Goal: Information Seeking & Learning: Learn about a topic

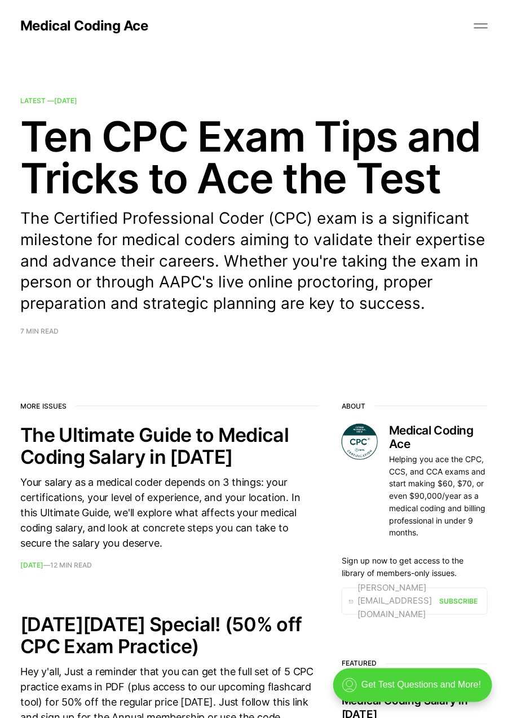
scroll to position [24, 0]
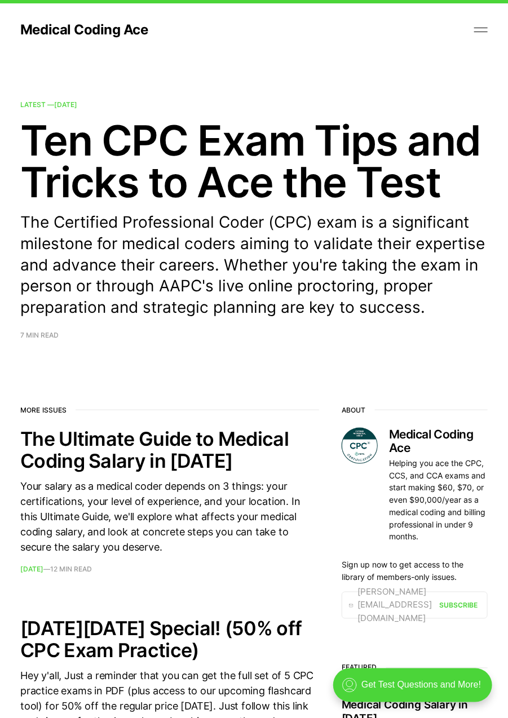
click at [78, 138] on h2 "Ten CPC Exam Tips and Tricks to Ace the Test" at bounding box center [253, 161] width 467 height 83
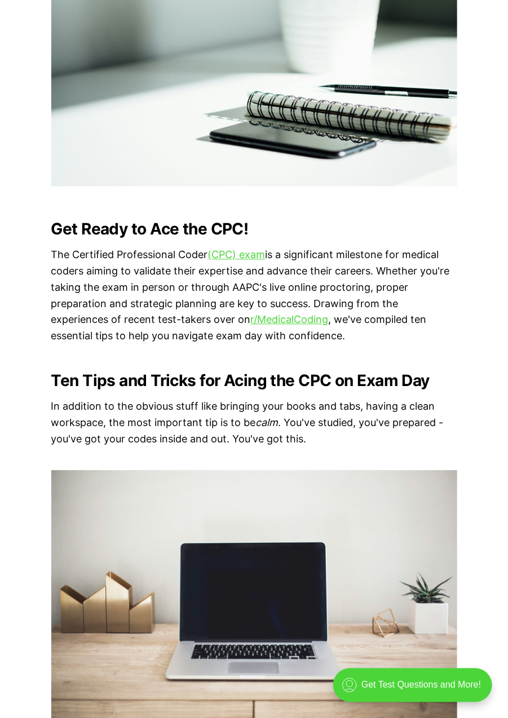
scroll to position [538, 0]
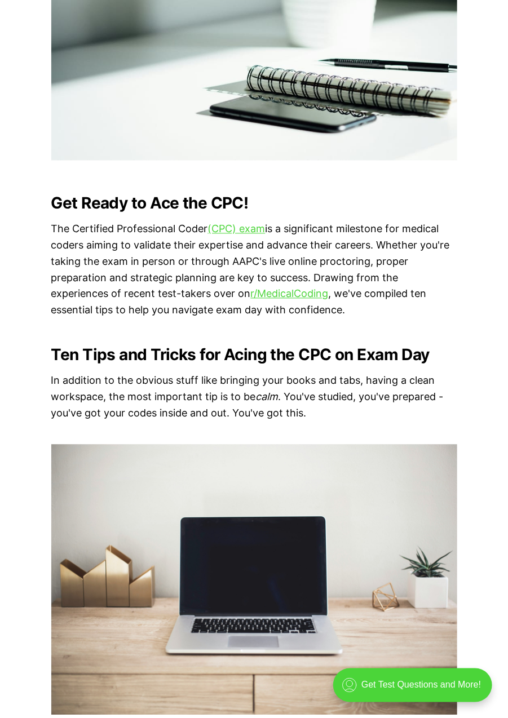
click at [266, 229] on link "(CPC) exam" at bounding box center [237, 229] width 58 height 12
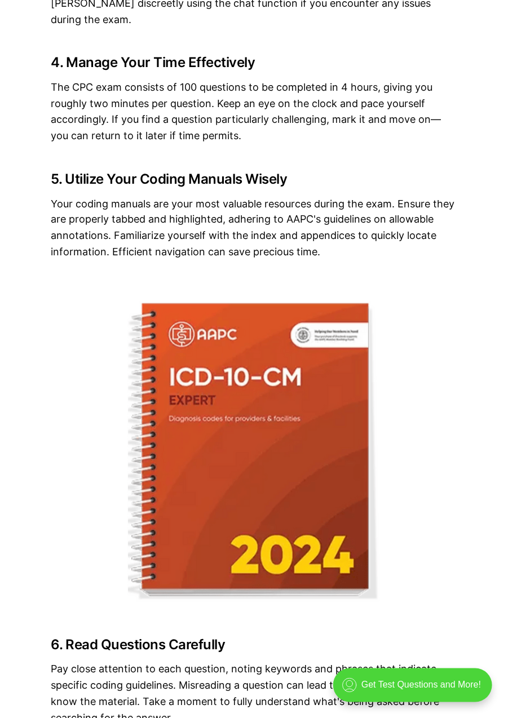
scroll to position [1669, 0]
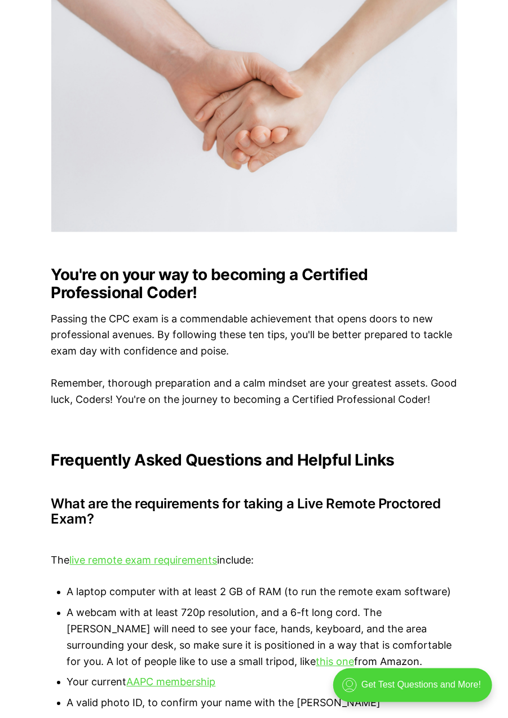
scroll to position [2961, 0]
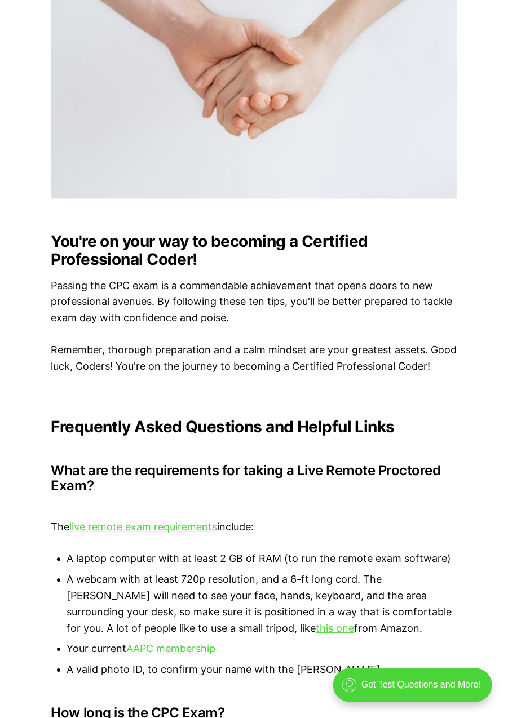
scroll to position [3015, 0]
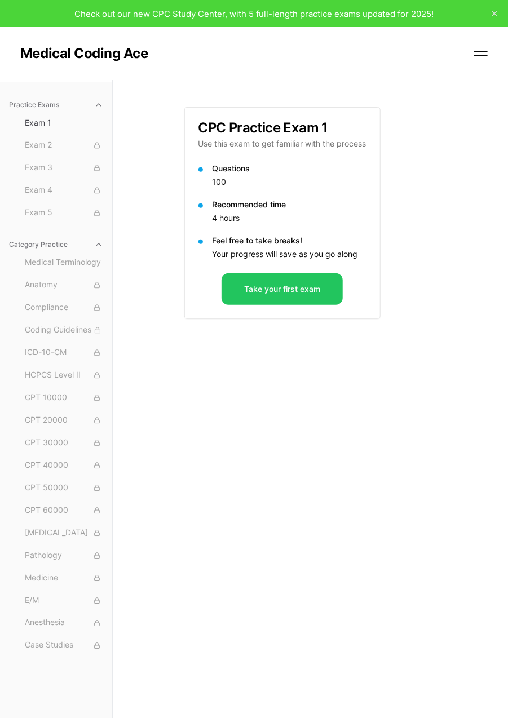
click at [62, 151] on button "Exam 2" at bounding box center [63, 145] width 87 height 18
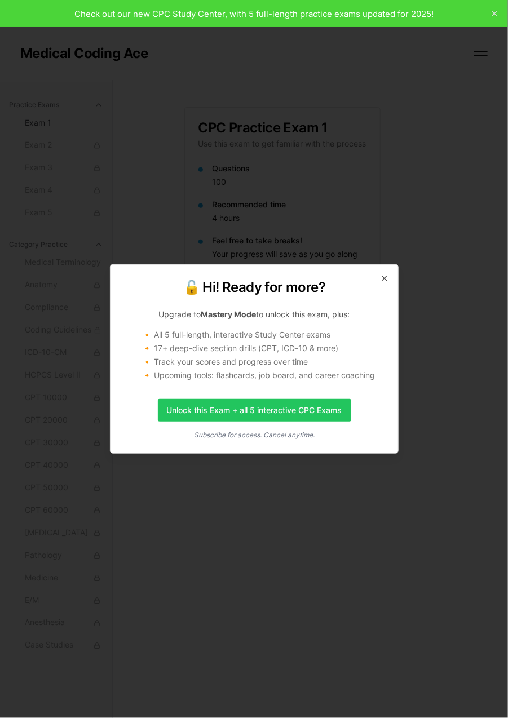
click at [381, 278] on icon "button" at bounding box center [384, 278] width 9 height 9
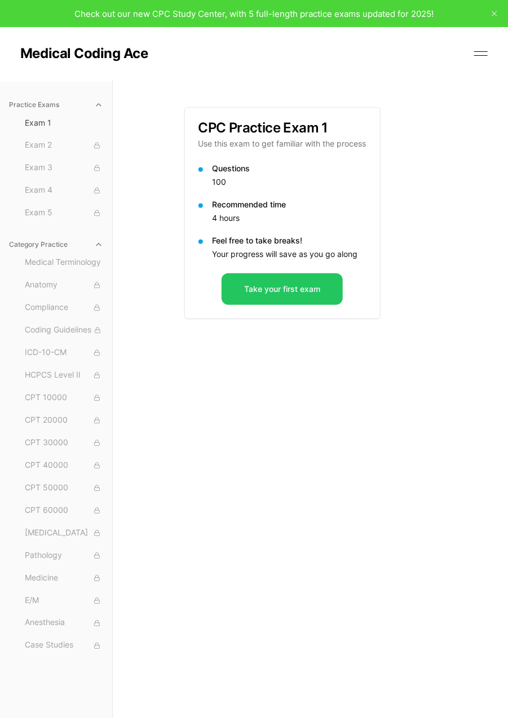
click at [30, 257] on span "Medical Terminology" at bounding box center [64, 263] width 78 height 12
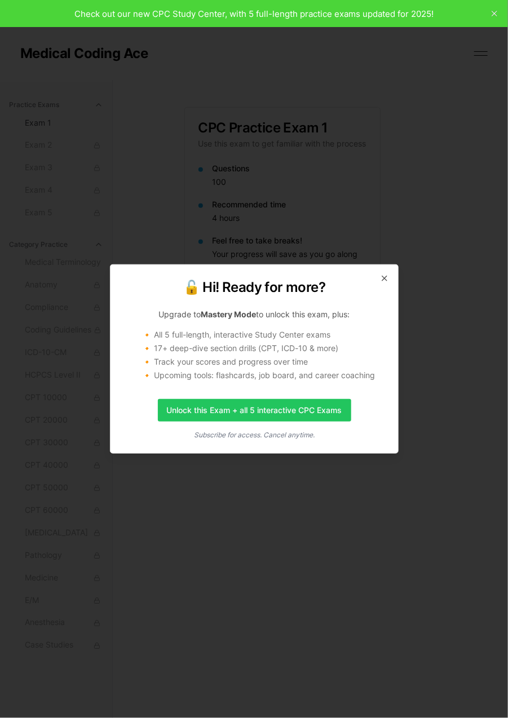
click at [384, 279] on icon "button" at bounding box center [384, 278] width 5 height 5
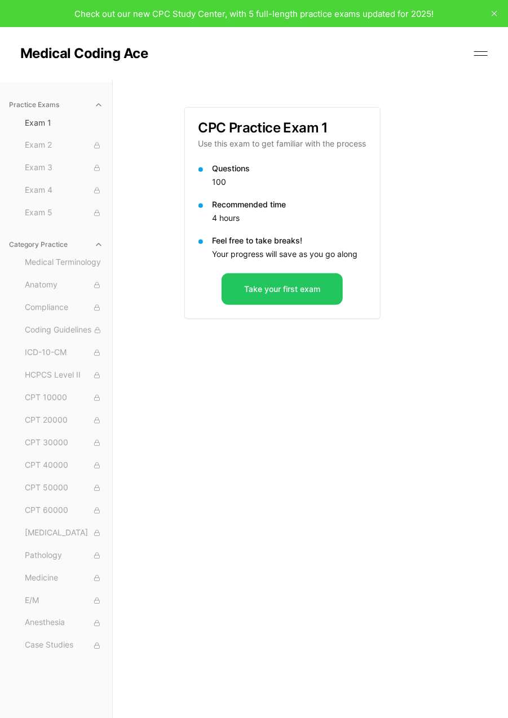
click at [132, 5] on div "Check out our new CPC Study Center, with 5 full-length practice exams updated f…" at bounding box center [254, 13] width 508 height 27
click at [92, 7] on div "Check out our new CPC Study Center, with 5 full-length practice exams updated f…" at bounding box center [253, 13] width 359 height 13
click at [476, 47] on button at bounding box center [480, 53] width 17 height 17
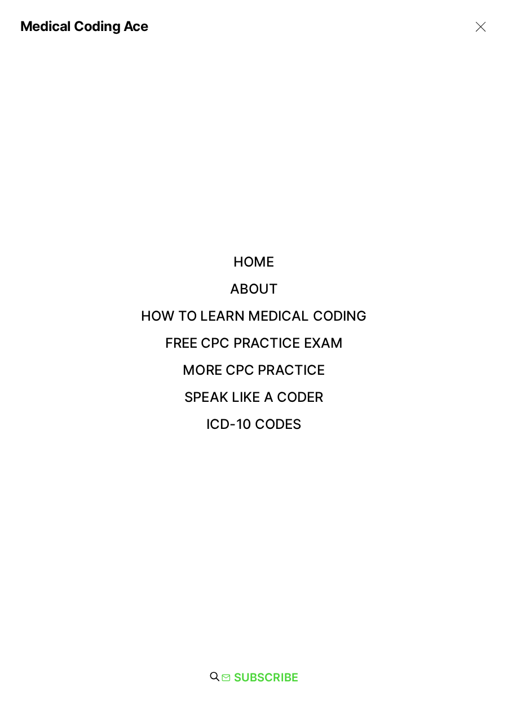
click at [316, 342] on link "Free CPC Practice Exam" at bounding box center [254, 343] width 178 height 16
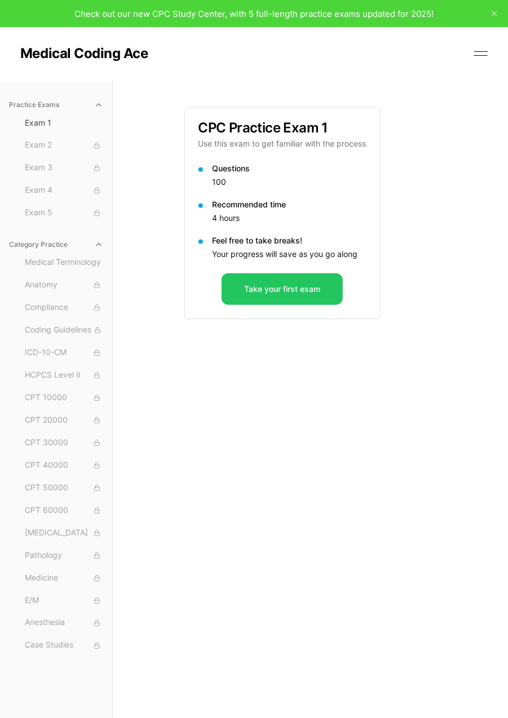
click at [318, 288] on button "Take your first exam" at bounding box center [282, 289] width 121 height 32
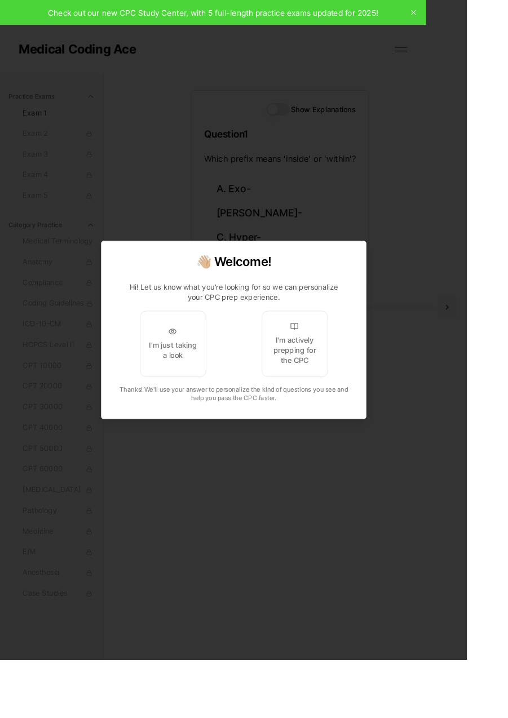
click at [238, 594] on div at bounding box center [254, 359] width 508 height 718
click at [296, 567] on div at bounding box center [254, 359] width 508 height 718
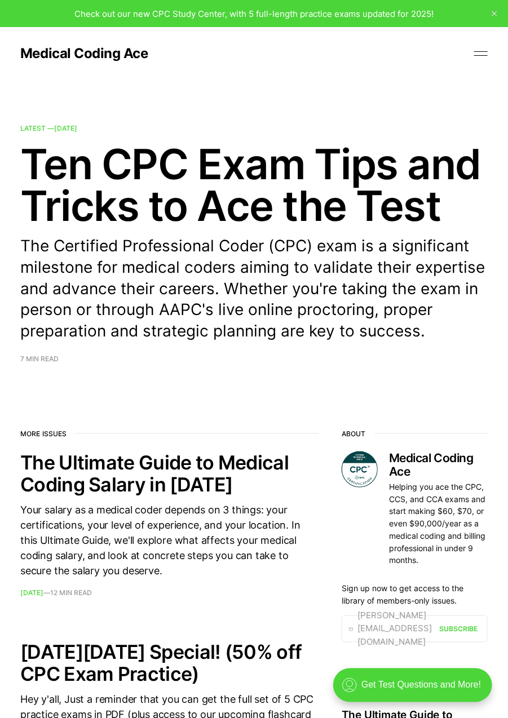
click at [376, 176] on h2 "Ten CPC Exam Tips and Tricks to Ace the Test" at bounding box center [253, 184] width 467 height 83
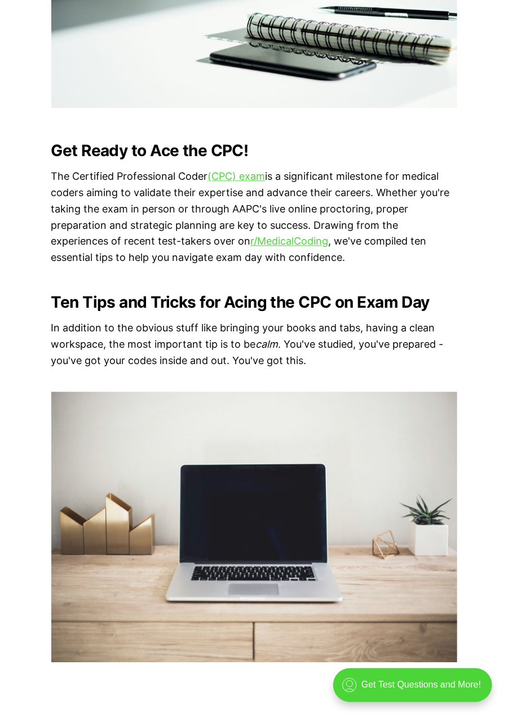
scroll to position [591, 0]
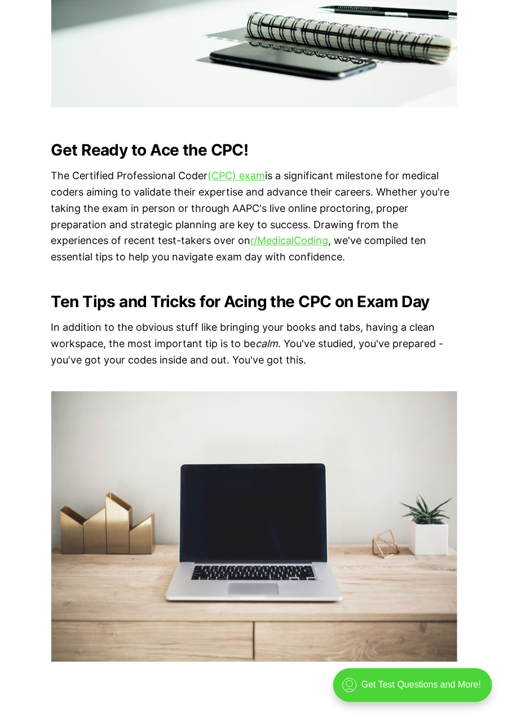
click at [280, 247] on link "r/MedicalCoding" at bounding box center [290, 241] width 78 height 12
click at [266, 182] on link "(CPC) exam" at bounding box center [237, 176] width 58 height 12
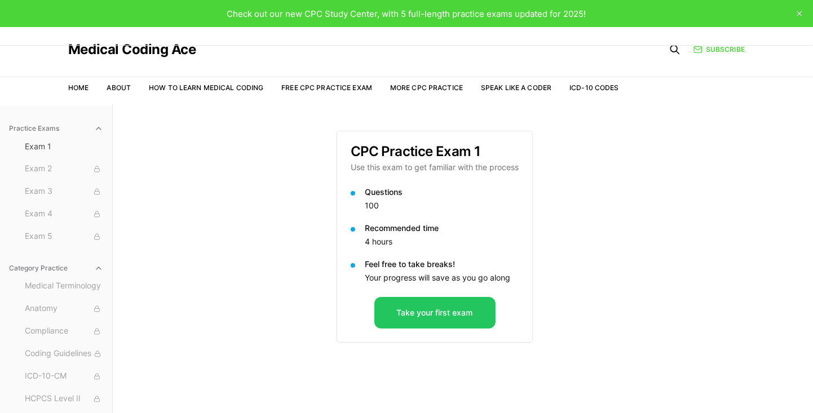
click at [450, 311] on button "Take your first exam" at bounding box center [434, 313] width 121 height 32
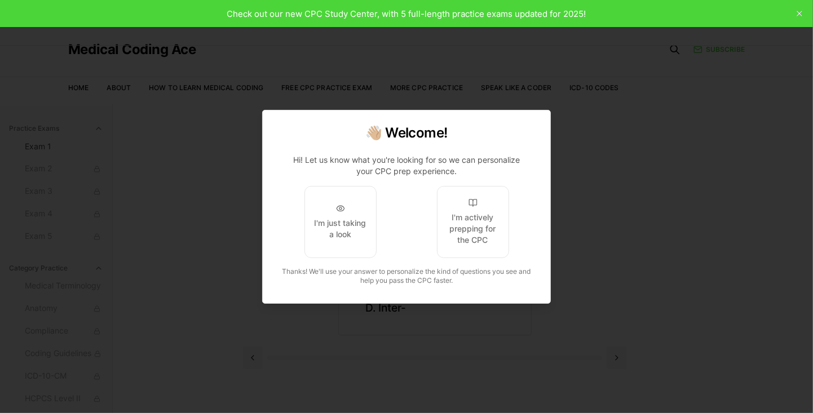
click at [475, 217] on div "I'm actively prepping for the CPC" at bounding box center [472, 229] width 53 height 34
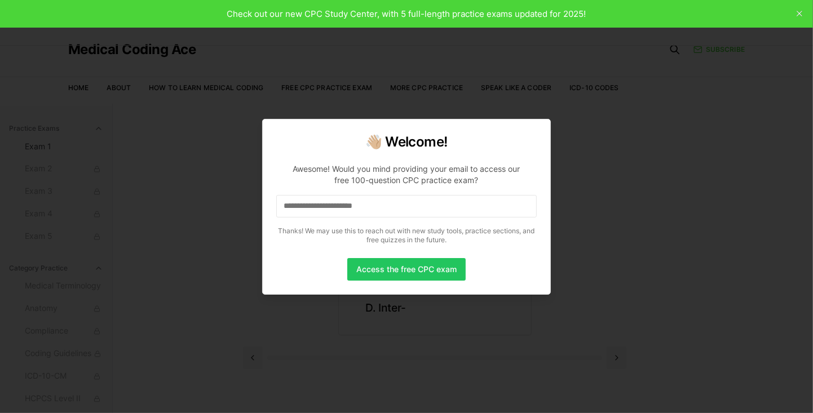
click at [463, 216] on input at bounding box center [406, 206] width 260 height 23
click at [458, 209] on input at bounding box center [406, 206] width 260 height 23
click at [428, 210] on input "*" at bounding box center [406, 206] width 260 height 23
click at [445, 201] on input "**" at bounding box center [406, 206] width 260 height 23
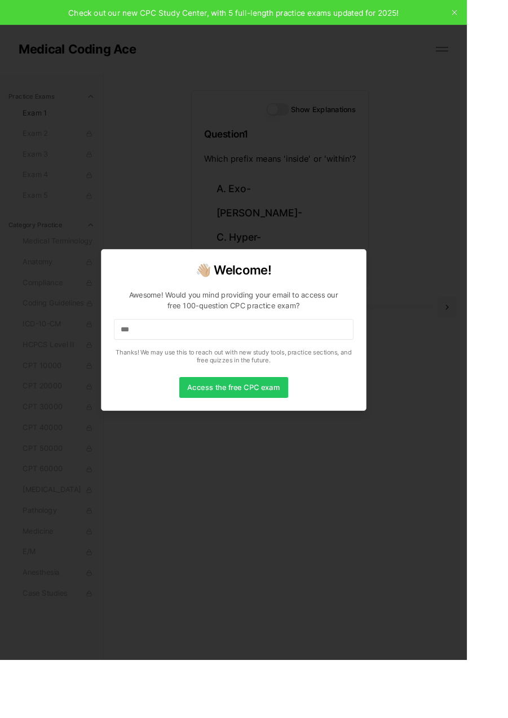
click at [217, 370] on input "***" at bounding box center [254, 358] width 260 height 23
click at [54, 661] on div at bounding box center [254, 359] width 508 height 718
click at [198, 370] on input "****" at bounding box center [254, 358] width 260 height 23
click at [197, 370] on input "*****" at bounding box center [254, 358] width 260 height 23
click at [369, 370] on input "******" at bounding box center [254, 358] width 260 height 23
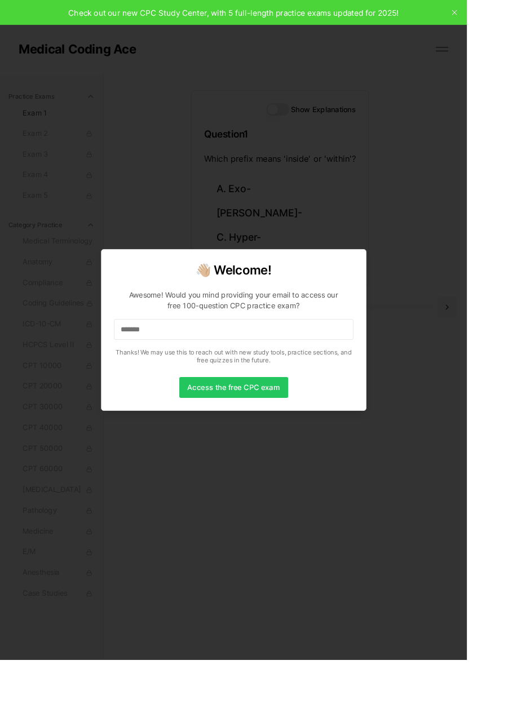
click at [215, 370] on input "*******" at bounding box center [254, 358] width 260 height 23
click at [216, 370] on input "********" at bounding box center [254, 358] width 260 height 23
click at [214, 370] on input "*********" at bounding box center [254, 358] width 260 height 23
click at [213, 370] on input "**********" at bounding box center [254, 358] width 260 height 23
click at [214, 370] on input "**********" at bounding box center [254, 358] width 260 height 23
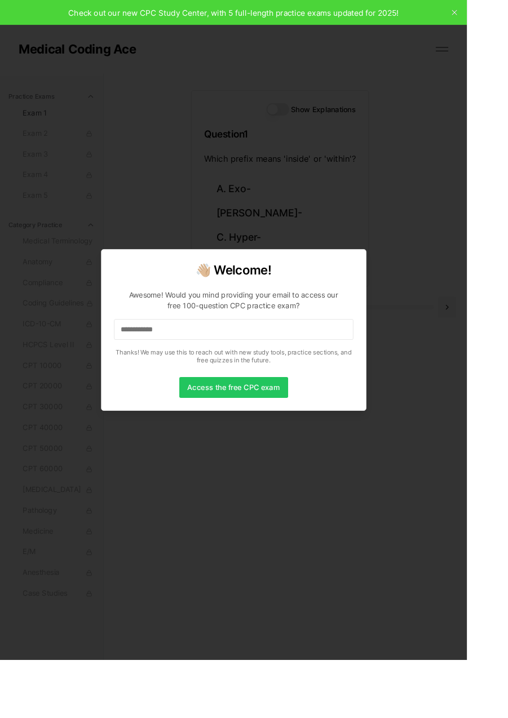
click at [214, 370] on input "**********" at bounding box center [254, 358] width 260 height 23
click at [228, 370] on input "**********" at bounding box center [254, 358] width 260 height 23
click at [256, 372] on p "**********" at bounding box center [254, 354] width 260 height 95
click at [240, 370] on input "**********" at bounding box center [254, 358] width 260 height 23
click at [243, 370] on input "**********" at bounding box center [254, 358] width 260 height 23
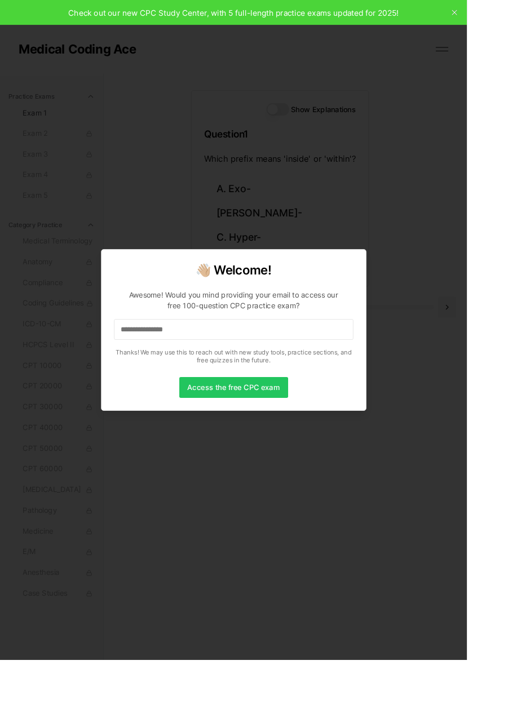
click at [242, 370] on input "**********" at bounding box center [254, 358] width 260 height 23
click at [246, 370] on input "**********" at bounding box center [254, 358] width 260 height 23
click at [244, 370] on input "**********" at bounding box center [254, 358] width 260 height 23
click at [245, 370] on input "**********" at bounding box center [254, 358] width 260 height 23
click at [251, 370] on input "**********" at bounding box center [254, 358] width 260 height 23
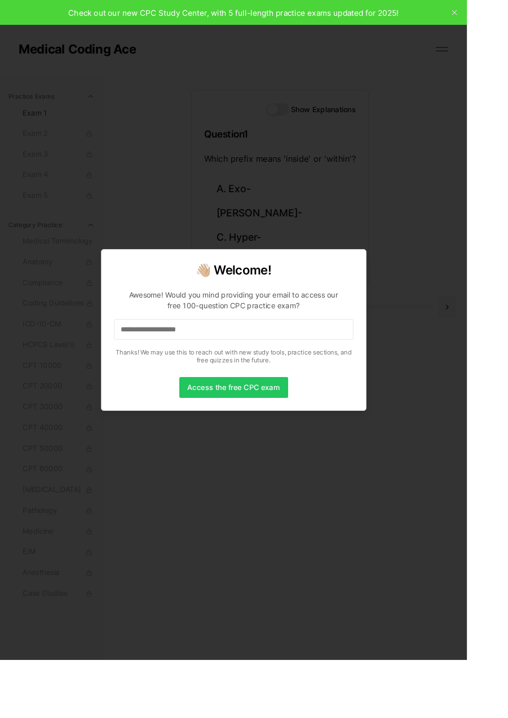
click at [250, 370] on input "**********" at bounding box center [254, 358] width 260 height 23
click at [297, 370] on input "**********" at bounding box center [254, 358] width 260 height 23
click at [290, 370] on input "**********" at bounding box center [254, 358] width 260 height 23
click at [293, 370] on input "**********" at bounding box center [254, 358] width 260 height 23
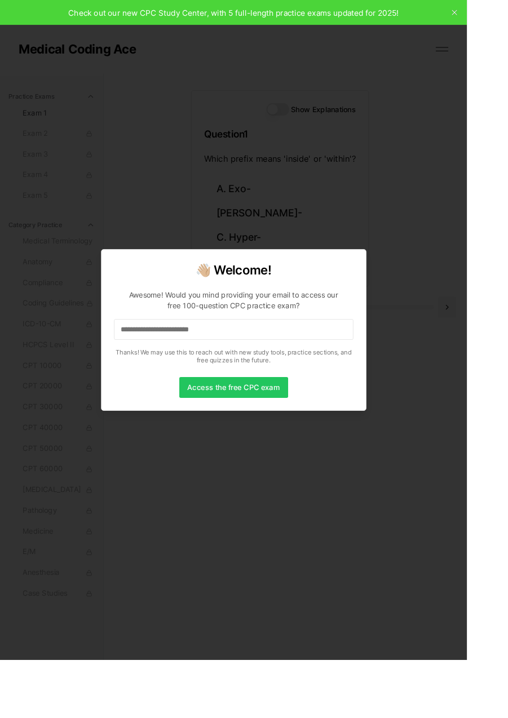
click at [297, 370] on input "**********" at bounding box center [254, 358] width 260 height 23
click at [295, 370] on input "**********" at bounding box center [254, 358] width 260 height 23
click at [300, 370] on input "**********" at bounding box center [254, 358] width 260 height 23
click at [298, 370] on input "**********" at bounding box center [254, 358] width 260 height 23
click at [238, 433] on button "Access the free CPC exam" at bounding box center [254, 421] width 118 height 23
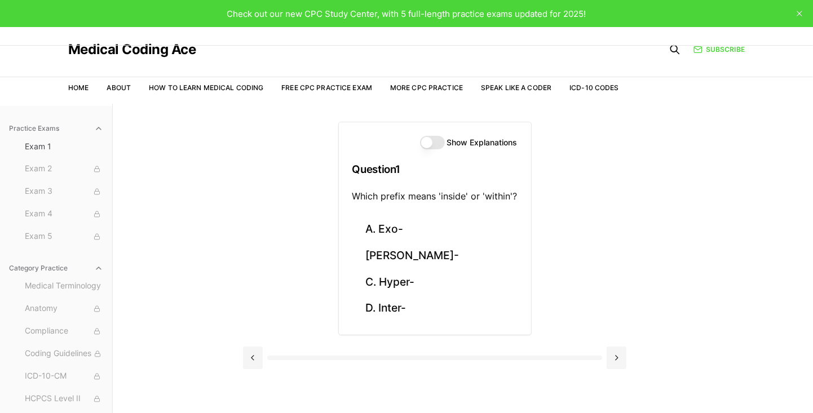
click at [507, 348] on button at bounding box center [617, 358] width 20 height 23
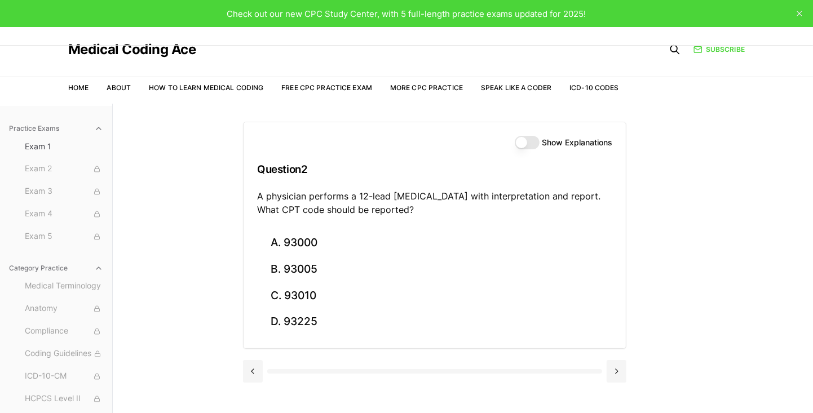
click at [256, 370] on button at bounding box center [253, 371] width 20 height 23
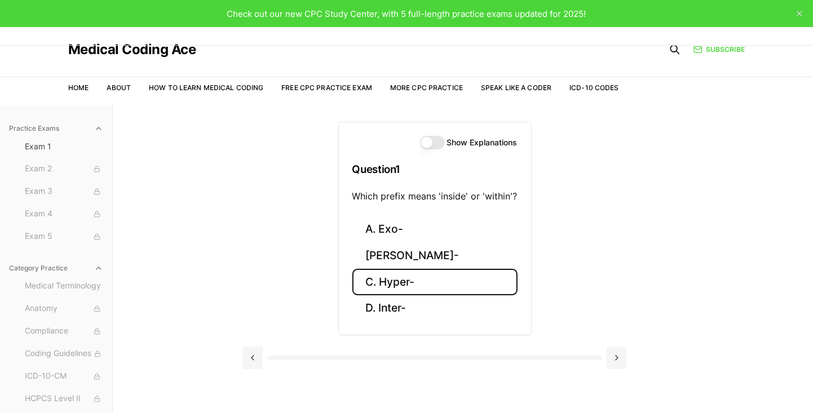
click at [396, 273] on button "C. Hyper-" at bounding box center [434, 282] width 165 height 26
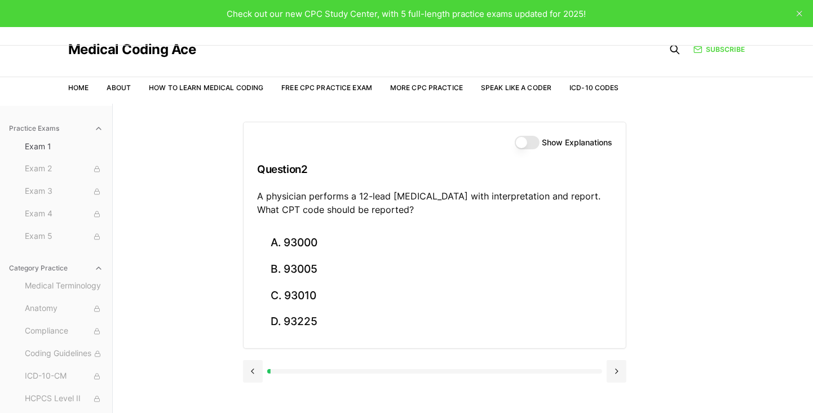
click at [247, 369] on button at bounding box center [253, 371] width 20 height 23
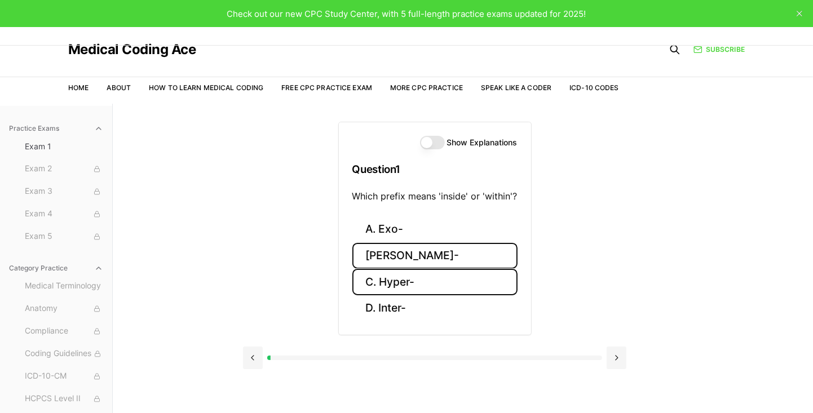
click at [391, 256] on button "B. Endo-" at bounding box center [434, 256] width 165 height 26
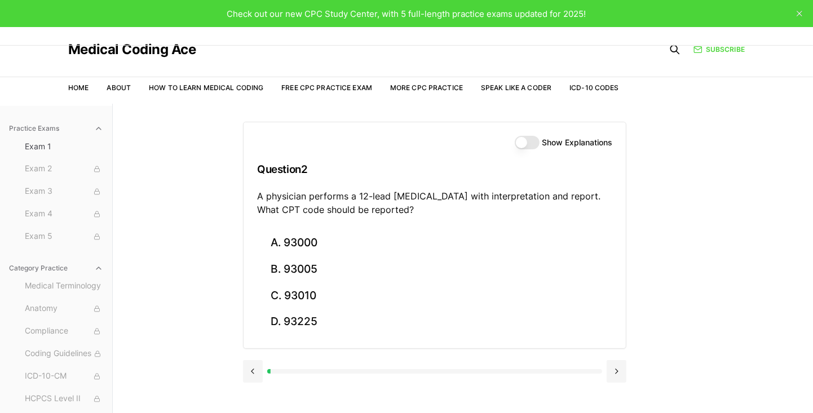
click at [507, 296] on div "Show Explanations Question 2 A physician performs a 12-lead ECG with interpreta…" at bounding box center [463, 310] width 440 height 413
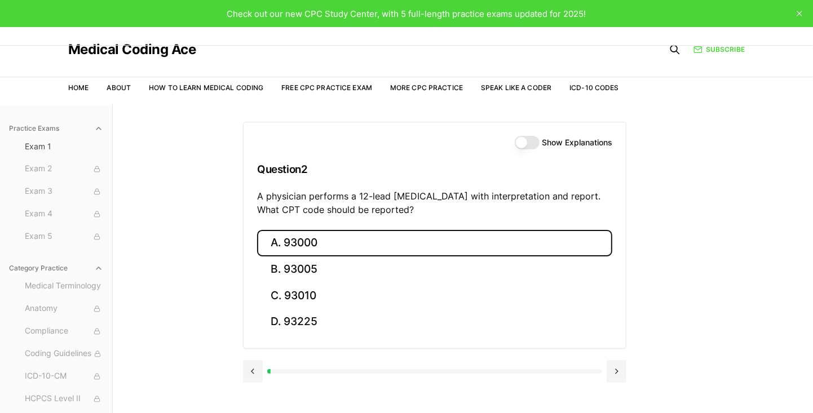
click at [309, 235] on button "A. 93000" at bounding box center [434, 243] width 355 height 26
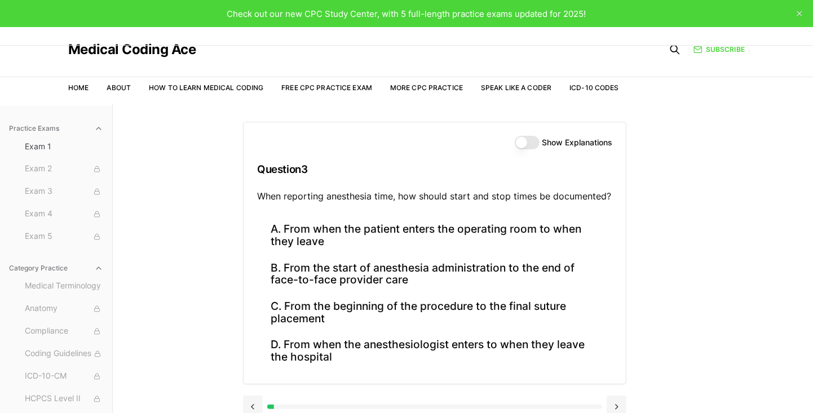
click at [507, 237] on div "Practice Exams Exam 1 Exam 2 Exam 3 Exam 4 Exam 5 Category Practice Medical Ter…" at bounding box center [406, 310] width 813 height 413
click at [507, 137] on button "Show Explanations" at bounding box center [527, 143] width 25 height 14
click at [507, 136] on button "Show Explanations" at bounding box center [527, 143] width 25 height 14
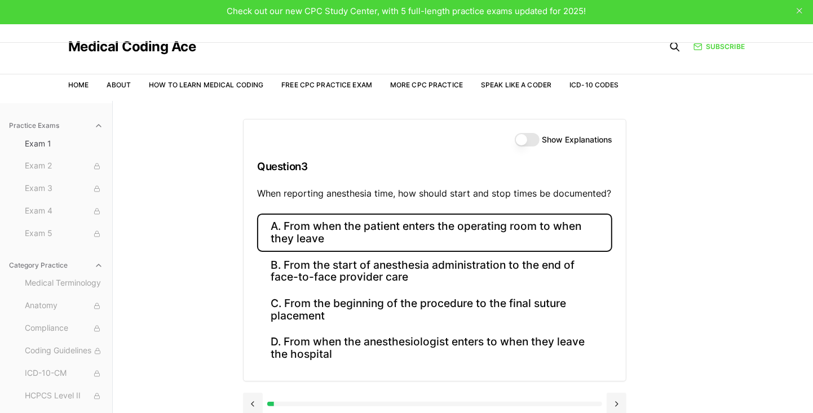
click at [476, 231] on button "A. From when the patient enters the operating room to when they leave" at bounding box center [434, 233] width 355 height 38
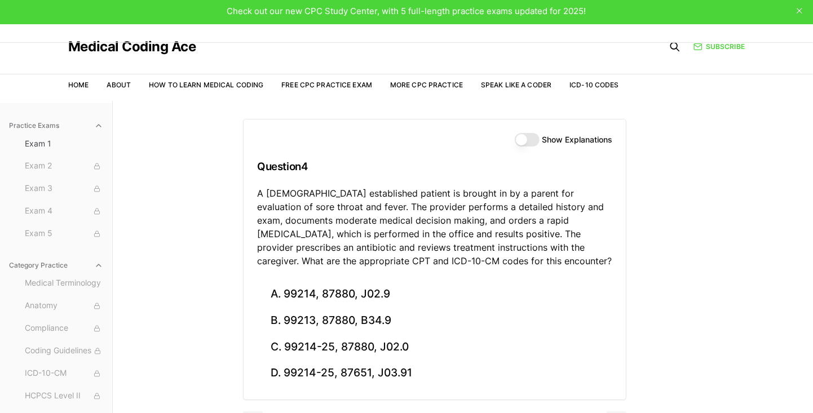
click at [507, 264] on div "Practice Exams Exam 1 Exam 2 Exam 3 Exam 4 Exam 5 Category Practice Medical Ter…" at bounding box center [406, 307] width 813 height 413
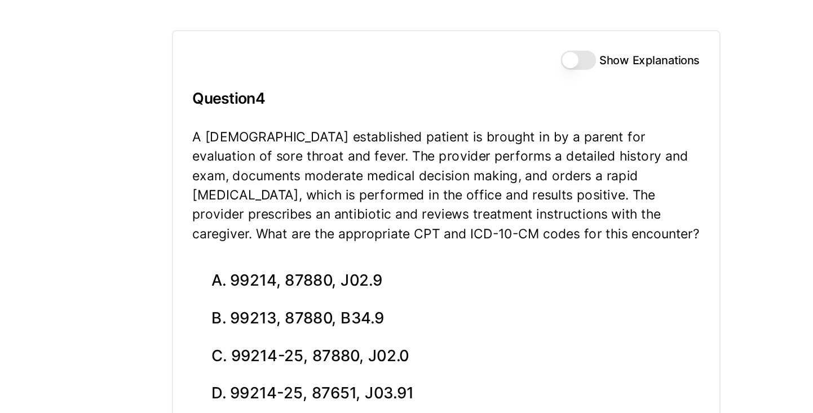
scroll to position [6, 0]
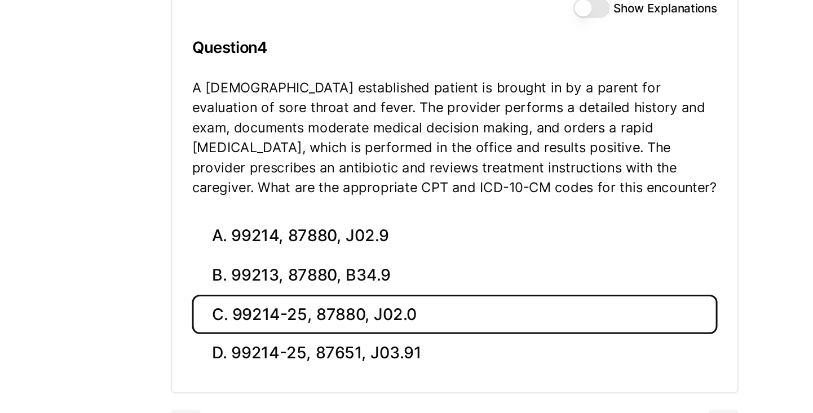
click at [403, 342] on button "C. 99214-25, 87880, J02.0" at bounding box center [434, 344] width 355 height 26
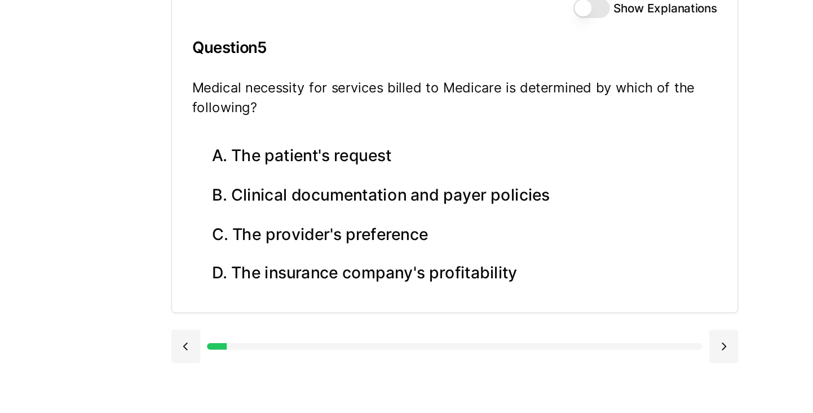
click at [507, 231] on div "Show Explanations Question 5 Medical necessity for services billed to Medicare …" at bounding box center [463, 304] width 440 height 413
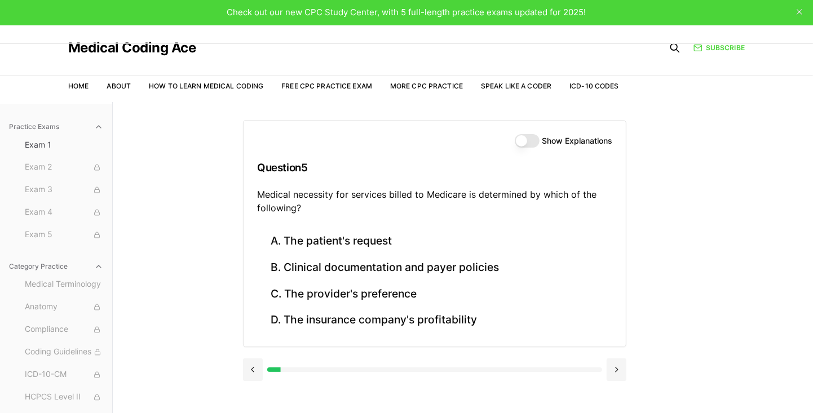
scroll to position [1, 0]
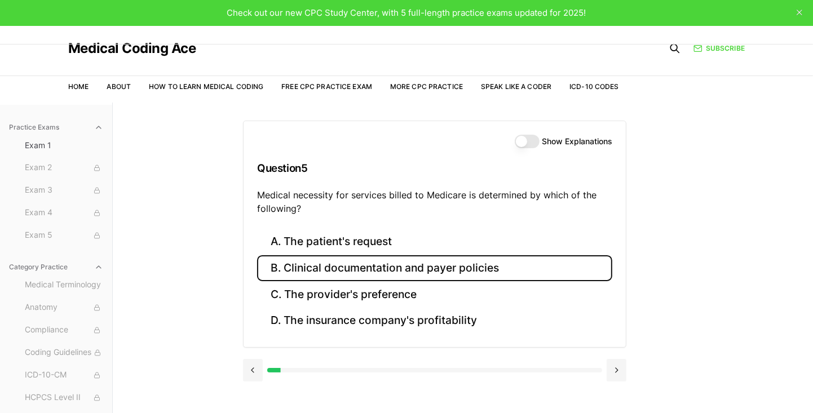
click at [485, 278] on button "B. Clinical documentation and payer policies" at bounding box center [434, 268] width 355 height 26
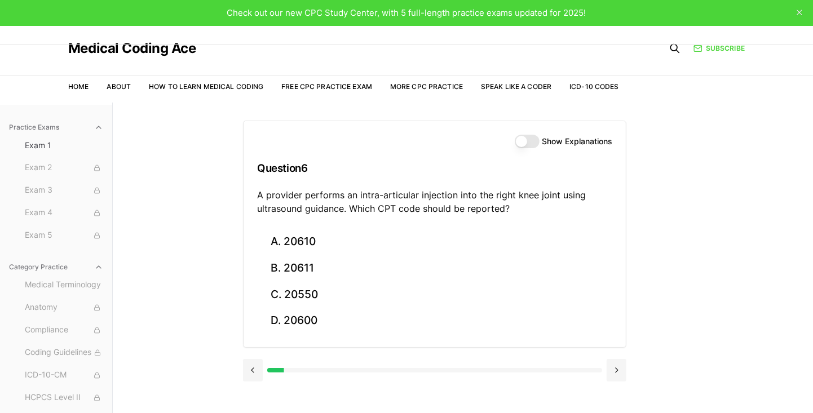
click at [507, 216] on div "Practice Exams Exam 1 Exam 2 Exam 3 Exam 4 Exam 5 Category Practice Medical Ter…" at bounding box center [406, 309] width 813 height 413
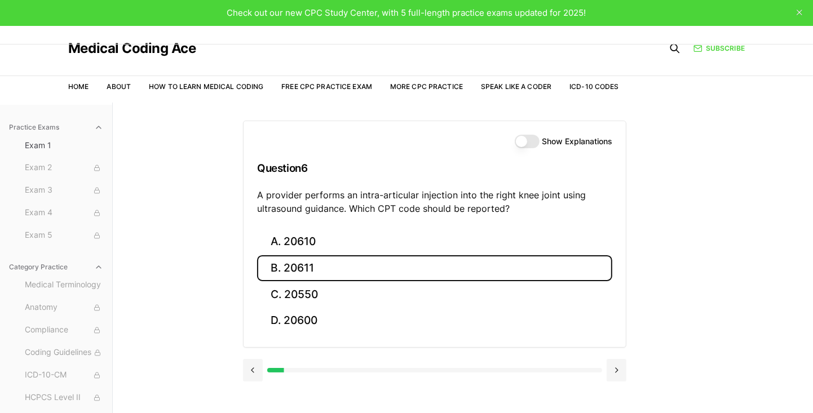
click at [293, 268] on button "B. 20611" at bounding box center [434, 268] width 355 height 26
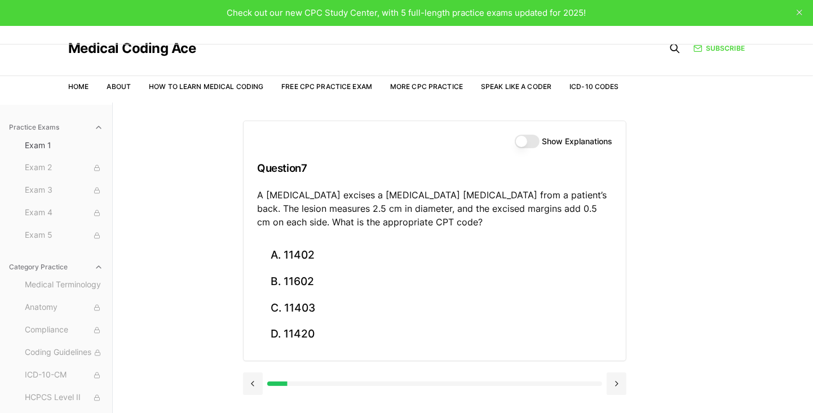
click at [507, 248] on div "Practice Exams Exam 1 Exam 2 Exam 3 Exam 4 Exam 5 Category Practice Medical Ter…" at bounding box center [406, 309] width 813 height 413
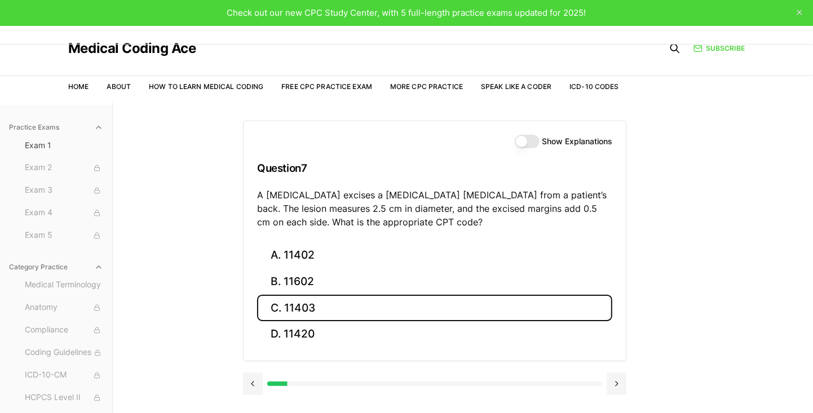
click at [309, 304] on button "C. 11403" at bounding box center [434, 308] width 355 height 26
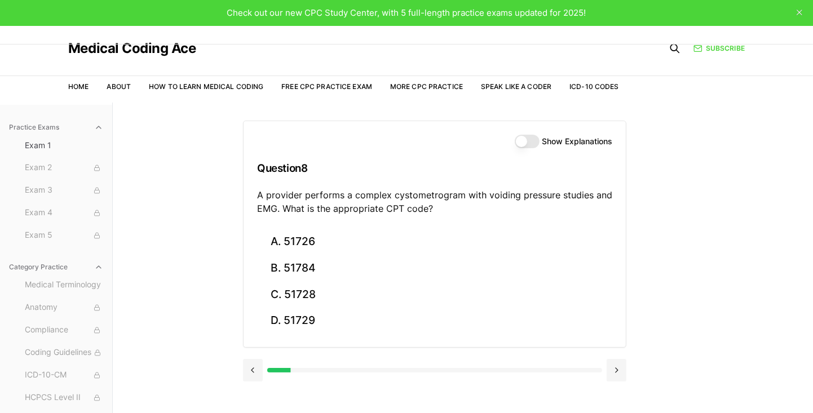
click at [507, 205] on div "Show Explanations Question 8 A provider performs a complex cystometrogram with …" at bounding box center [463, 309] width 440 height 413
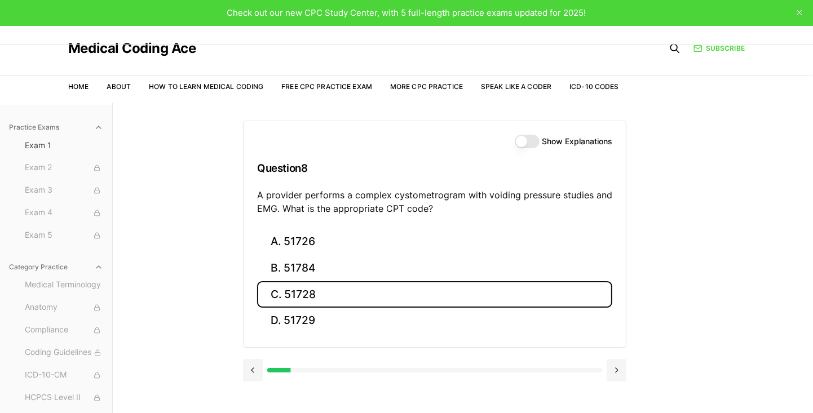
click at [286, 294] on button "C. 51728" at bounding box center [434, 294] width 355 height 26
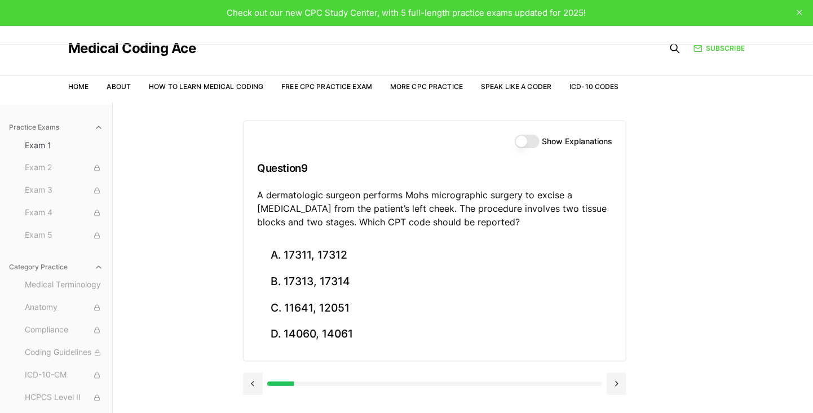
click at [507, 255] on div "Practice Exams Exam 1 Exam 2 Exam 3 Exam 4 Exam 5 Category Practice Medical Ter…" at bounding box center [406, 309] width 813 height 413
click at [245, 381] on button at bounding box center [253, 384] width 20 height 23
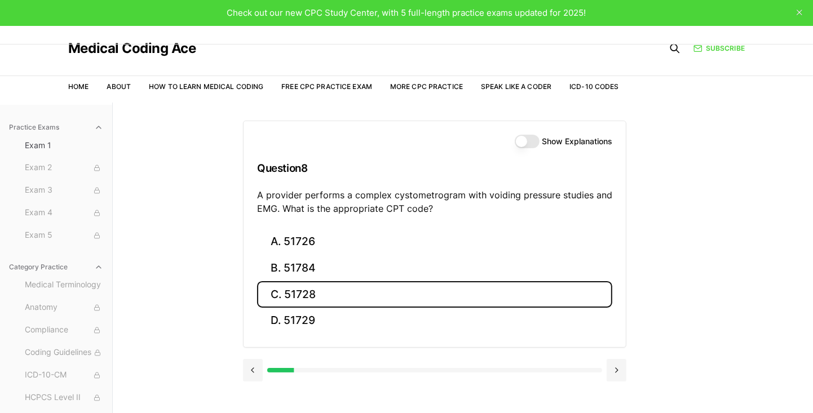
click at [507, 368] on button at bounding box center [617, 370] width 20 height 23
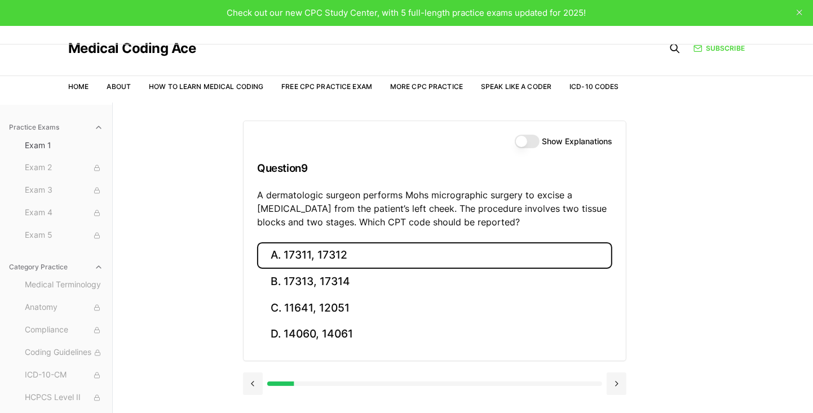
click at [331, 253] on button "A. 17311, 17312" at bounding box center [434, 255] width 355 height 26
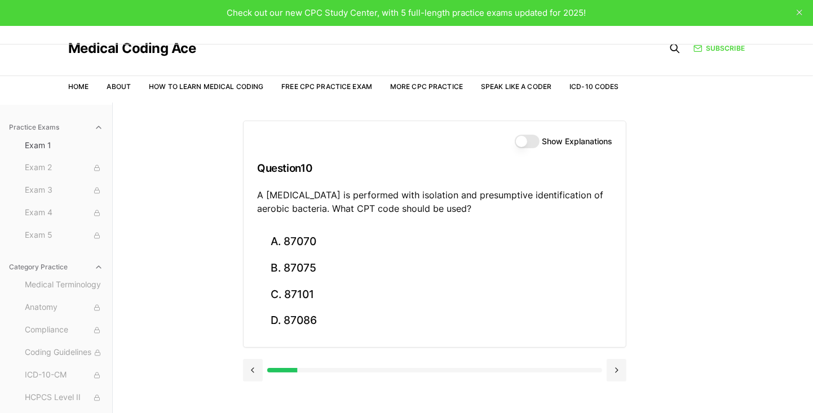
click at [507, 266] on div "Practice Exams Exam 1 Exam 2 Exam 3 Exam 4 Exam 5 Category Practice Medical Ter…" at bounding box center [406, 309] width 813 height 413
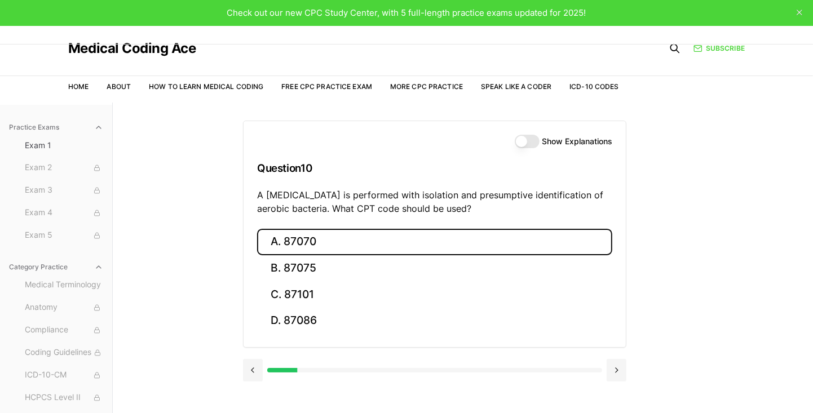
click at [299, 238] on button "A. 87070" at bounding box center [434, 242] width 355 height 26
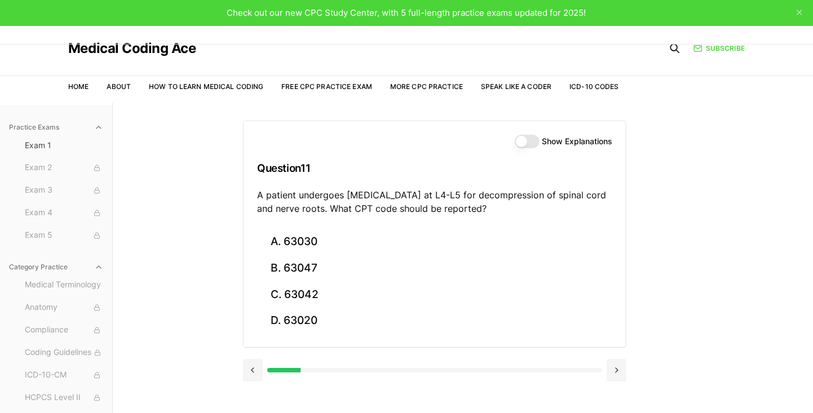
click at [507, 176] on div "Practice Exams Exam 1 Exam 2 Exam 3 Exam 4 Exam 5 Category Practice Medical Ter…" at bounding box center [406, 309] width 813 height 413
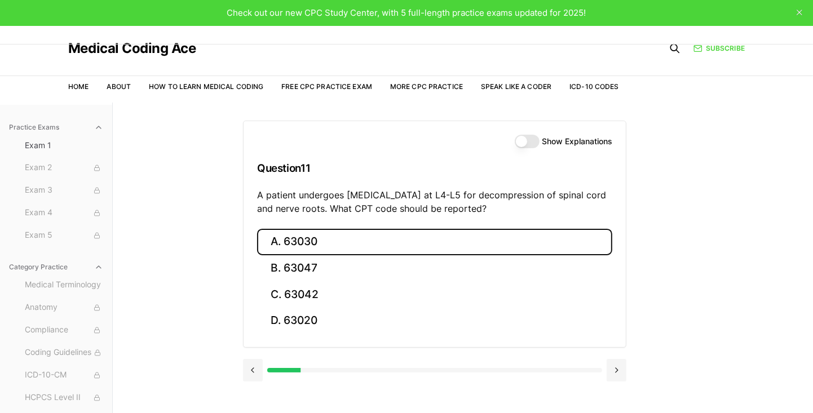
click at [287, 241] on button "A. 63030" at bounding box center [434, 242] width 355 height 26
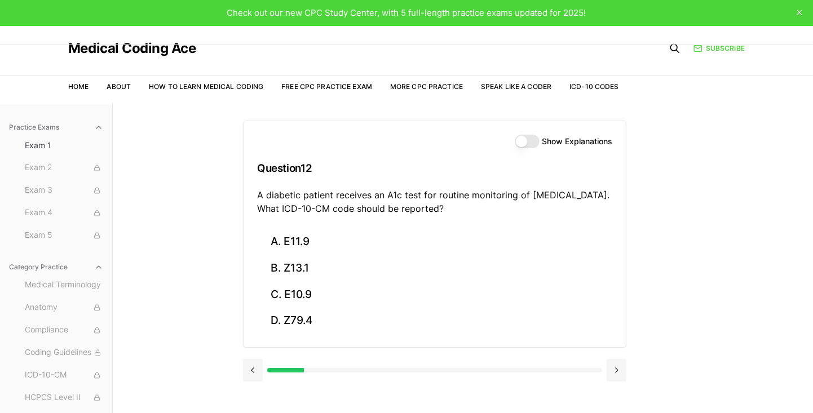
click at [192, 249] on div "Practice Exams Exam 1 Exam 2 Exam 3 Exam 4 Exam 5 Category Practice Medical Ter…" at bounding box center [406, 309] width 813 height 413
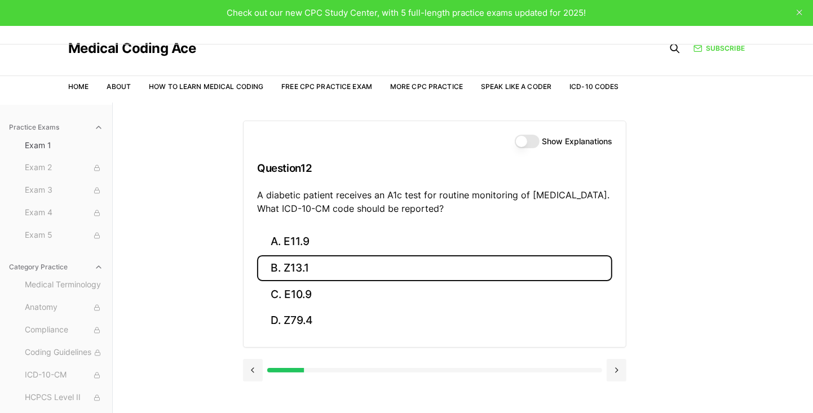
click at [298, 260] on button "B. Z13.1" at bounding box center [434, 268] width 355 height 26
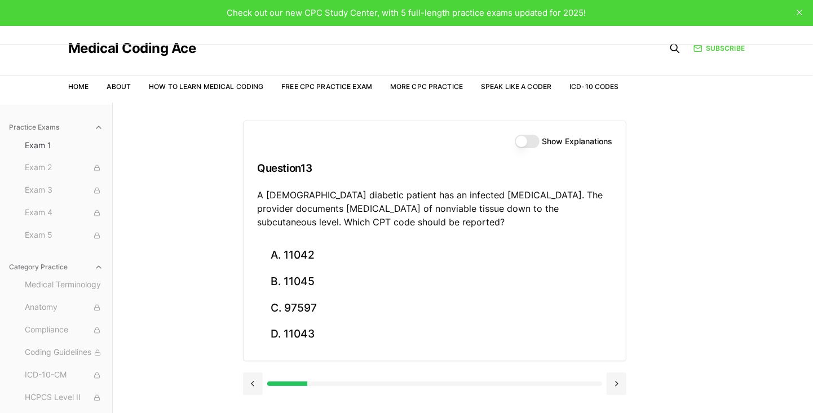
click at [507, 194] on div "Practice Exams Exam 1 Exam 2 Exam 3 Exam 4 Exam 5 Category Practice Medical Ter…" at bounding box center [406, 309] width 813 height 413
click at [301, 248] on button "A. 11042" at bounding box center [434, 255] width 355 height 26
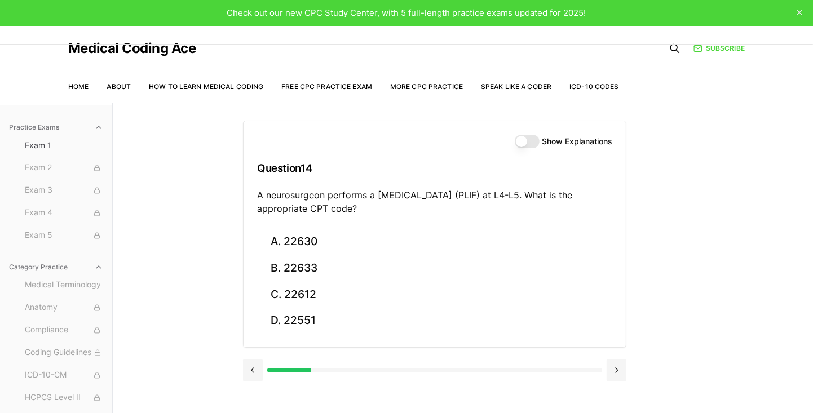
click at [507, 170] on div "Practice Exams Exam 1 Exam 2 Exam 3 Exam 4 Exam 5 Category Practice Medical Ter…" at bounding box center [406, 309] width 813 height 413
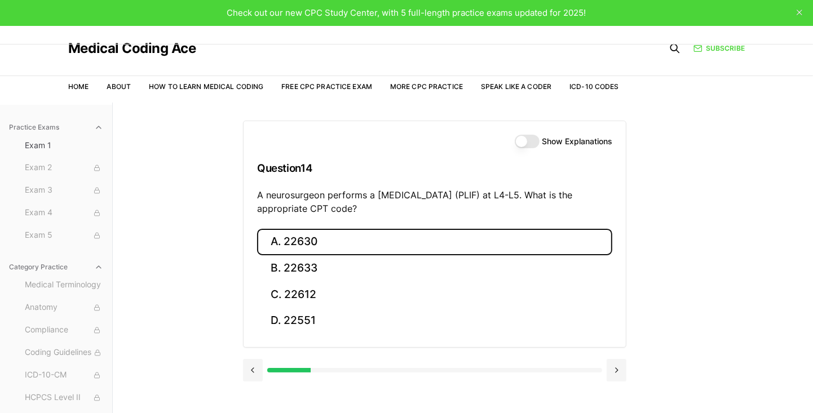
click at [312, 241] on button "A. 22630" at bounding box center [434, 242] width 355 height 26
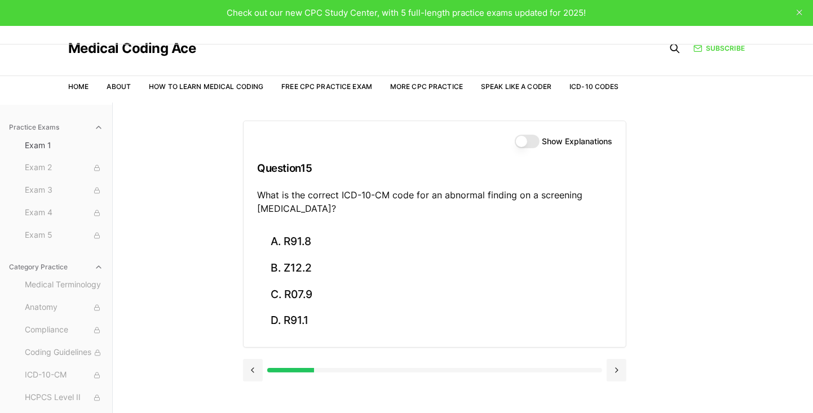
click at [507, 190] on div "Practice Exams Exam 1 Exam 2 Exam 3 Exam 4 Exam 5 Category Practice Medical Ter…" at bounding box center [406, 309] width 813 height 413
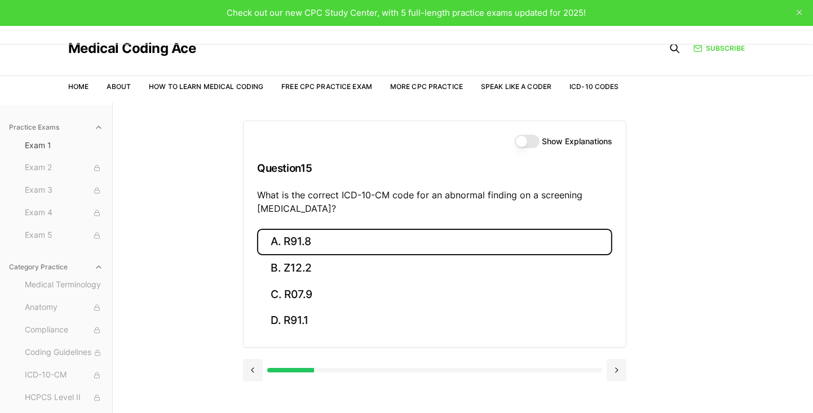
click at [303, 247] on button "A. R91.8" at bounding box center [434, 242] width 355 height 26
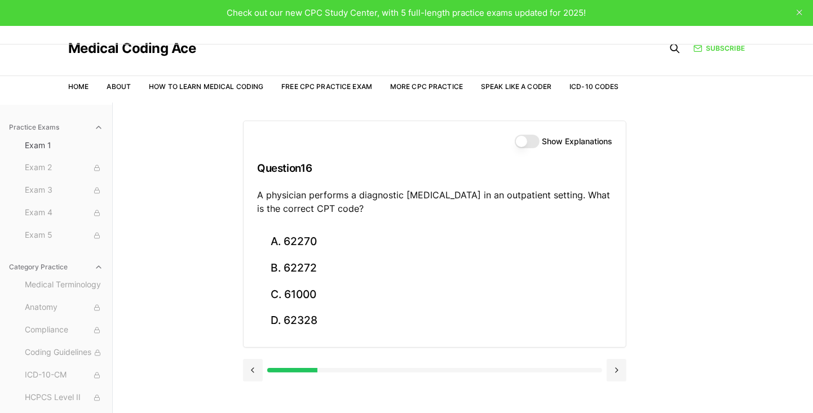
click at [507, 182] on div "Practice Exams Exam 1 Exam 2 Exam 3 Exam 4 Exam 5 Category Practice Medical Ter…" at bounding box center [406, 309] width 813 height 413
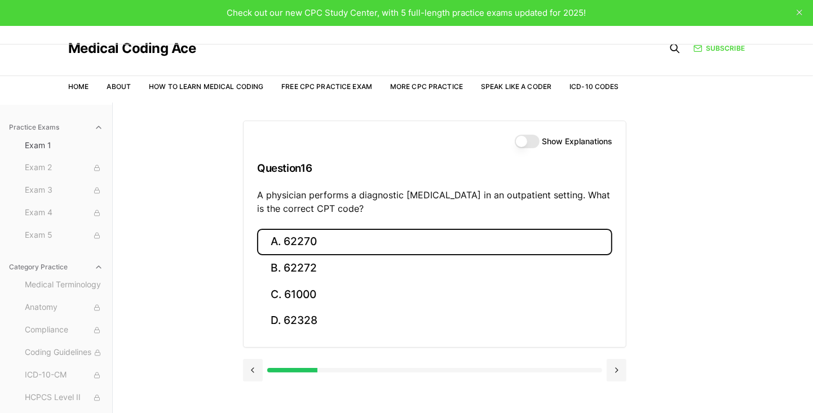
click at [307, 240] on button "A. 62270" at bounding box center [434, 242] width 355 height 26
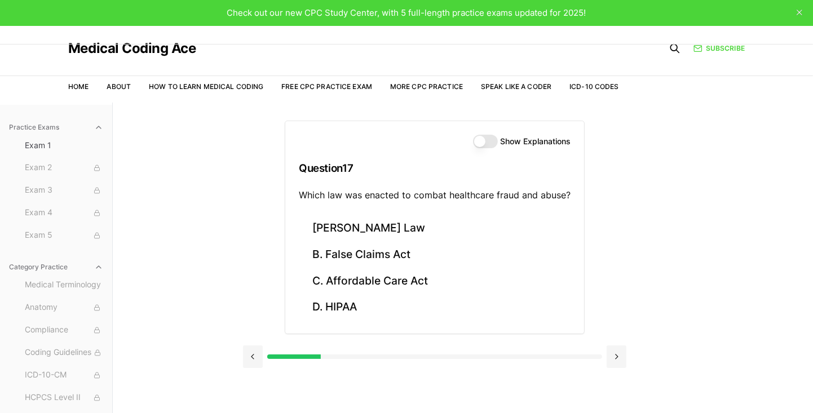
click at [507, 259] on div "Practice Exams Exam 1 Exam 2 Exam 3 Exam 4 Exam 5 Category Practice Medical Ter…" at bounding box center [406, 309] width 813 height 413
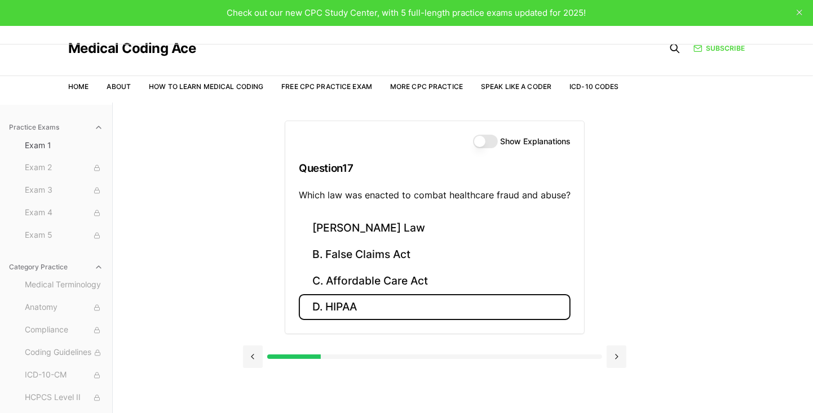
click at [350, 299] on button "D. HIPAA" at bounding box center [435, 307] width 272 height 26
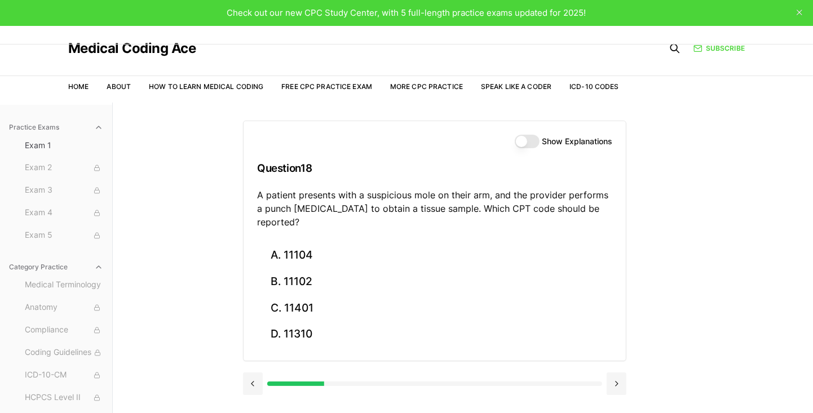
click at [507, 227] on div "Practice Exams Exam 1 Exam 2 Exam 3 Exam 4 Exam 5 Category Practice Medical Ter…" at bounding box center [406, 309] width 813 height 413
click at [507, 140] on button "Show Explanations" at bounding box center [527, 142] width 25 height 14
click at [507, 146] on button "Show Explanations" at bounding box center [527, 142] width 25 height 14
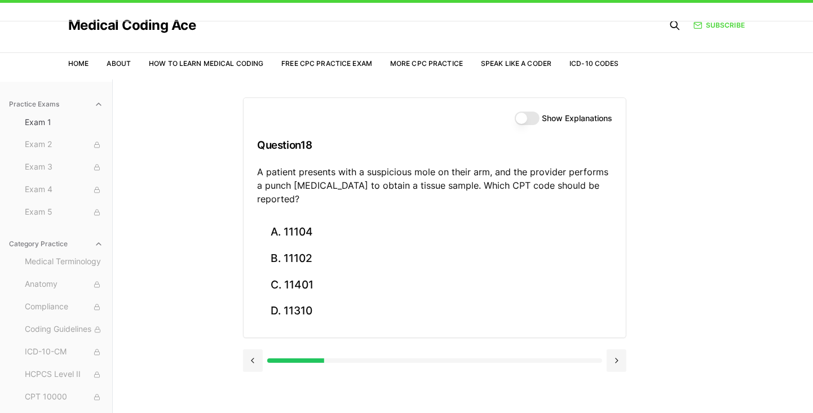
scroll to position [24, 0]
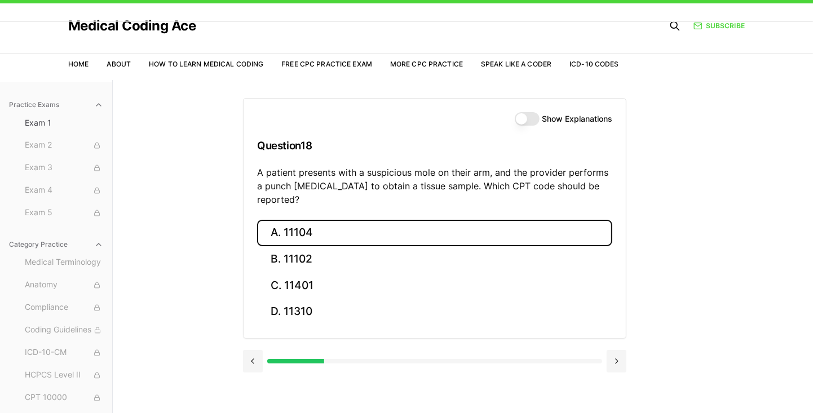
click at [304, 222] on button "A. 11104" at bounding box center [434, 233] width 355 height 26
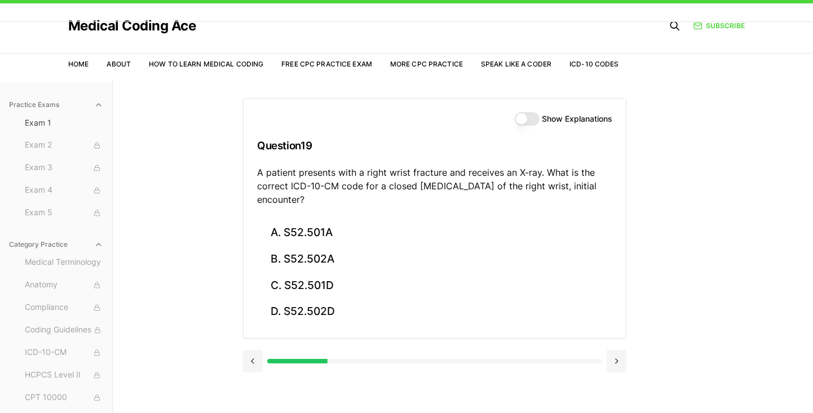
click at [507, 151] on div "Show Explanations Question 19 A patient presents with a right wrist fracture an…" at bounding box center [463, 286] width 440 height 413
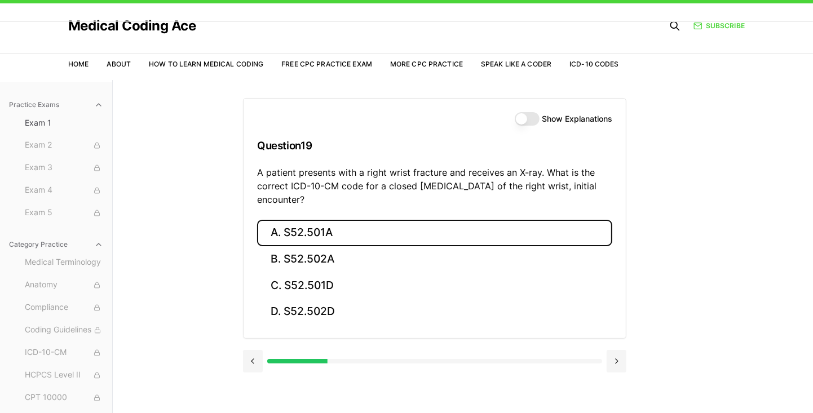
click at [307, 232] on button "A. S52.501A" at bounding box center [434, 233] width 355 height 26
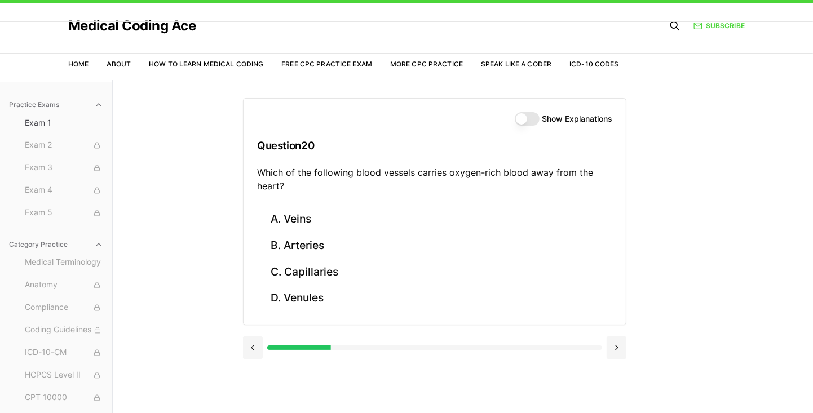
click at [507, 243] on div "Practice Exams Exam 1 Exam 2 Exam 3 Exam 4 Exam 5 Category Practice Medical Ter…" at bounding box center [406, 286] width 813 height 413
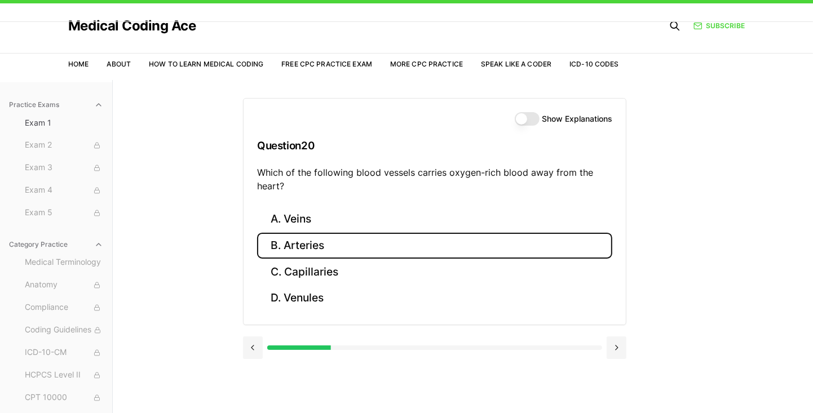
click at [312, 241] on button "B. Arteries" at bounding box center [434, 246] width 355 height 26
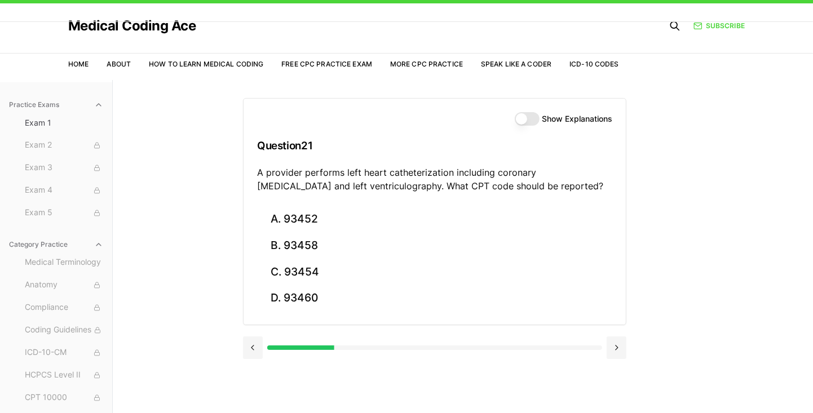
click at [507, 191] on div "Practice Exams Exam 1 Exam 2 Exam 3 Exam 4 Exam 5 Category Practice Medical Ter…" at bounding box center [406, 286] width 813 height 413
click at [257, 337] on button at bounding box center [253, 348] width 20 height 23
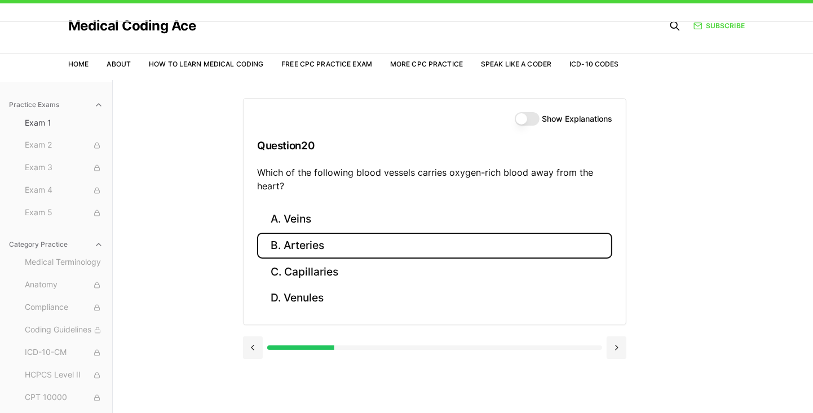
click at [507, 340] on button at bounding box center [617, 348] width 20 height 23
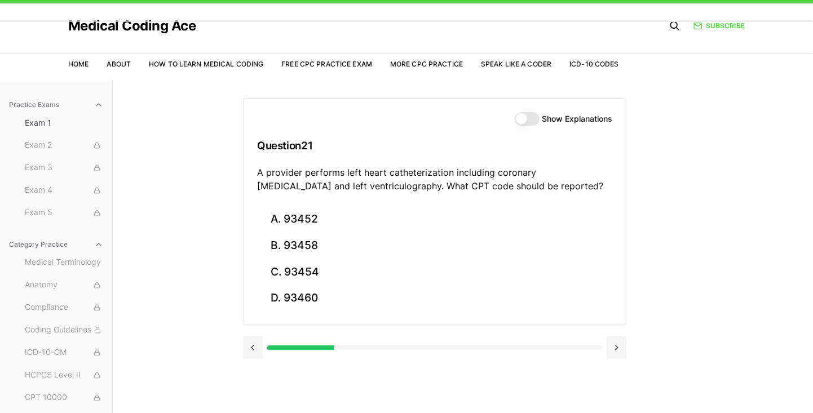
click at [507, 345] on button at bounding box center [617, 348] width 20 height 23
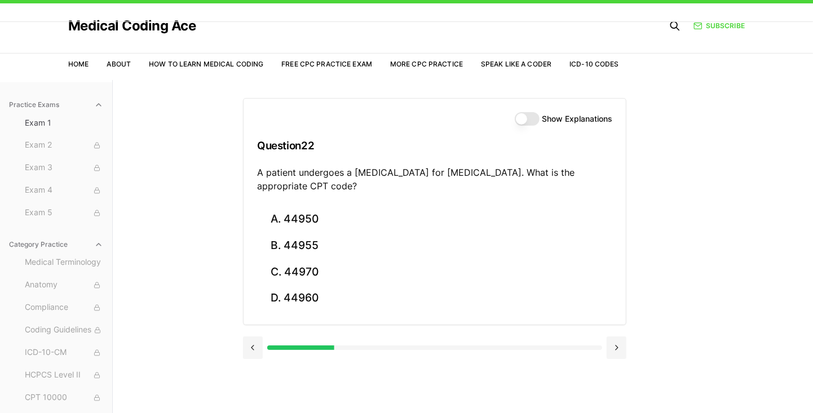
click at [507, 340] on button at bounding box center [617, 348] width 20 height 23
click at [507, 341] on button at bounding box center [617, 348] width 20 height 23
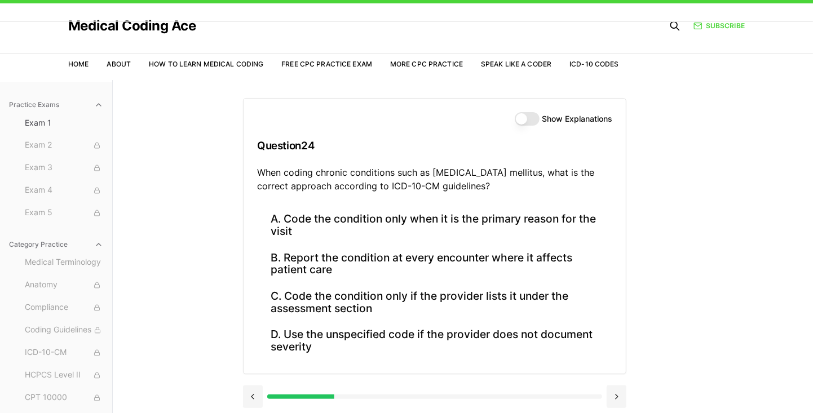
click at [507, 341] on div "A. Code the condition only when it is the primary reason for the visit B. Repor…" at bounding box center [435, 289] width 382 height 167
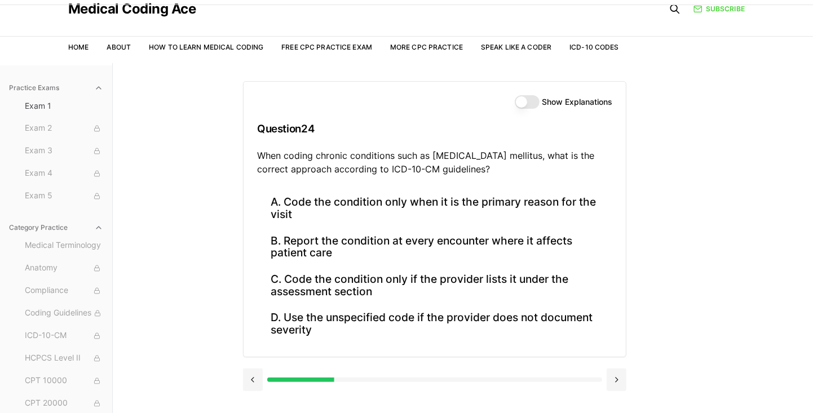
scroll to position [43, 0]
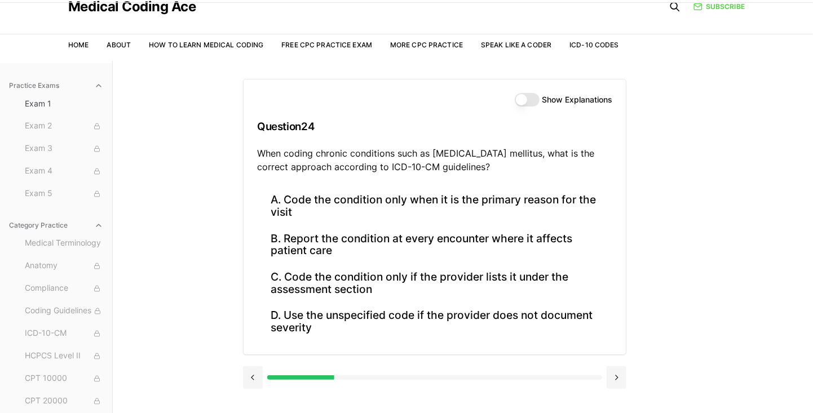
click at [507, 370] on button at bounding box center [617, 377] width 20 height 23
click at [507, 370] on div "Show Explanations Question 24 When coding chronic conditions such as diabetes m…" at bounding box center [463, 267] width 440 height 413
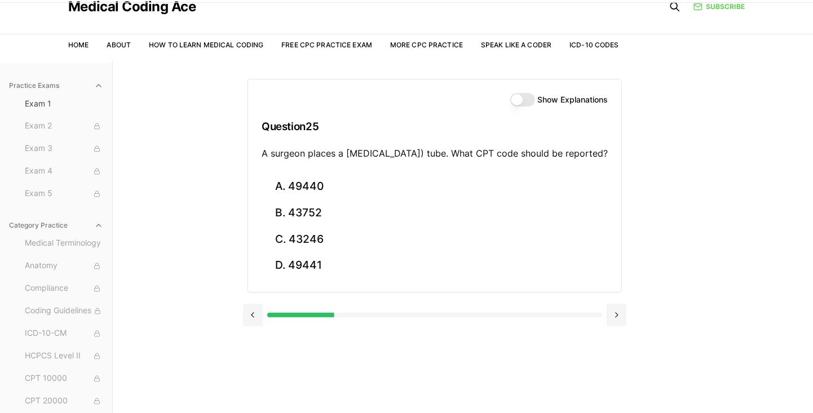
click at [507, 374] on div "Show Explanations Question 25 A surgeon places a percutaneous endoscopic gastro…" at bounding box center [463, 267] width 440 height 413
click at [507, 326] on button at bounding box center [617, 315] width 20 height 23
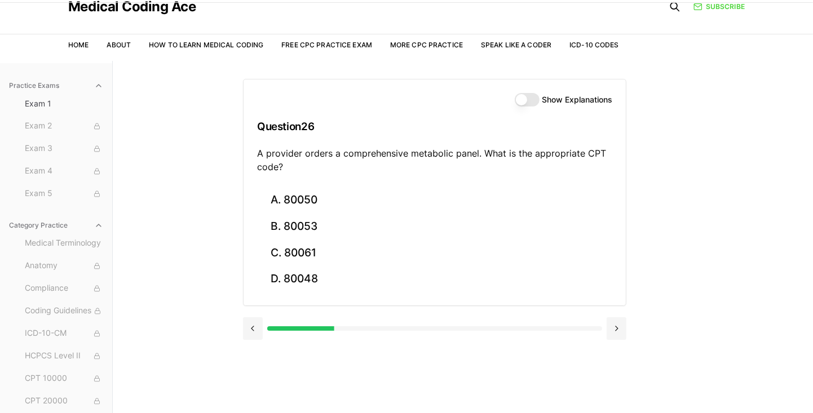
click at [507, 325] on button at bounding box center [617, 328] width 20 height 23
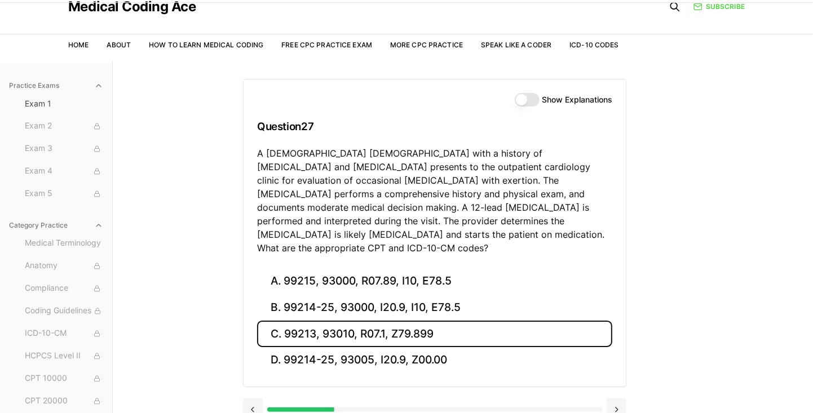
click at [507, 326] on button "C. 99213, 93010, R07.1, Z79.899" at bounding box center [434, 334] width 355 height 26
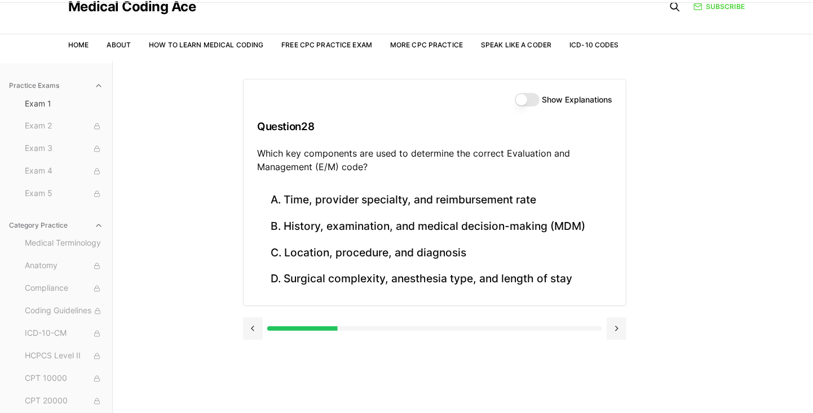
click at [507, 327] on button at bounding box center [617, 328] width 20 height 23
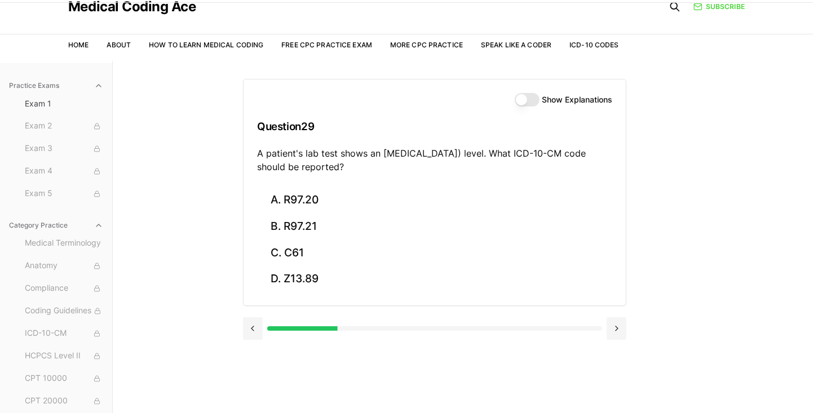
click at [247, 325] on button at bounding box center [253, 328] width 20 height 23
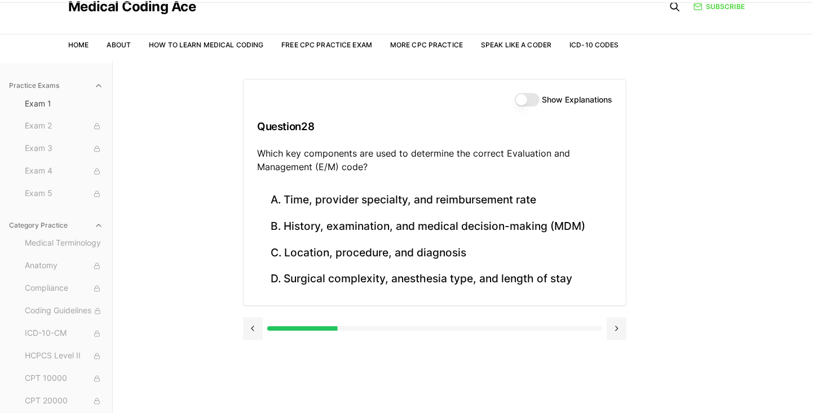
click at [254, 320] on button at bounding box center [253, 328] width 20 height 23
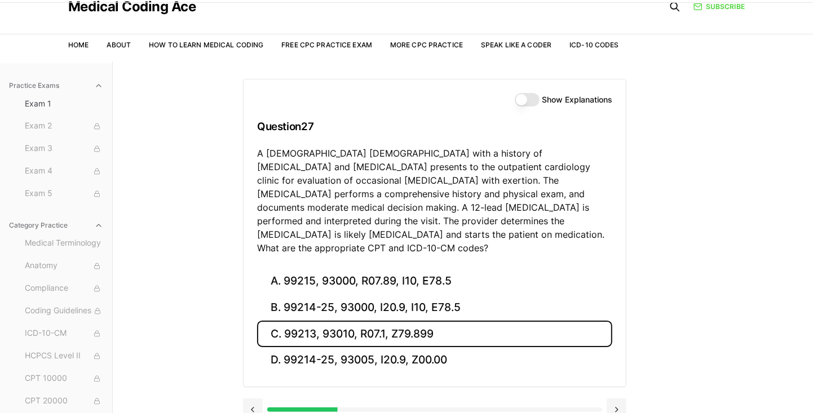
click at [507, 321] on button "C. 99213, 93010, R07.1, Z79.899" at bounding box center [434, 334] width 355 height 26
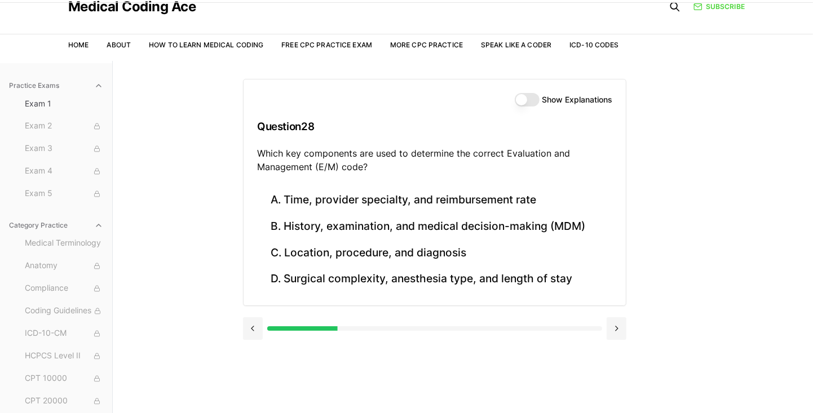
click at [254, 326] on button at bounding box center [253, 328] width 20 height 23
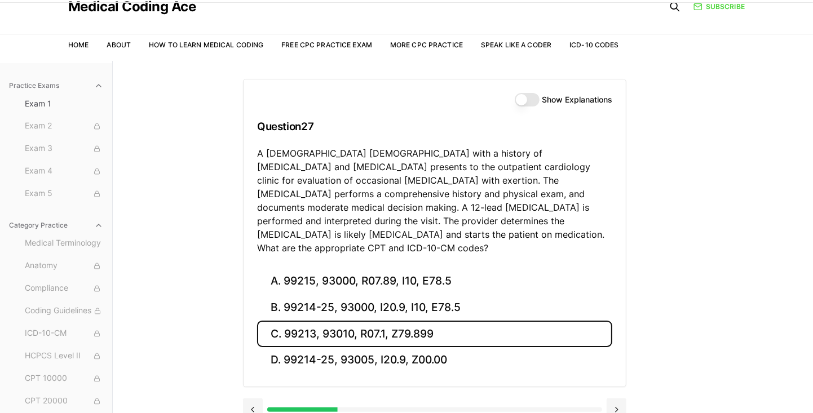
click at [204, 334] on div "Practice Exams Exam 1 Exam 2 Exam 3 Exam 4 Exam 5 Category Practice Medical Ter…" at bounding box center [406, 267] width 813 height 413
click at [214, 339] on div "Practice Exams Exam 1 Exam 2 Exam 3 Exam 4 Exam 5 Category Practice Medical Ter…" at bounding box center [406, 267] width 813 height 413
click at [223, 352] on div "Practice Exams Exam 1 Exam 2 Exam 3 Exam 4 Exam 5 Category Practice Medical Ter…" at bounding box center [406, 267] width 813 height 413
click at [470, 321] on button "C. 99213, 93010, R07.1, Z79.899" at bounding box center [434, 334] width 355 height 26
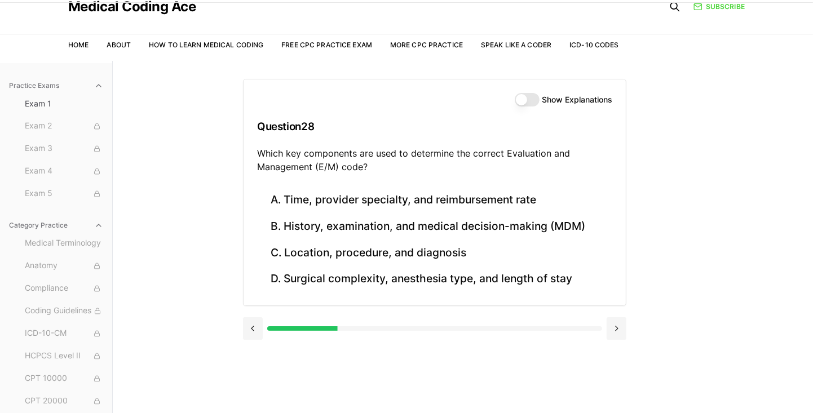
click at [243, 334] on button at bounding box center [253, 328] width 20 height 23
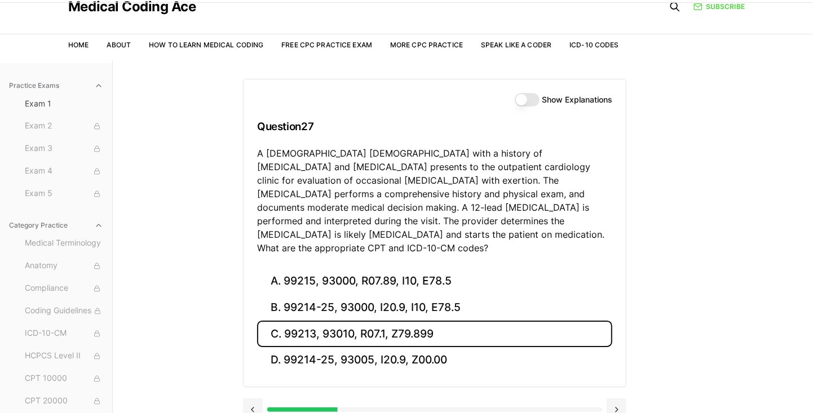
click at [444, 321] on button "C. 99213, 93010, R07.1, Z79.899" at bounding box center [434, 334] width 355 height 26
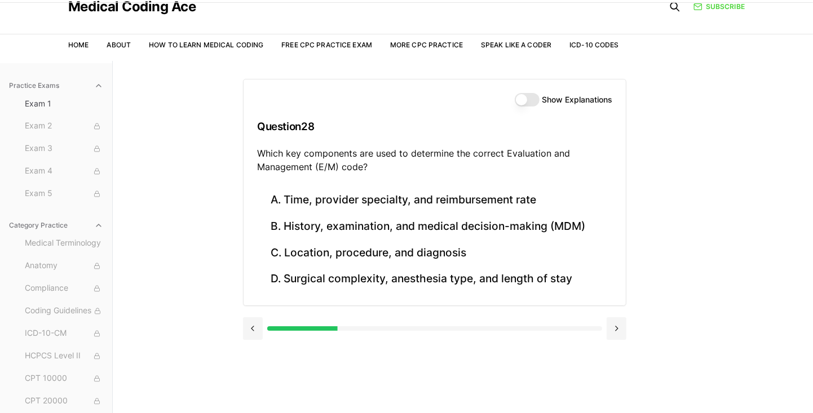
click at [267, 328] on div at bounding box center [170, 328] width 335 height 5
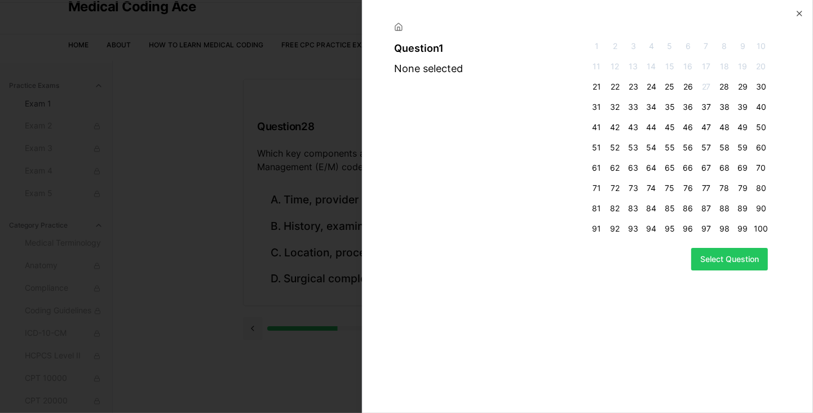
click at [507, 85] on span "21" at bounding box center [597, 86] width 14 height 11
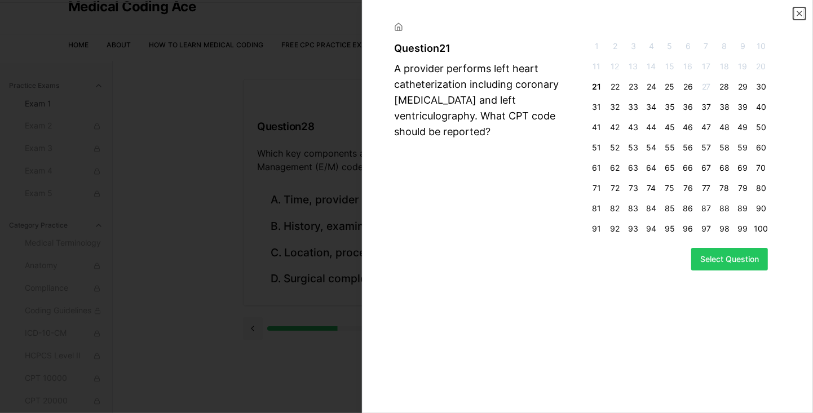
click at [507, 12] on icon "button" at bounding box center [799, 13] width 5 height 5
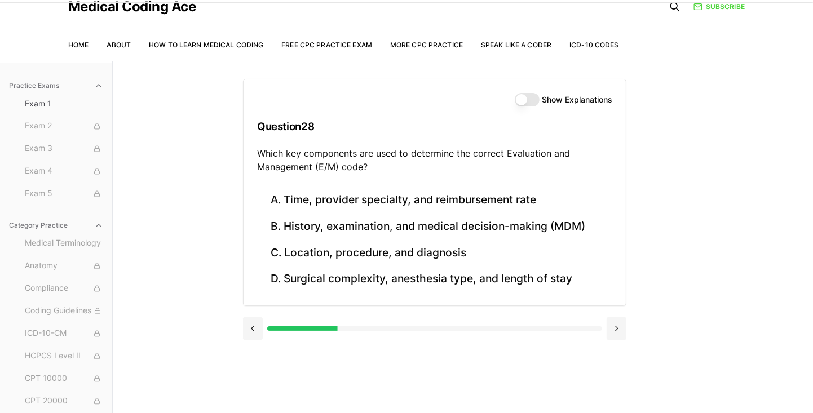
click at [248, 329] on button at bounding box center [253, 328] width 20 height 23
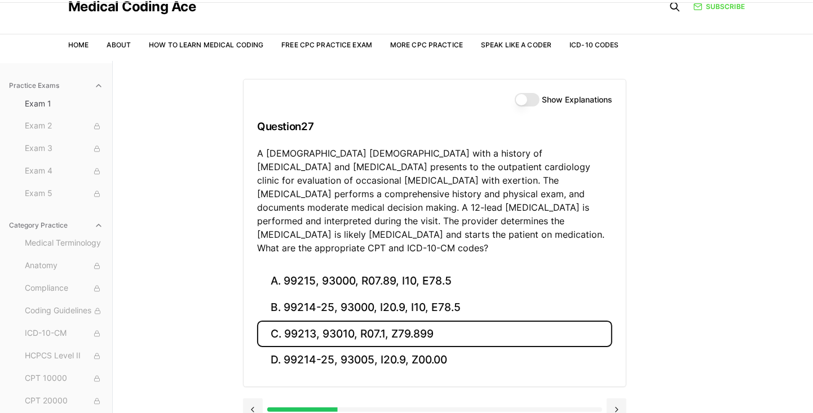
click at [255, 399] on button at bounding box center [253, 410] width 20 height 23
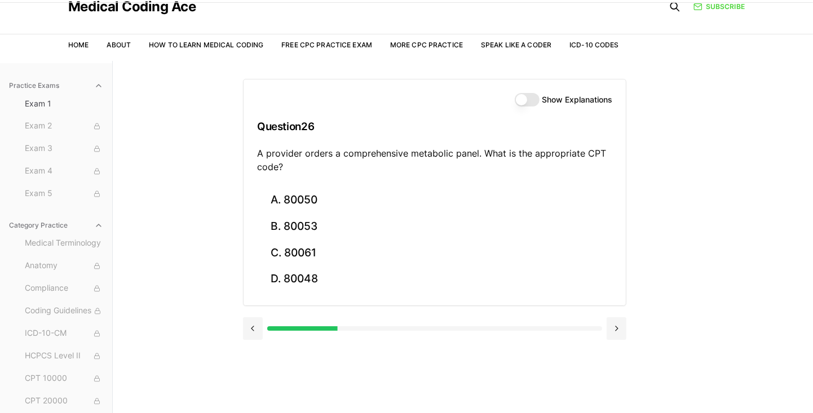
click at [251, 321] on button at bounding box center [253, 328] width 20 height 23
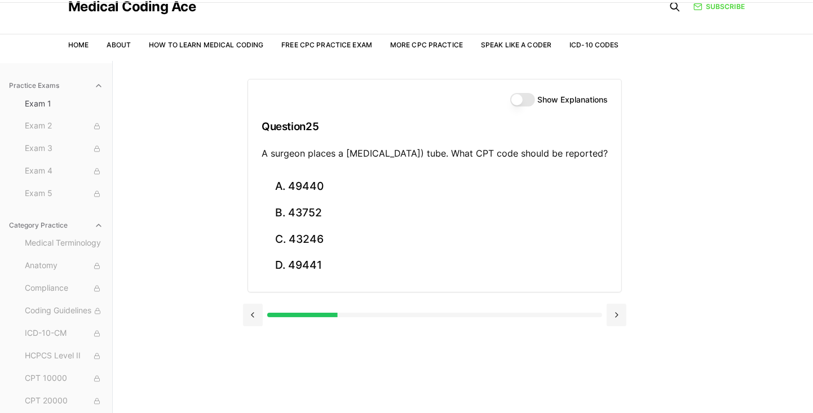
click at [252, 321] on button at bounding box center [253, 315] width 20 height 23
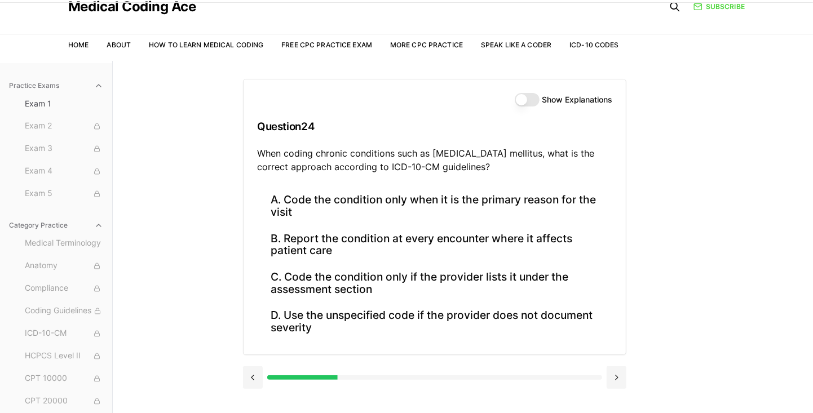
click at [252, 376] on button at bounding box center [253, 377] width 20 height 23
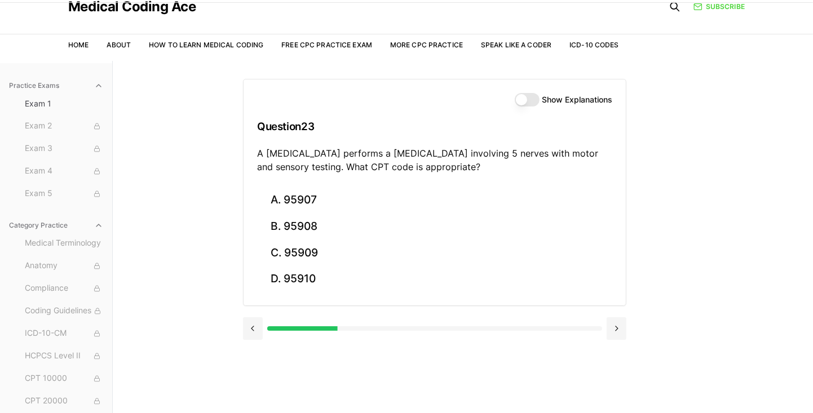
click at [259, 321] on button at bounding box center [253, 328] width 20 height 23
click at [256, 329] on button at bounding box center [253, 328] width 20 height 23
click at [248, 325] on button at bounding box center [253, 328] width 20 height 23
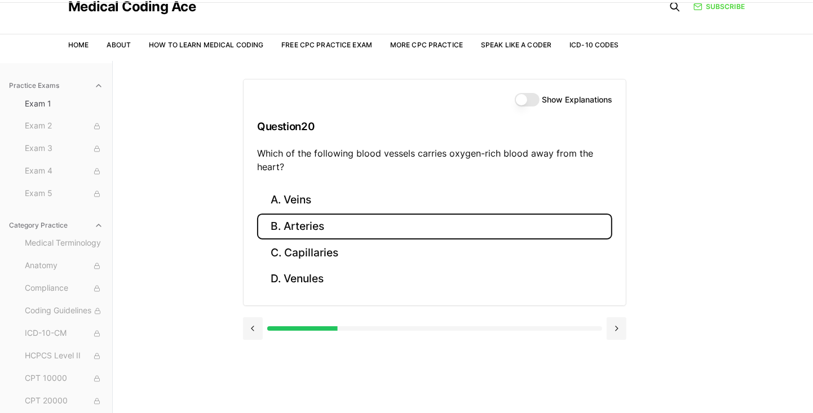
click at [248, 333] on button at bounding box center [253, 328] width 20 height 23
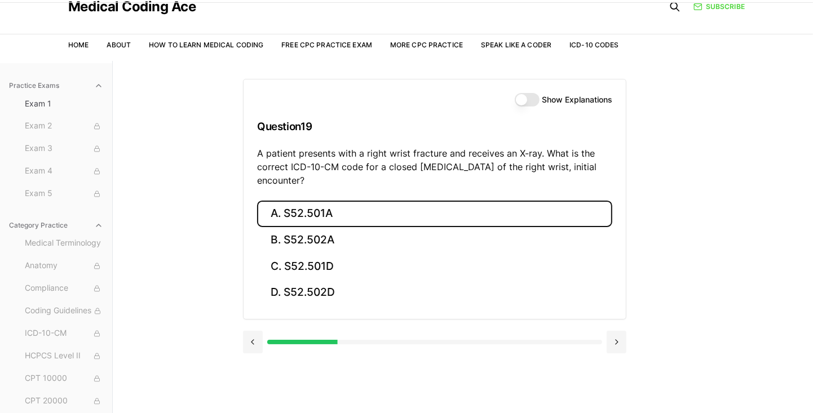
click at [507, 337] on button at bounding box center [617, 342] width 20 height 23
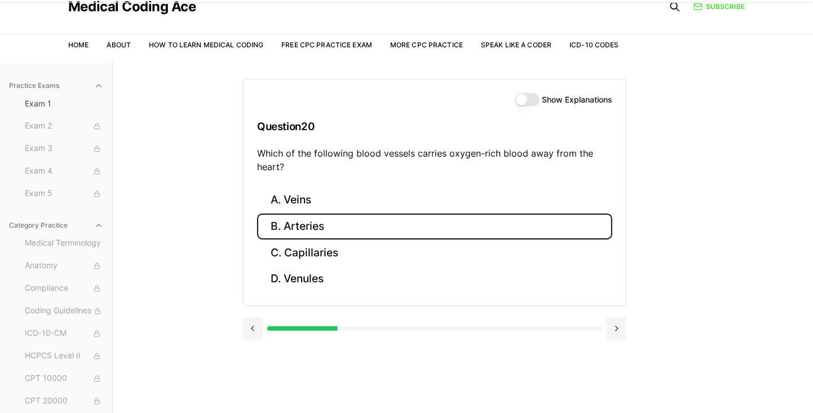
click at [507, 326] on button at bounding box center [617, 328] width 20 height 23
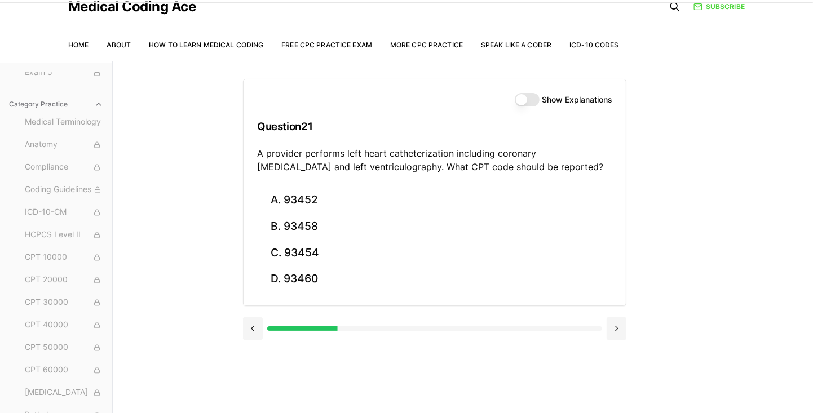
scroll to position [175, 0]
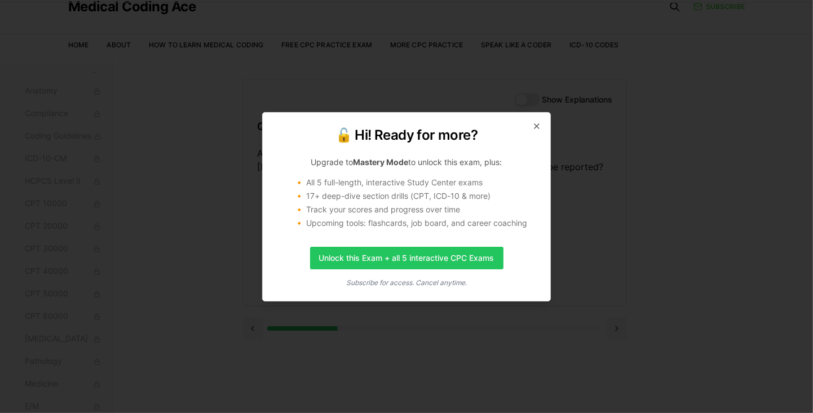
click at [347, 269] on link "Unlock this Exam + all 5 interactive CPC Exams" at bounding box center [406, 258] width 193 height 23
click at [507, 123] on icon "button" at bounding box center [536, 126] width 9 height 9
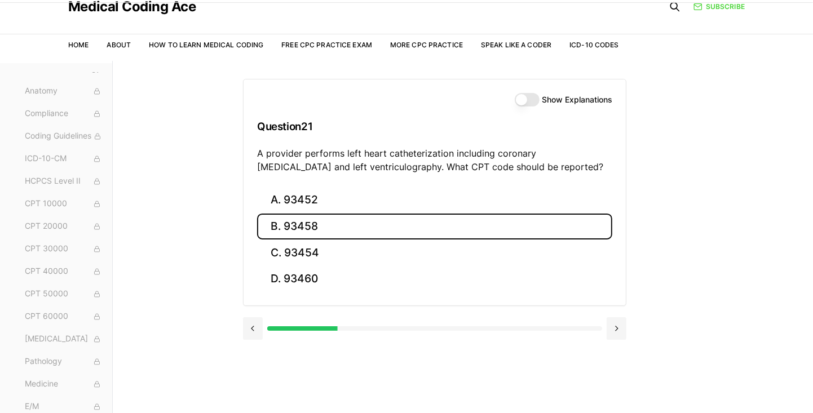
click at [320, 222] on button "B. 93458" at bounding box center [434, 227] width 355 height 26
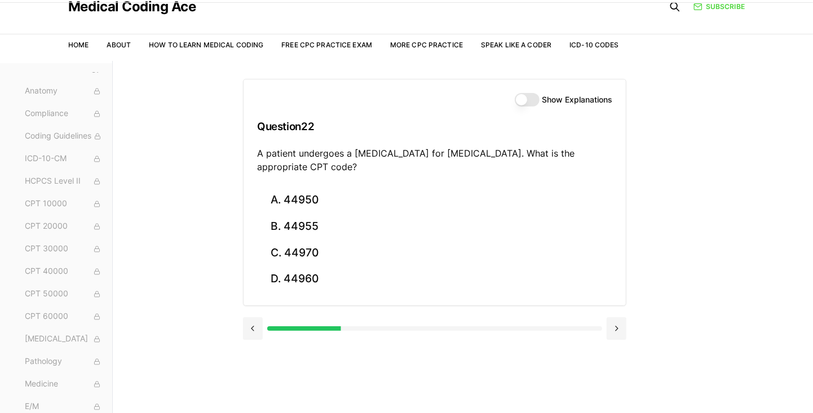
click at [507, 215] on div "Show Explanations Question 22 A patient undergoes a laparoscopic appendectomy f…" at bounding box center [463, 267] width 440 height 413
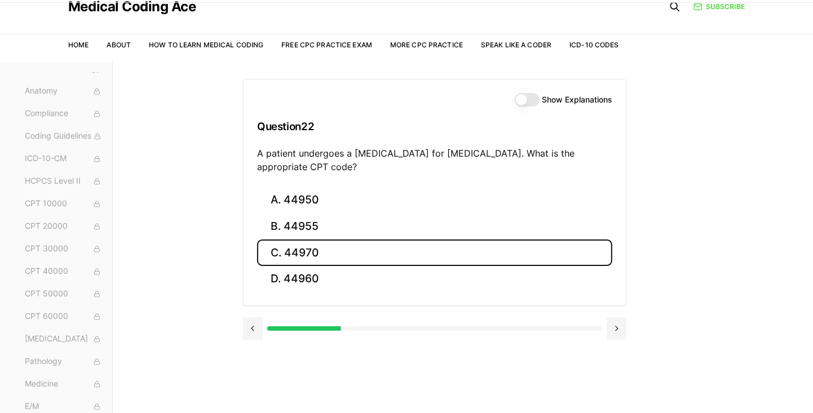
click at [303, 249] on button "C. 44970" at bounding box center [434, 253] width 355 height 26
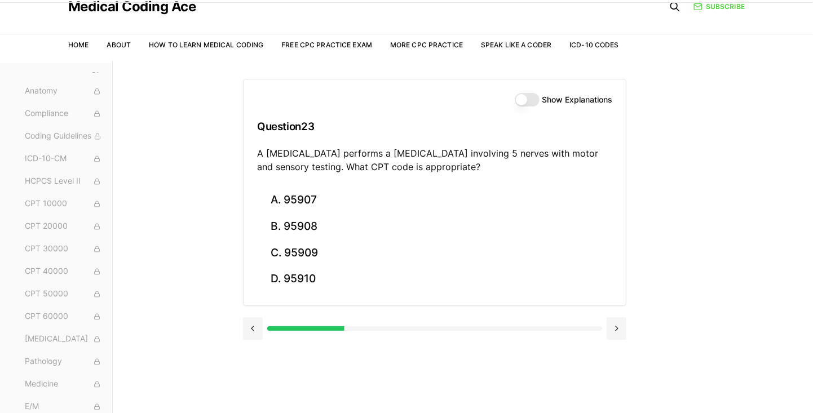
click at [507, 170] on div "Practice Exams Exam 1 Exam 2 Exam 3 Exam 4 Exam 5 Category Practice Medical Ter…" at bounding box center [406, 267] width 813 height 413
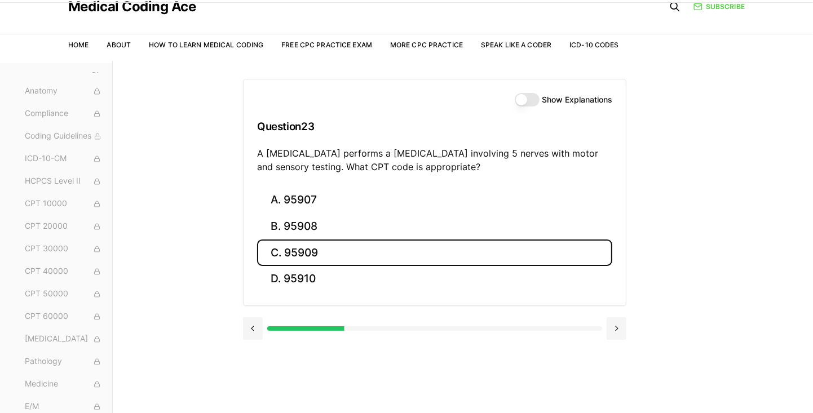
click at [299, 260] on button "C. 95909" at bounding box center [434, 253] width 355 height 26
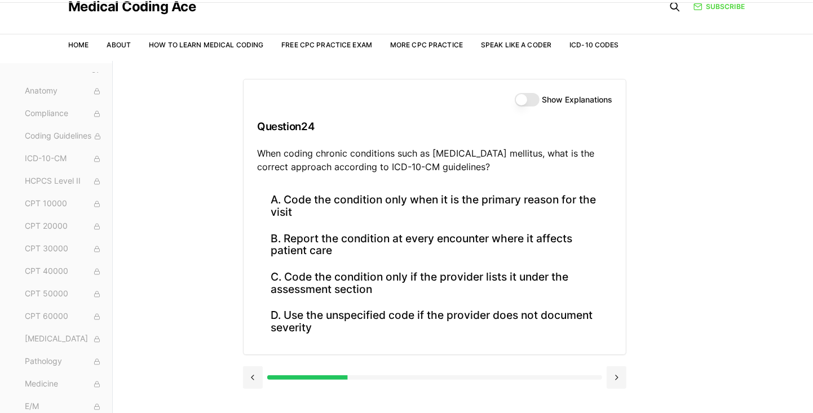
click at [507, 217] on div "Show Explanations Question 24 When coding chronic conditions such as diabetes m…" at bounding box center [463, 267] width 440 height 413
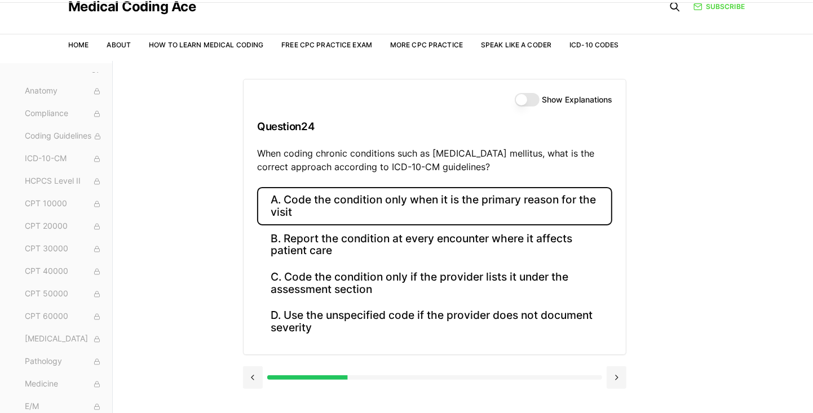
click at [337, 201] on button "A. Code the condition only when it is the primary reason for the visit" at bounding box center [434, 206] width 355 height 38
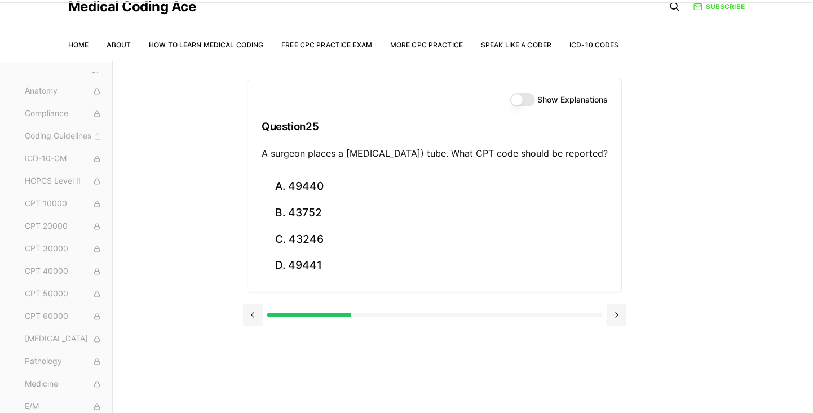
click at [297, 374] on div "Show Explanations Question 25 A surgeon places a percutaneous endoscopic gastro…" at bounding box center [463, 267] width 440 height 413
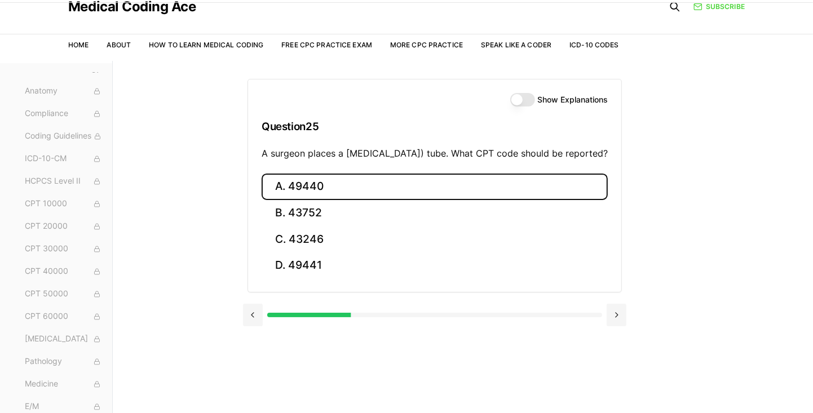
click at [291, 200] on button "A. 49440" at bounding box center [435, 187] width 346 height 26
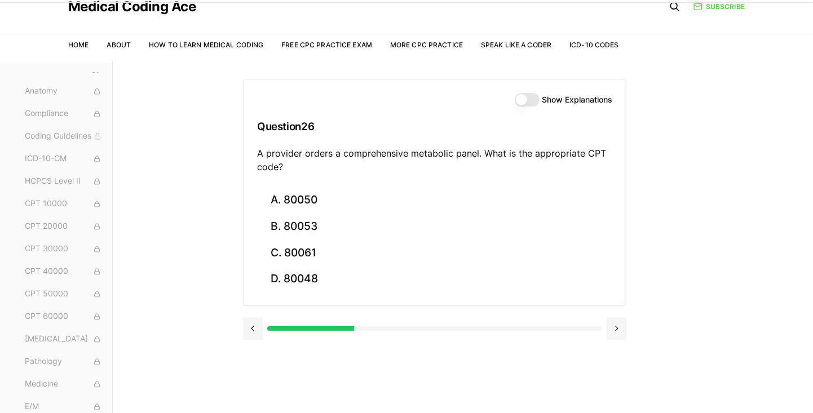
click at [507, 240] on div "Practice Exams Exam 1 Exam 2 Exam 3 Exam 4 Exam 5 Category Practice Medical Ter…" at bounding box center [406, 267] width 813 height 413
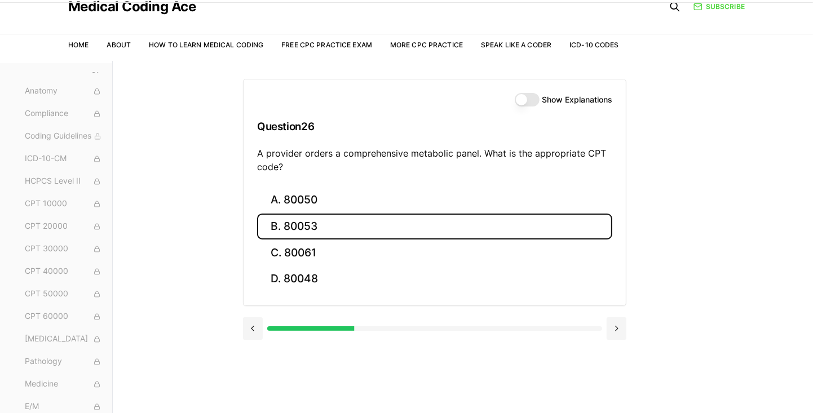
click at [306, 225] on button "B. 80053" at bounding box center [434, 227] width 355 height 26
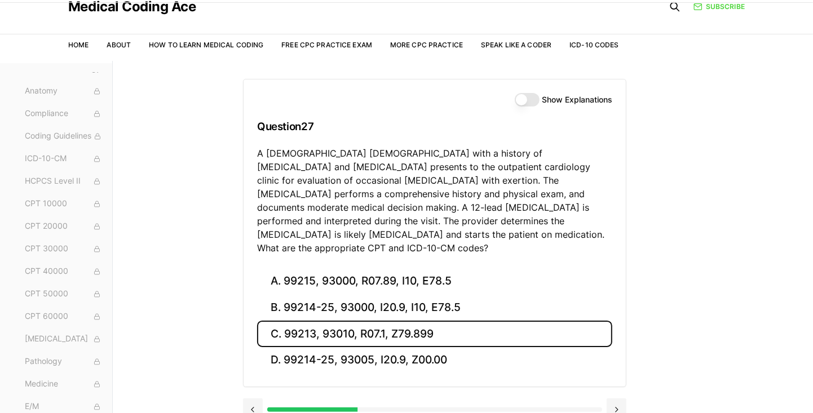
click at [507, 178] on div "Practice Exams Exam 1 Exam 2 Exam 3 Exam 4 Exam 5 Category Practice Medical Ter…" at bounding box center [406, 267] width 813 height 413
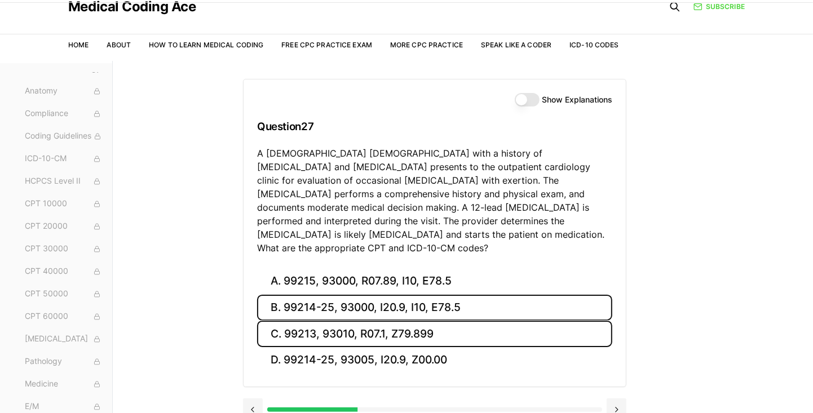
click at [381, 295] on button "B. 99214-25, 93000, I20.9, I10, E78.5" at bounding box center [434, 308] width 355 height 26
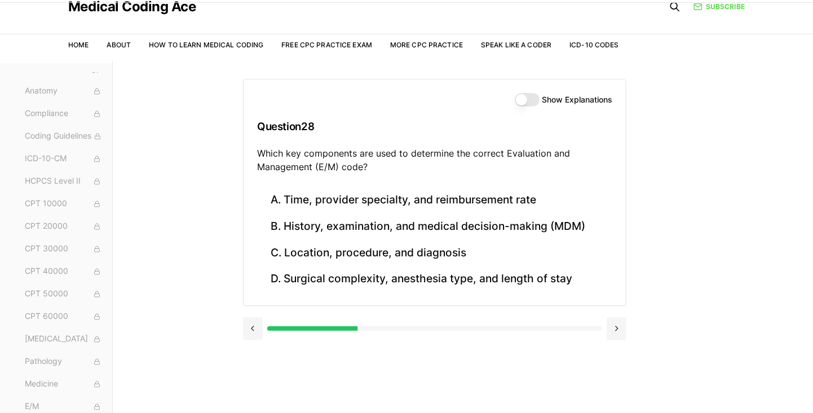
click at [248, 328] on button at bounding box center [253, 328] width 20 height 23
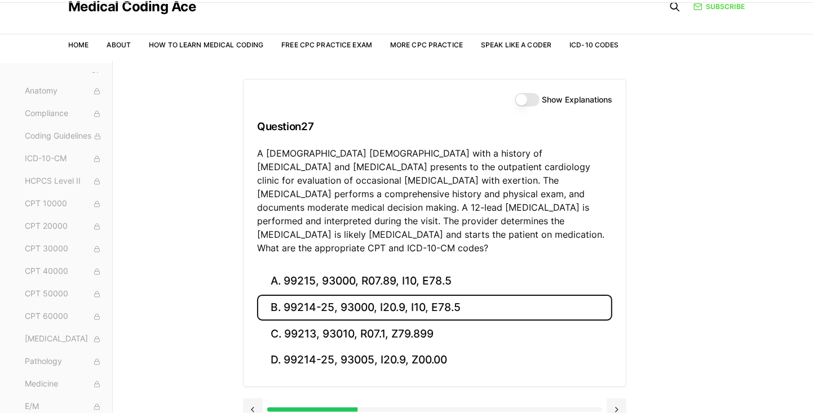
click at [507, 399] on button at bounding box center [617, 410] width 20 height 23
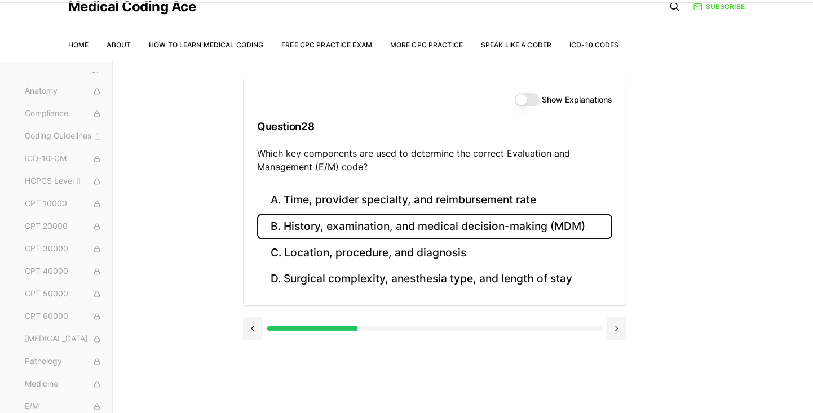
click at [389, 226] on button "B. History, examination, and medical decision-making (MDM)" at bounding box center [434, 227] width 355 height 26
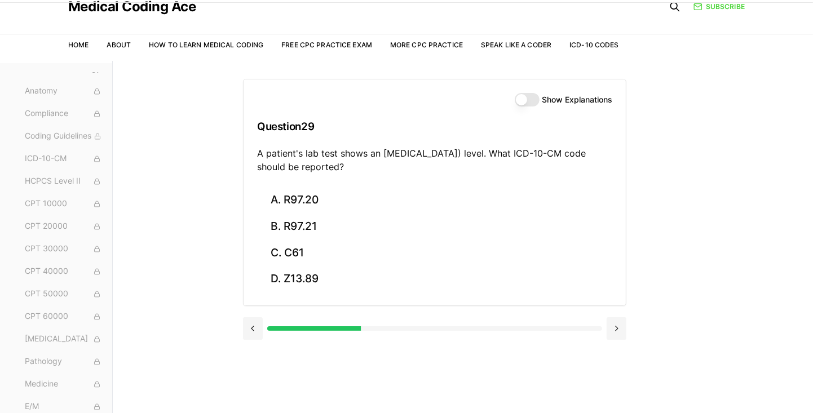
click at [507, 183] on div "Show Explanations Question 29 A patient's lab test shows an elevated prostate-s…" at bounding box center [463, 267] width 440 height 413
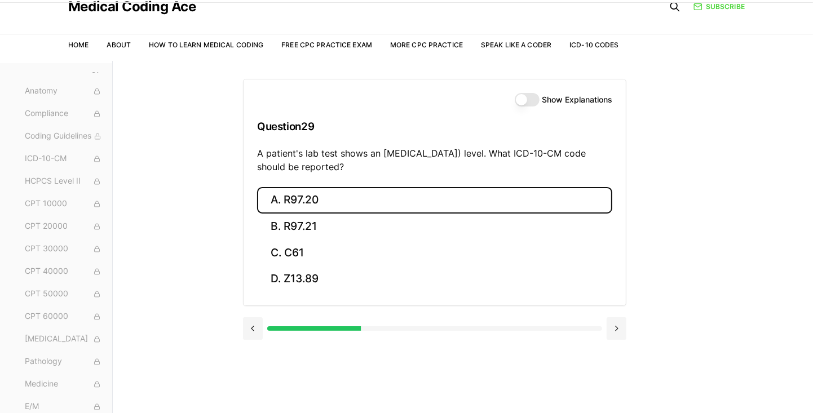
click at [280, 201] on button "A. R97.20" at bounding box center [434, 200] width 355 height 26
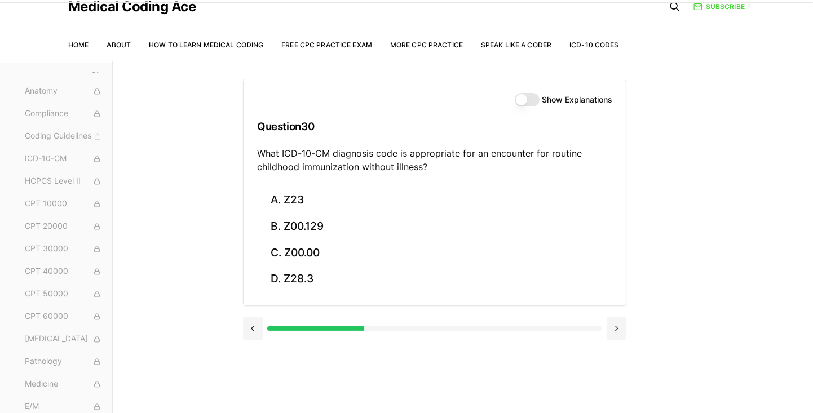
click at [173, 222] on div "Practice Exams Exam 1 Exam 2 Exam 3 Exam 4 Exam 5 Category Practice Medical Ter…" at bounding box center [406, 267] width 813 height 413
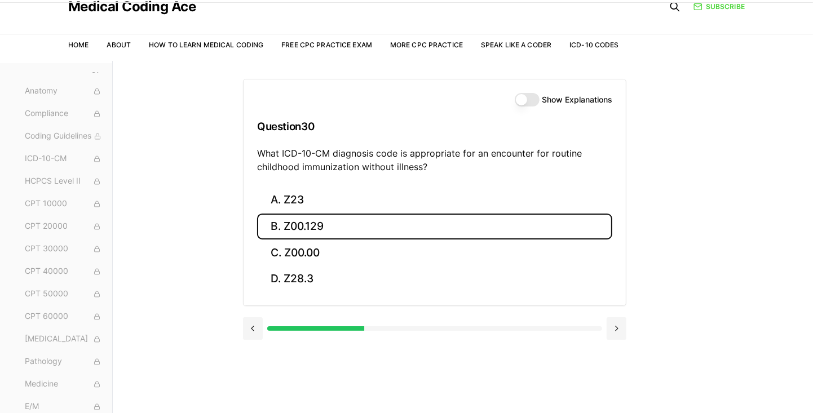
click at [301, 227] on button "B. Z00.129" at bounding box center [434, 227] width 355 height 26
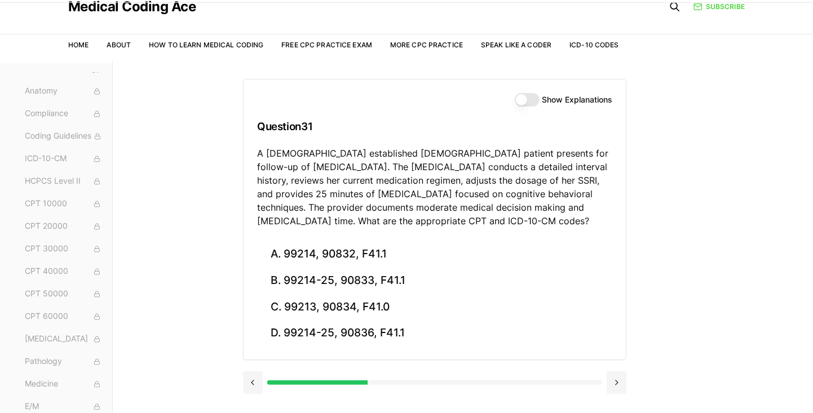
click at [507, 161] on div "Practice Exams Exam 1 Exam 2 Exam 3 Exam 4 Exam 5 Category Practice Medical Ter…" at bounding box center [406, 267] width 813 height 413
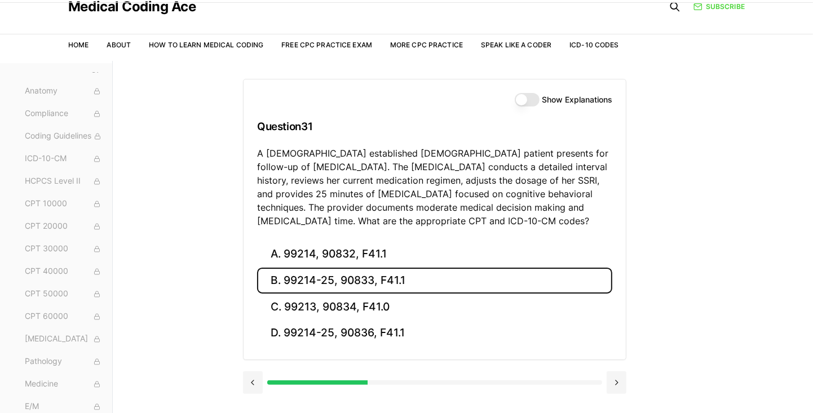
click at [391, 280] on button "B. 99214-25, 90833, F41.1" at bounding box center [434, 281] width 355 height 26
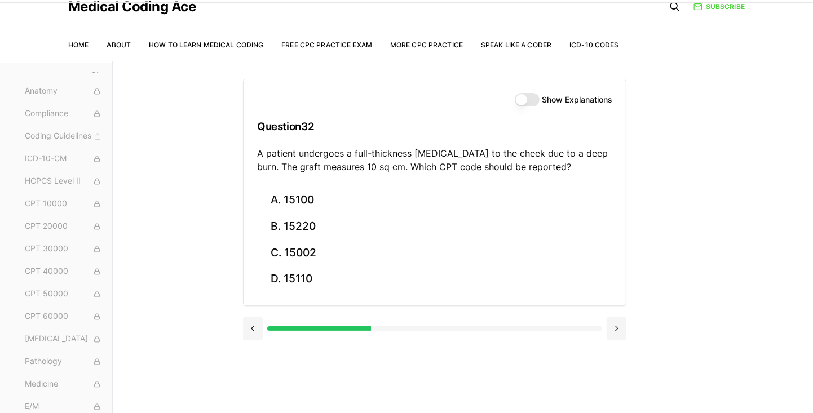
click at [507, 197] on div "Practice Exams Exam 1 Exam 2 Exam 3 Exam 4 Exam 5 Category Practice Medical Ter…" at bounding box center [406, 267] width 813 height 413
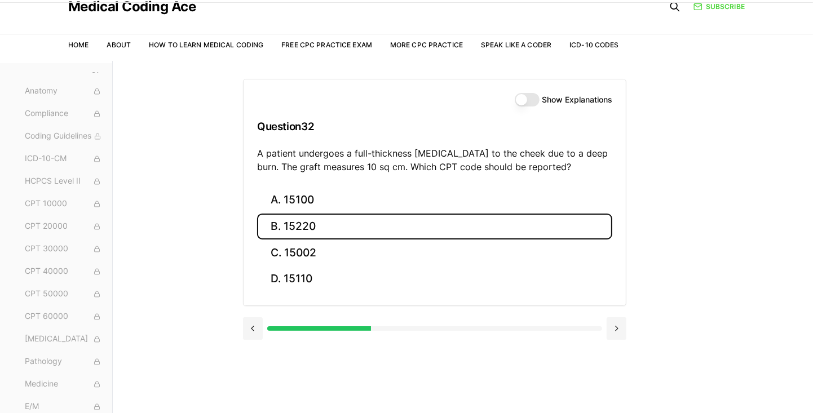
click at [295, 222] on button "B. 15220" at bounding box center [434, 227] width 355 height 26
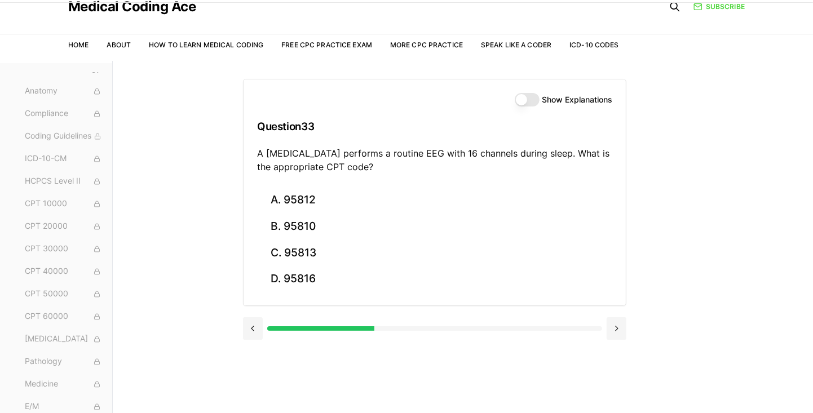
click at [507, 173] on div "Practice Exams Exam 1 Exam 2 Exam 3 Exam 4 Exam 5 Category Practice Medical Ter…" at bounding box center [406, 267] width 813 height 413
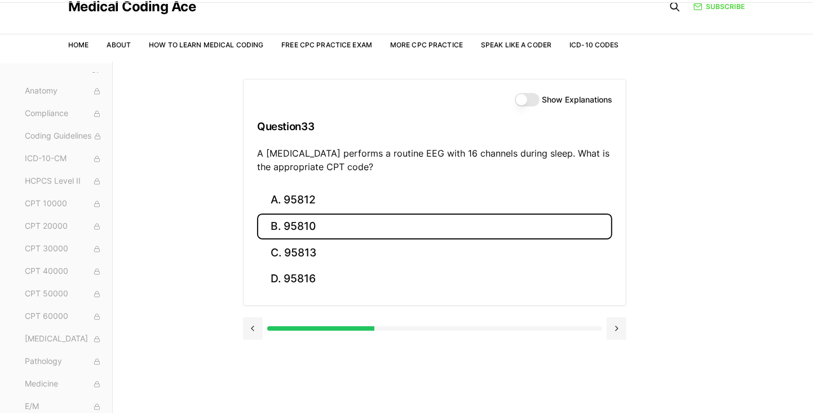
click at [279, 223] on button "B. 95810" at bounding box center [434, 227] width 355 height 26
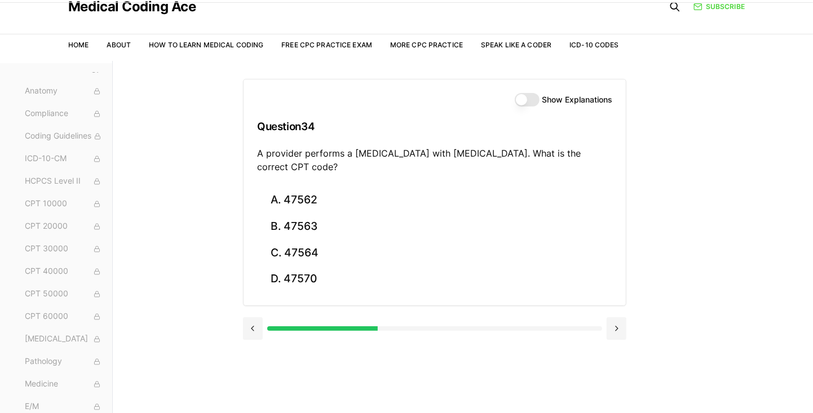
click at [507, 181] on div "Practice Exams Exam 1 Exam 2 Exam 3 Exam 4 Exam 5 Category Practice Medical Ter…" at bounding box center [406, 267] width 813 height 413
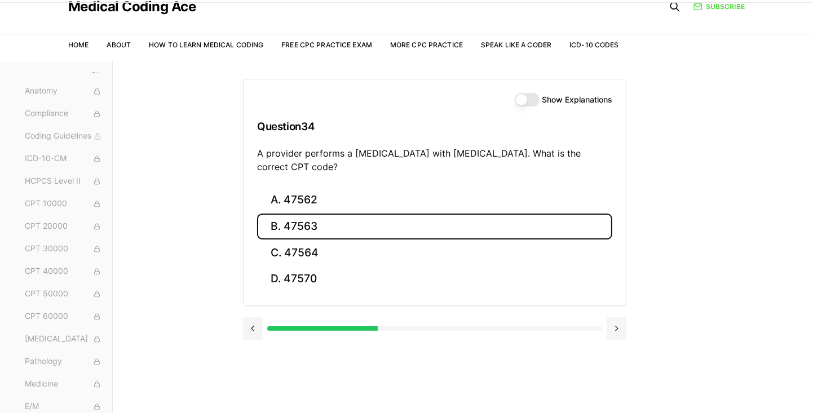
click at [294, 214] on button "B. 47563" at bounding box center [434, 227] width 355 height 26
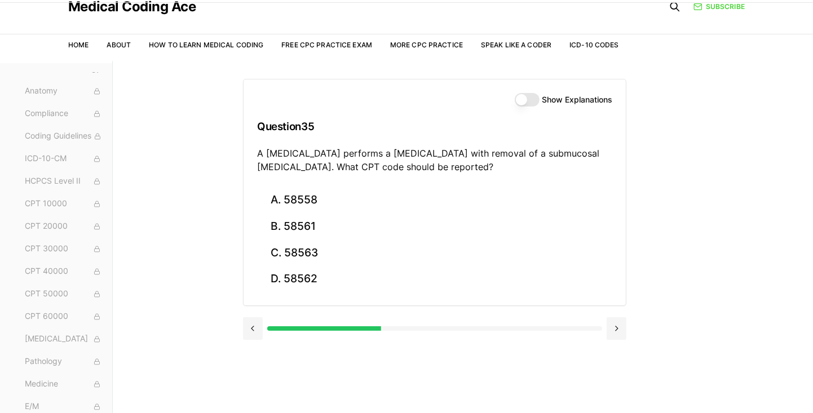
click at [507, 230] on div "Practice Exams Exam 1 Exam 2 Exam 3 Exam 4 Exam 5 Category Practice Medical Ter…" at bounding box center [406, 267] width 813 height 413
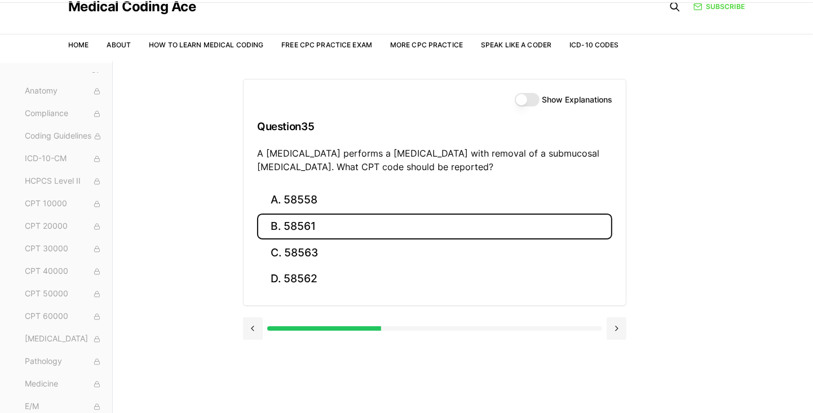
click at [281, 228] on button "B. 58561" at bounding box center [434, 227] width 355 height 26
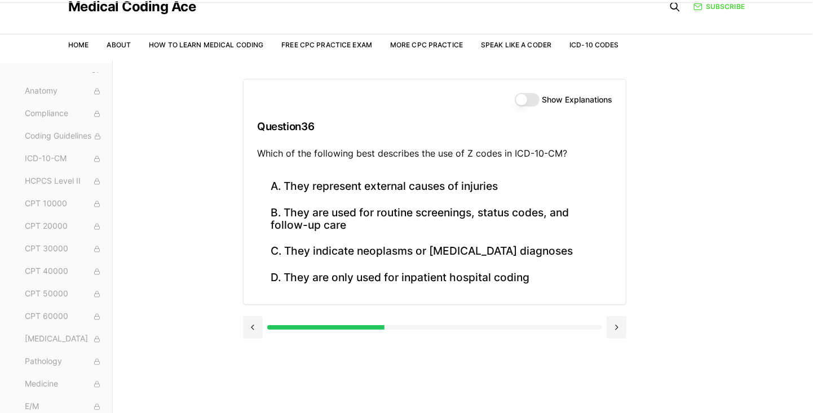
click at [170, 174] on div "Practice Exams Exam 1 Exam 2 Exam 3 Exam 4 Exam 5 Category Practice Medical Ter…" at bounding box center [406, 267] width 813 height 413
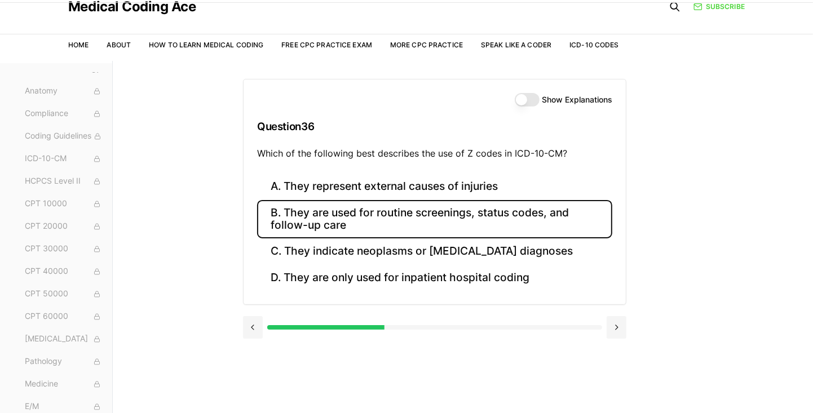
click at [342, 219] on button "B. They are used for routine screenings, status codes, and follow-up care" at bounding box center [434, 219] width 355 height 38
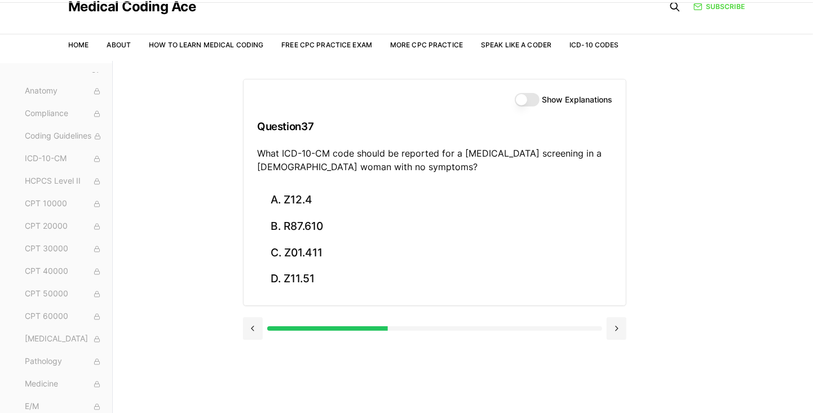
click at [507, 224] on div "Show Explanations Question 37 What ICD-10-CM code should be reported for a Pap …" at bounding box center [463, 267] width 440 height 413
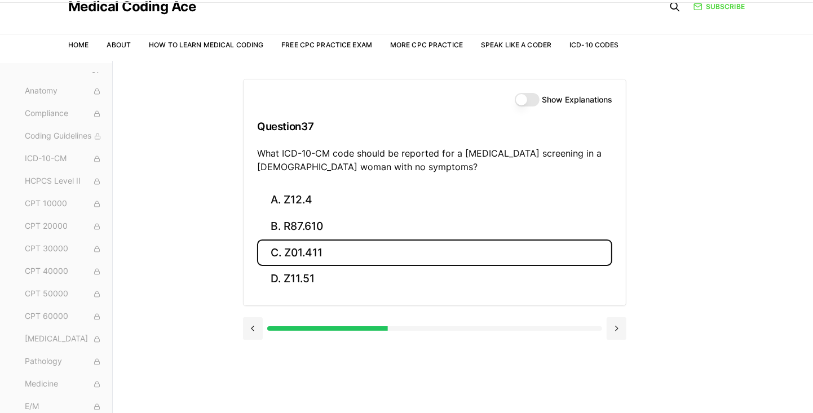
click at [313, 248] on button "C. Z01.411" at bounding box center [434, 253] width 355 height 26
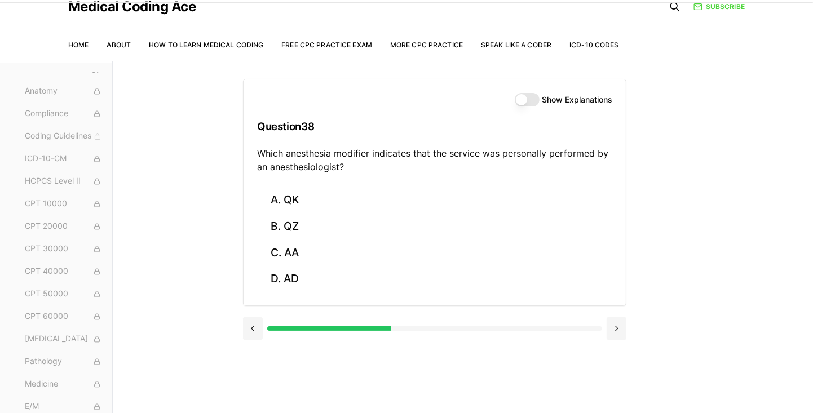
click at [507, 196] on div "Practice Exams Exam 1 Exam 2 Exam 3 Exam 4 Exam 5 Category Practice Medical Ter…" at bounding box center [406, 267] width 813 height 413
click at [507, 100] on button "Show Explanations" at bounding box center [527, 100] width 25 height 14
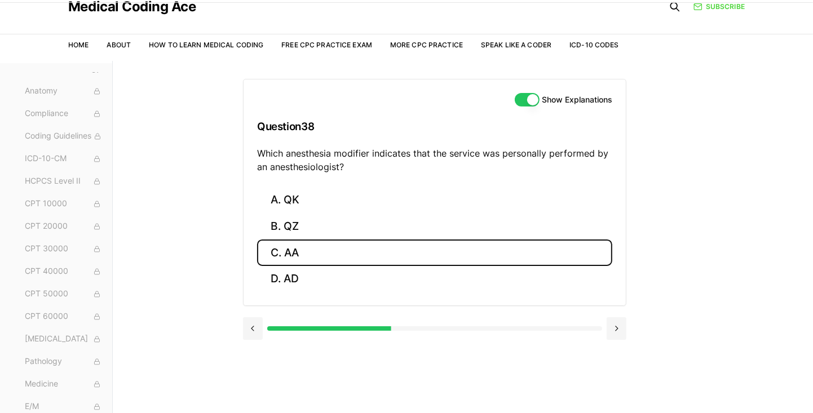
click at [300, 243] on button "C. AA" at bounding box center [434, 253] width 355 height 26
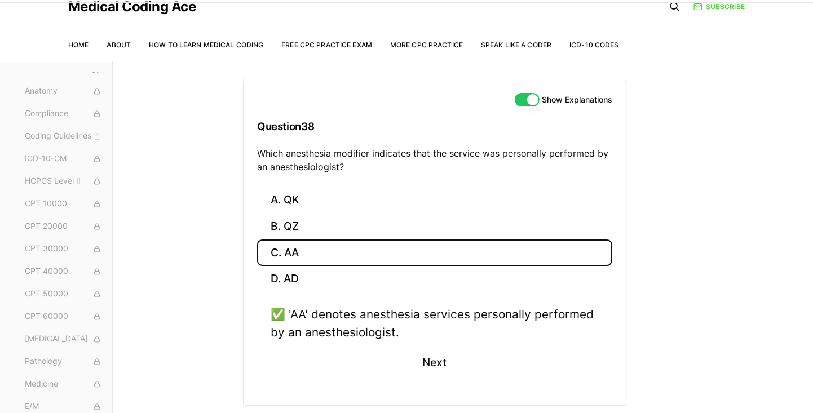
scroll to position [49, 0]
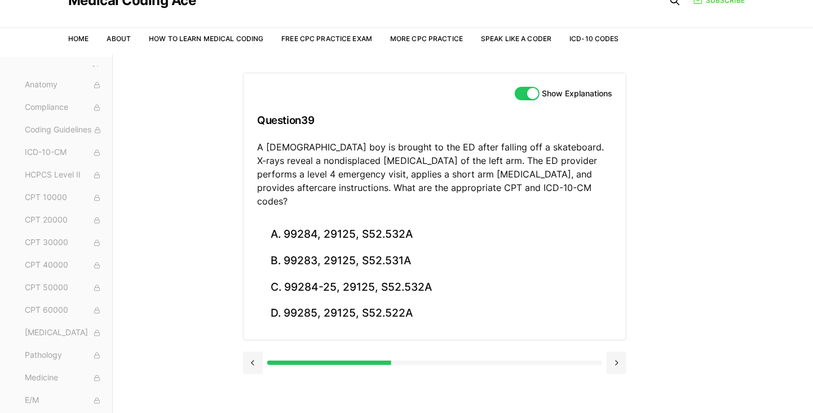
scroll to position [42, 0]
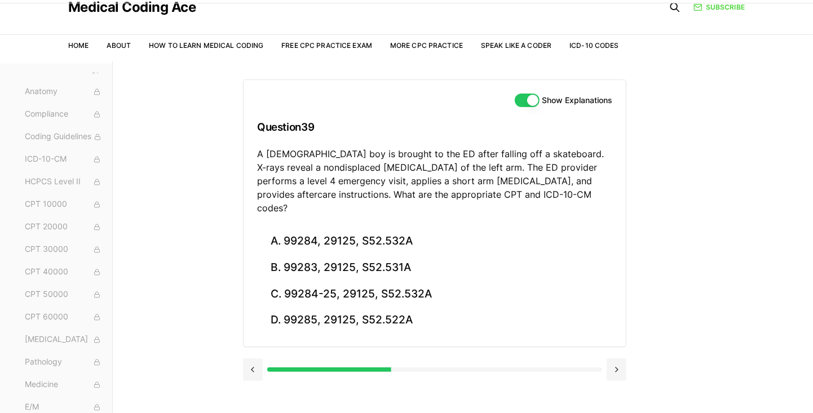
click at [255, 359] on button at bounding box center [253, 370] width 20 height 23
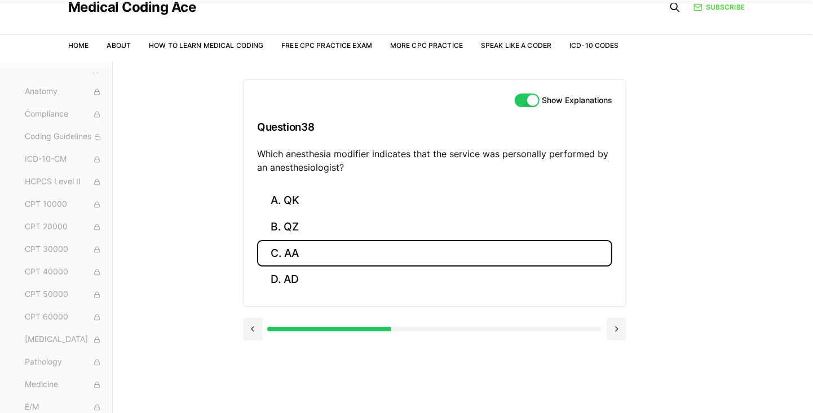
click at [291, 246] on button "C. AA" at bounding box center [434, 253] width 355 height 26
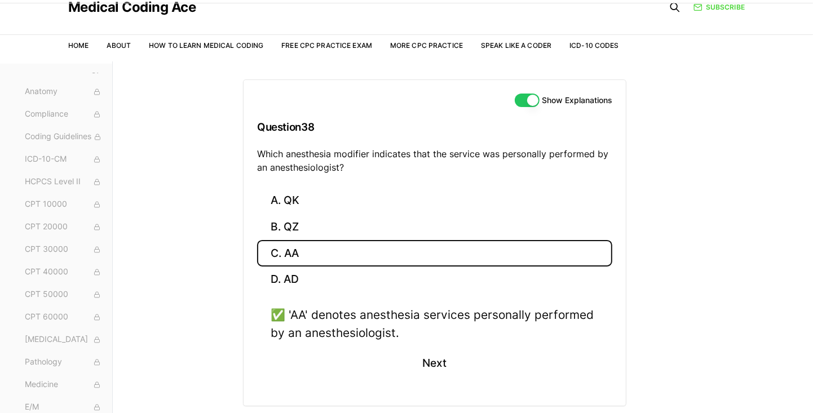
scroll to position [49, 0]
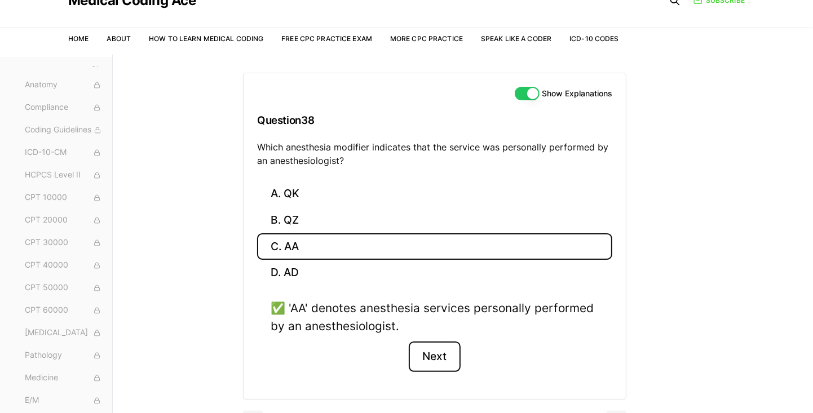
click at [440, 348] on button "Next" at bounding box center [434, 357] width 51 height 30
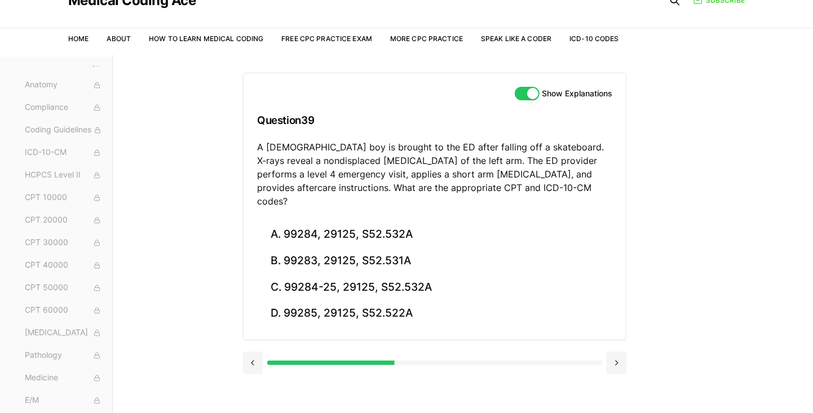
click at [257, 352] on button at bounding box center [253, 363] width 20 height 23
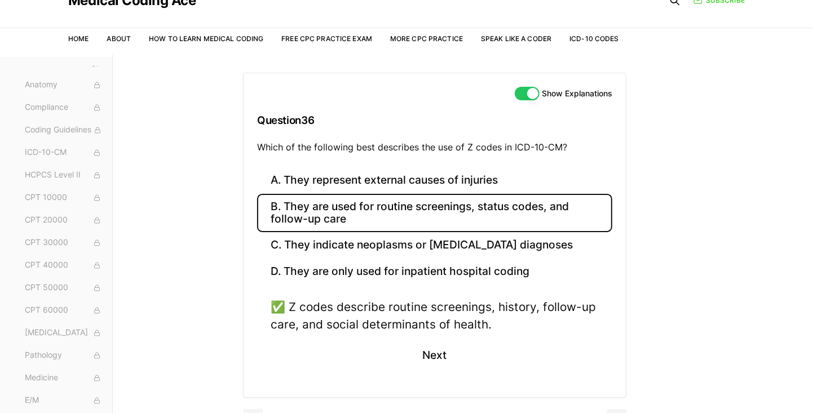
scroll to position [47, 0]
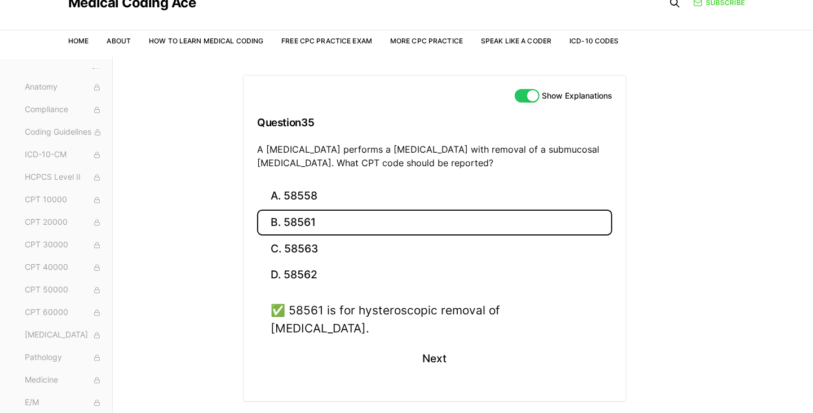
click at [251, 427] on div "Show Explanations Question 35 A gynecologist performs a hysteroscopy with remov…" at bounding box center [463, 263] width 440 height 413
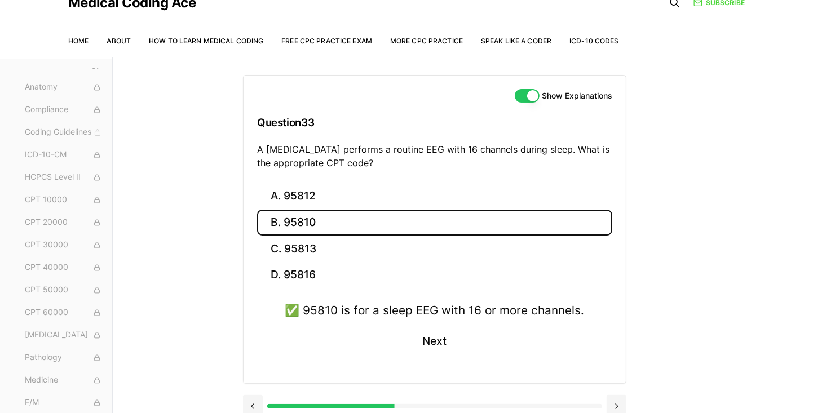
click at [257, 422] on div at bounding box center [434, 405] width 383 height 43
click at [265, 404] on div at bounding box center [434, 406] width 383 height 23
click at [254, 405] on button at bounding box center [253, 406] width 20 height 23
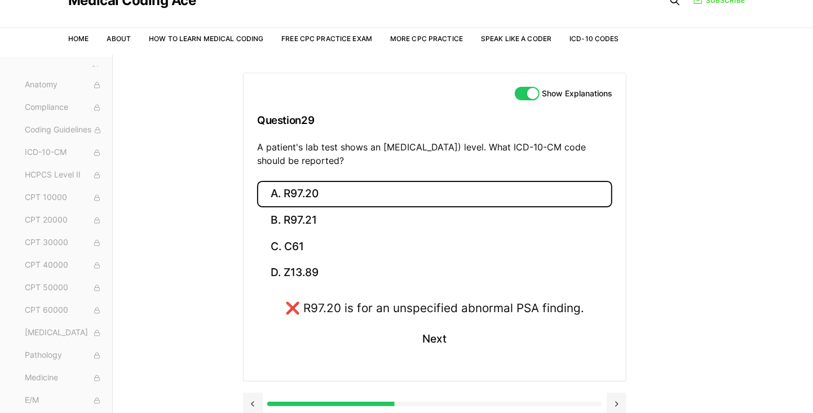
click at [288, 113] on h3 "Question 29" at bounding box center [434, 120] width 355 height 33
click at [288, 122] on h3 "Question 29" at bounding box center [434, 120] width 355 height 33
click at [201, 352] on div "Practice Exams Exam 1 Exam 2 Exam 3 Exam 4 Exam 5 Category Practice Medical Ter…" at bounding box center [406, 261] width 813 height 413
click at [247, 407] on button at bounding box center [253, 404] width 20 height 23
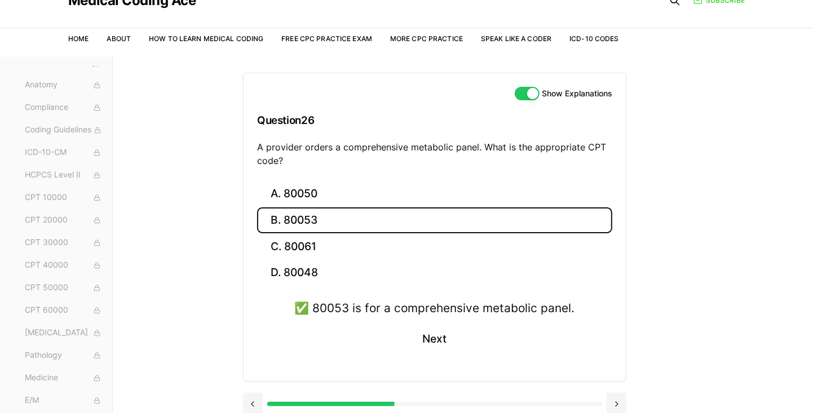
click at [251, 404] on button at bounding box center [253, 404] width 20 height 23
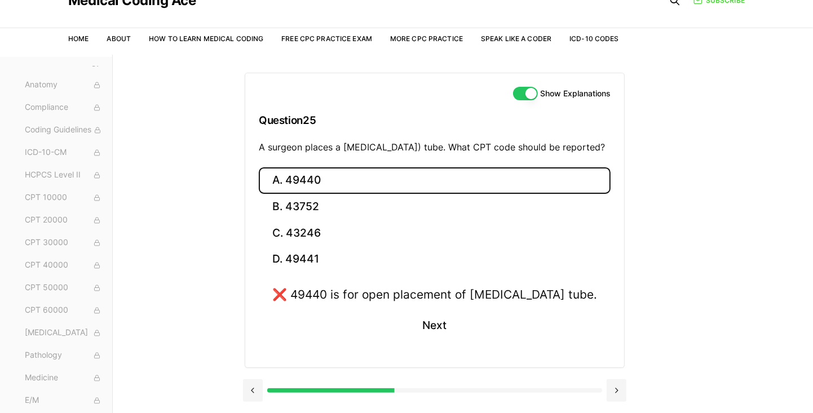
click at [251, 402] on button at bounding box center [253, 390] width 20 height 23
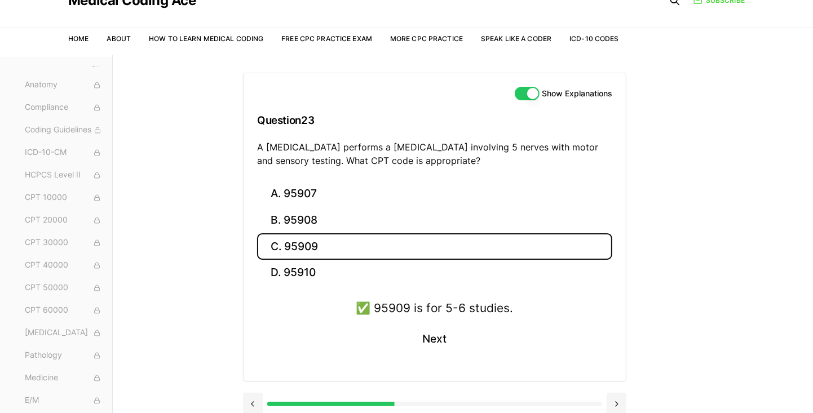
click at [246, 409] on button at bounding box center [253, 404] width 20 height 23
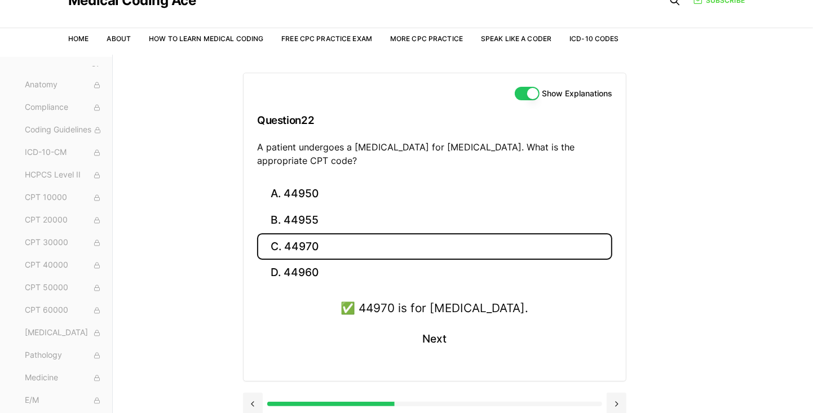
click at [246, 410] on button at bounding box center [253, 404] width 20 height 23
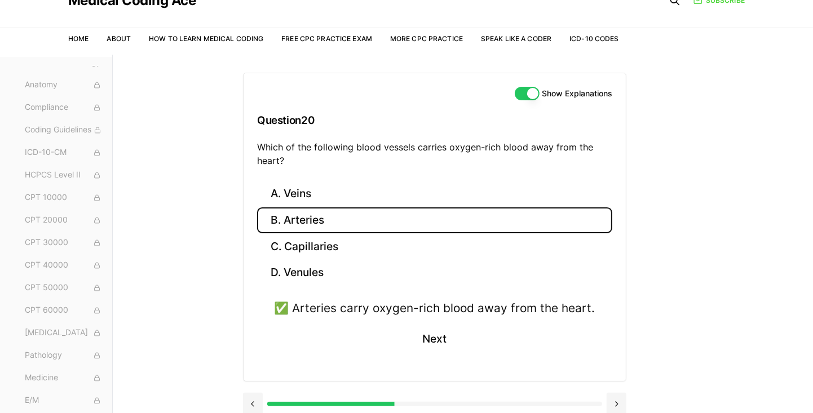
click at [253, 410] on button at bounding box center [253, 404] width 20 height 23
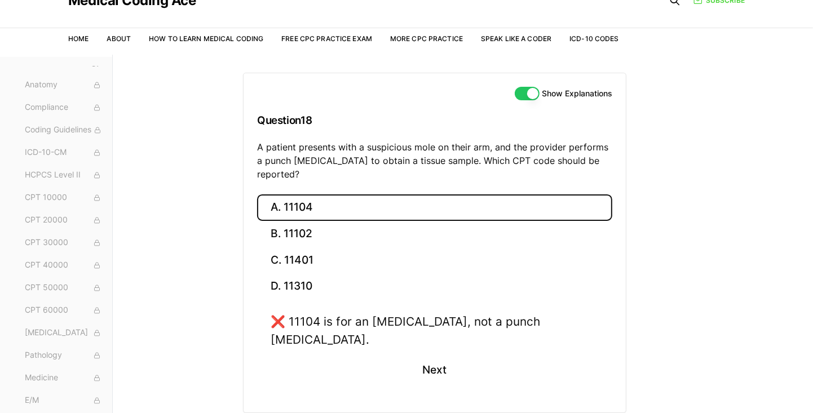
click at [246, 426] on div "Show Explanations Question 18 A patient presents with a suspicious mole on thei…" at bounding box center [463, 261] width 440 height 413
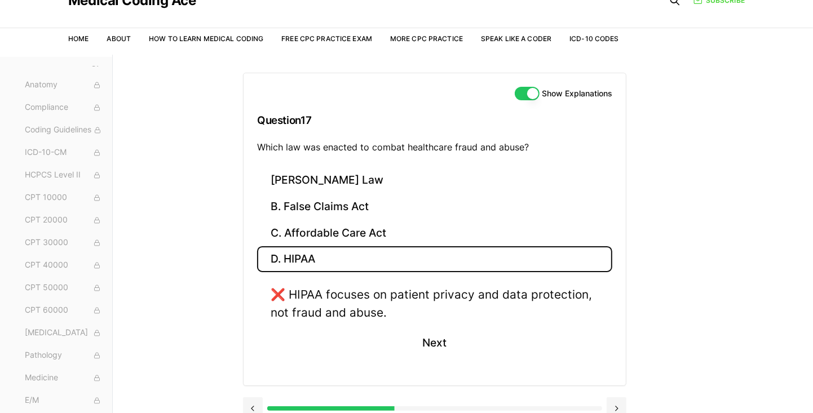
click at [248, 410] on button at bounding box center [253, 408] width 20 height 23
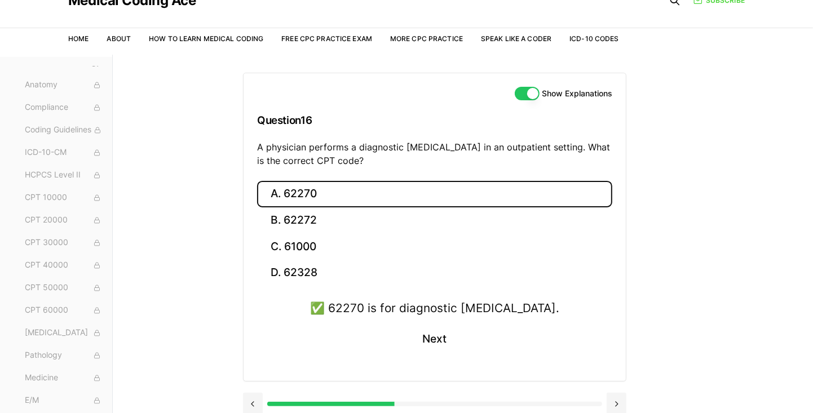
click at [245, 406] on button at bounding box center [253, 404] width 20 height 23
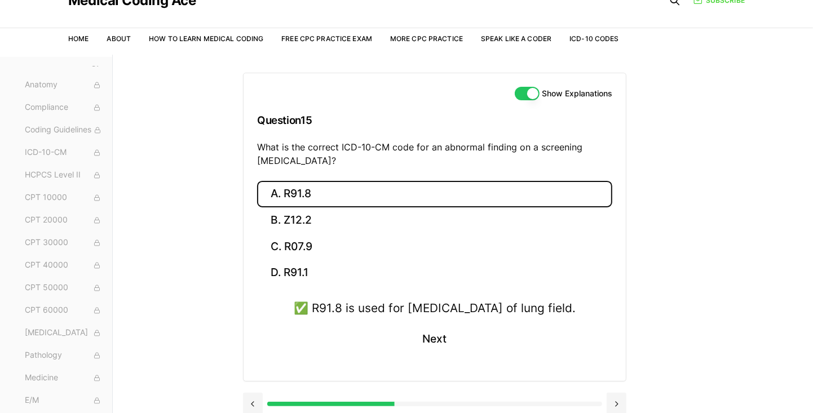
click at [244, 415] on button at bounding box center [253, 404] width 20 height 23
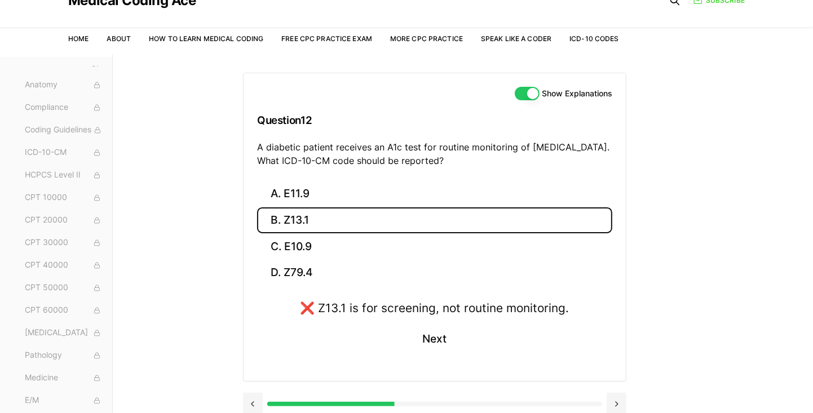
click at [249, 407] on button at bounding box center [253, 404] width 20 height 23
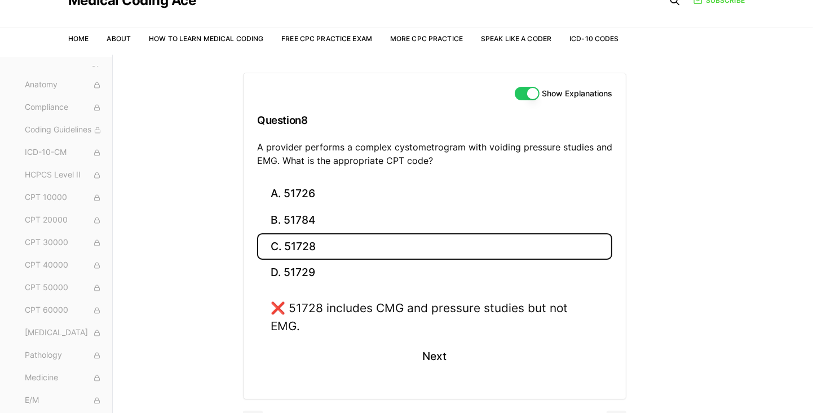
click at [239, 421] on div "Practice Exams Exam 1 Exam 2 Exam 3 Exam 4 Exam 5 Category Practice Medical Ter…" at bounding box center [406, 261] width 813 height 413
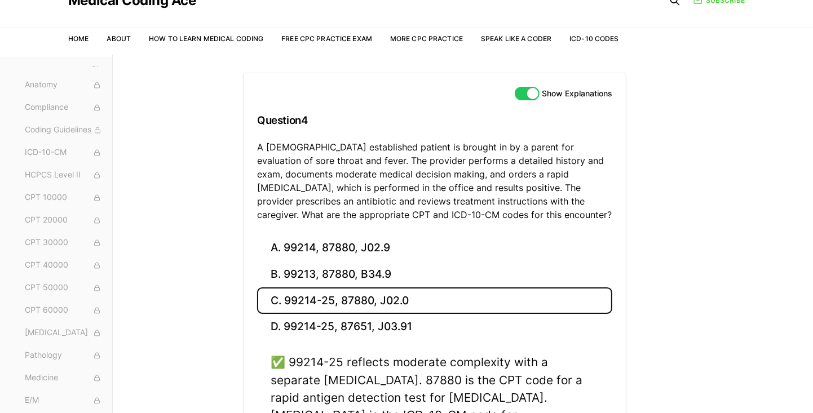
click at [242, 423] on div "Practice Exams Exam 1 Exam 2 Exam 3 Exam 4 Exam 5 Category Practice Medical Ter…" at bounding box center [406, 268] width 813 height 427
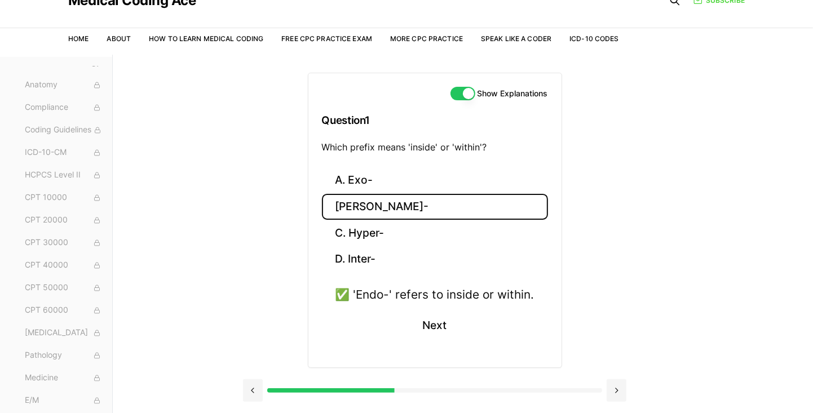
click at [507, 386] on button at bounding box center [617, 390] width 20 height 23
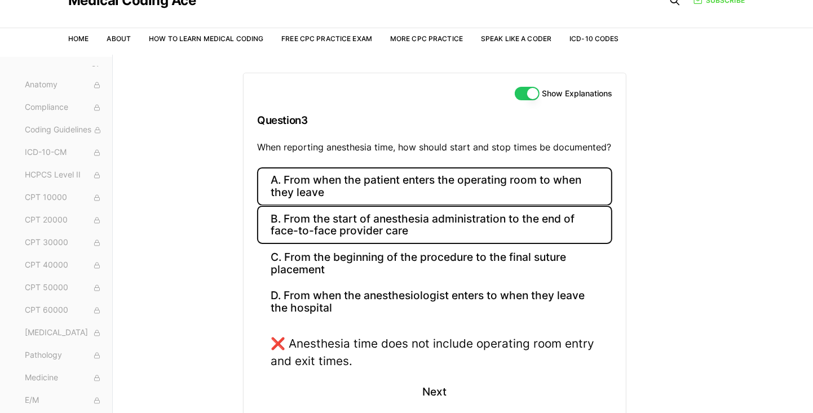
click at [432, 227] on button "B. From the start of anesthesia administration to the end of face-to-face provi…" at bounding box center [434, 225] width 355 height 38
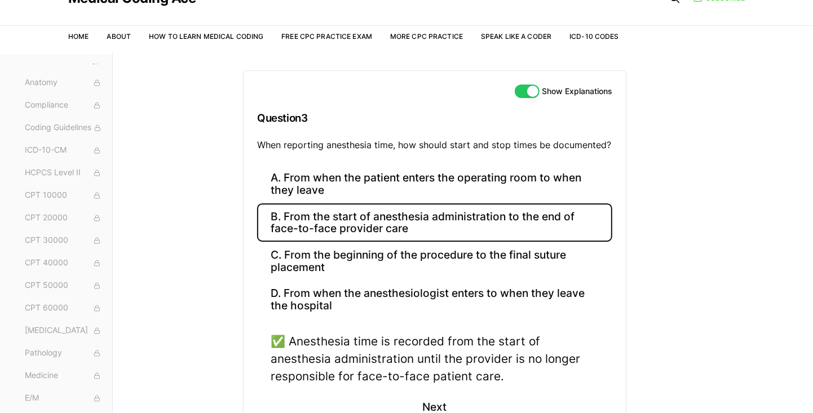
scroll to position [74, 0]
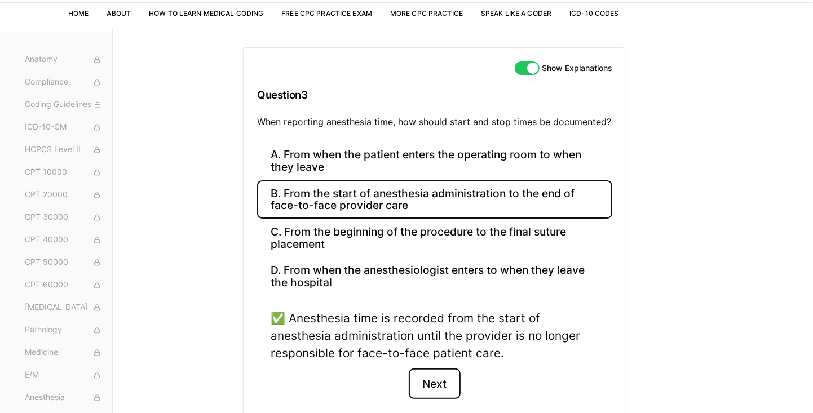
click at [437, 382] on button "Next" at bounding box center [434, 384] width 51 height 30
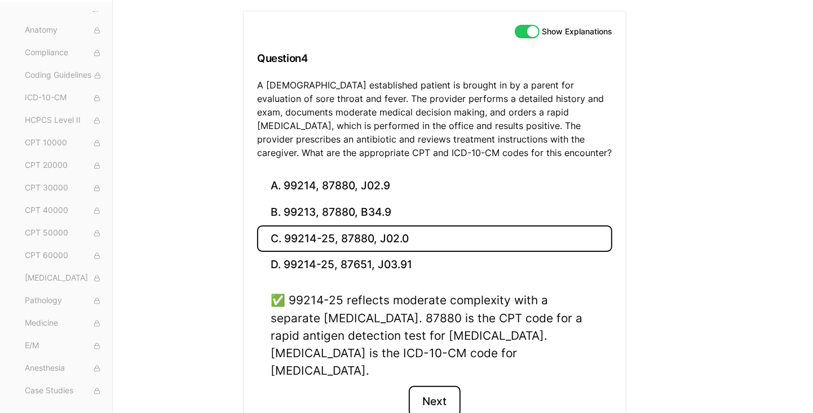
click at [436, 386] on button "Next" at bounding box center [434, 401] width 51 height 30
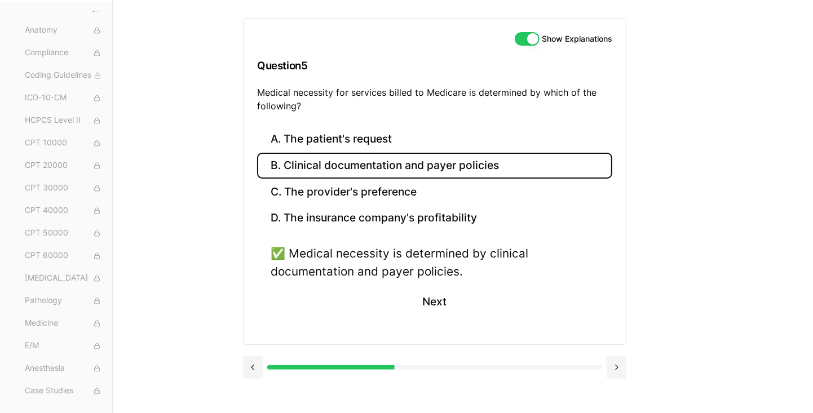
scroll to position [49, 0]
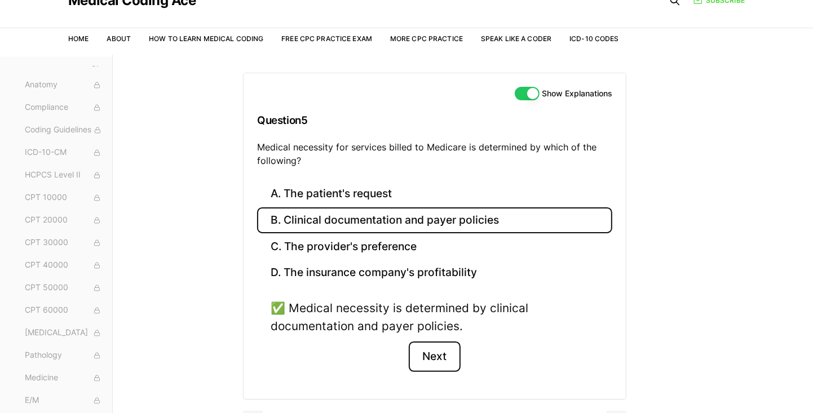
click at [437, 351] on button "Next" at bounding box center [434, 357] width 51 height 30
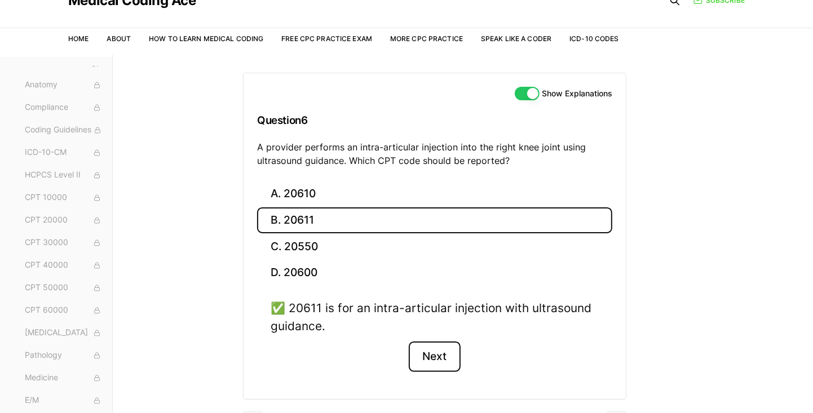
click at [437, 357] on button "Next" at bounding box center [434, 357] width 51 height 30
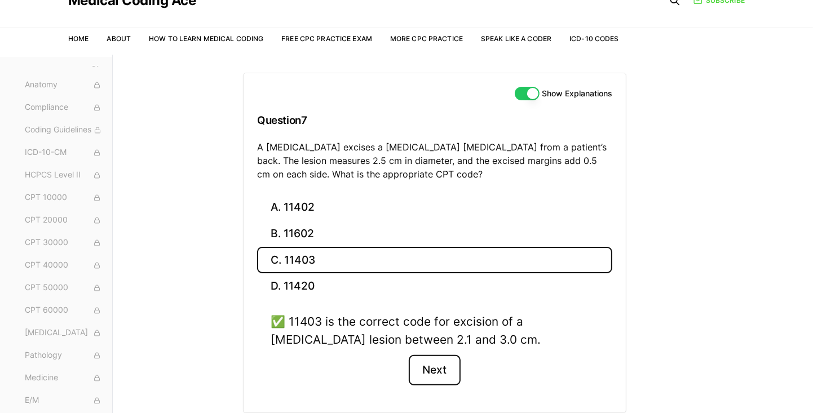
click at [439, 364] on button "Next" at bounding box center [434, 370] width 51 height 30
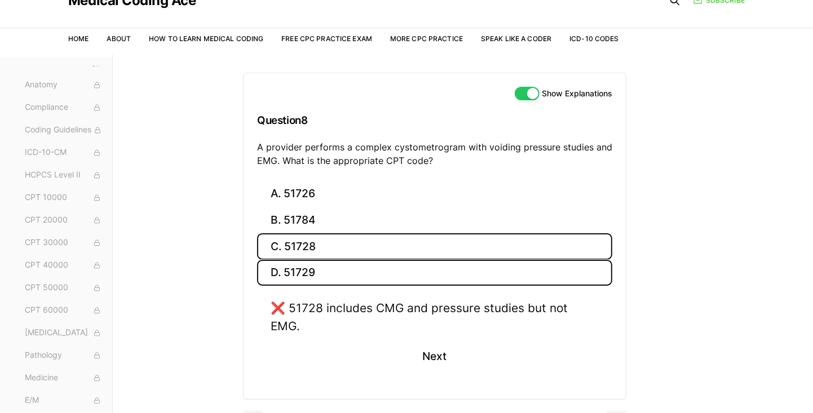
click at [442, 274] on button "D. 51729" at bounding box center [434, 273] width 355 height 26
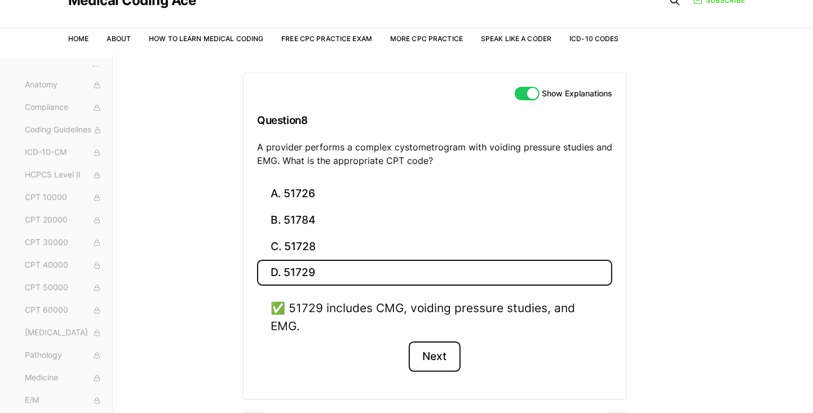
click at [441, 356] on button "Next" at bounding box center [434, 357] width 51 height 30
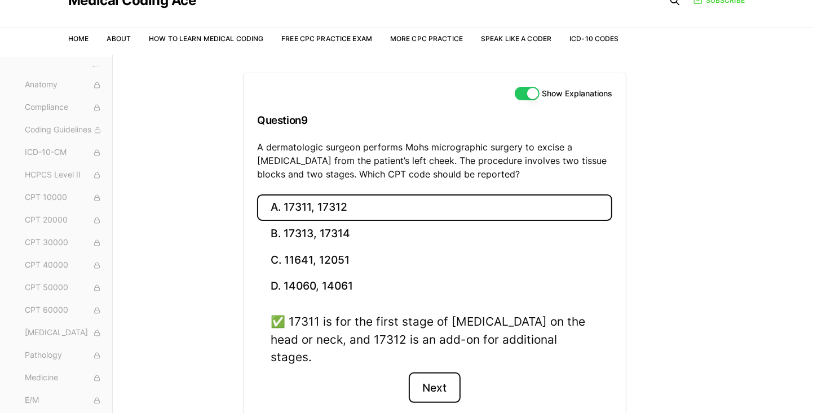
click at [444, 373] on button "Next" at bounding box center [434, 388] width 51 height 30
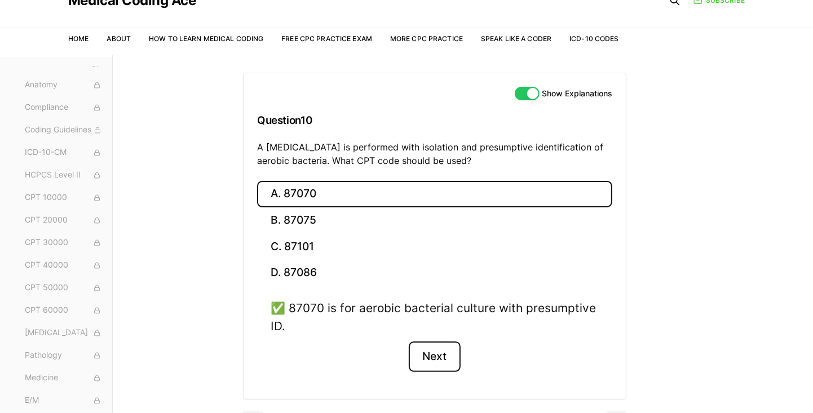
click at [444, 351] on button "Next" at bounding box center [434, 357] width 51 height 30
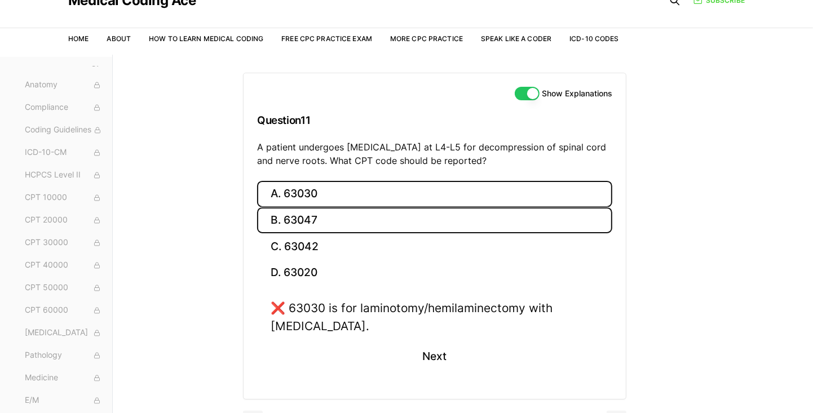
click at [400, 220] on button "B. 63047" at bounding box center [434, 220] width 355 height 26
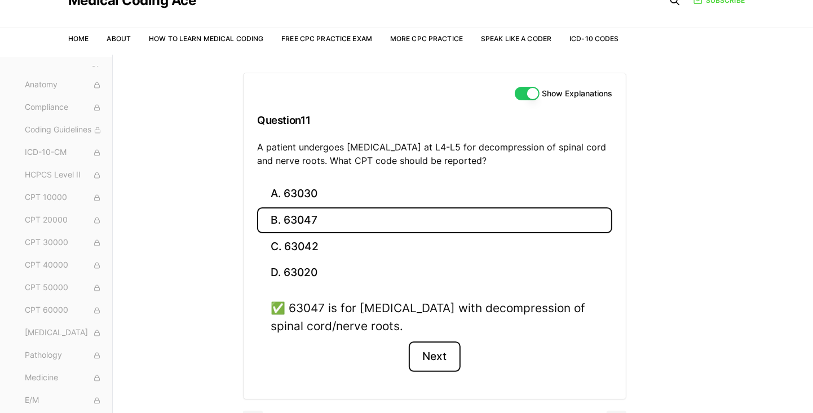
click at [428, 355] on button "Next" at bounding box center [434, 357] width 51 height 30
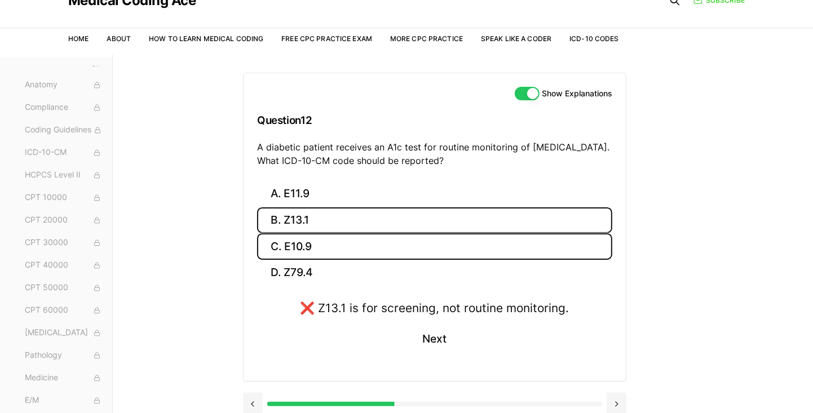
click at [390, 247] on button "C. E10.9" at bounding box center [434, 246] width 355 height 26
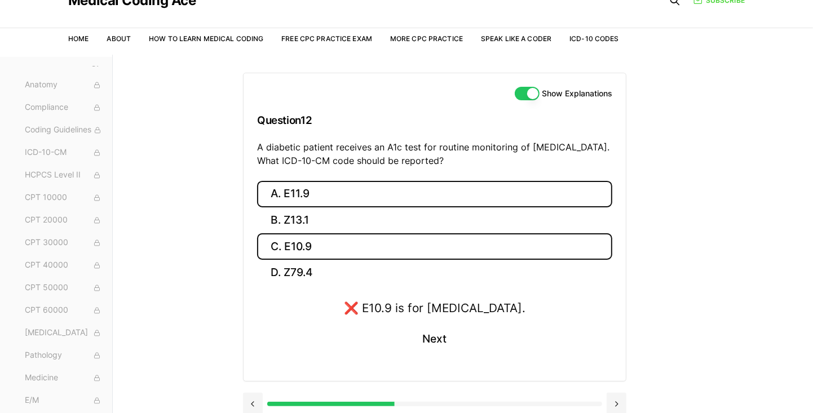
click at [436, 189] on button "A. E11.9" at bounding box center [434, 194] width 355 height 26
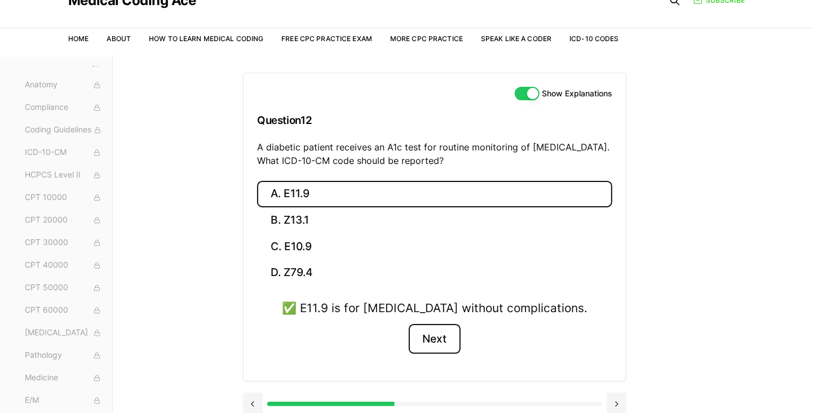
click at [435, 339] on button "Next" at bounding box center [434, 339] width 51 height 30
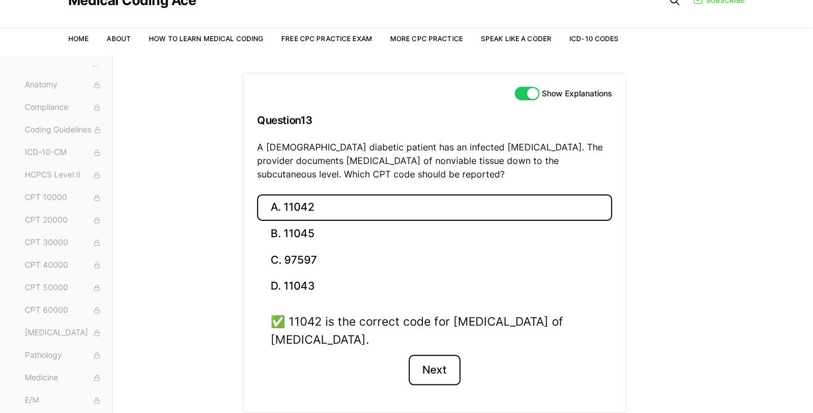
click at [443, 361] on button "Next" at bounding box center [434, 370] width 51 height 30
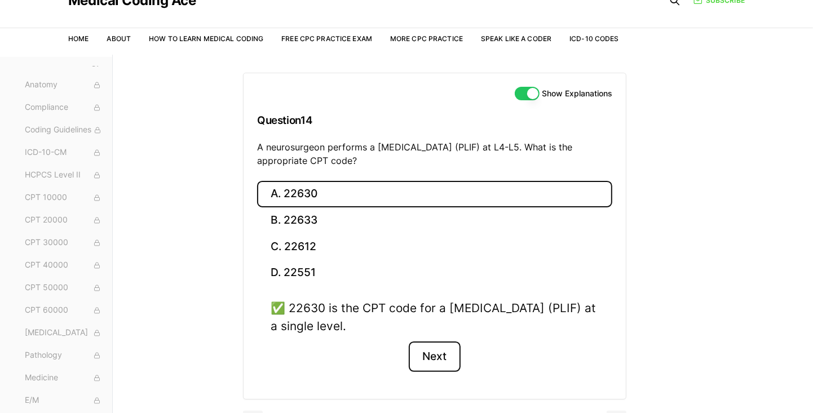
click at [449, 355] on button "Next" at bounding box center [434, 357] width 51 height 30
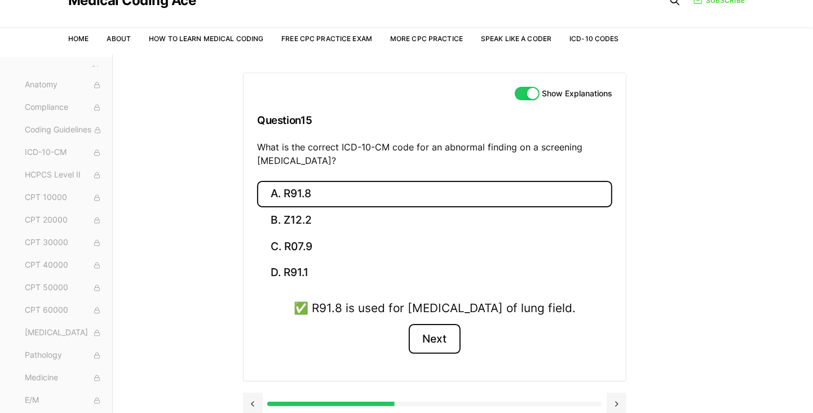
click at [436, 355] on button "Next" at bounding box center [434, 339] width 51 height 30
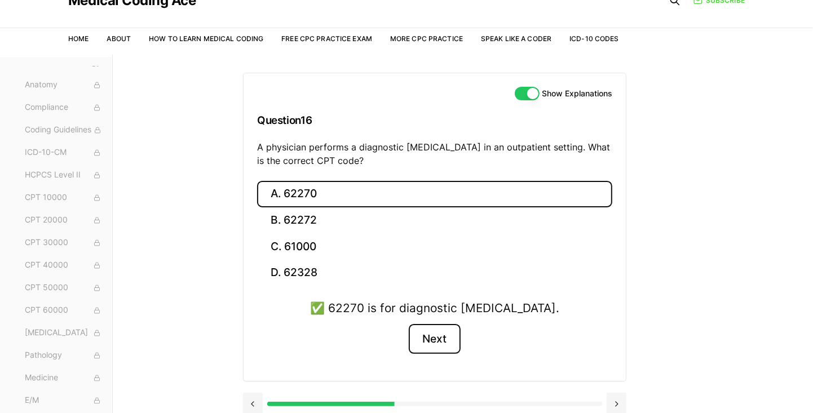
click at [446, 335] on button "Next" at bounding box center [434, 339] width 51 height 30
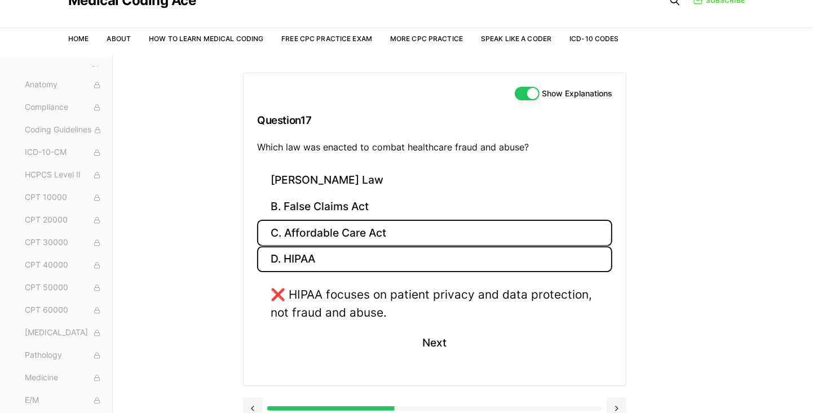
click at [429, 231] on button "C. Affordable Care Act" at bounding box center [434, 233] width 355 height 26
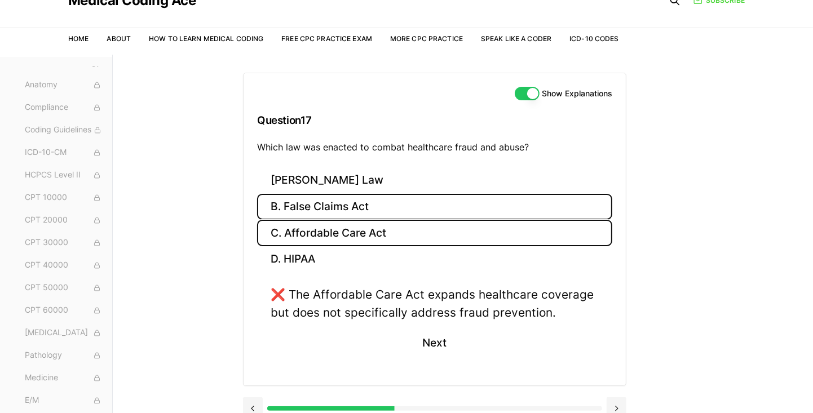
click at [453, 199] on button "B. False Claims Act" at bounding box center [434, 207] width 355 height 26
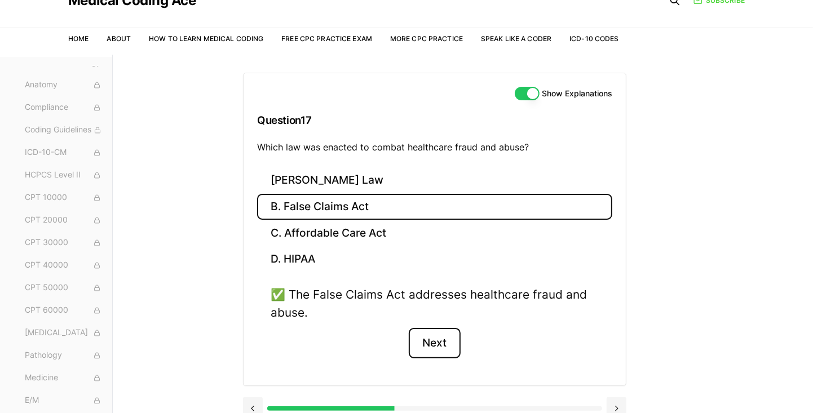
click at [446, 342] on button "Next" at bounding box center [434, 343] width 51 height 30
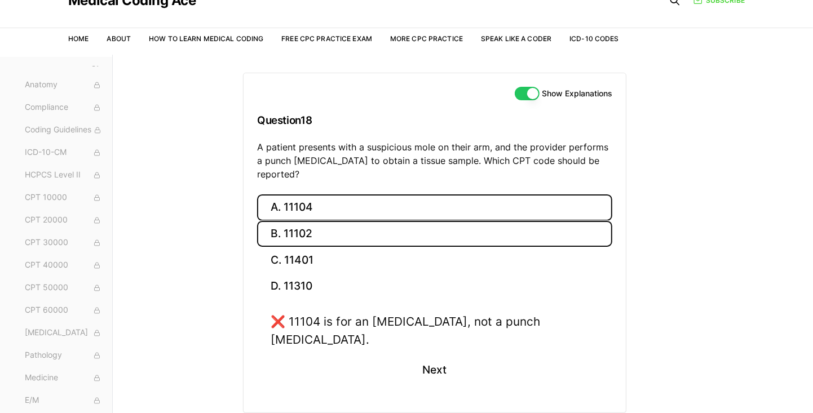
click at [347, 226] on button "B. 11102" at bounding box center [434, 234] width 355 height 26
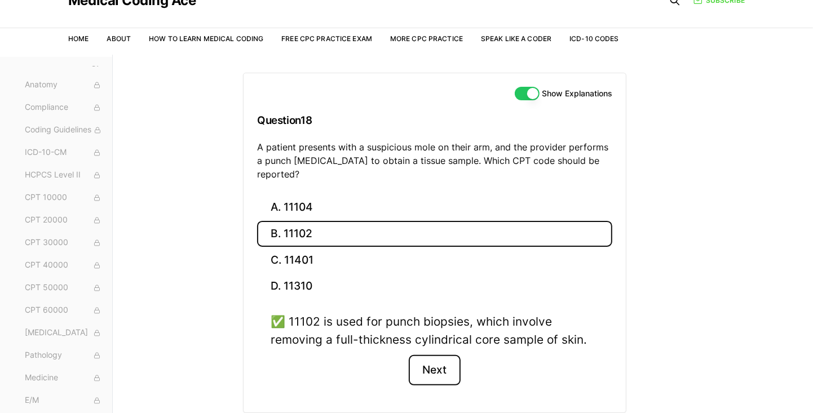
click at [432, 355] on button "Next" at bounding box center [434, 370] width 51 height 30
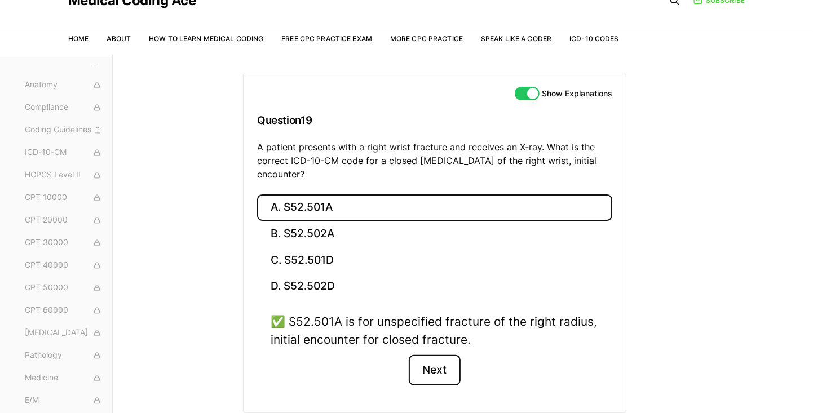
click at [440, 364] on button "Next" at bounding box center [434, 370] width 51 height 30
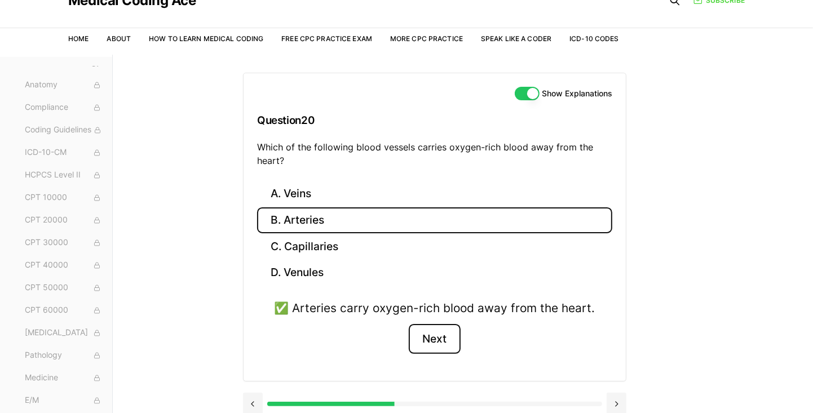
click at [440, 350] on button "Next" at bounding box center [434, 339] width 51 height 30
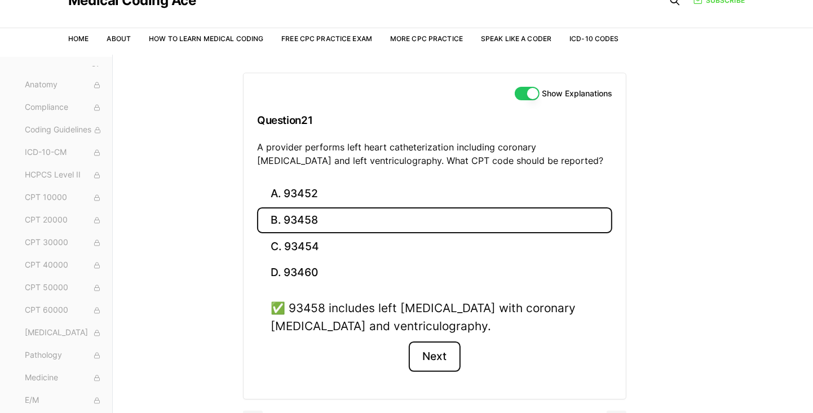
click at [439, 364] on button "Next" at bounding box center [434, 357] width 51 height 30
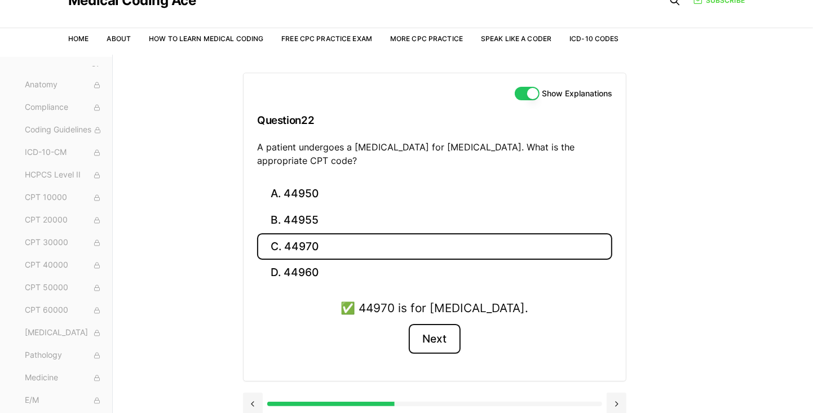
click at [445, 342] on button "Next" at bounding box center [434, 339] width 51 height 30
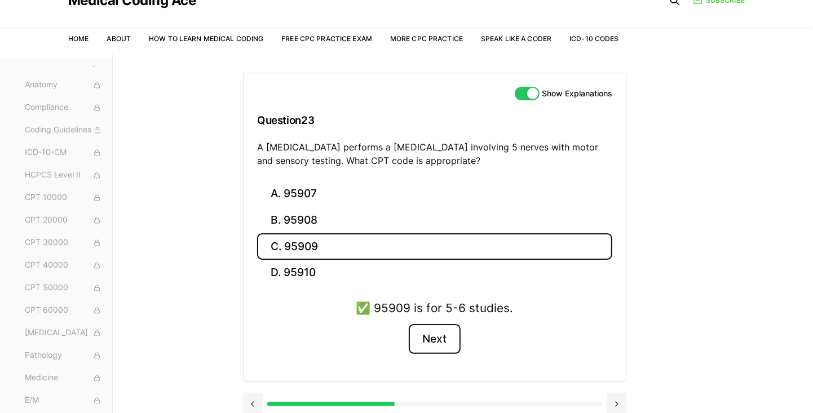
click at [445, 342] on button "Next" at bounding box center [434, 339] width 51 height 30
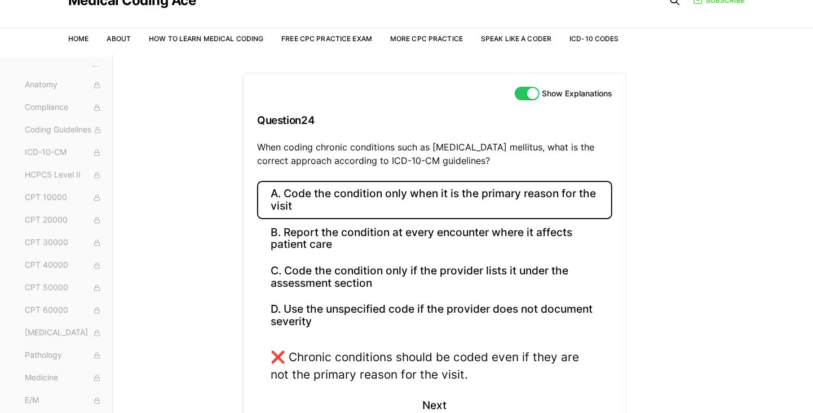
scroll to position [70, 0]
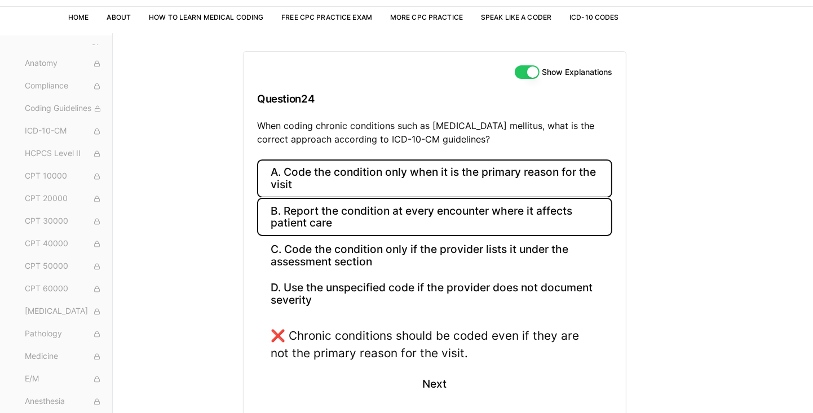
click at [507, 218] on button "B. Report the condition at every encounter where it affects patient care" at bounding box center [434, 217] width 355 height 38
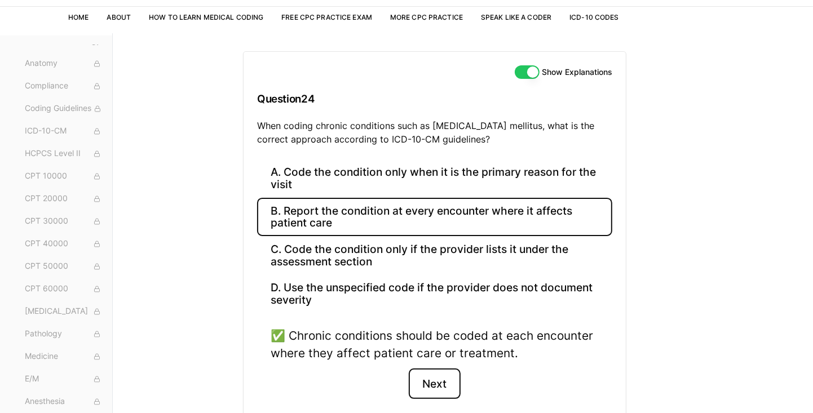
click at [434, 383] on button "Next" at bounding box center [434, 384] width 51 height 30
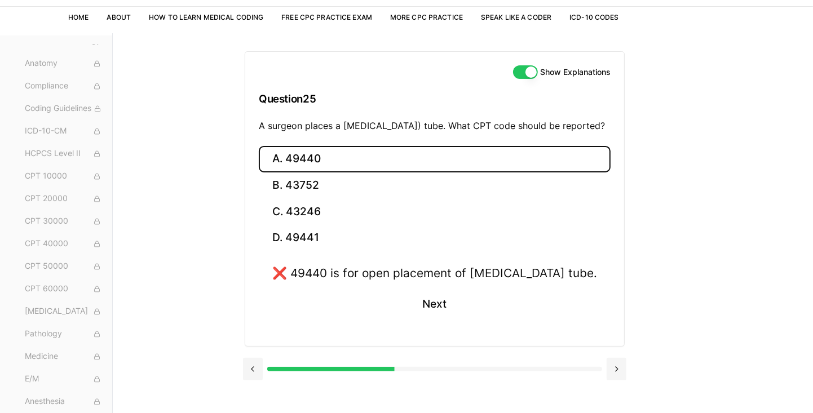
scroll to position [49, 0]
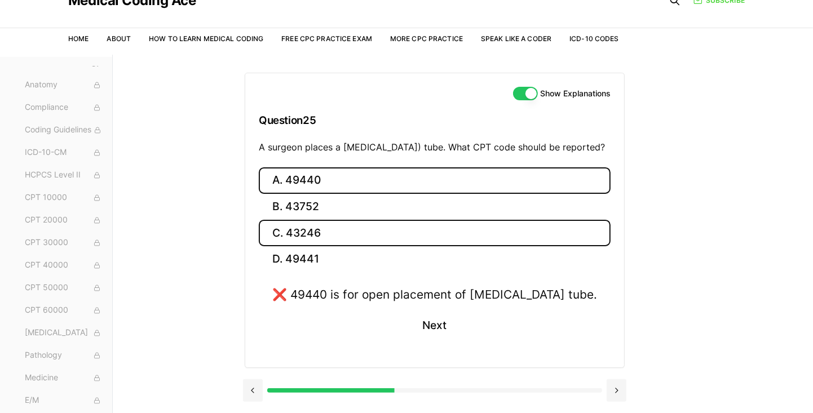
click at [448, 246] on button "C. 43246" at bounding box center [435, 233] width 352 height 26
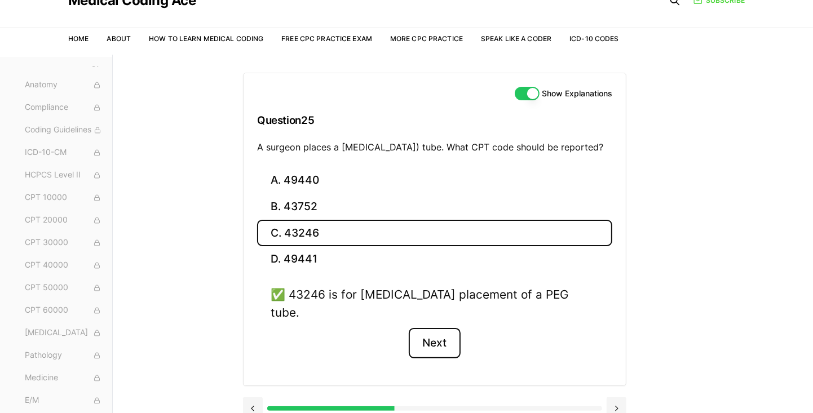
click at [440, 343] on button "Next" at bounding box center [434, 343] width 51 height 30
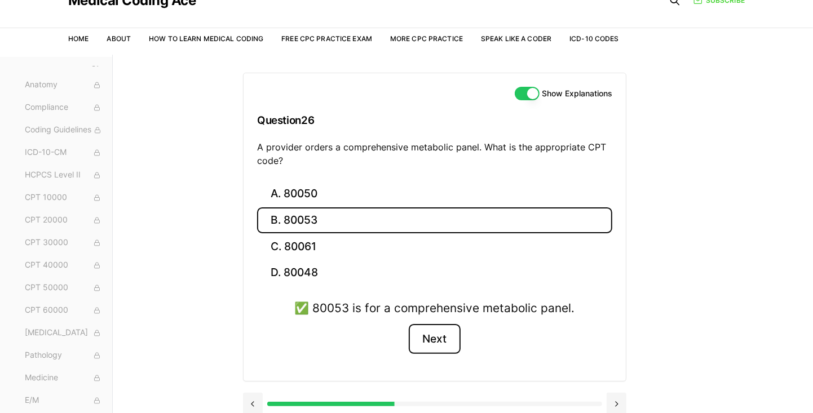
click at [440, 335] on button "Next" at bounding box center [434, 339] width 51 height 30
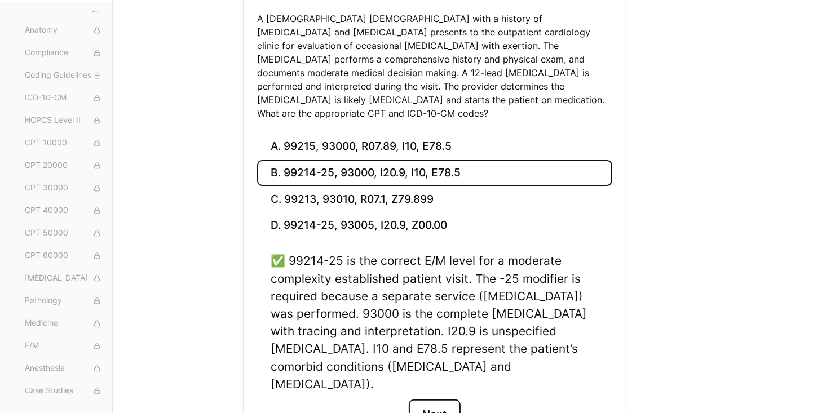
click at [436, 400] on button "Next" at bounding box center [434, 415] width 51 height 30
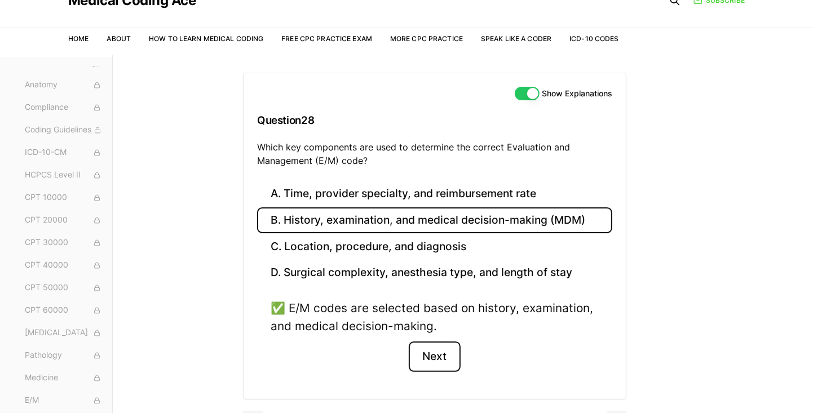
click at [439, 356] on button "Next" at bounding box center [434, 357] width 51 height 30
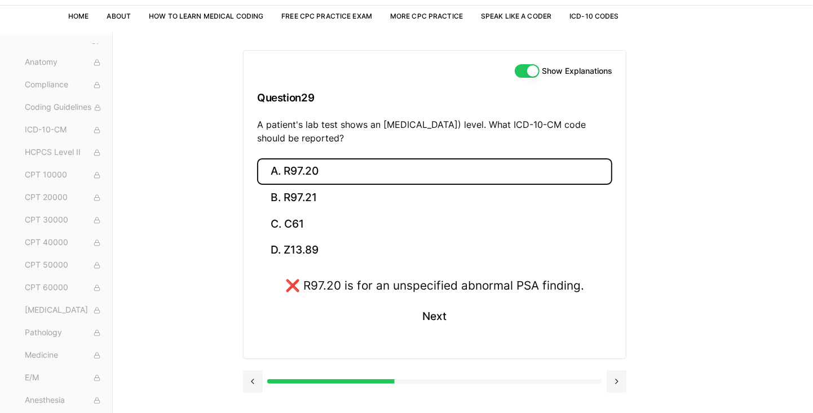
scroll to position [91, 0]
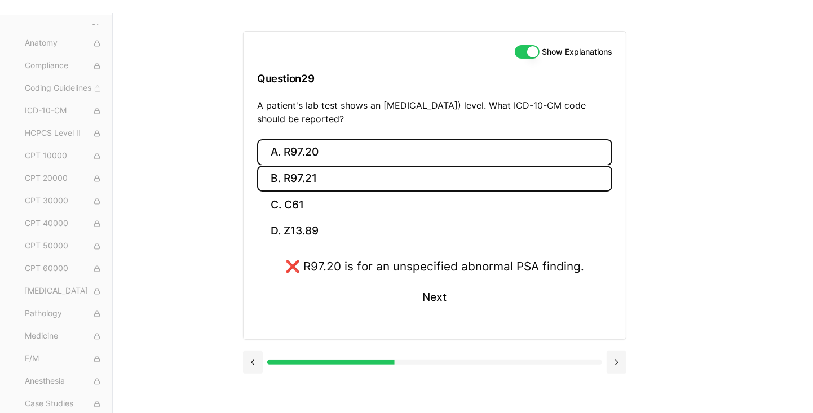
click at [497, 177] on button "B. R97.21" at bounding box center [434, 179] width 355 height 26
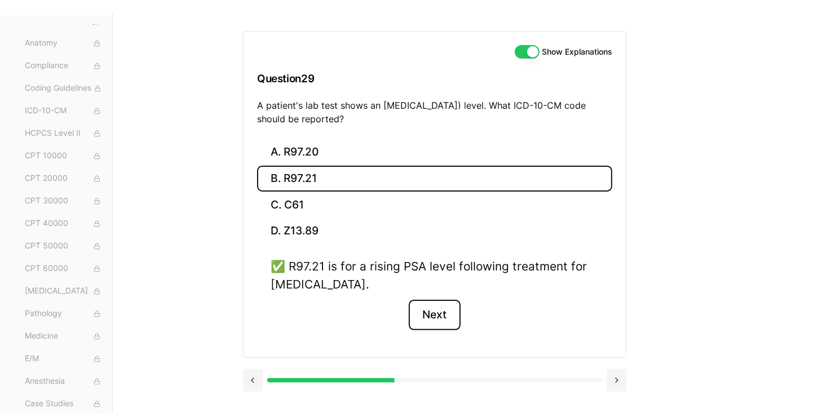
click at [434, 319] on button "Next" at bounding box center [434, 315] width 51 height 30
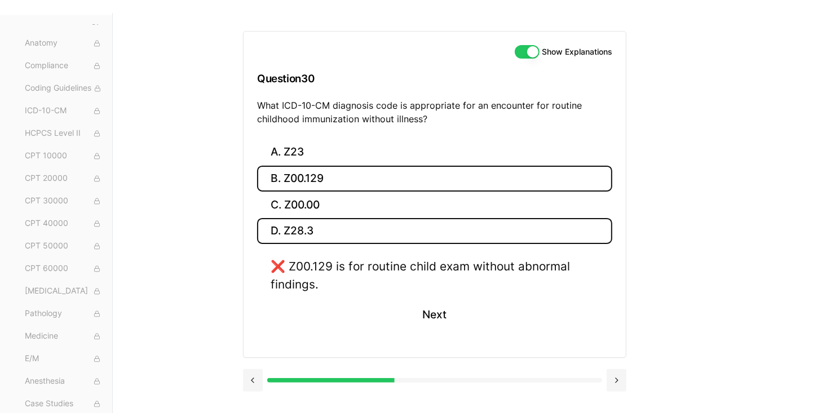
click at [416, 229] on button "D. Z28.3" at bounding box center [434, 231] width 355 height 26
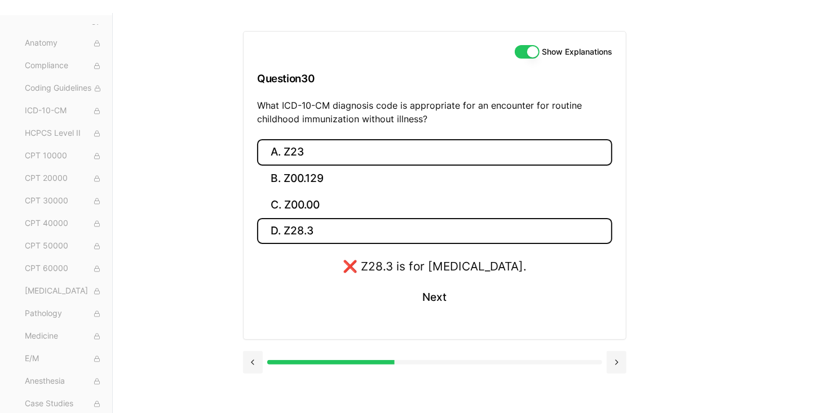
click at [488, 155] on button "A. Z23" at bounding box center [434, 152] width 355 height 26
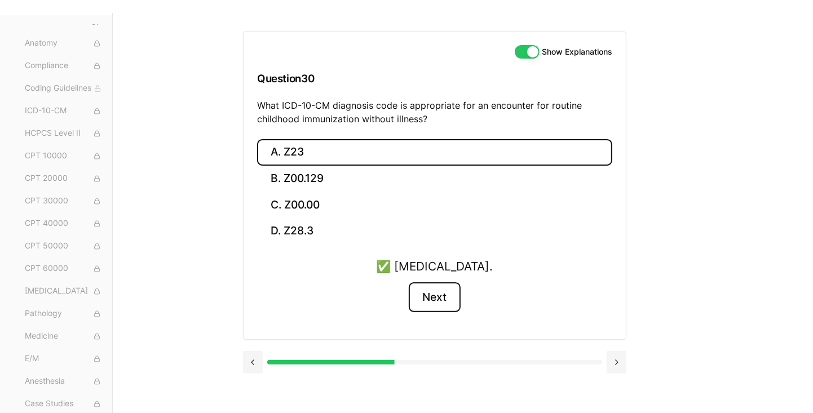
click at [437, 300] on button "Next" at bounding box center [434, 297] width 51 height 30
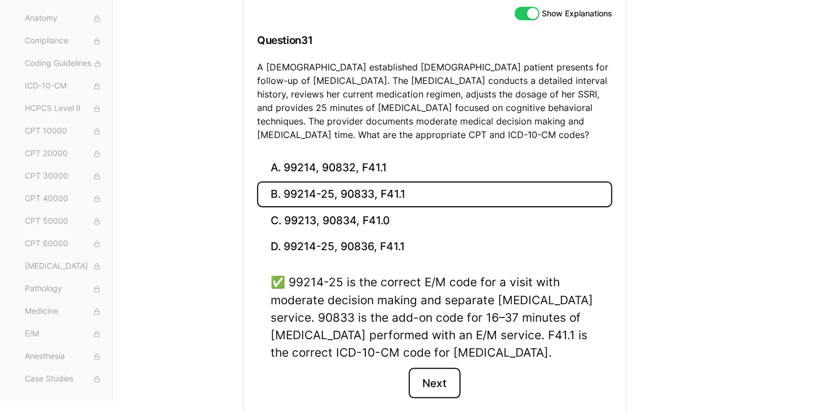
click at [441, 393] on button "Next" at bounding box center [434, 383] width 51 height 30
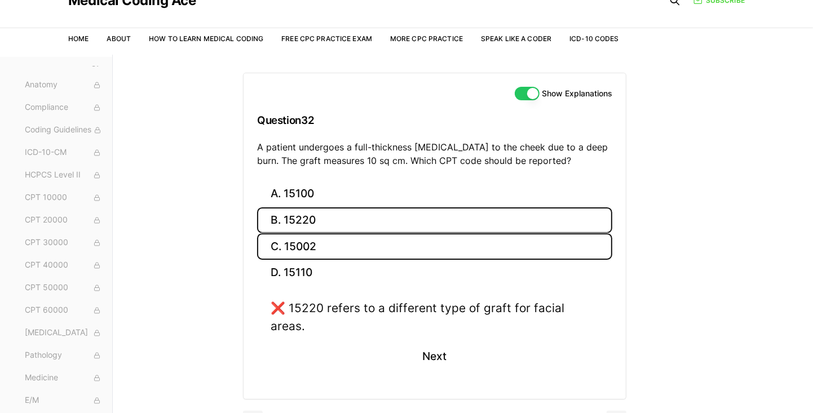
click at [463, 242] on button "C. 15002" at bounding box center [434, 246] width 355 height 26
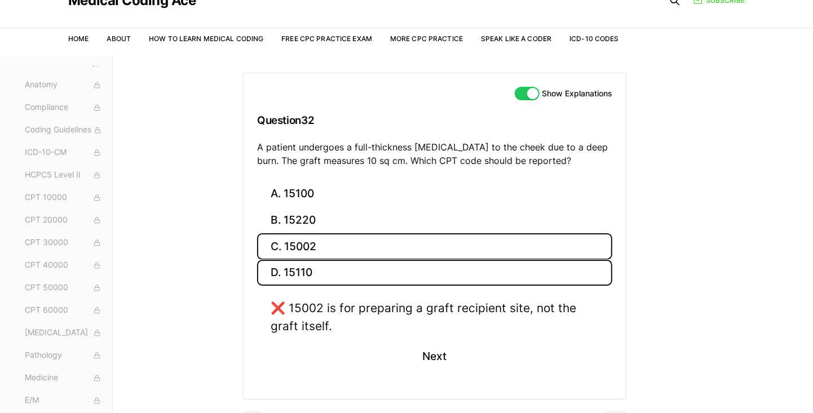
click at [462, 278] on button "D. 15110" at bounding box center [434, 273] width 355 height 26
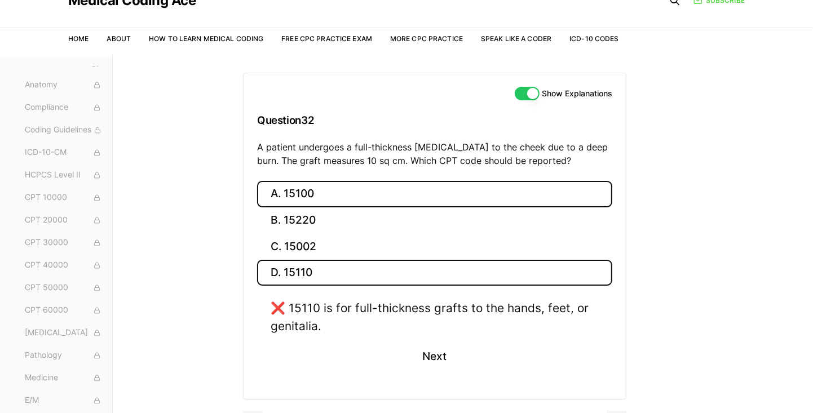
click at [486, 187] on button "A. 15100" at bounding box center [434, 194] width 355 height 26
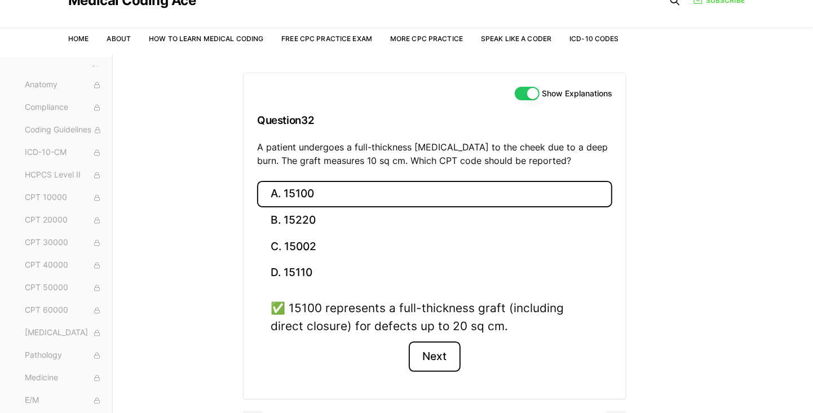
click at [442, 359] on button "Next" at bounding box center [434, 357] width 51 height 30
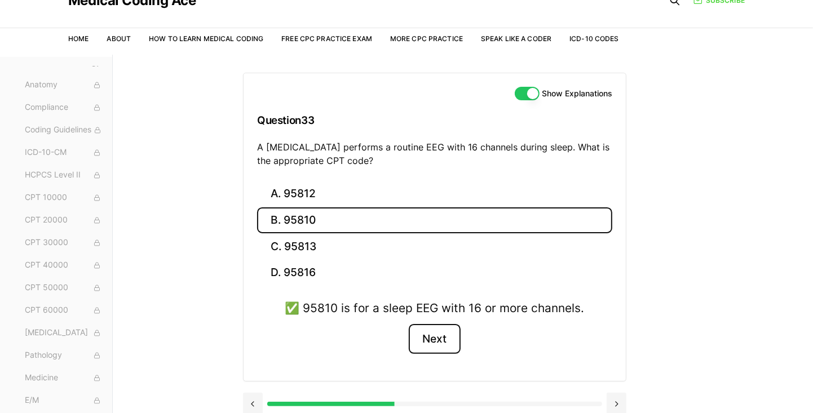
click at [437, 343] on button "Next" at bounding box center [434, 339] width 51 height 30
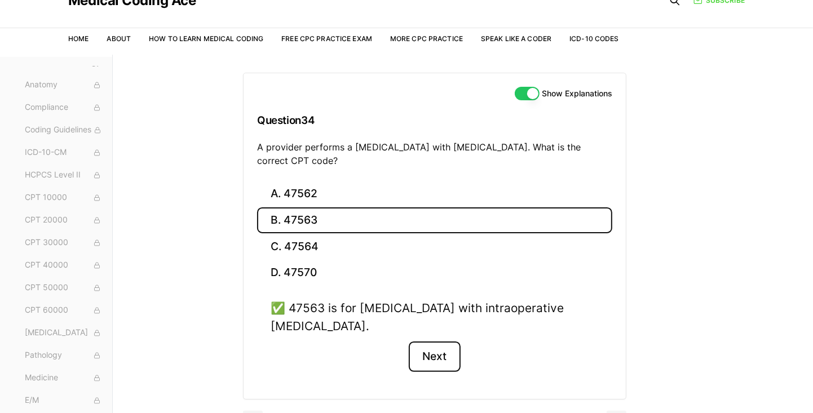
click at [423, 366] on button "Next" at bounding box center [434, 357] width 51 height 30
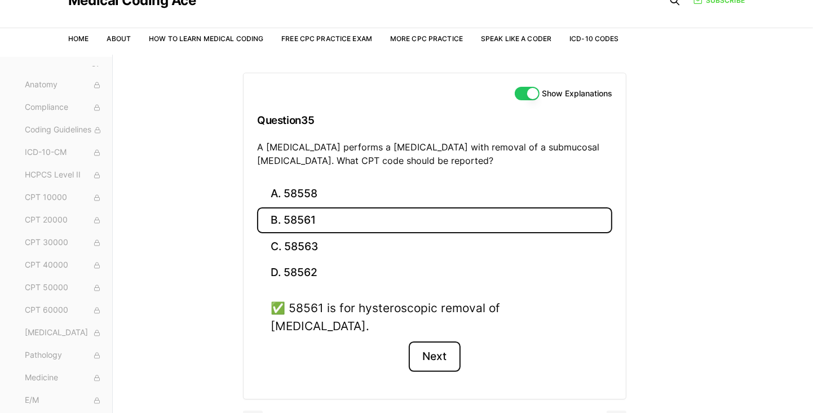
click at [456, 342] on button "Next" at bounding box center [434, 357] width 51 height 30
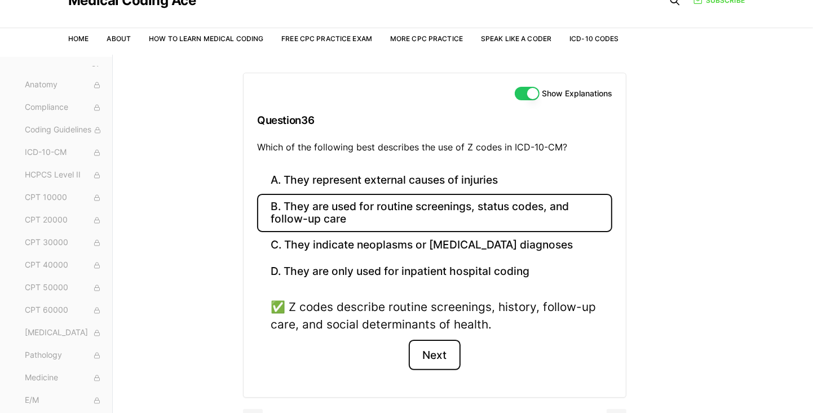
click at [436, 355] on button "Next" at bounding box center [434, 355] width 51 height 30
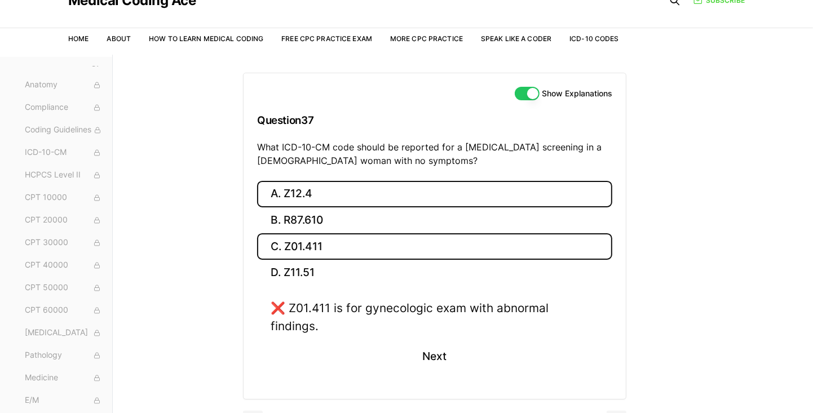
click at [449, 192] on button "A. Z12.4" at bounding box center [434, 194] width 355 height 26
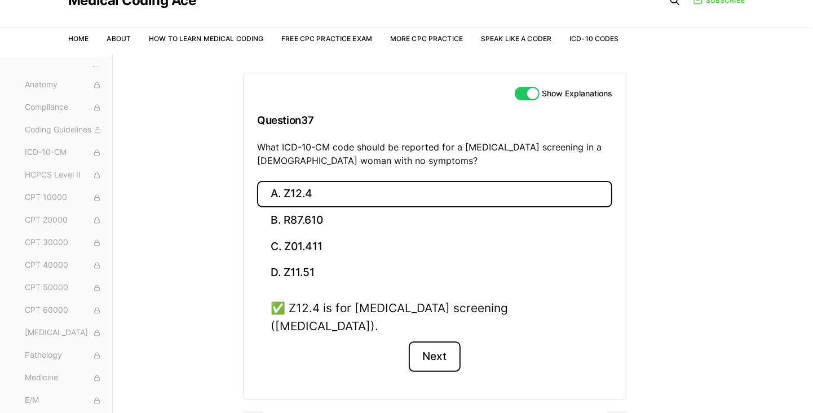
click at [434, 342] on button "Next" at bounding box center [434, 357] width 51 height 30
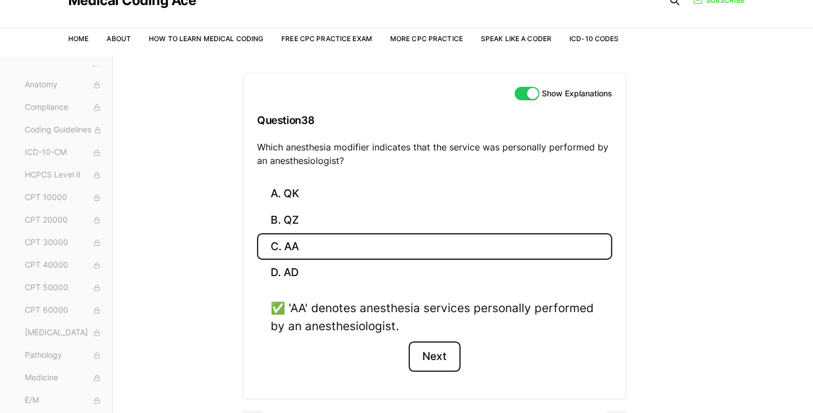
click at [435, 357] on button "Next" at bounding box center [434, 357] width 51 height 30
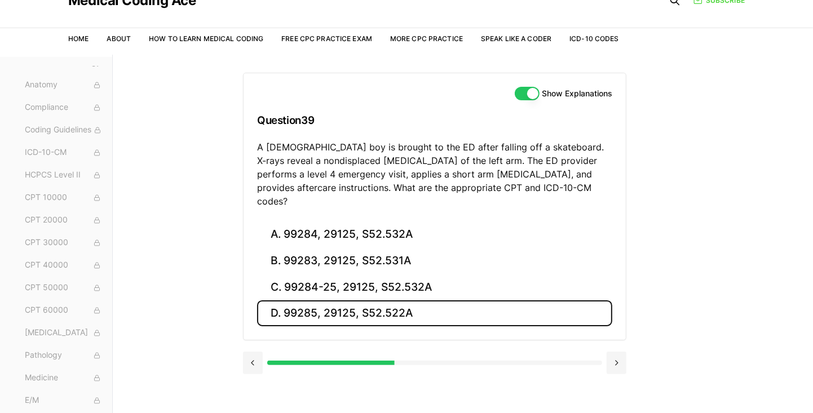
click at [419, 306] on button "D. 99285, 29125, S52.522A" at bounding box center [434, 313] width 355 height 26
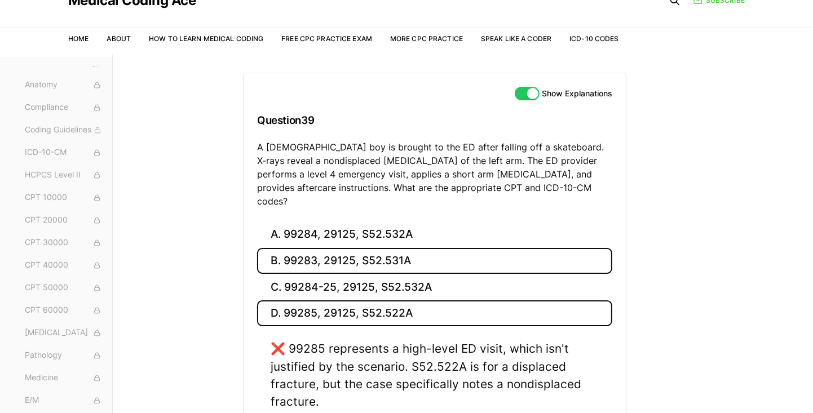
click at [453, 258] on button "B. 99283, 29125, S52.531A" at bounding box center [434, 261] width 355 height 26
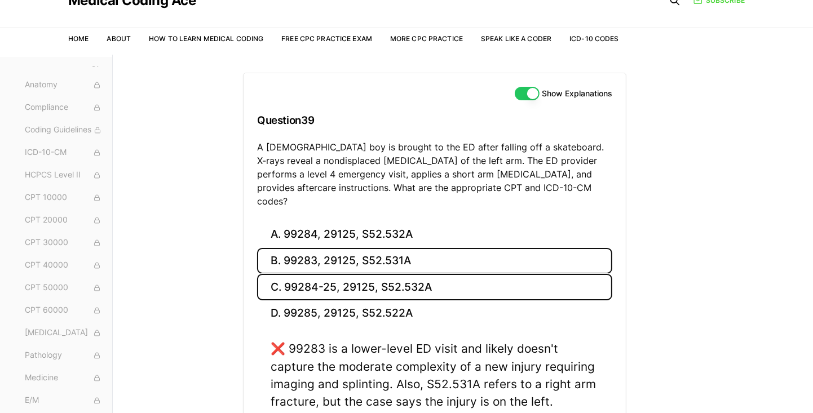
click at [439, 274] on button "C. 99284-25, 29125, S52.532A" at bounding box center [434, 287] width 355 height 26
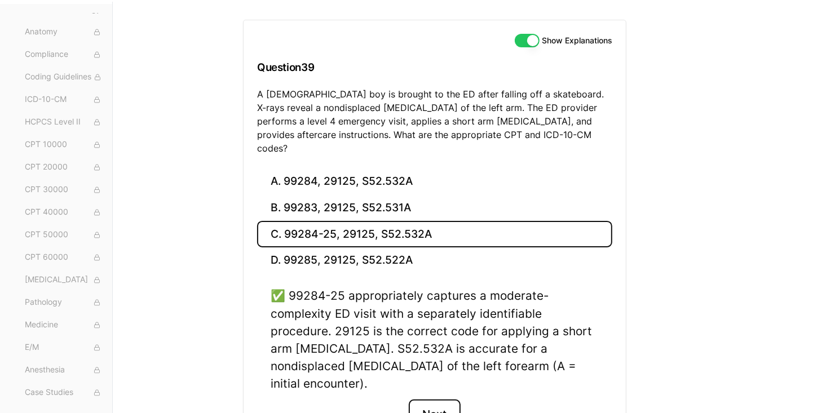
click at [427, 400] on button "Next" at bounding box center [434, 415] width 51 height 30
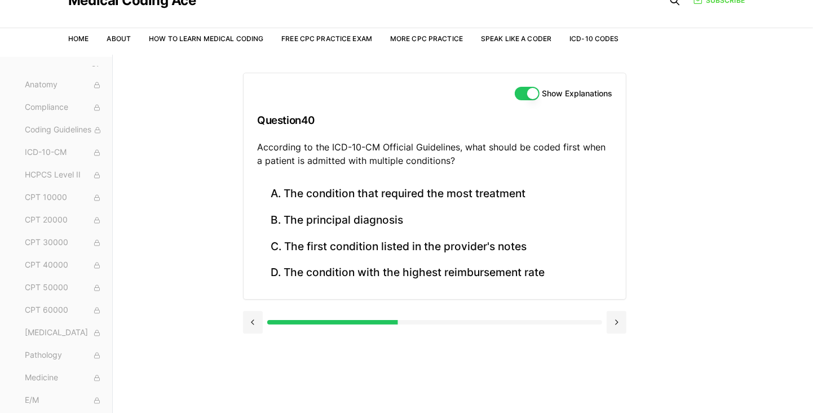
click at [252, 320] on button at bounding box center [253, 322] width 20 height 23
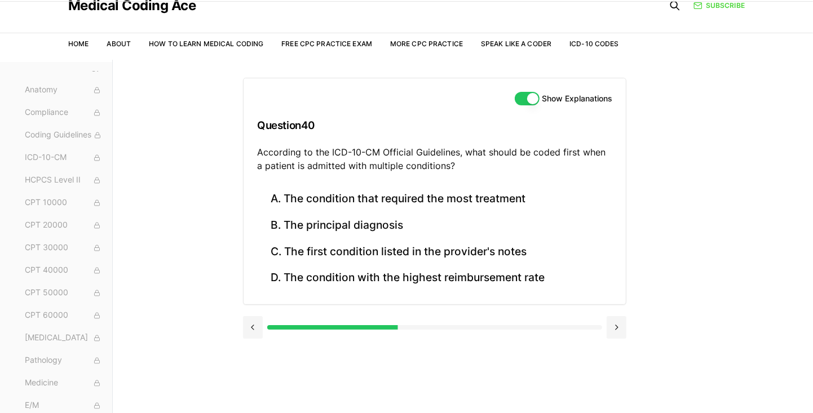
scroll to position [38, 0]
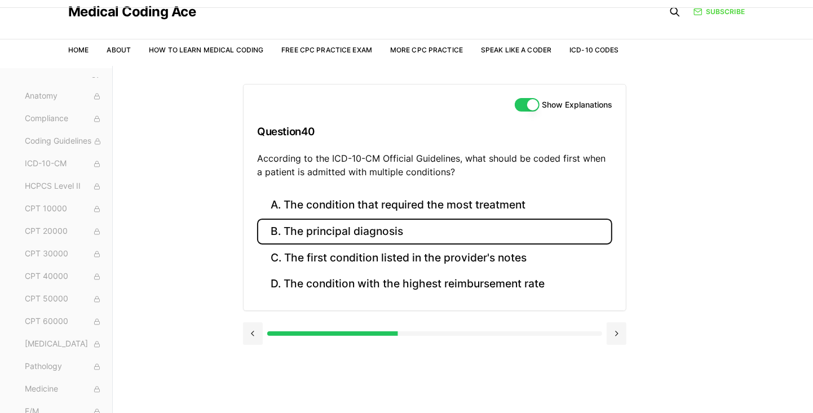
click at [383, 231] on button "B. The principal diagnosis" at bounding box center [434, 232] width 355 height 26
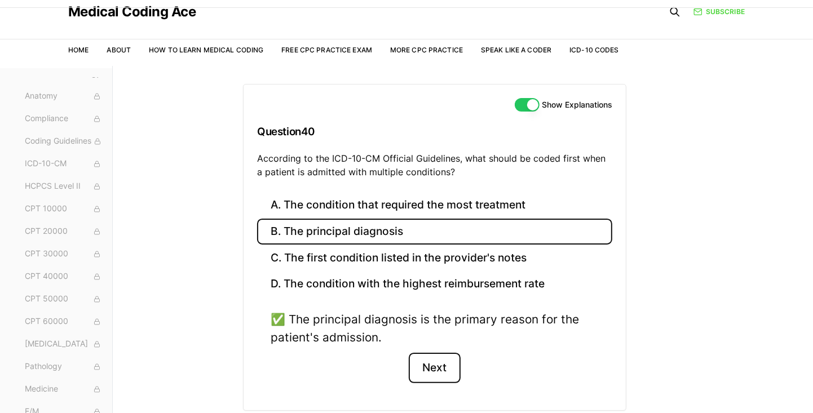
click at [435, 366] on button "Next" at bounding box center [434, 368] width 51 height 30
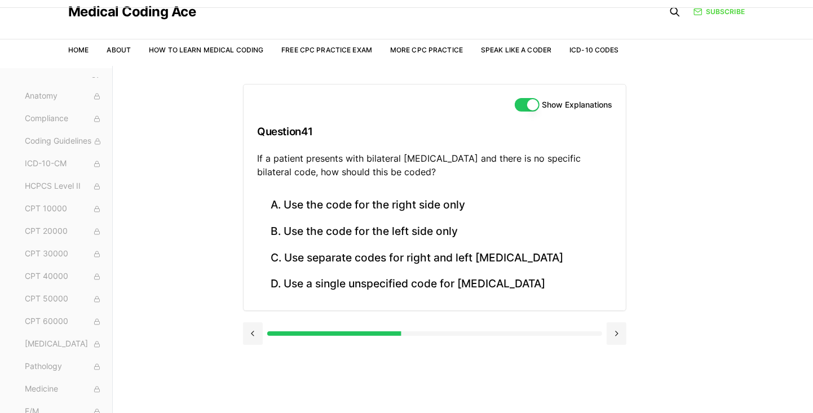
click at [251, 330] on button at bounding box center [253, 333] width 20 height 23
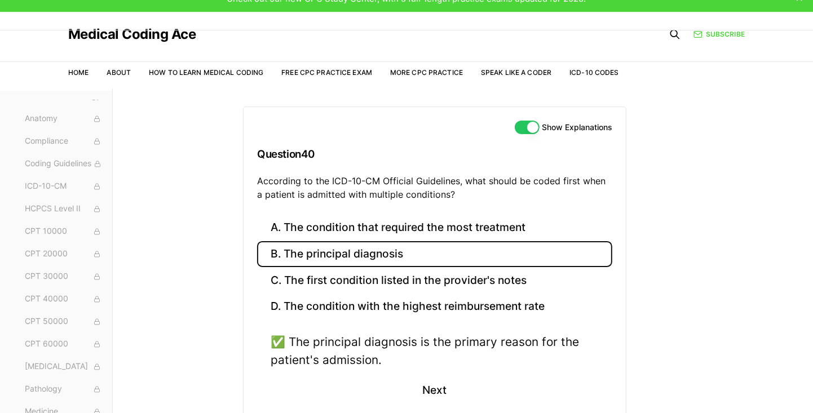
scroll to position [8, 0]
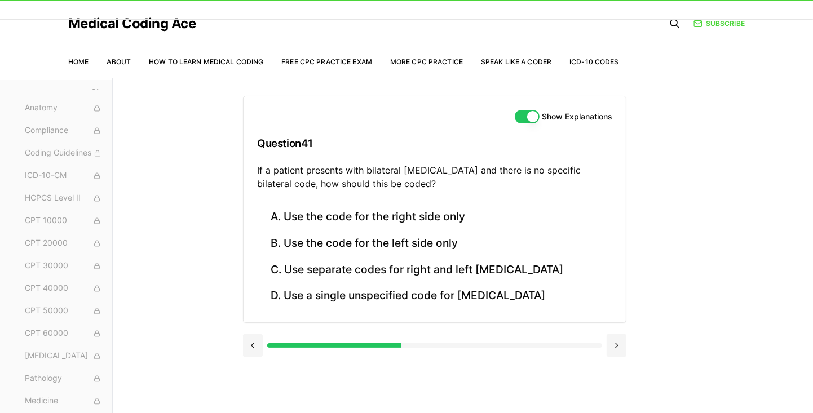
scroll to position [30, 0]
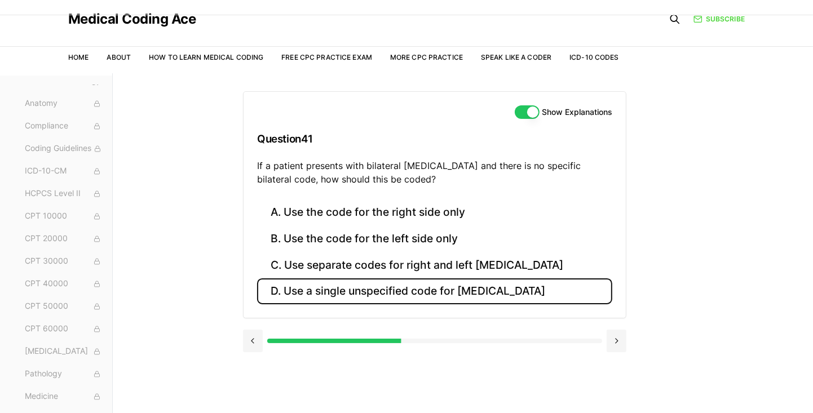
click at [468, 281] on button "D. Use a single unspecified code for otitis media" at bounding box center [434, 291] width 355 height 26
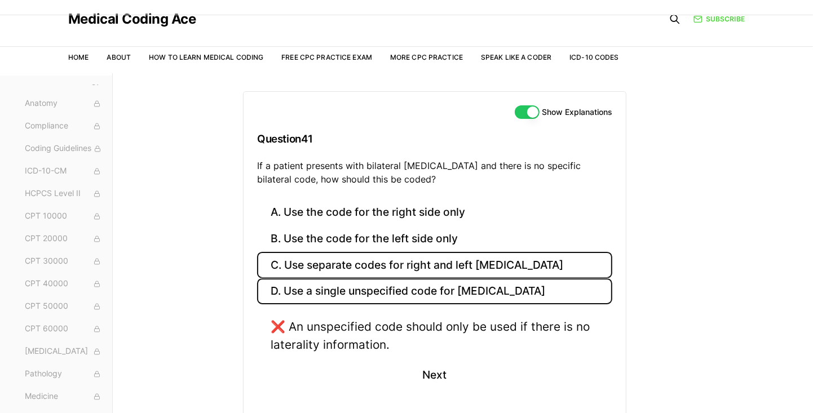
click at [459, 260] on button "C. Use separate codes for right and left otitis media" at bounding box center [434, 265] width 355 height 26
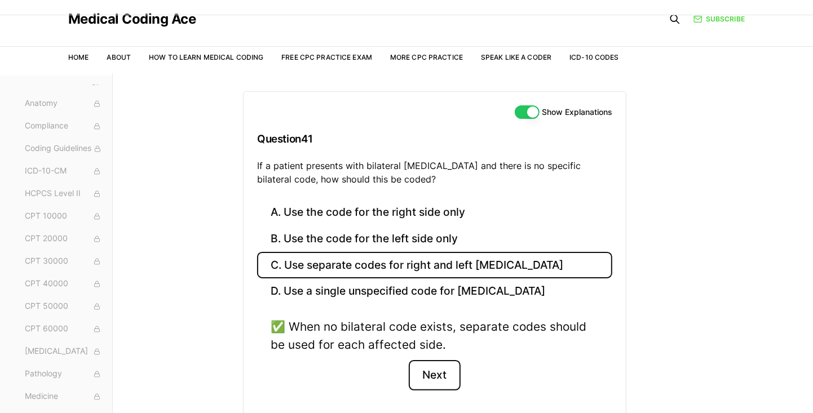
click at [439, 369] on button "Next" at bounding box center [434, 375] width 51 height 30
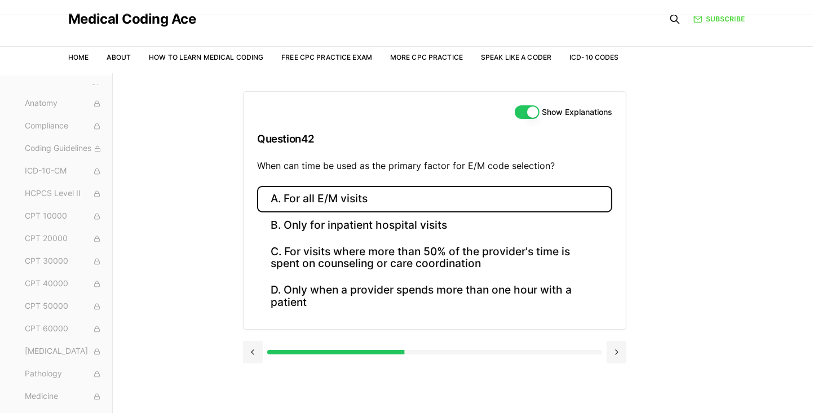
click at [340, 194] on button "A. For all E/M visits" at bounding box center [434, 199] width 355 height 26
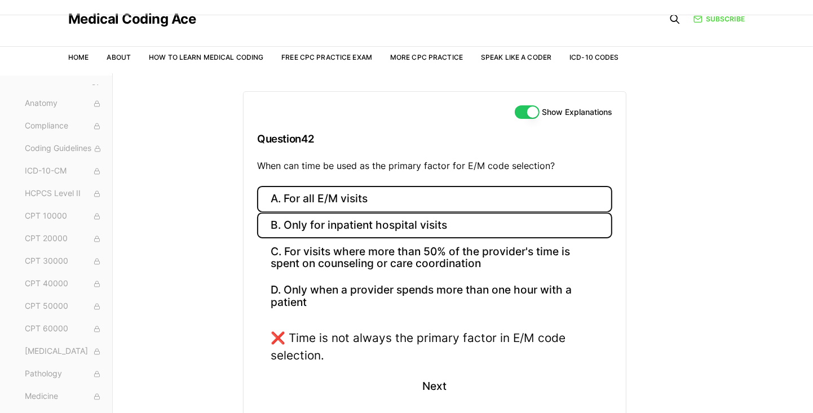
click at [427, 224] on button "B. Only for inpatient hospital visits" at bounding box center [434, 226] width 355 height 26
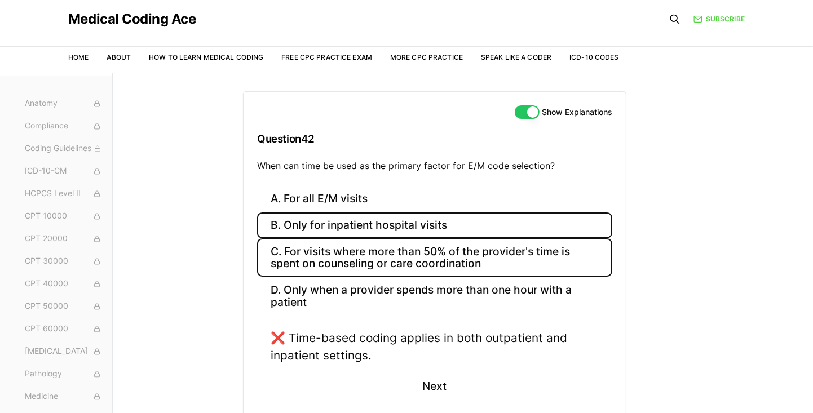
click at [470, 252] on button "C. For visits where more than 50% of the provider's time is spent on counseling…" at bounding box center [434, 257] width 355 height 38
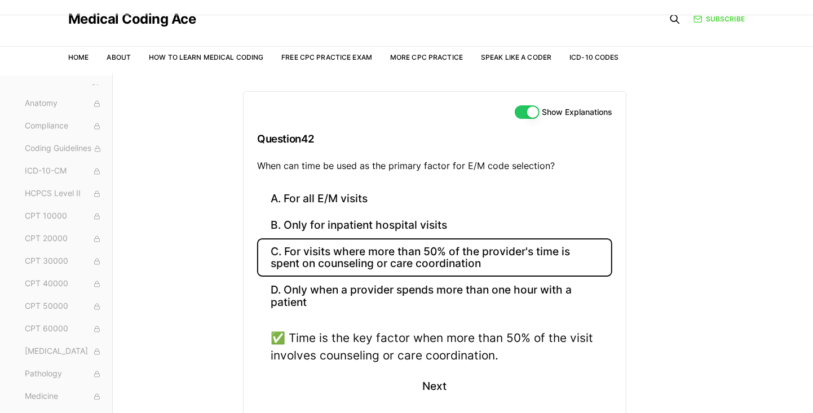
scroll to position [12, 0]
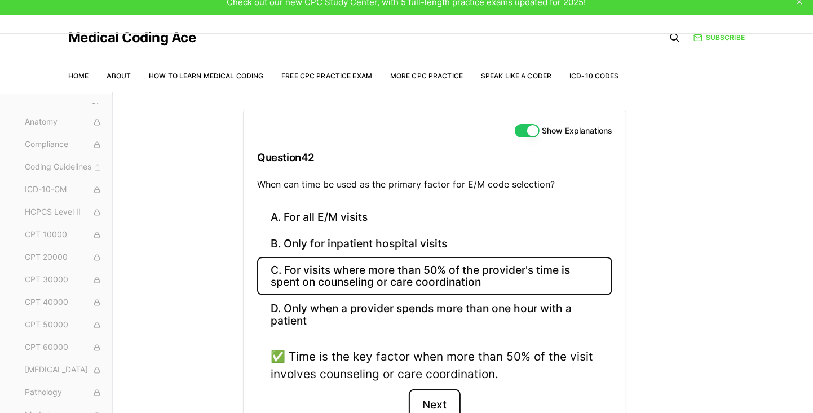
click at [437, 403] on button "Next" at bounding box center [434, 405] width 51 height 30
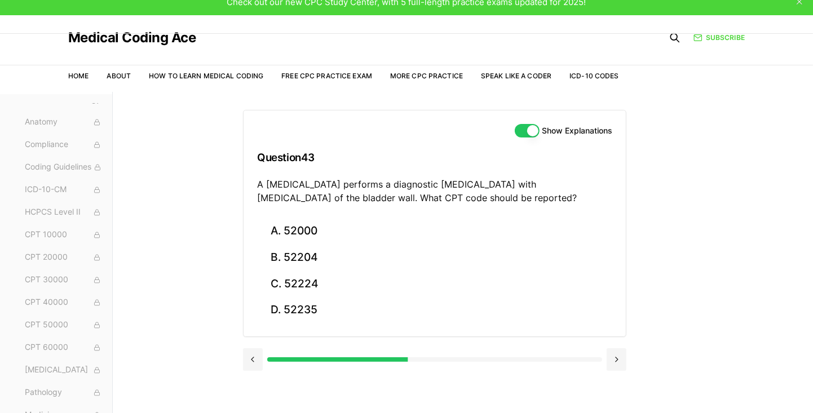
scroll to position [19, 0]
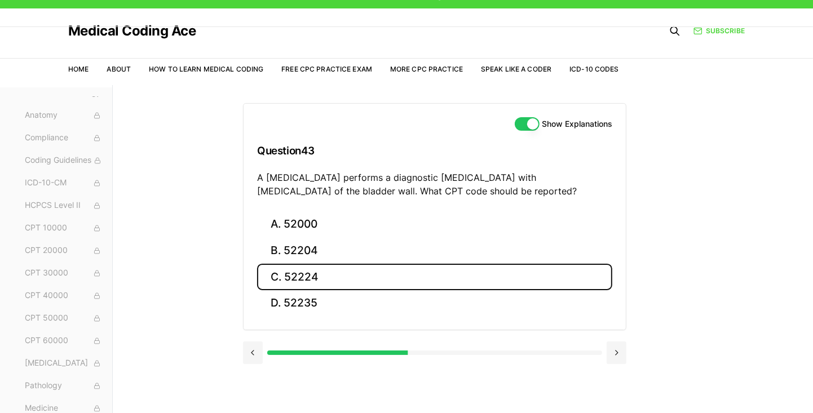
click at [312, 271] on button "C. 52224" at bounding box center [434, 277] width 355 height 26
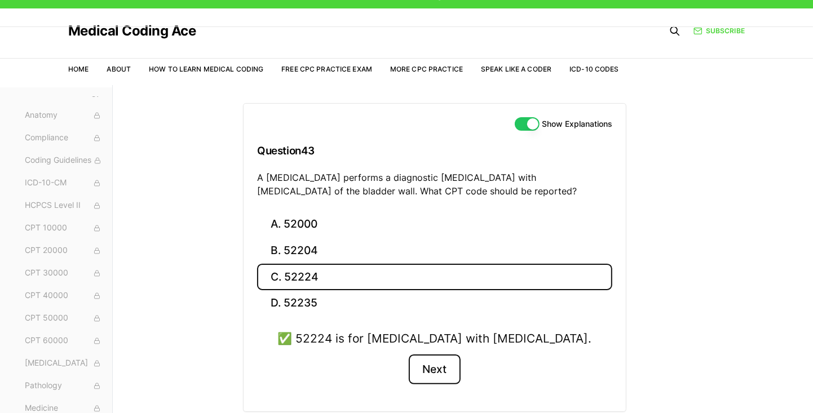
click at [441, 362] on button "Next" at bounding box center [434, 370] width 51 height 30
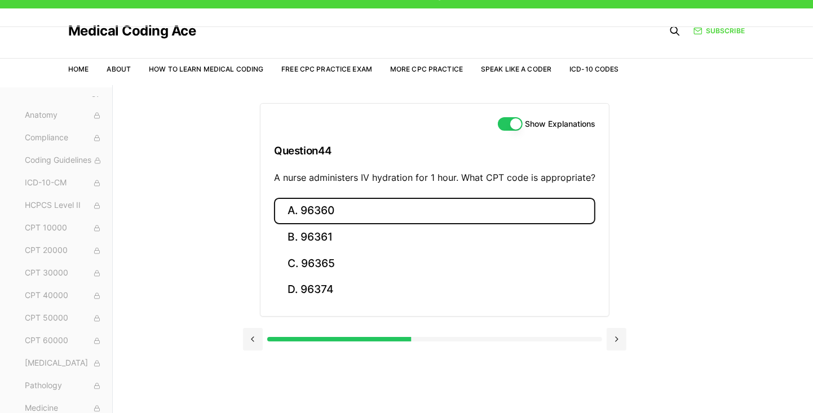
click at [326, 206] on button "A. 96360" at bounding box center [434, 211] width 321 height 26
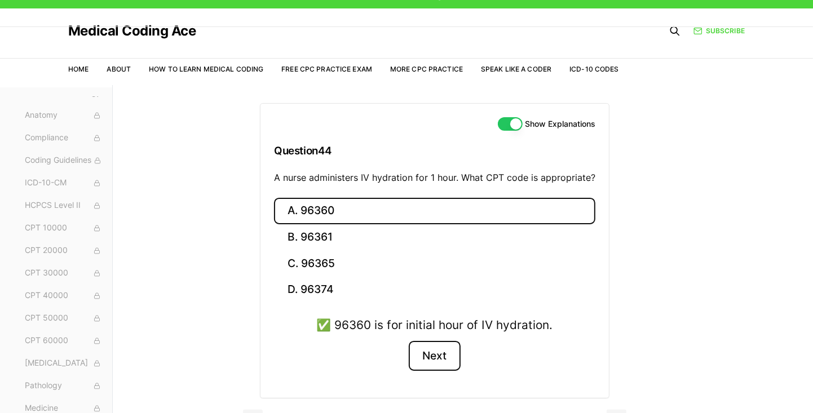
click at [447, 354] on button "Next" at bounding box center [434, 356] width 51 height 30
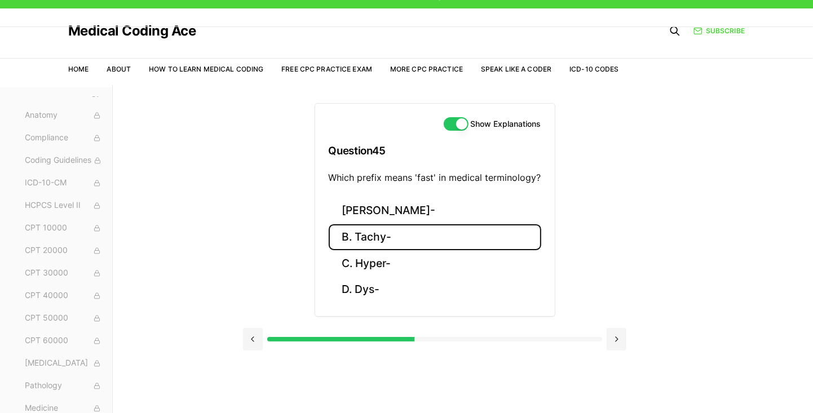
click at [379, 239] on button "B. Tachy-" at bounding box center [435, 237] width 213 height 26
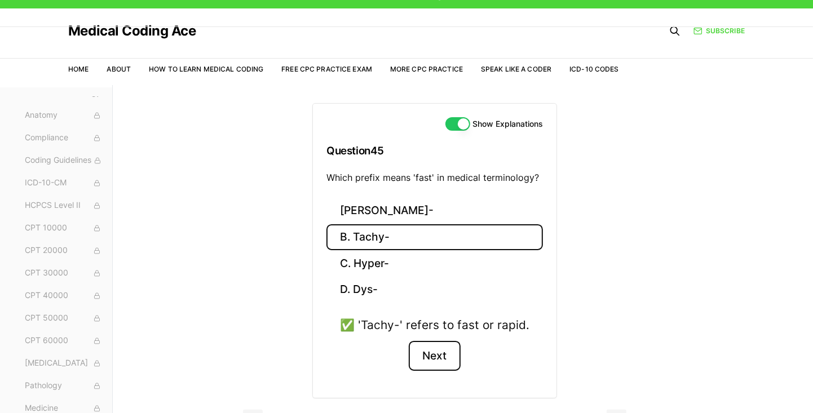
click at [449, 342] on button "Next" at bounding box center [434, 356] width 51 height 30
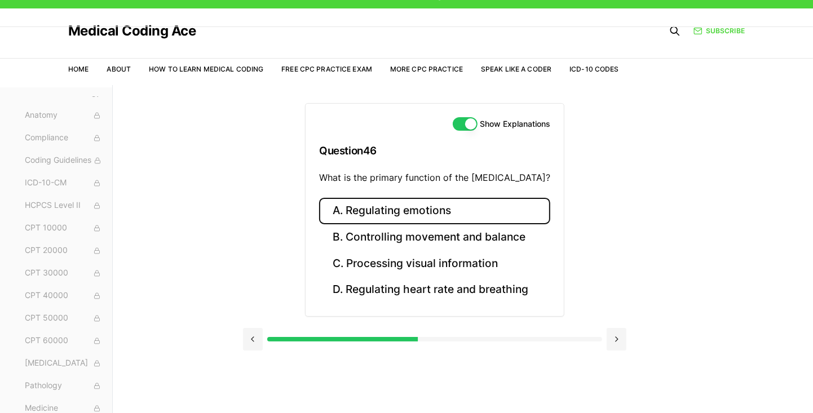
click at [458, 202] on button "A. Regulating emotions" at bounding box center [434, 211] width 231 height 26
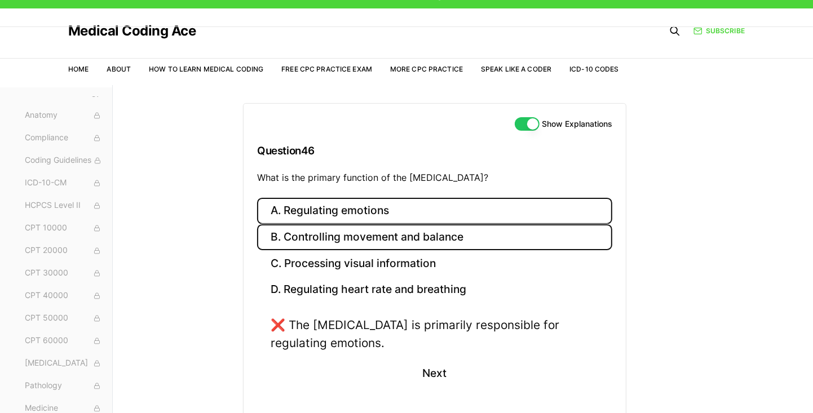
click at [461, 232] on button "B. Controlling movement and balance" at bounding box center [434, 237] width 355 height 26
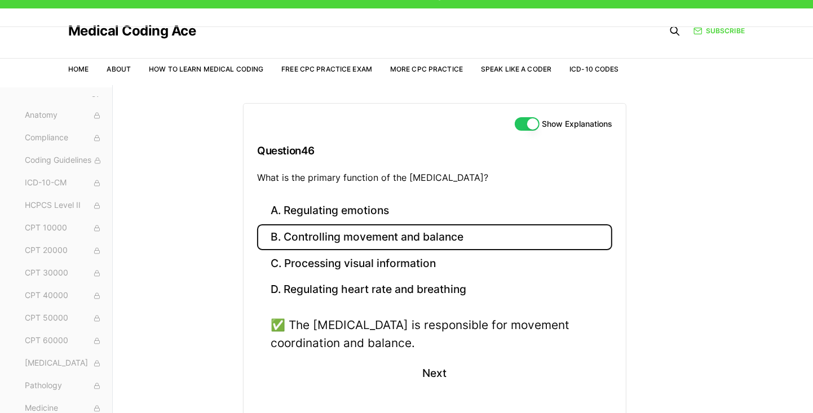
scroll to position [17, 0]
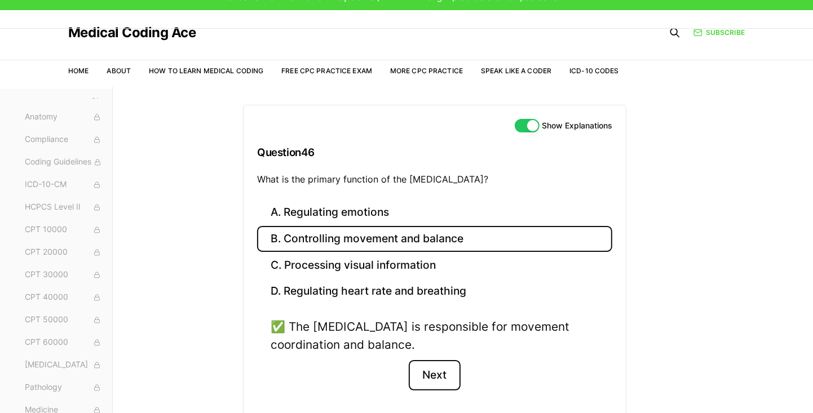
click at [445, 368] on button "Next" at bounding box center [434, 375] width 51 height 30
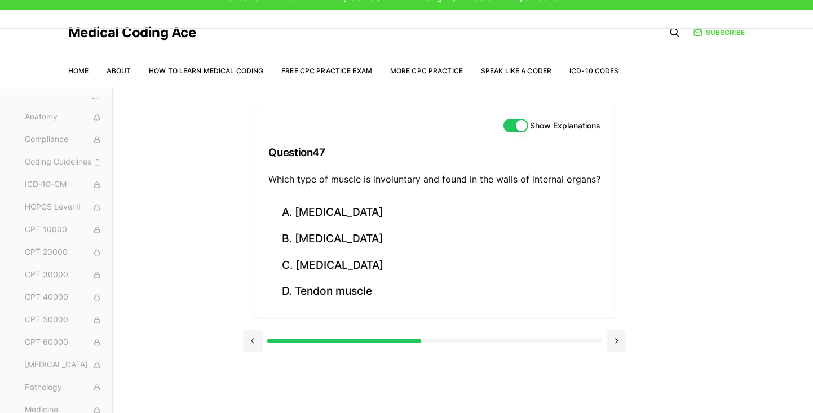
scroll to position [34, 0]
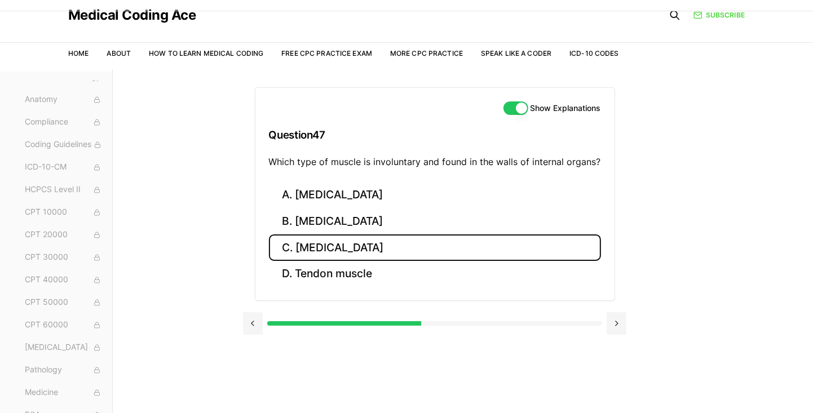
click at [355, 245] on button "C. Smooth muscle" at bounding box center [435, 248] width 332 height 26
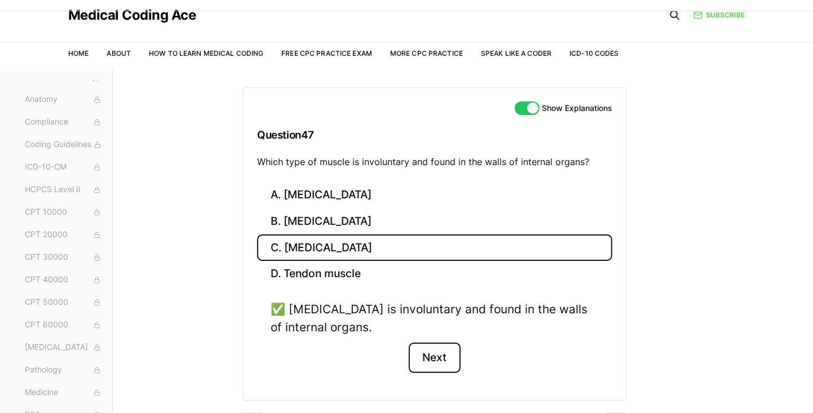
click at [448, 361] on button "Next" at bounding box center [434, 358] width 51 height 30
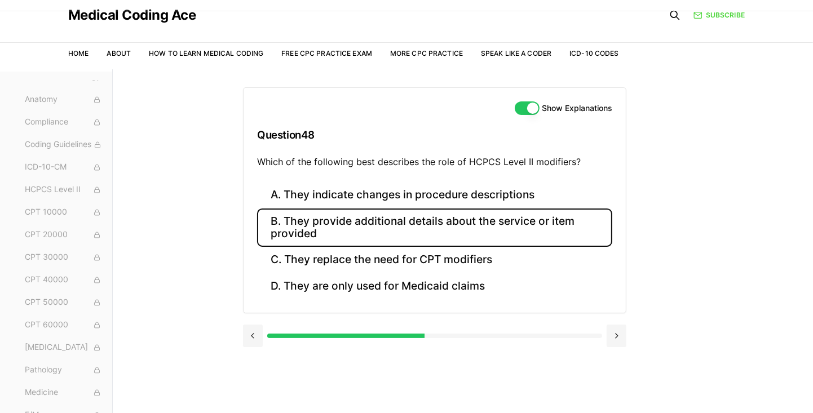
click at [440, 223] on button "B. They provide additional details about the service or item provided" at bounding box center [434, 228] width 355 height 38
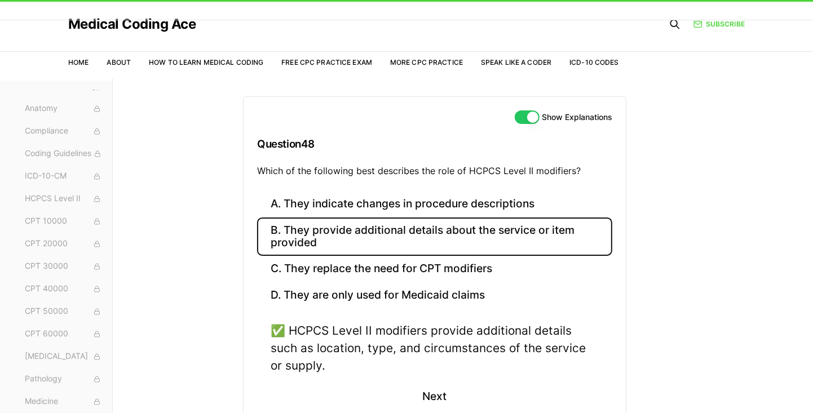
scroll to position [24, 0]
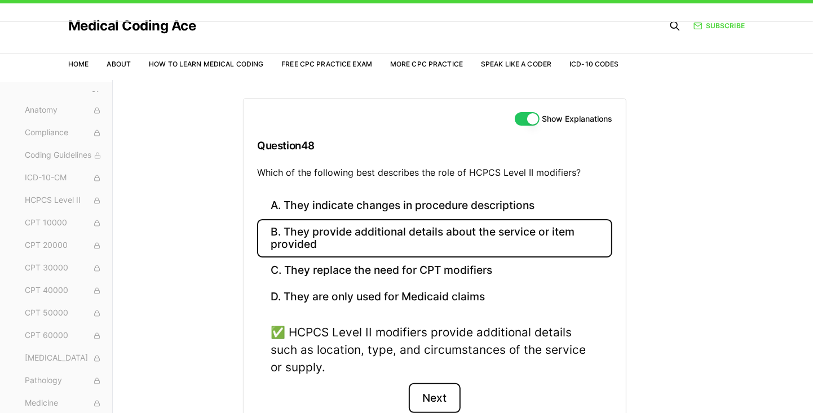
click at [437, 401] on button "Next" at bounding box center [434, 398] width 51 height 30
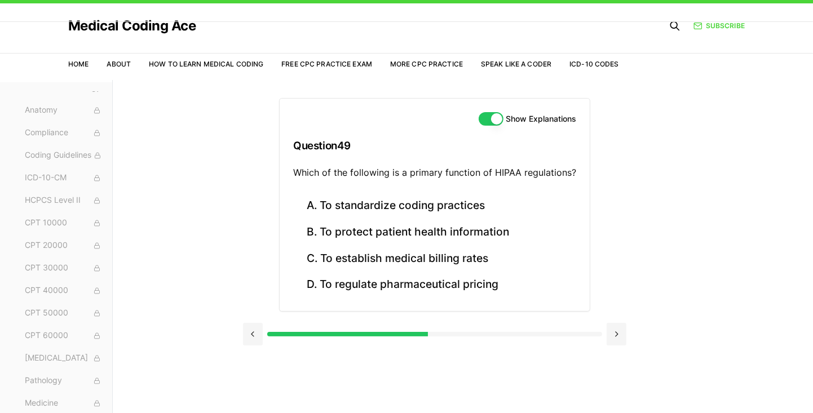
scroll to position [27, 0]
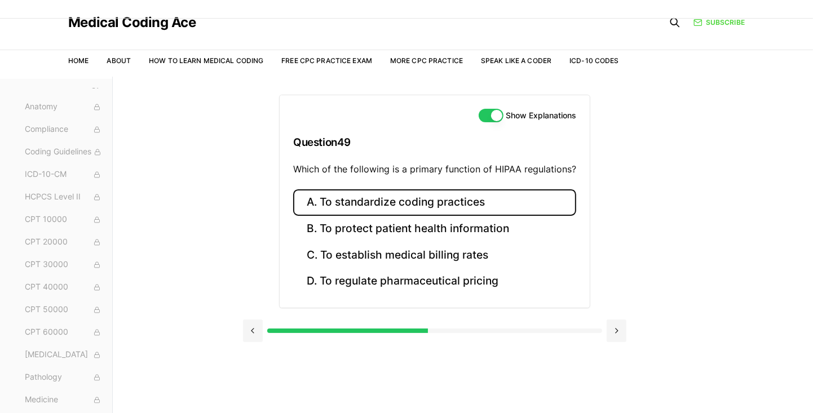
click at [479, 201] on button "A. To standardize coding practices" at bounding box center [434, 202] width 283 height 26
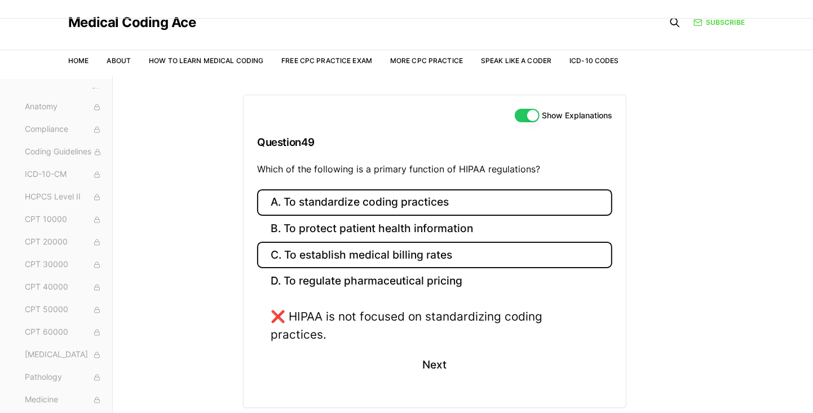
click at [461, 242] on button "C. To establish medical billing rates" at bounding box center [434, 255] width 355 height 26
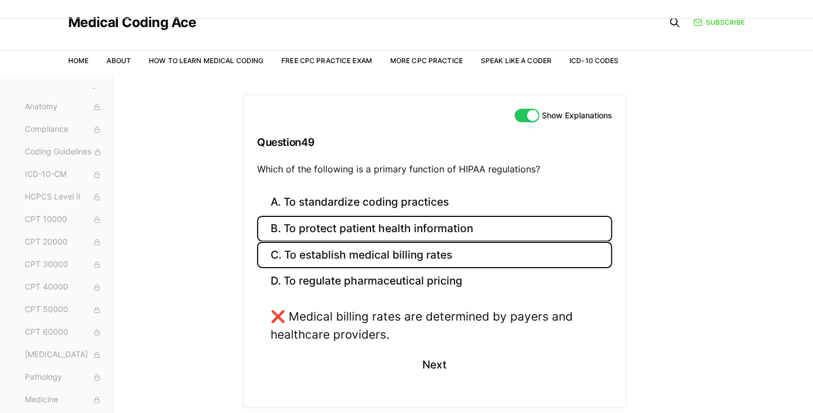
click at [468, 238] on button "B. To protect patient health information" at bounding box center [434, 229] width 355 height 26
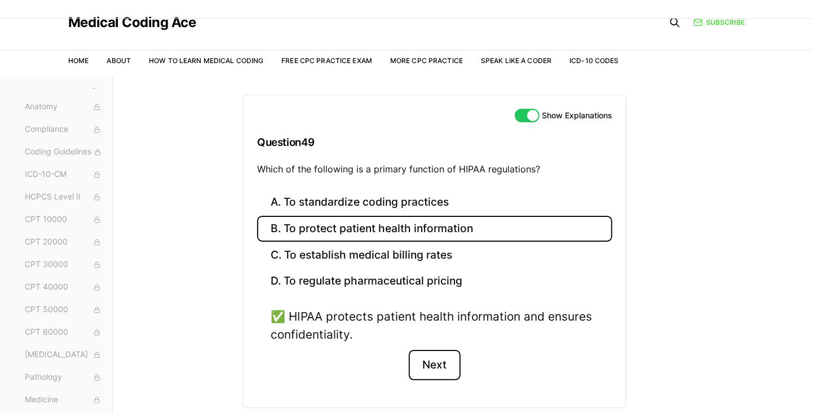
click at [439, 370] on button "Next" at bounding box center [434, 365] width 51 height 30
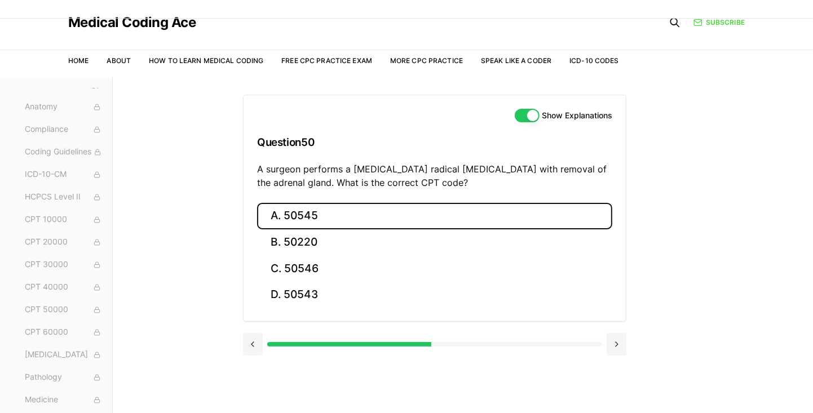
click at [296, 207] on button "A. 50545" at bounding box center [434, 216] width 355 height 26
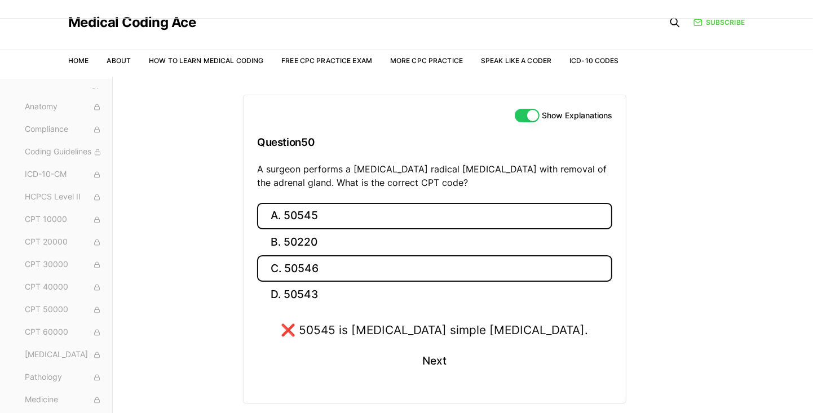
click at [326, 265] on button "C. 50546" at bounding box center [434, 268] width 355 height 26
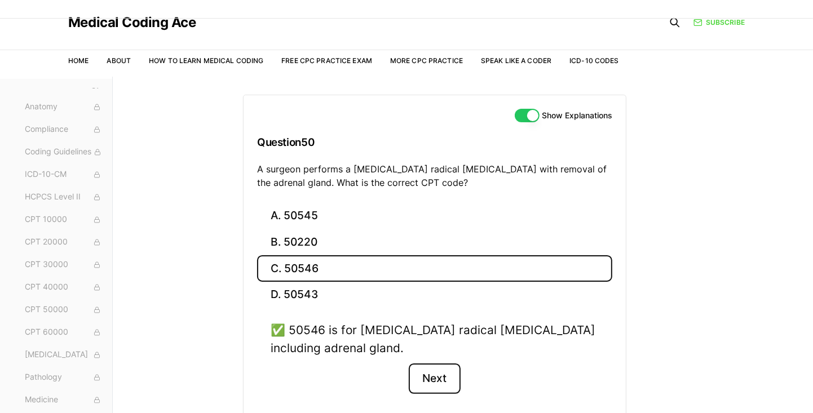
click at [441, 379] on button "Next" at bounding box center [434, 379] width 51 height 30
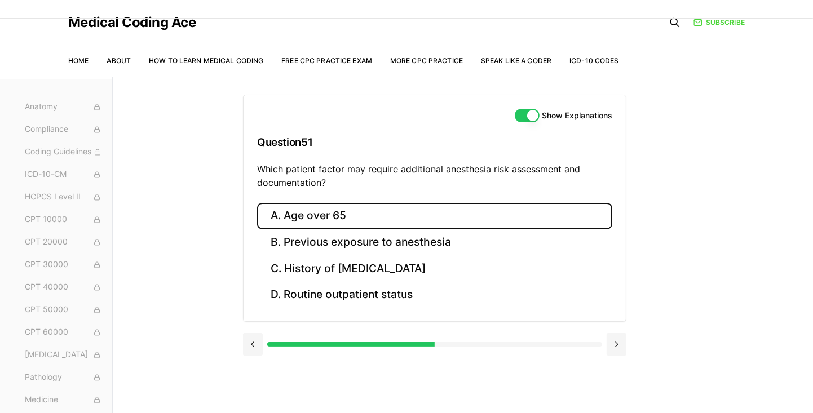
click at [333, 213] on button "A. Age over 65" at bounding box center [434, 216] width 355 height 26
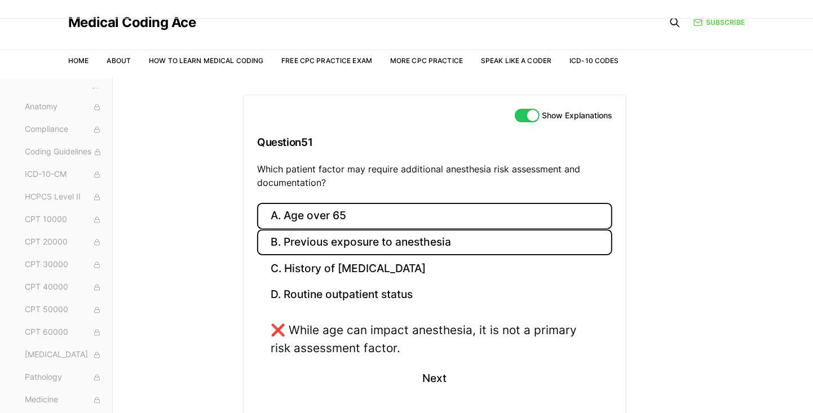
click at [381, 233] on button "B. Previous exposure to anesthesia" at bounding box center [434, 242] width 355 height 26
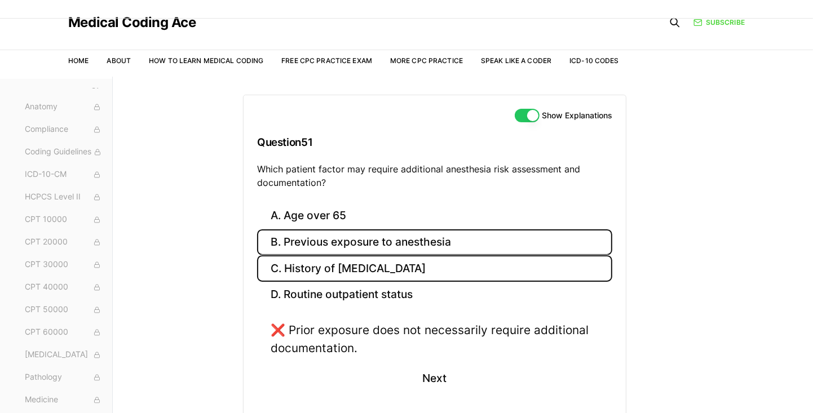
click at [330, 267] on button "C. History of obstructive sleep apnea" at bounding box center [434, 268] width 355 height 26
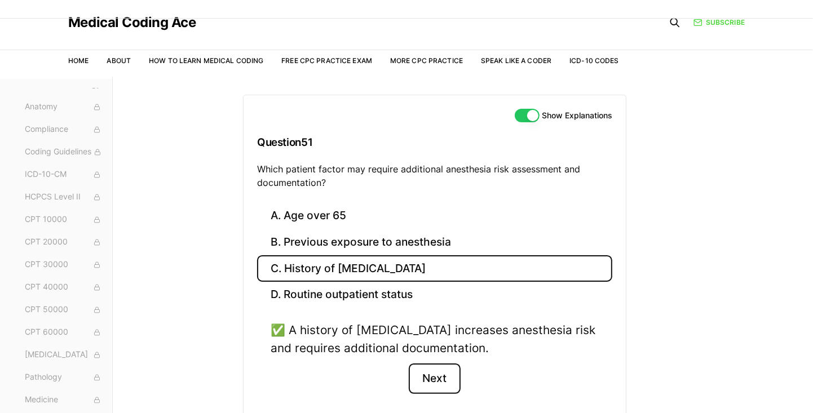
click at [435, 383] on button "Next" at bounding box center [434, 379] width 51 height 30
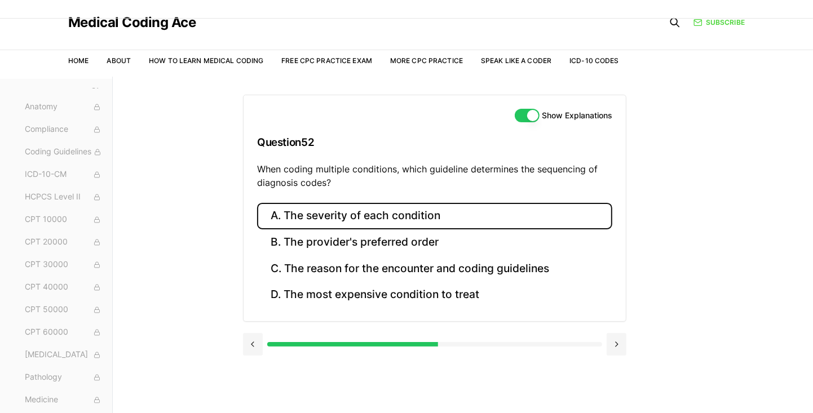
click at [421, 214] on button "A. The severity of each condition" at bounding box center [434, 216] width 355 height 26
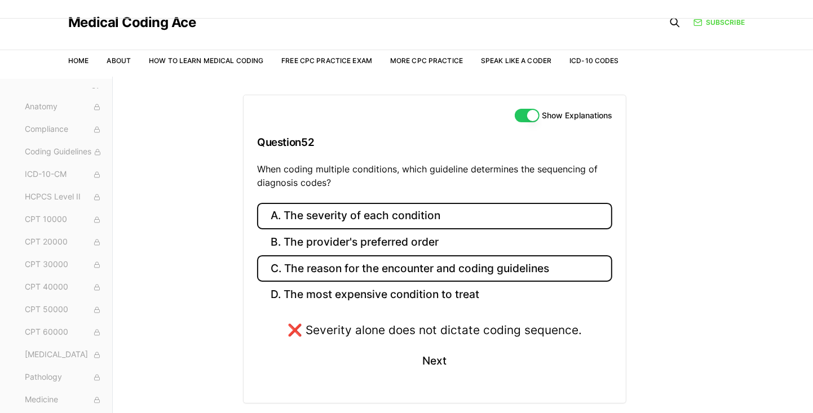
click at [410, 260] on button "C. The reason for the encounter and coding guidelines" at bounding box center [434, 268] width 355 height 26
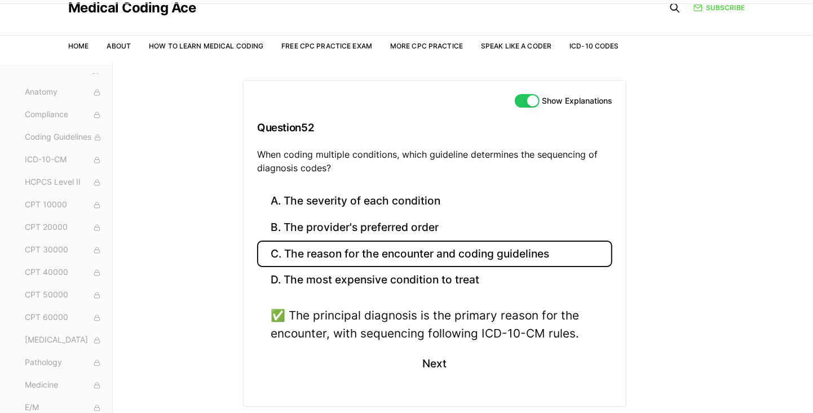
scroll to position [49, 0]
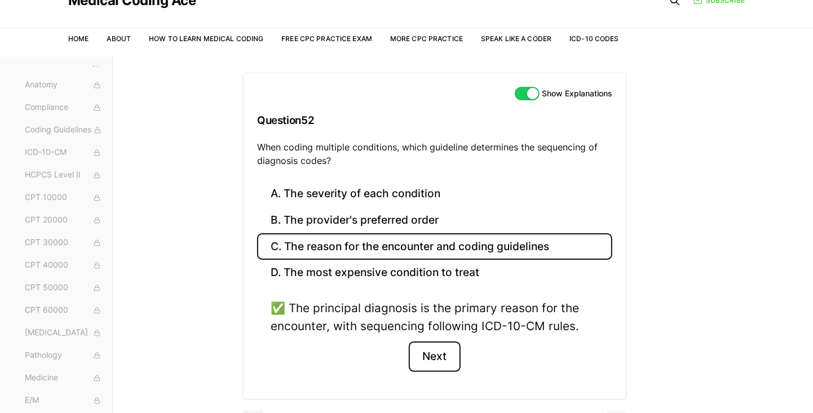
click at [435, 356] on button "Next" at bounding box center [434, 357] width 51 height 30
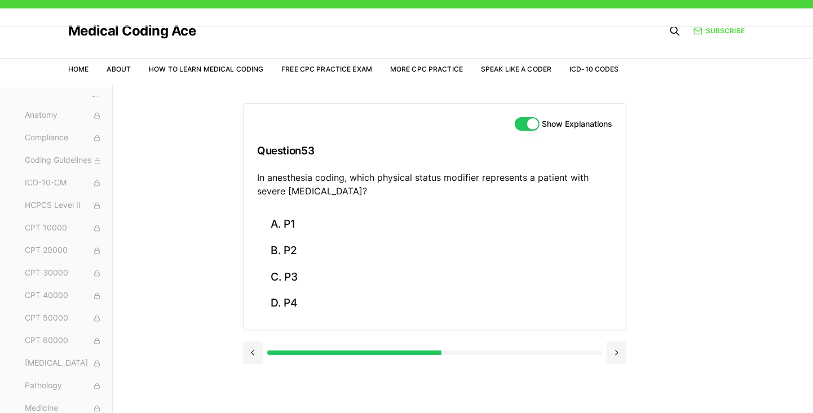
scroll to position [0, 0]
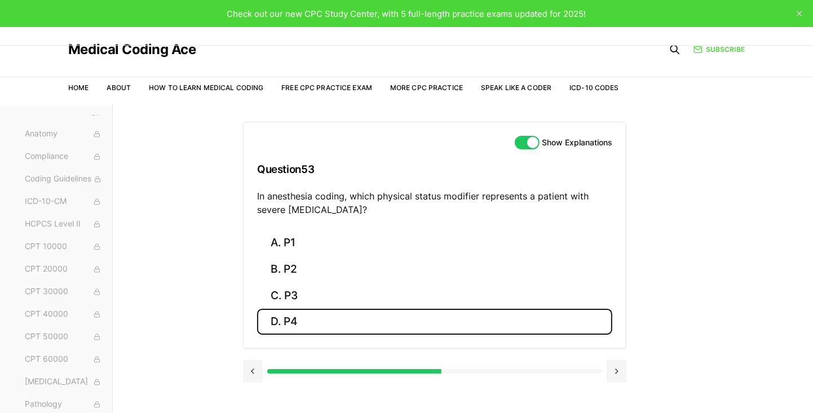
click at [295, 321] on button "D. P4" at bounding box center [434, 322] width 355 height 26
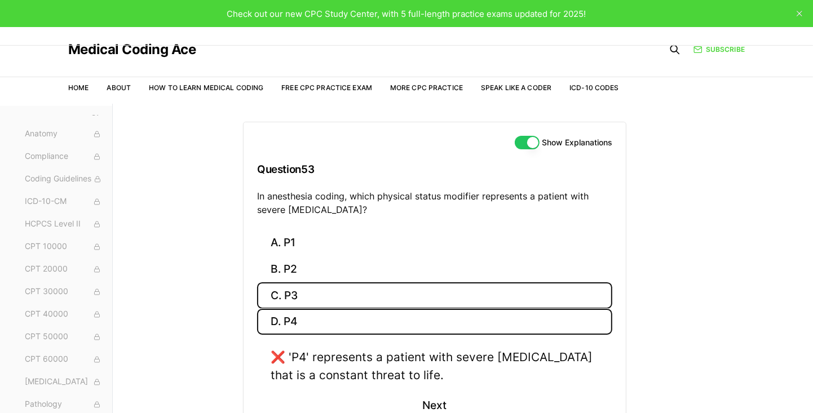
click at [351, 291] on button "C. P3" at bounding box center [434, 295] width 355 height 26
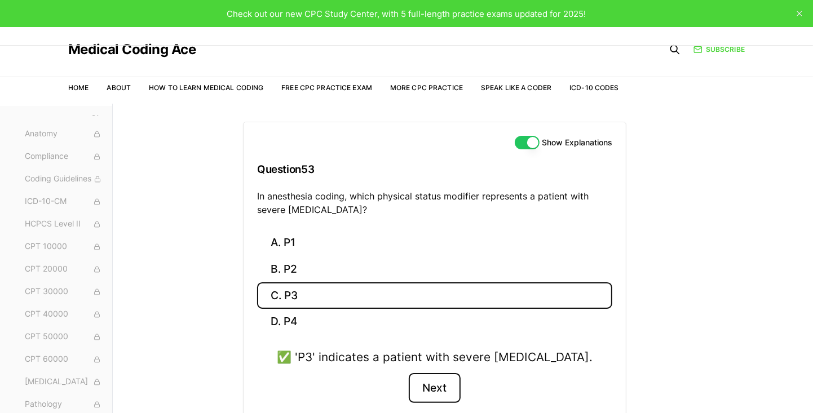
click at [435, 388] on button "Next" at bounding box center [434, 388] width 51 height 30
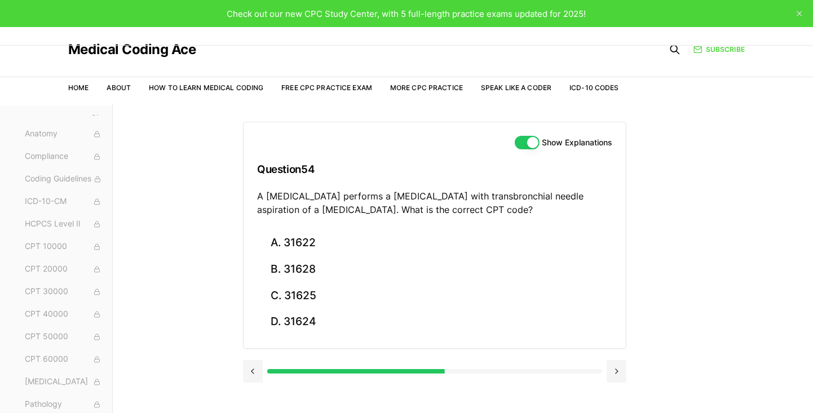
scroll to position [17, 0]
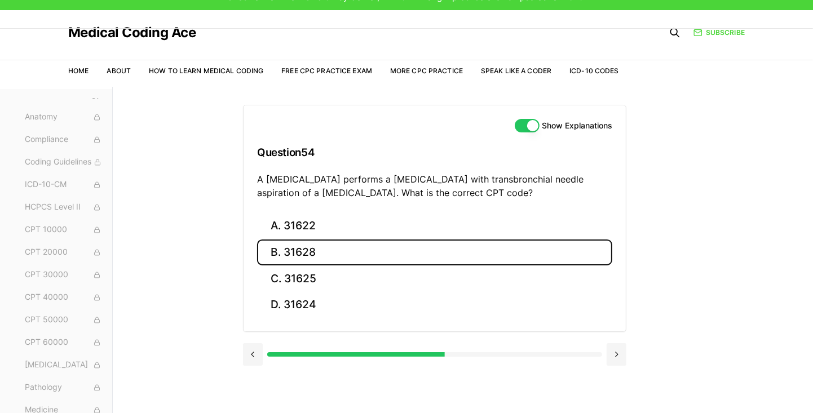
click at [320, 249] on button "B. 31628" at bounding box center [434, 253] width 355 height 26
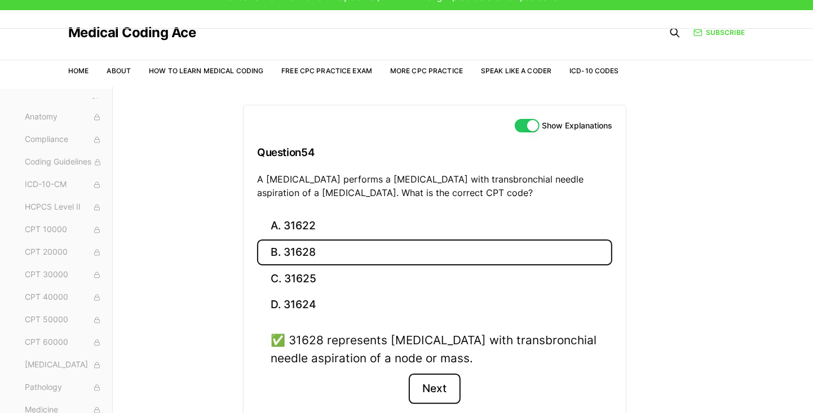
click at [440, 379] on button "Next" at bounding box center [434, 389] width 51 height 30
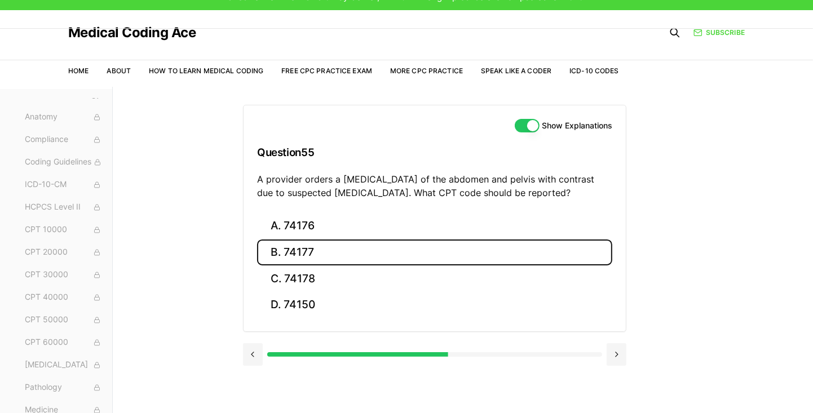
click at [288, 248] on button "B. 74177" at bounding box center [434, 253] width 355 height 26
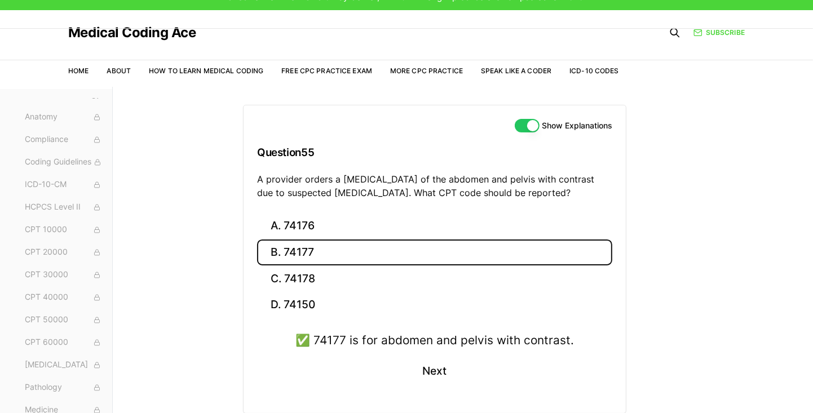
scroll to position [19, 0]
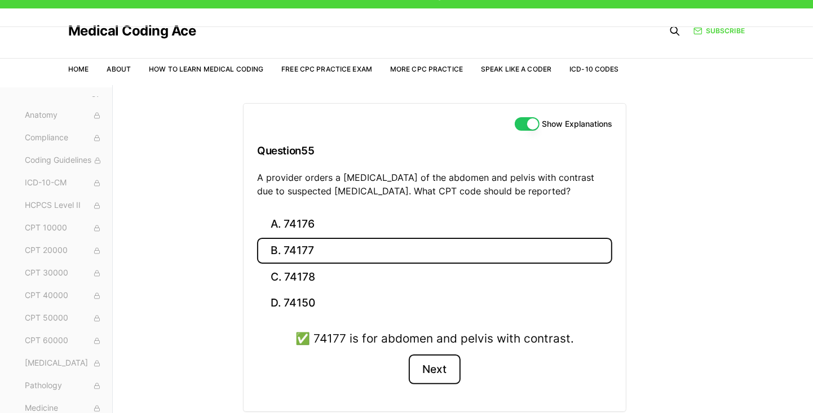
click at [437, 376] on button "Next" at bounding box center [434, 370] width 51 height 30
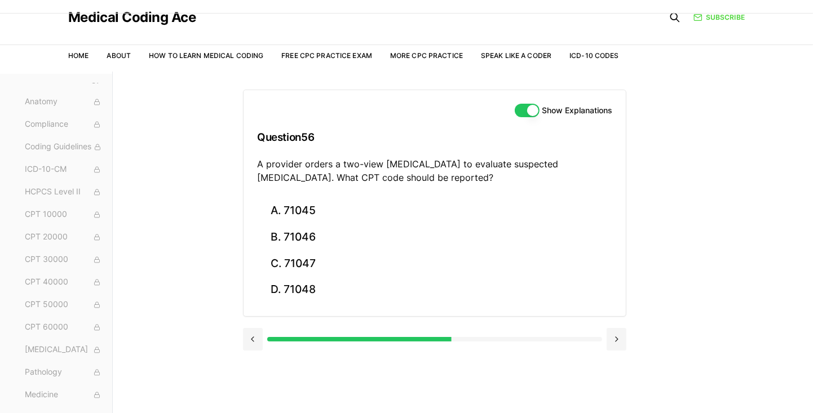
scroll to position [34, 0]
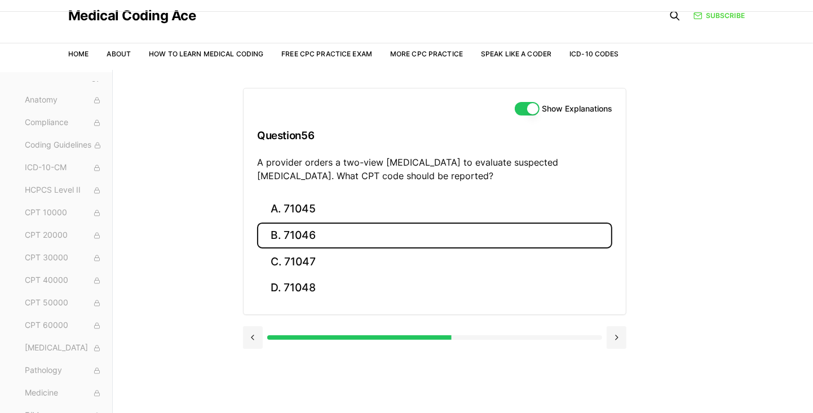
click at [311, 240] on button "B. 71046" at bounding box center [434, 236] width 355 height 26
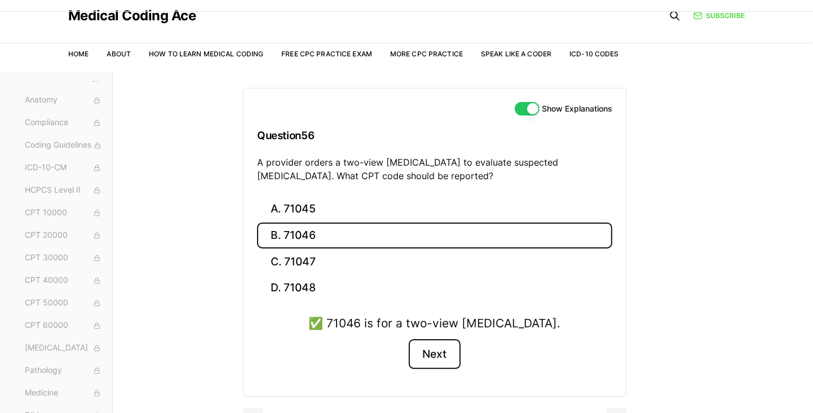
click at [446, 351] on button "Next" at bounding box center [434, 354] width 51 height 30
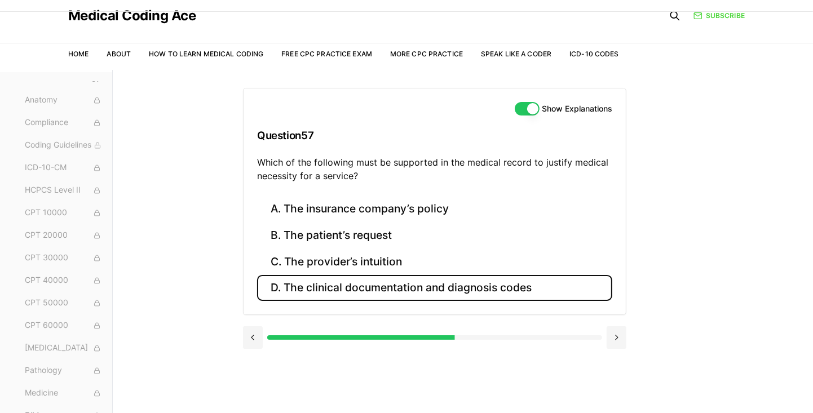
click at [481, 280] on button "D. The clinical documentation and diagnosis codes" at bounding box center [434, 288] width 355 height 26
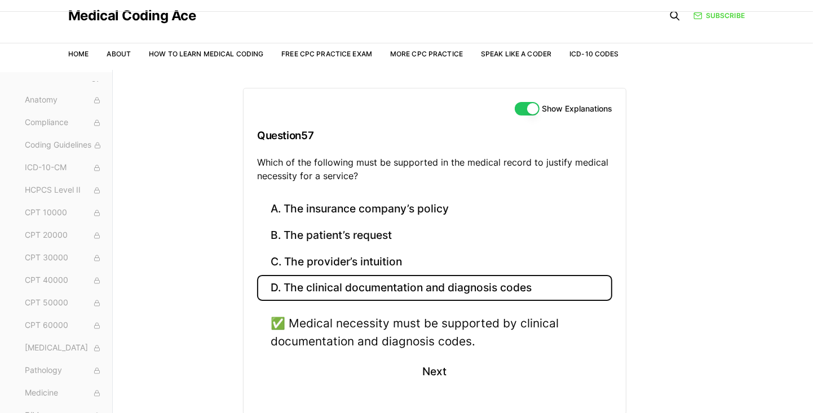
scroll to position [30, 0]
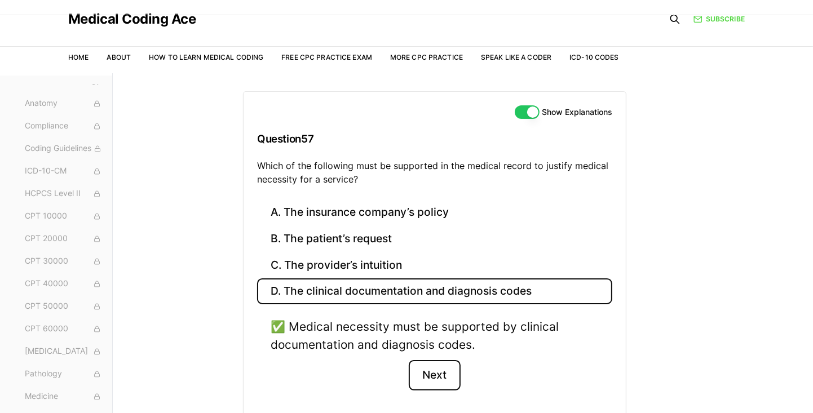
click at [439, 373] on button "Next" at bounding box center [434, 375] width 51 height 30
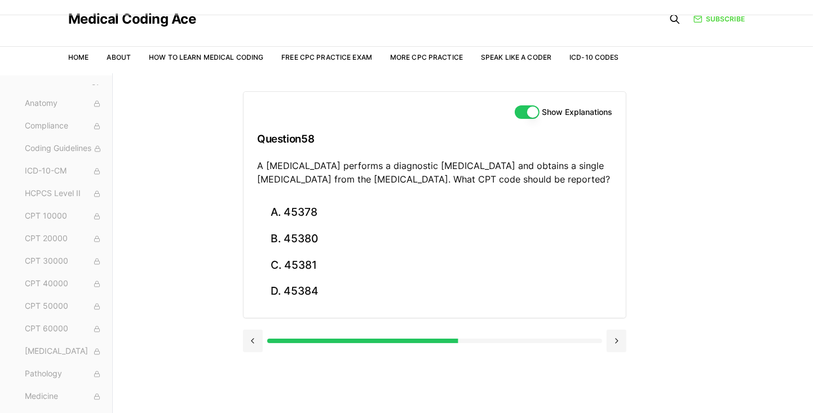
scroll to position [30, 0]
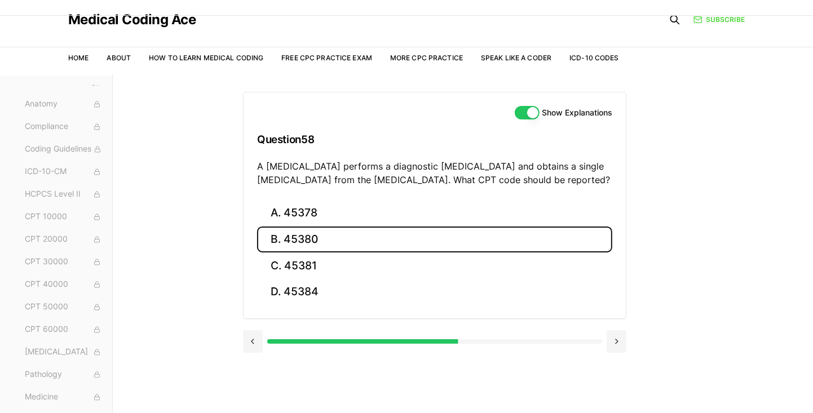
click at [310, 230] on button "B. 45380" at bounding box center [434, 240] width 355 height 26
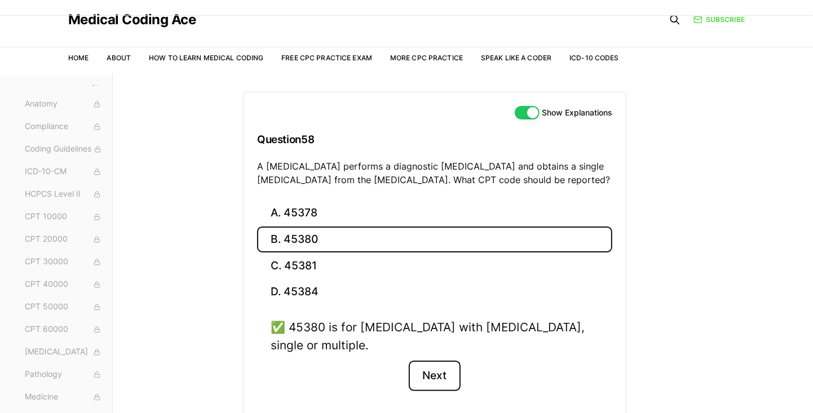
click at [447, 372] on button "Next" at bounding box center [434, 376] width 51 height 30
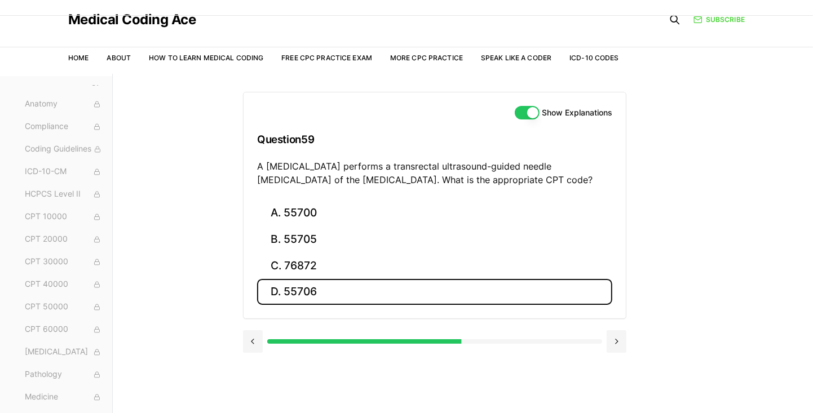
click at [321, 294] on button "D. 55706" at bounding box center [434, 292] width 355 height 26
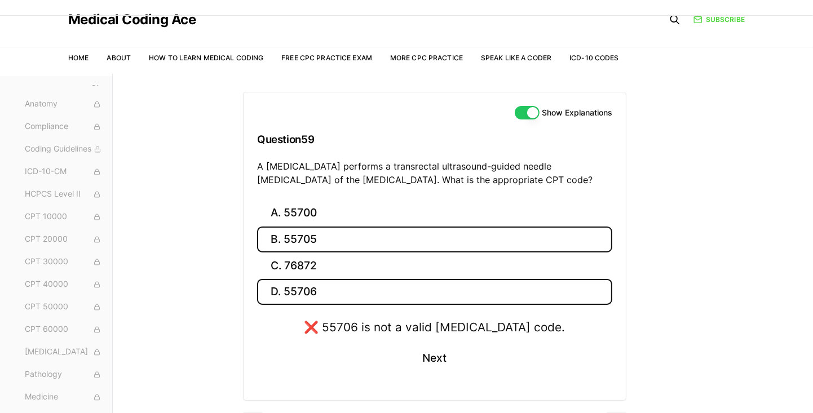
click at [352, 238] on button "B. 55705" at bounding box center [434, 240] width 355 height 26
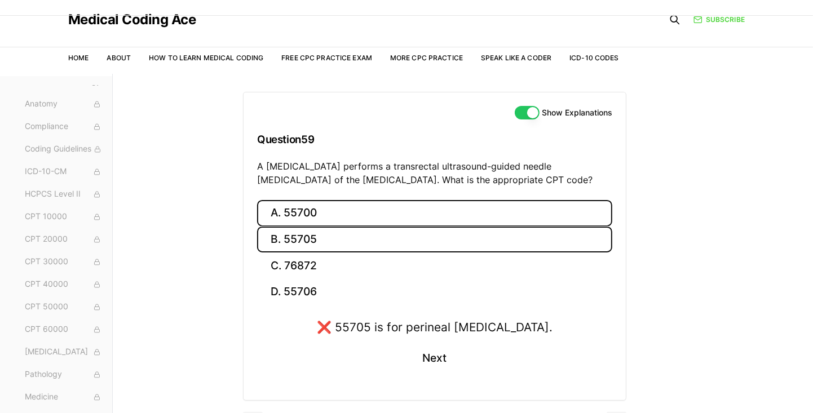
click at [430, 210] on button "A. 55700" at bounding box center [434, 213] width 355 height 26
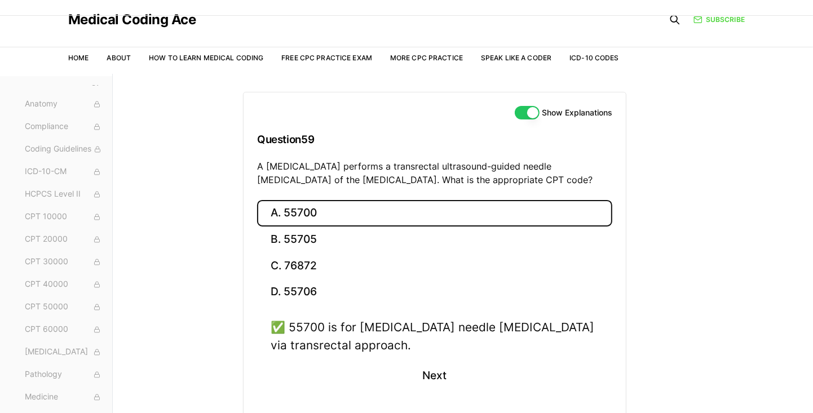
scroll to position [30, 0]
click at [446, 370] on button "Next" at bounding box center [434, 375] width 51 height 30
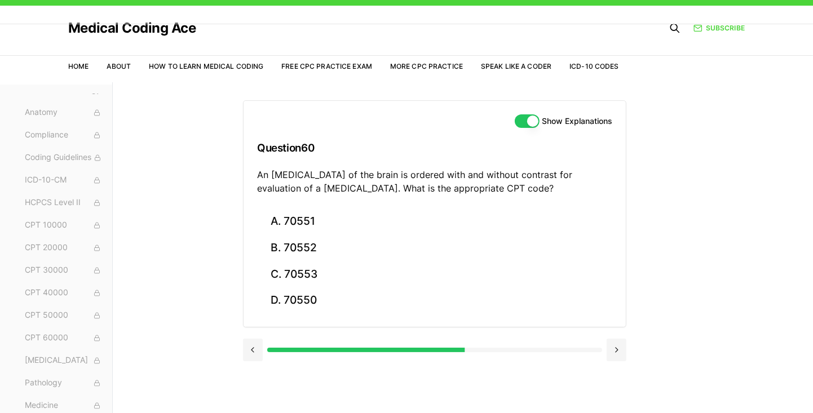
scroll to position [19, 0]
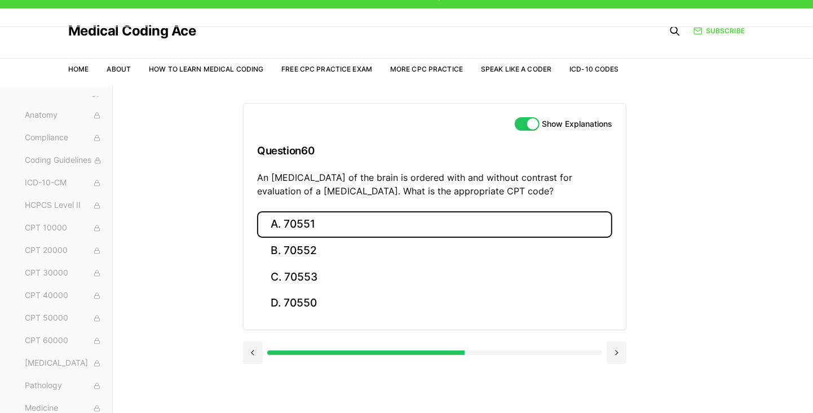
click at [312, 221] on button "A. 70551" at bounding box center [434, 224] width 355 height 26
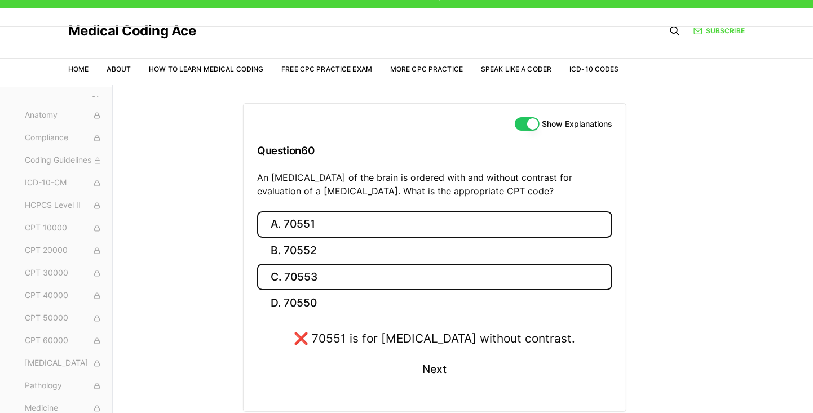
click at [370, 272] on button "C. 70553" at bounding box center [434, 277] width 355 height 26
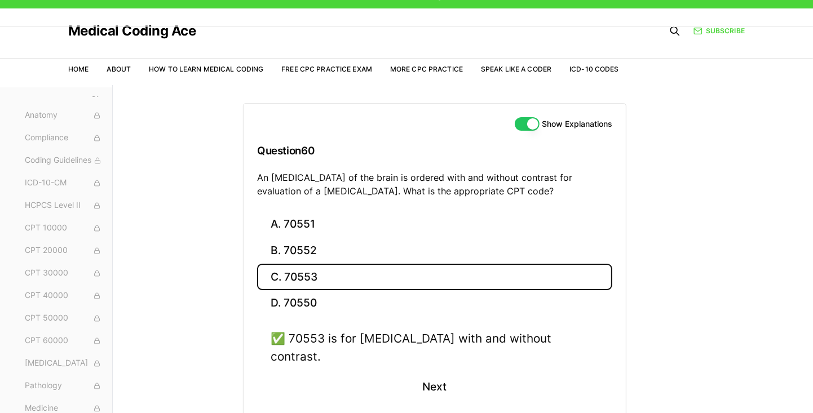
scroll to position [5, 0]
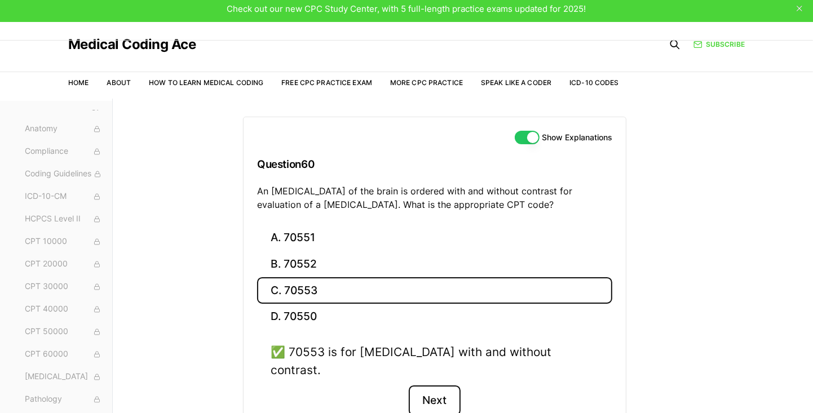
click at [442, 386] on button "Next" at bounding box center [434, 401] width 51 height 30
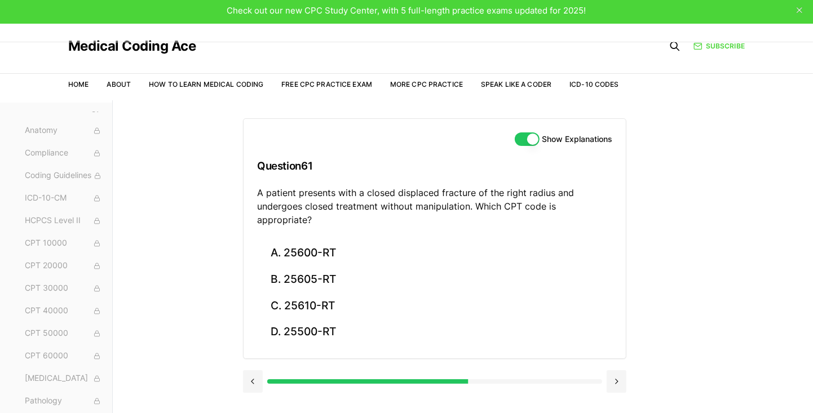
scroll to position [2, 0]
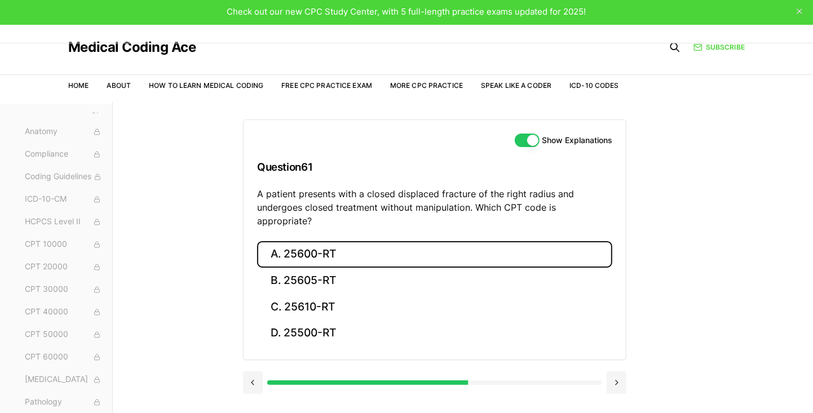
click at [325, 244] on button "A. 25600-RT" at bounding box center [434, 254] width 355 height 26
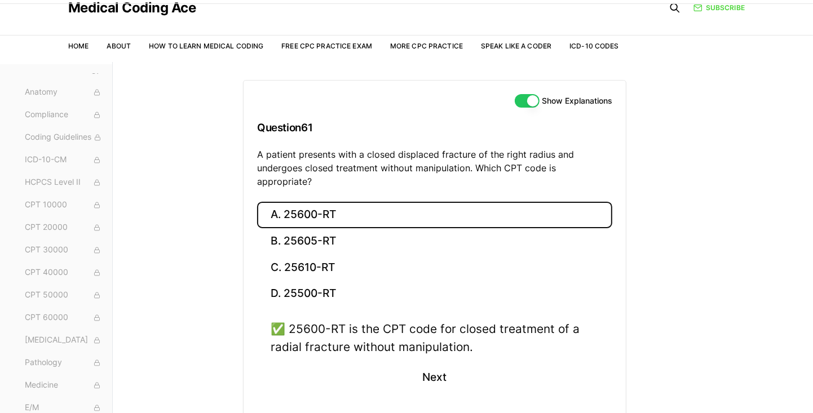
scroll to position [45, 0]
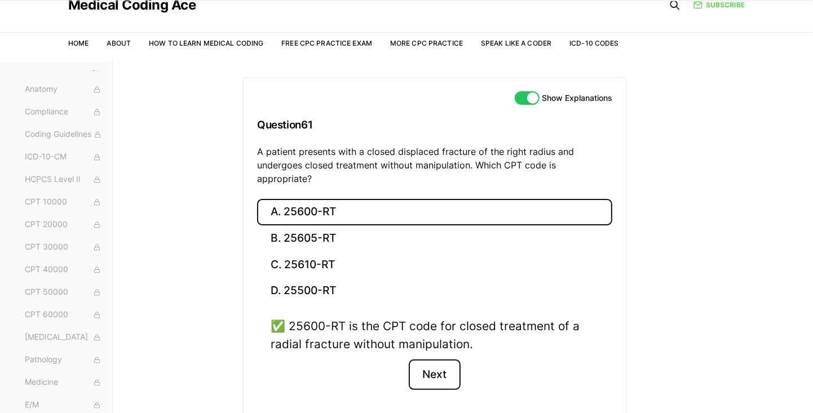
click at [439, 361] on button "Next" at bounding box center [434, 375] width 51 height 30
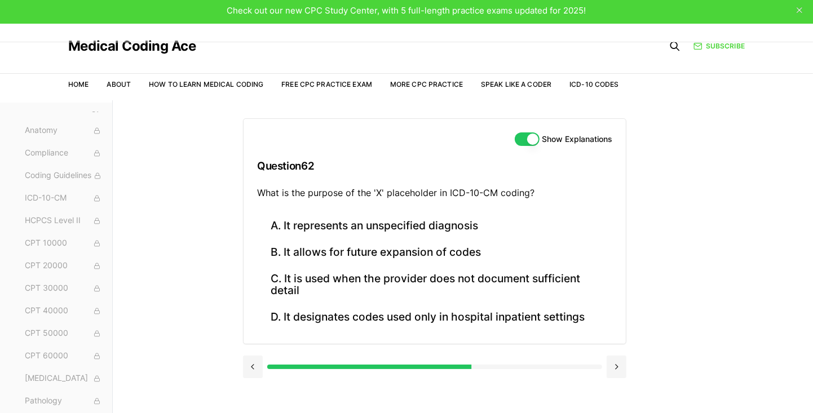
scroll to position [0, 0]
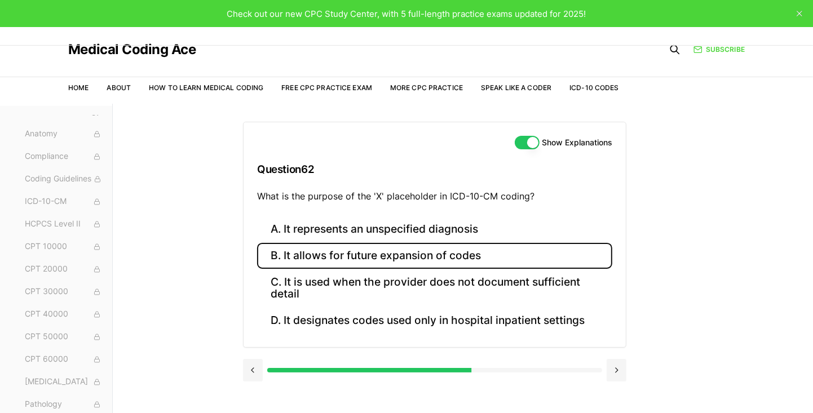
click at [466, 245] on button "B. It allows for future expansion of codes" at bounding box center [434, 256] width 355 height 26
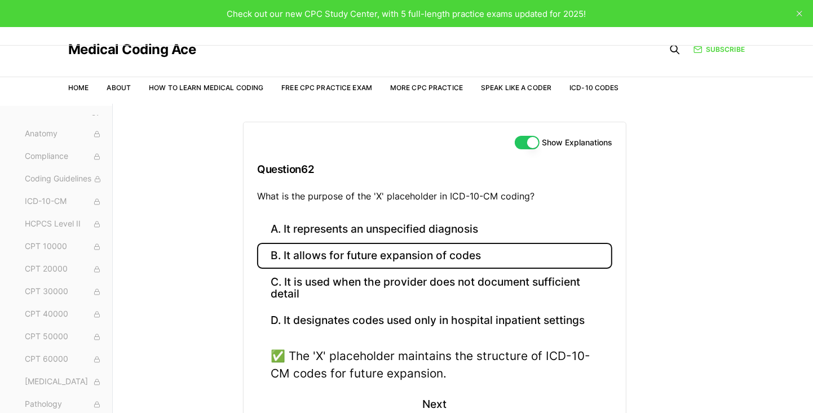
scroll to position [39, 0]
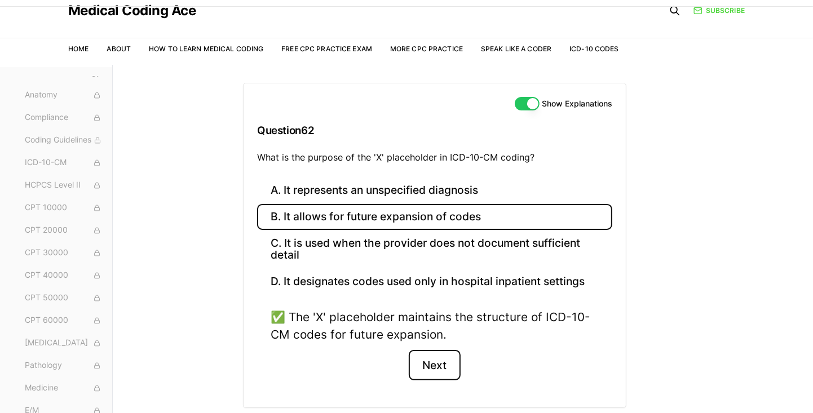
click at [434, 362] on button "Next" at bounding box center [434, 365] width 51 height 30
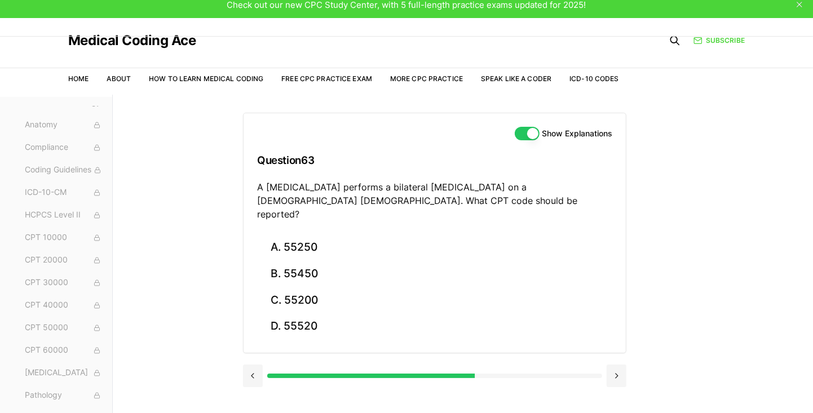
scroll to position [8, 0]
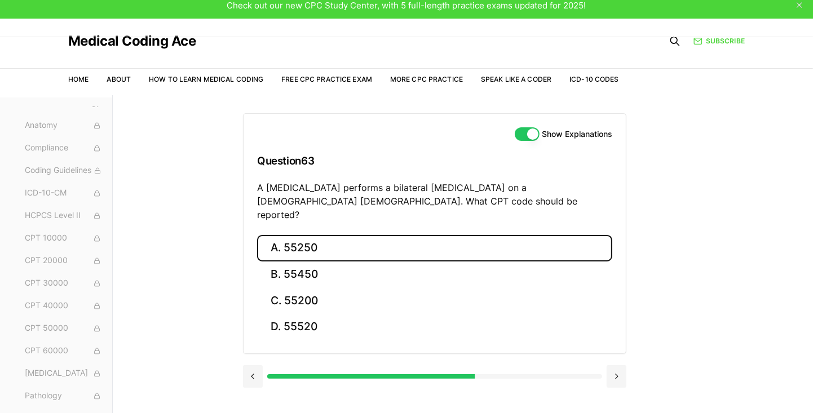
click at [338, 242] on button "A. 55250" at bounding box center [434, 248] width 355 height 26
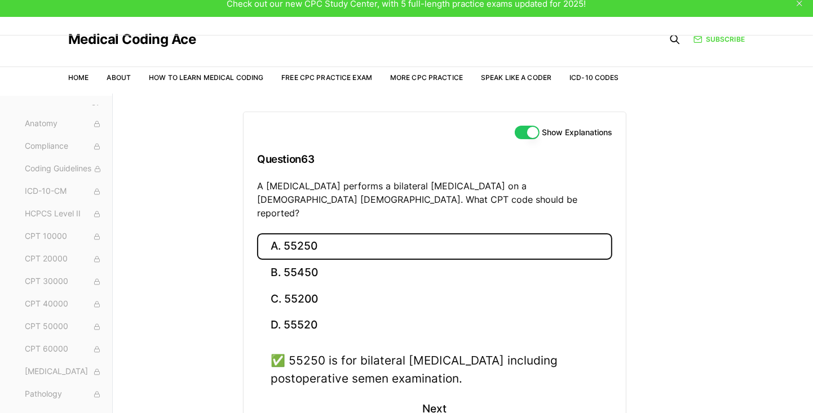
scroll to position [15, 0]
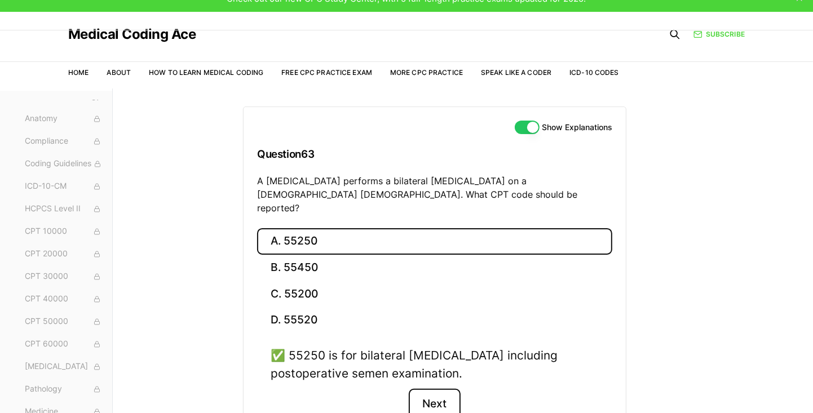
click at [447, 389] on button "Next" at bounding box center [434, 404] width 51 height 30
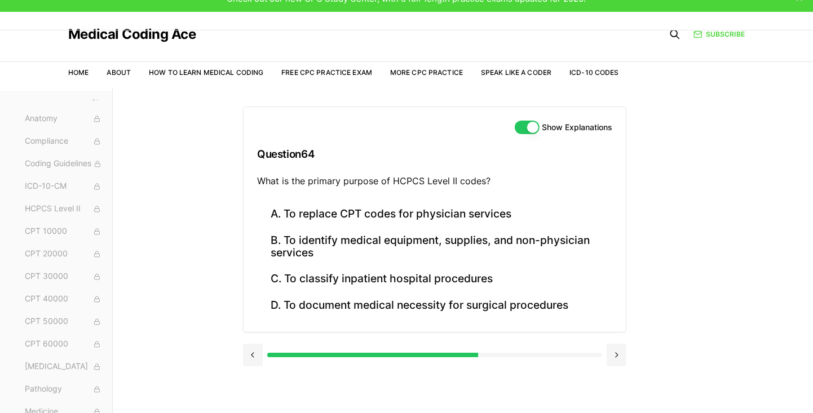
scroll to position [17, 0]
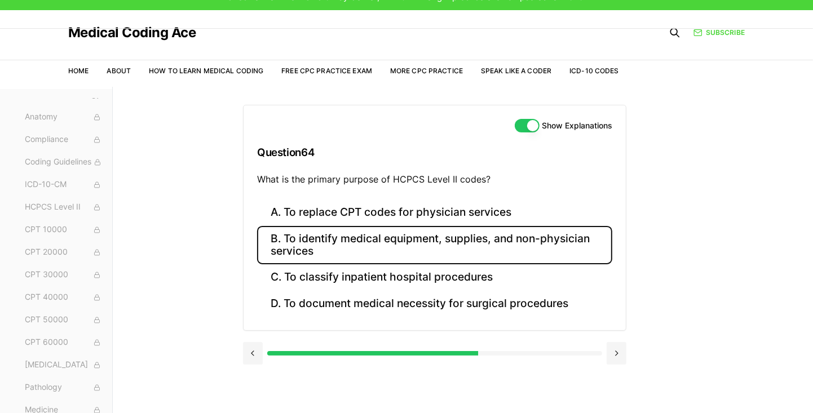
click at [507, 239] on button "B. To identify medical equipment, supplies, and non-physician services" at bounding box center [434, 245] width 355 height 38
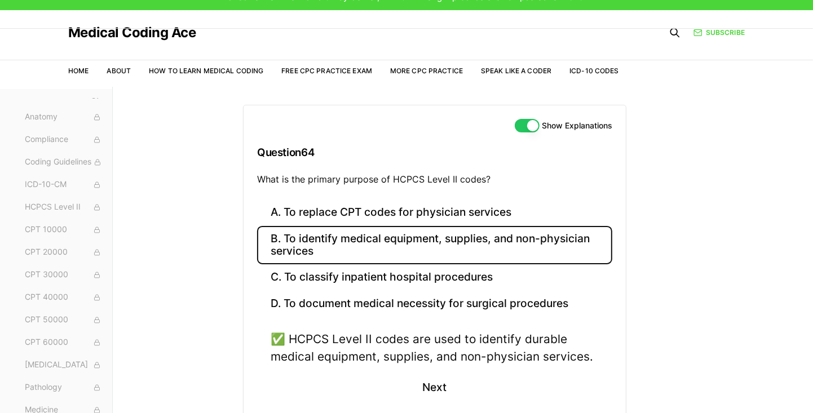
scroll to position [18, 0]
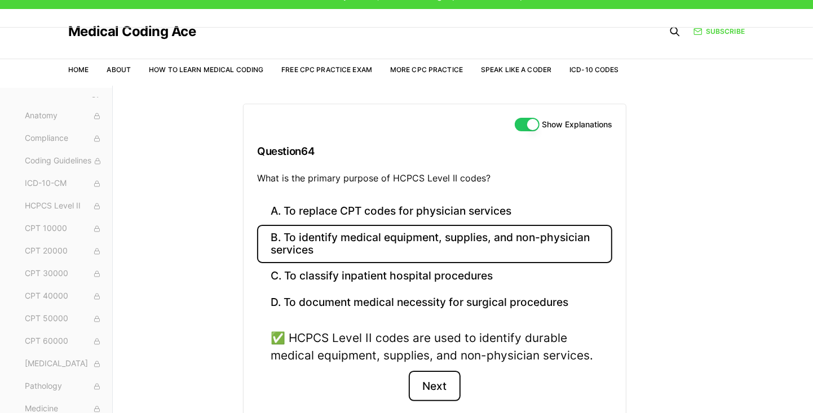
click at [439, 383] on button "Next" at bounding box center [434, 386] width 51 height 30
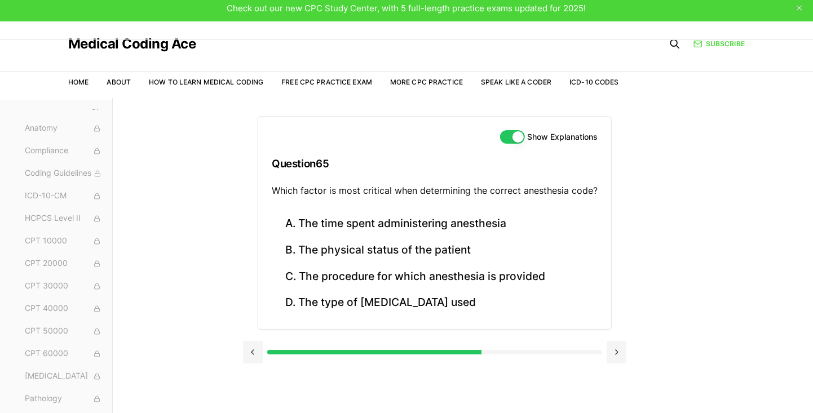
scroll to position [0, 0]
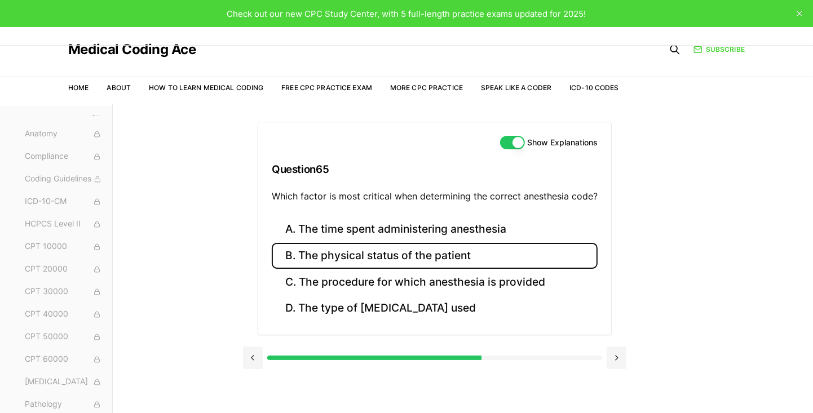
click at [468, 250] on button "B. The physical status of the patient" at bounding box center [435, 256] width 326 height 26
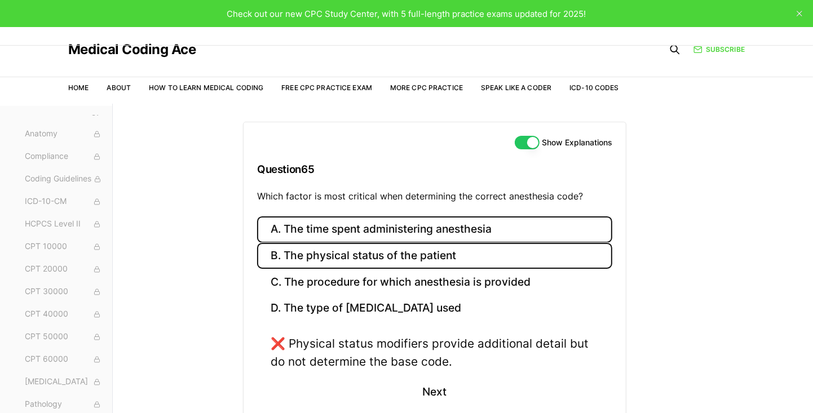
click at [484, 218] on button "A. The time spent administering anesthesia" at bounding box center [434, 229] width 355 height 26
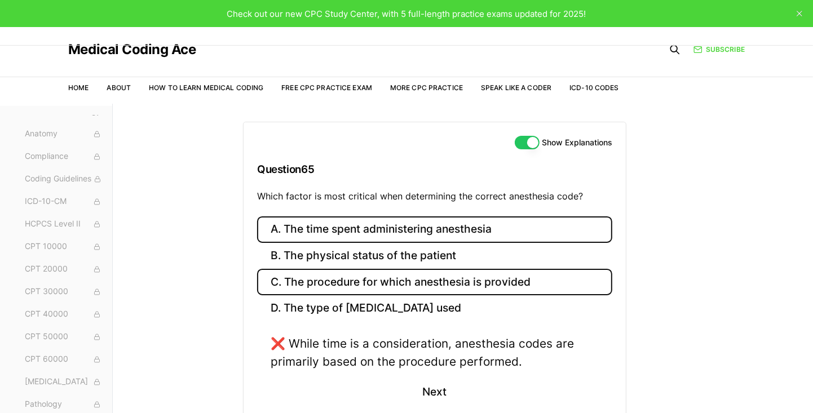
click at [458, 284] on button "C. The procedure for which anesthesia is provided" at bounding box center [434, 282] width 355 height 26
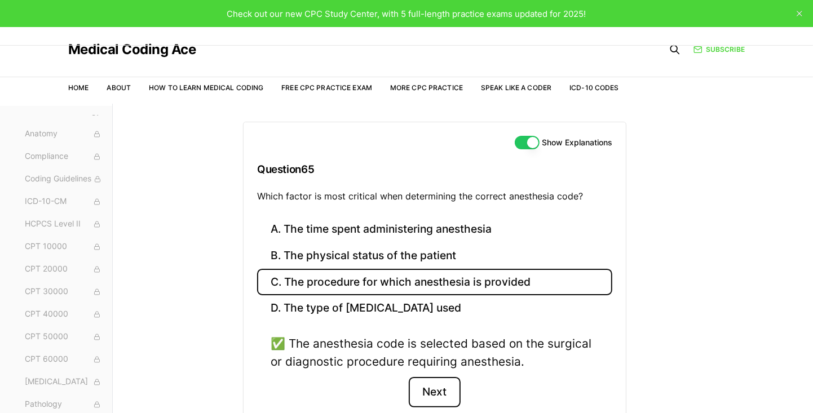
click at [444, 394] on button "Next" at bounding box center [434, 392] width 51 height 30
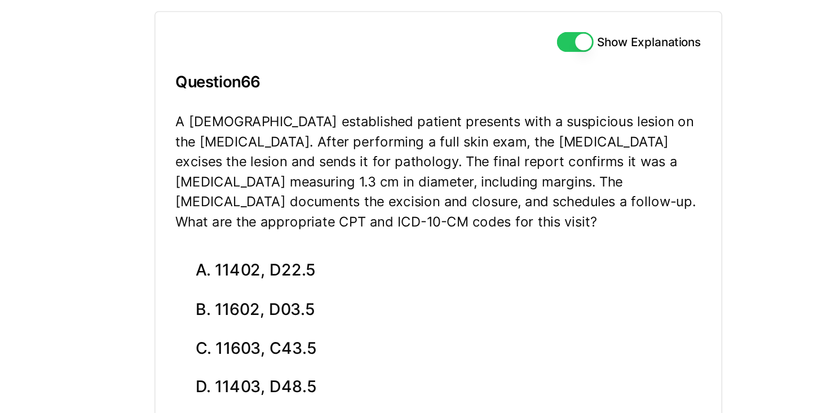
scroll to position [1, 0]
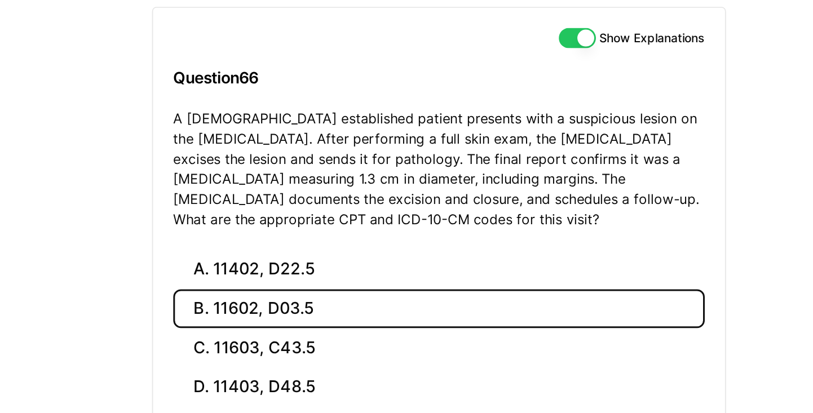
click at [348, 322] on button "B. 11602, D03.5" at bounding box center [434, 322] width 355 height 26
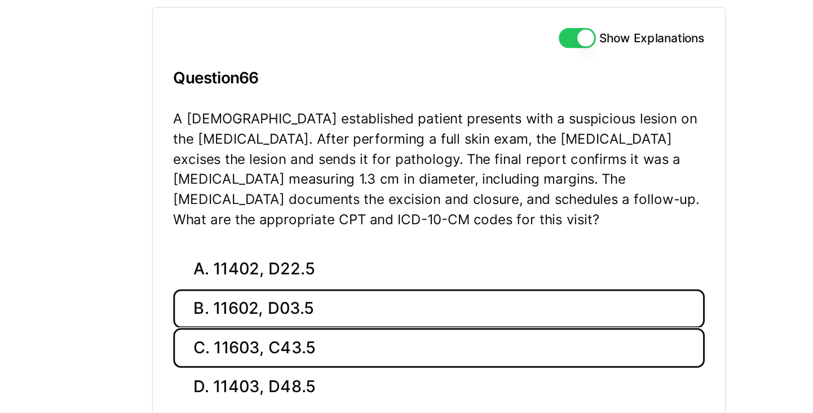
click at [348, 349] on button "C. 11603, C43.5" at bounding box center [434, 348] width 355 height 26
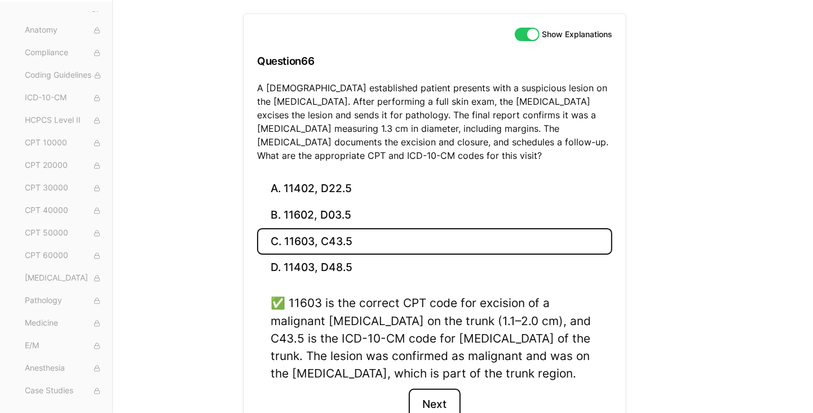
click at [442, 406] on button "Next" at bounding box center [434, 404] width 51 height 30
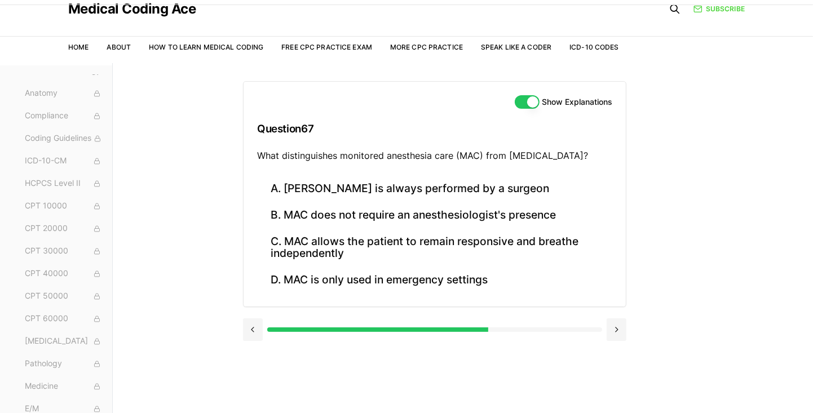
scroll to position [38, 0]
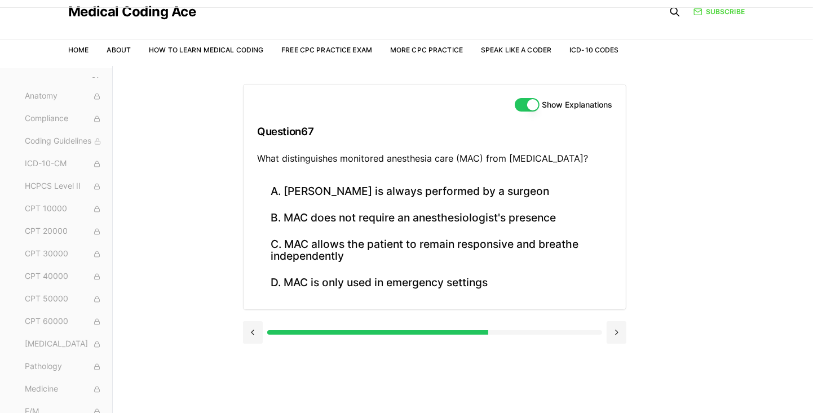
click at [507, 224] on div "Show Explanations Question 67 What distinguishes monitored anesthesia care (MAC…" at bounding box center [463, 272] width 440 height 413
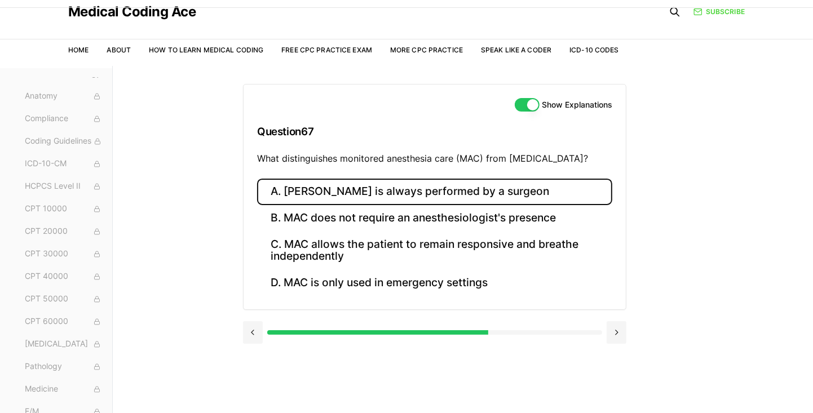
click at [472, 194] on button "A. MAC is always performed by a surgeon" at bounding box center [434, 192] width 355 height 26
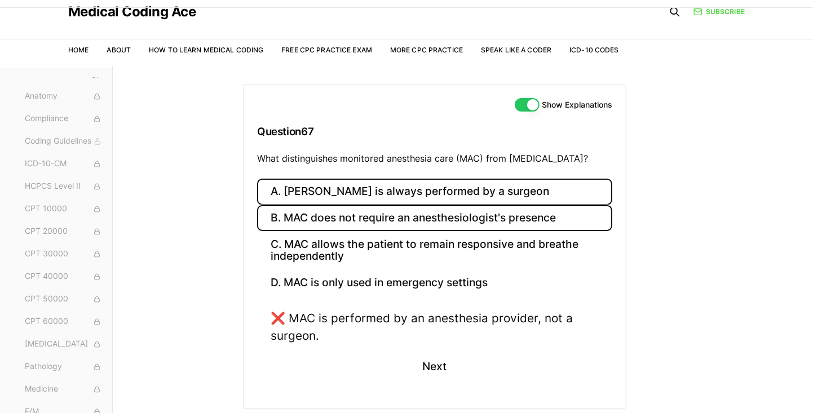
click at [507, 222] on button "B. MAC does not require an anesthesiologist's presence" at bounding box center [434, 218] width 355 height 26
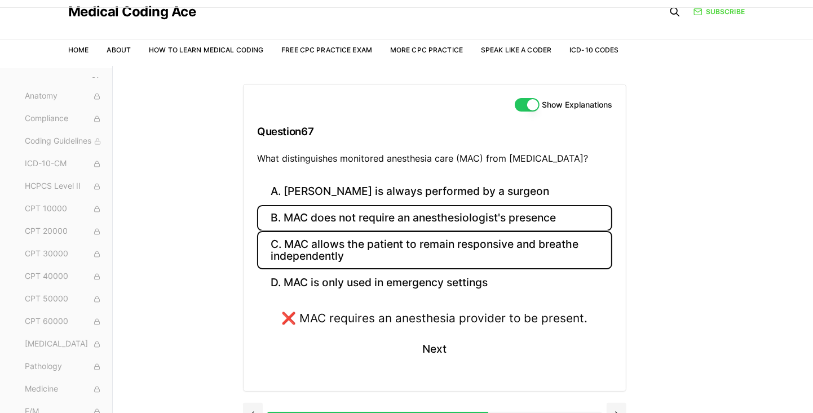
click at [507, 262] on button "C. MAC allows the patient to remain responsive and breathe independently" at bounding box center [434, 250] width 355 height 38
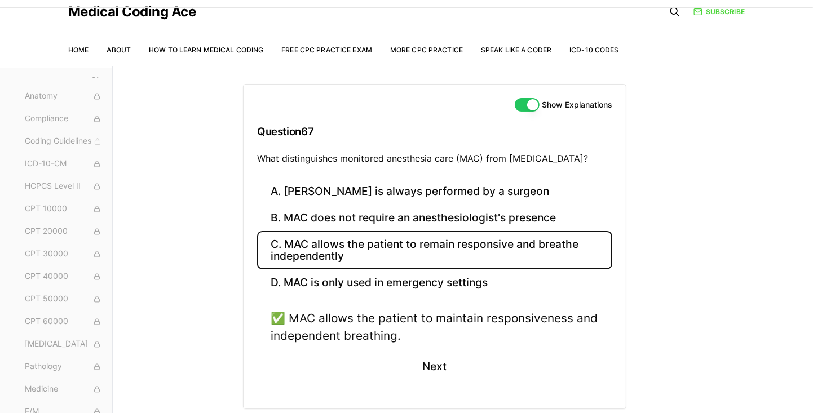
scroll to position [35, 0]
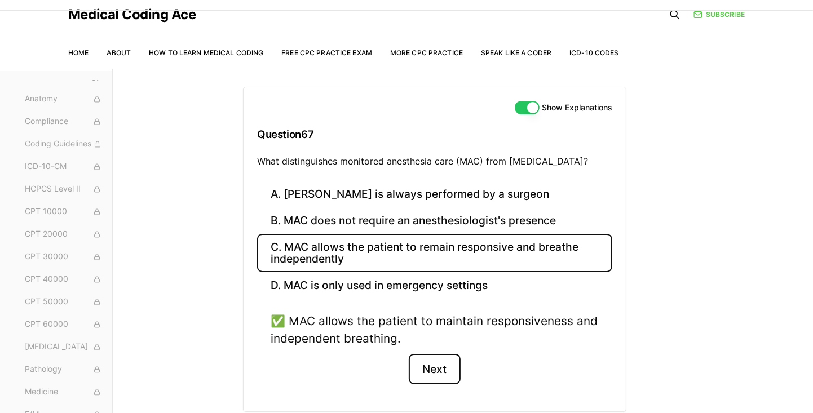
click at [437, 372] on button "Next" at bounding box center [434, 369] width 51 height 30
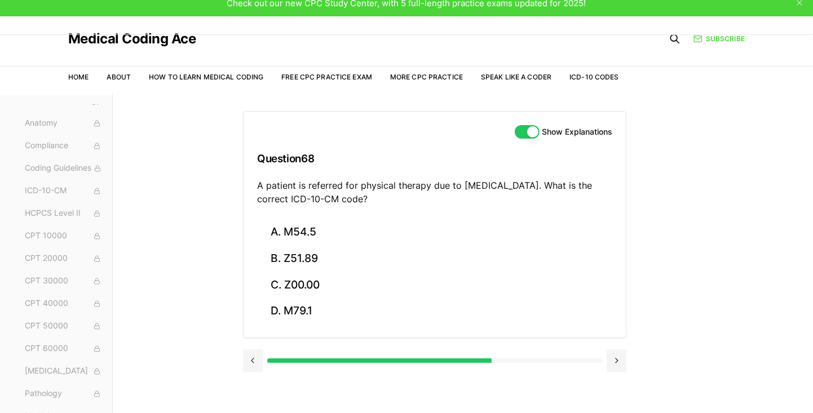
scroll to position [7, 0]
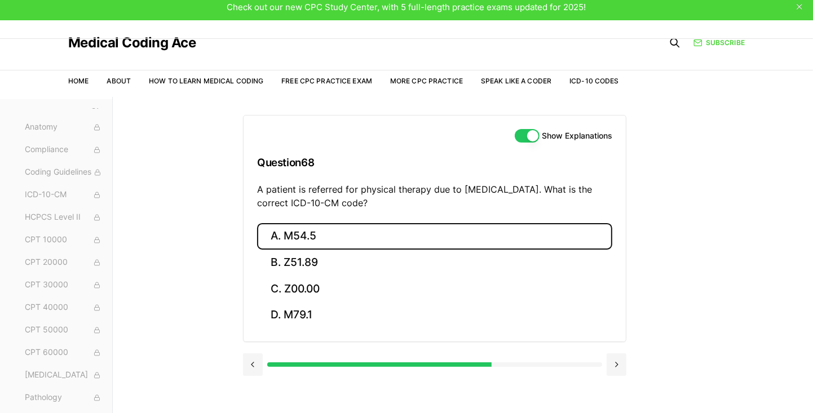
click at [313, 239] on button "A. M54.5" at bounding box center [434, 236] width 355 height 26
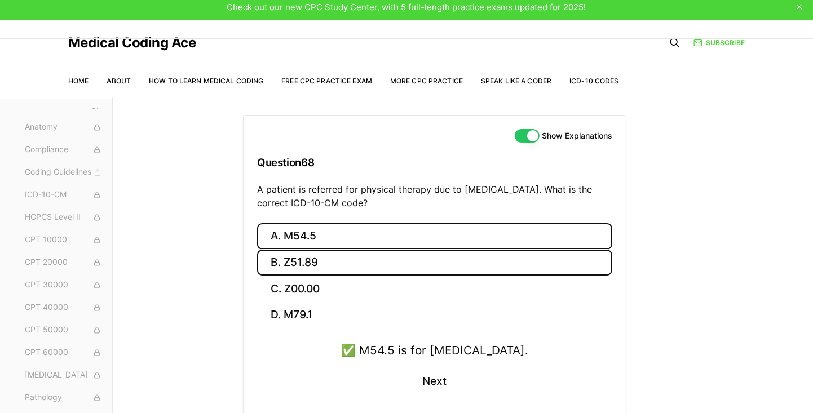
click at [320, 259] on button "B. Z51.89" at bounding box center [434, 263] width 355 height 26
click at [340, 235] on button "A. M54.5" at bounding box center [434, 236] width 355 height 26
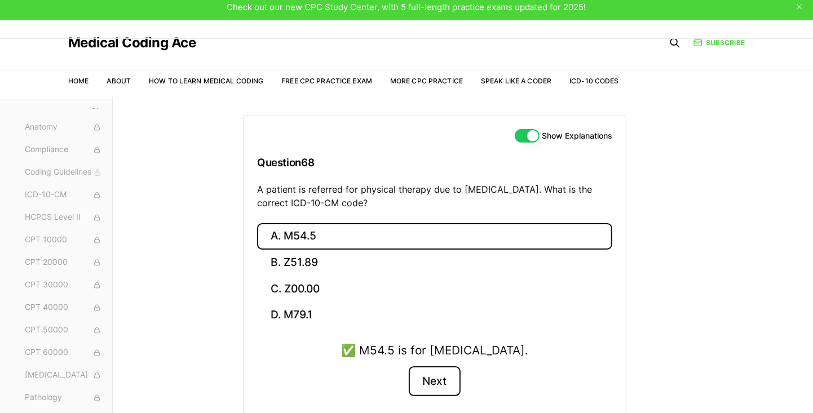
click at [428, 384] on button "Next" at bounding box center [434, 381] width 51 height 30
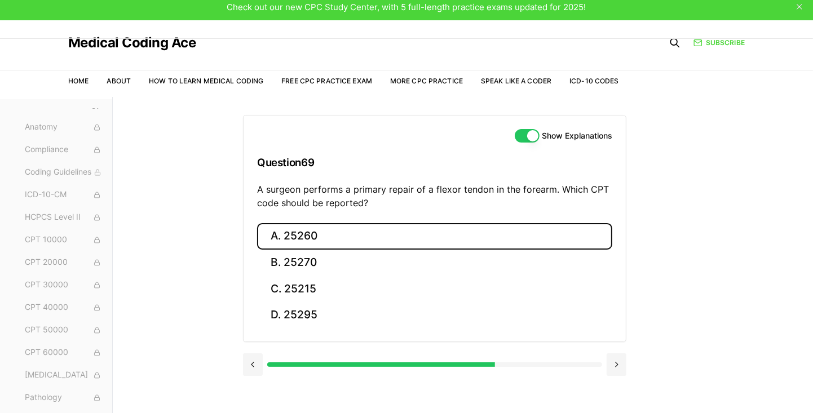
click at [296, 246] on button "A. 25260" at bounding box center [434, 236] width 355 height 26
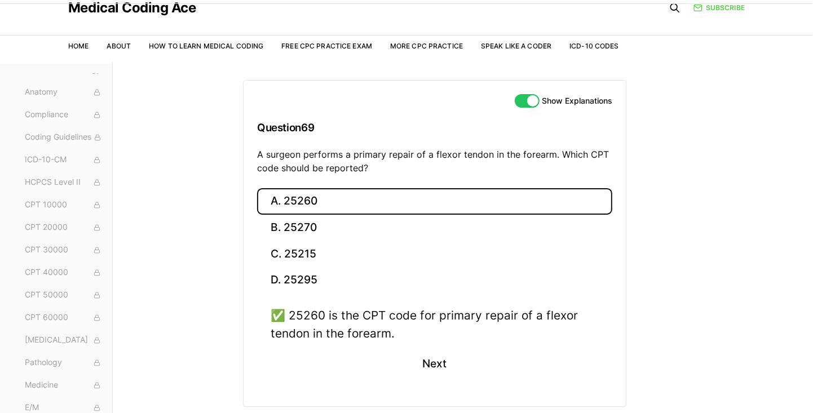
scroll to position [49, 0]
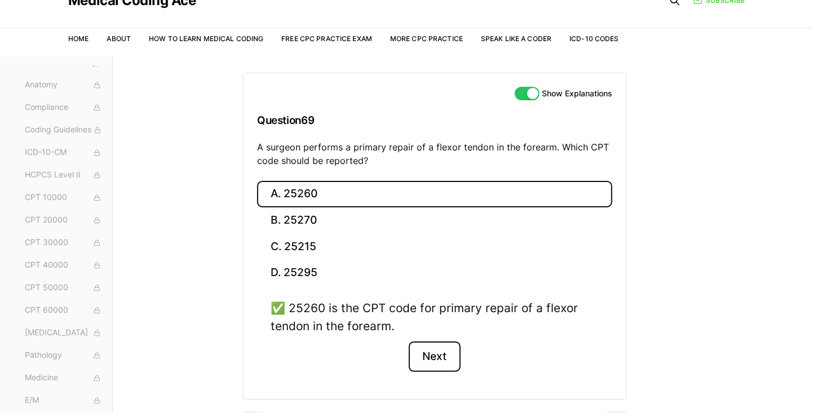
click at [445, 354] on button "Next" at bounding box center [434, 357] width 51 height 30
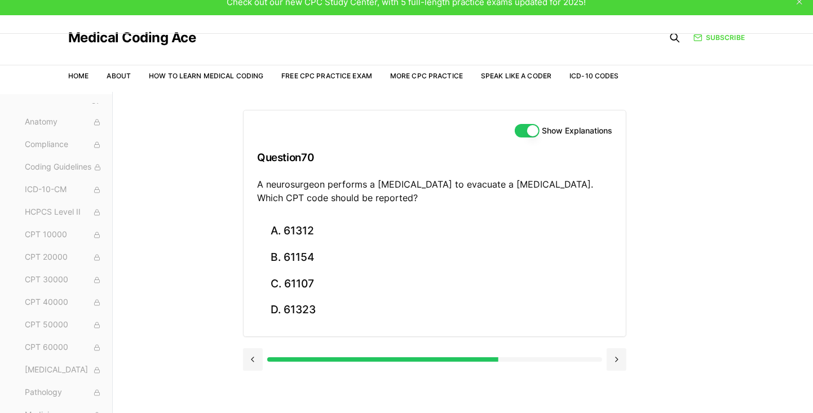
scroll to position [11, 0]
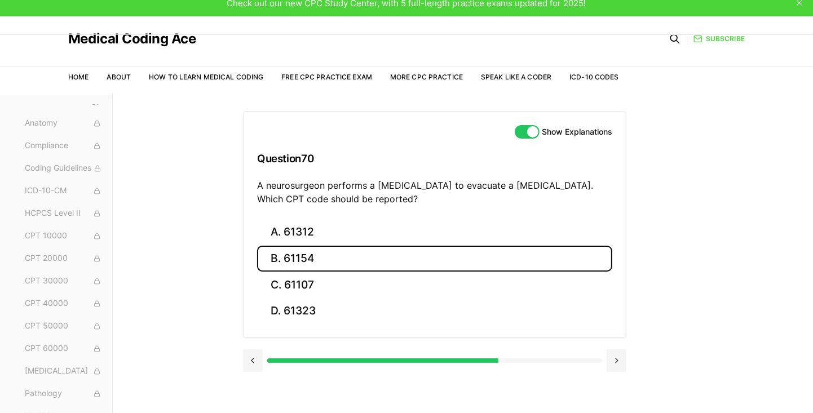
click at [316, 258] on button "B. 61154" at bounding box center [434, 259] width 355 height 26
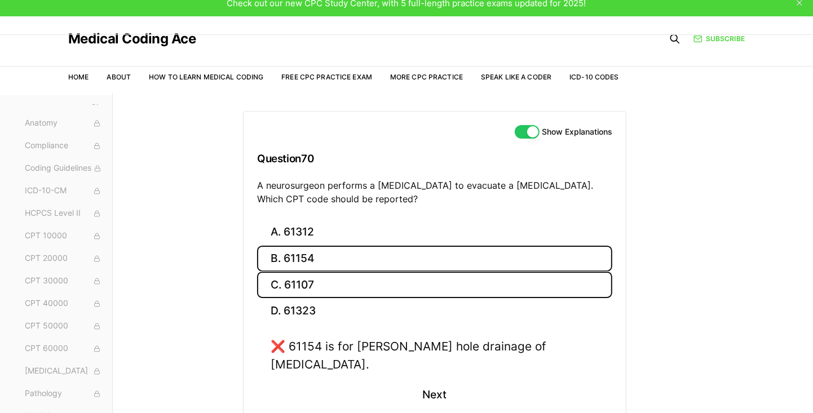
click at [322, 280] on button "C. 61107" at bounding box center [434, 285] width 355 height 26
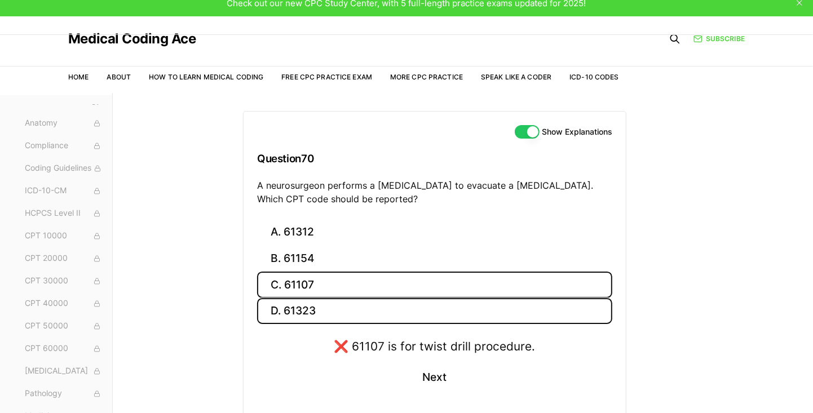
click at [342, 308] on button "D. 61323" at bounding box center [434, 311] width 355 height 26
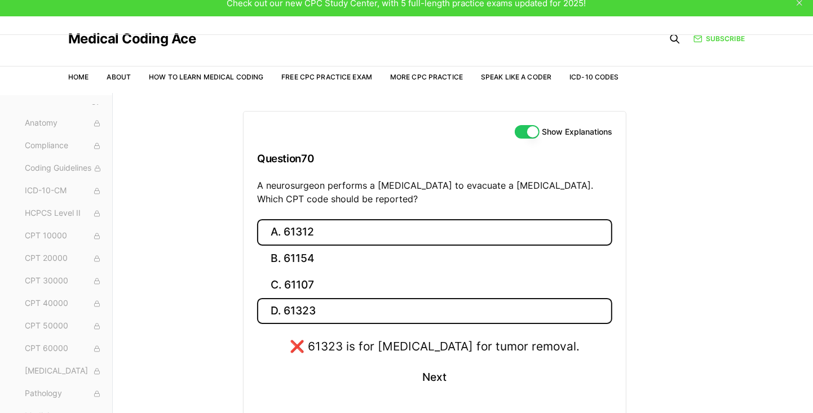
click at [413, 226] on button "A. 61312" at bounding box center [434, 232] width 355 height 26
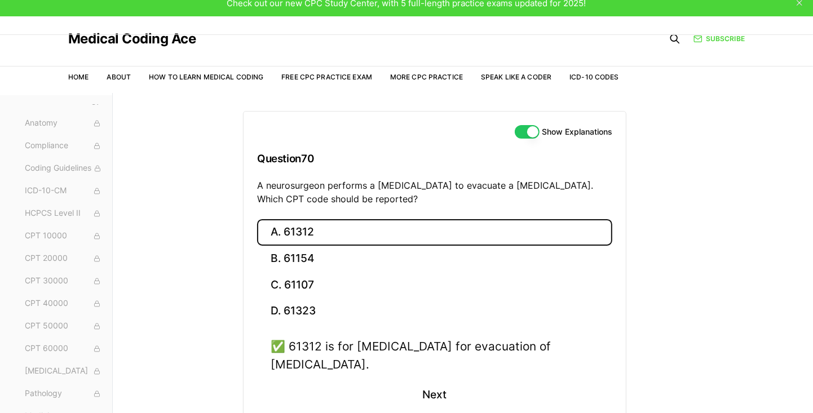
scroll to position [21, 0]
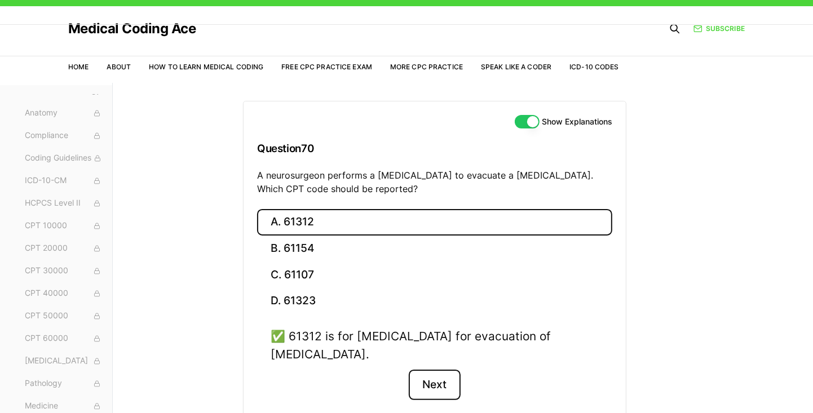
click at [447, 388] on button "Next" at bounding box center [434, 385] width 51 height 30
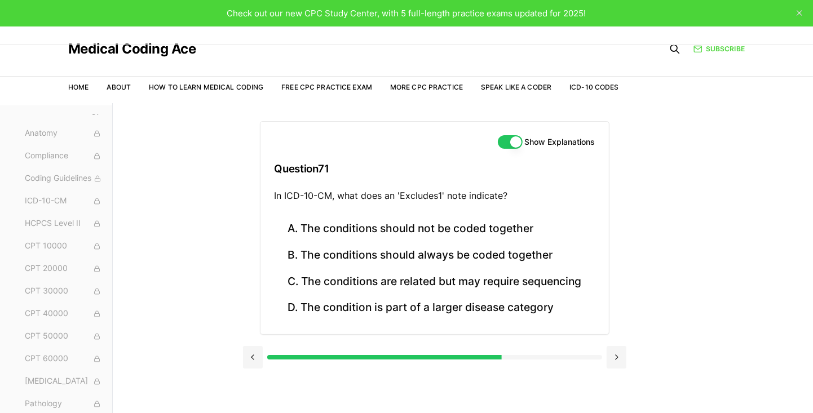
scroll to position [0, 0]
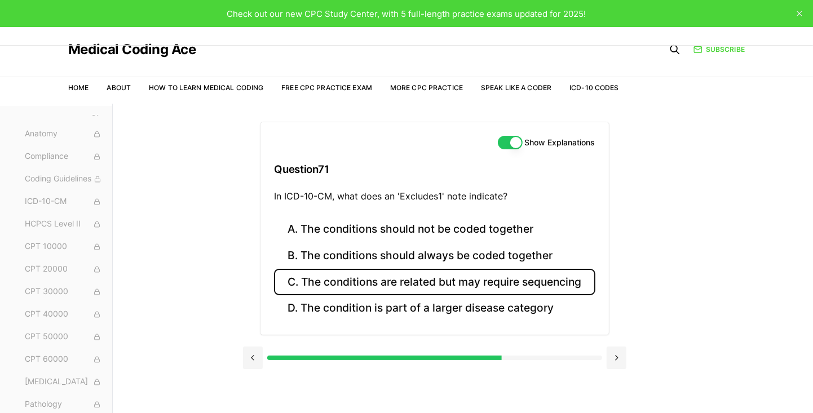
click at [507, 288] on button "C. The conditions are related but may require sequencing" at bounding box center [434, 282] width 321 height 26
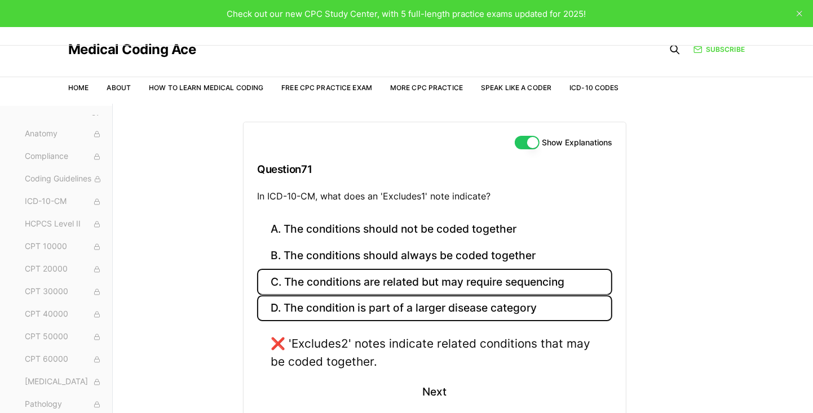
click at [497, 309] on button "D. The condition is part of a larger disease category" at bounding box center [434, 308] width 355 height 26
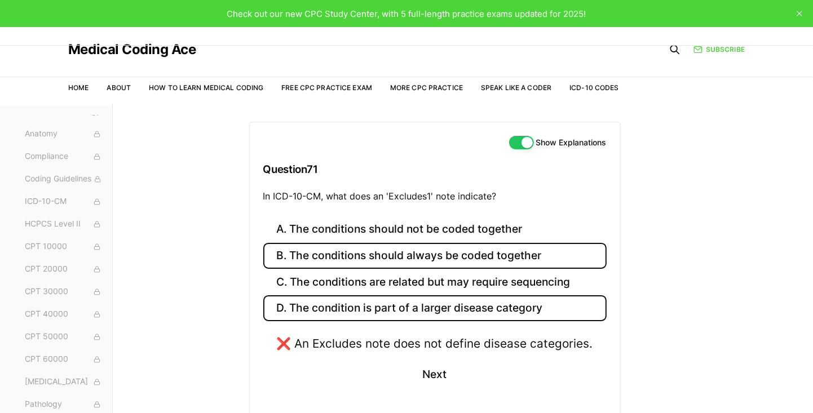
click at [507, 250] on button "B. The conditions should always be coded together" at bounding box center [434, 256] width 343 height 26
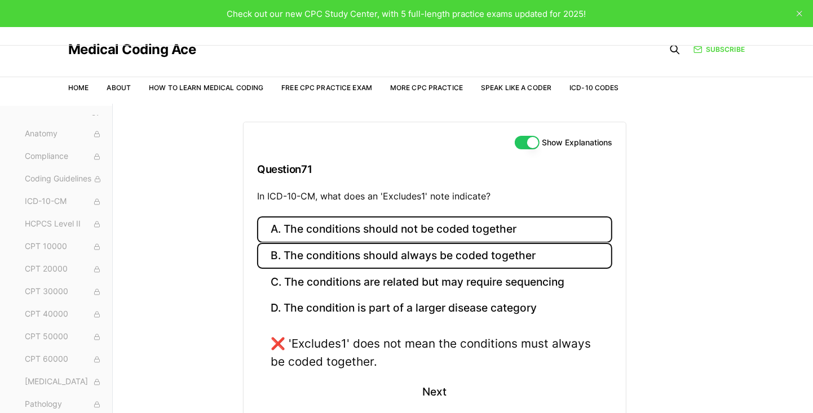
click at [507, 233] on button "A. The conditions should not be coded together" at bounding box center [434, 229] width 355 height 26
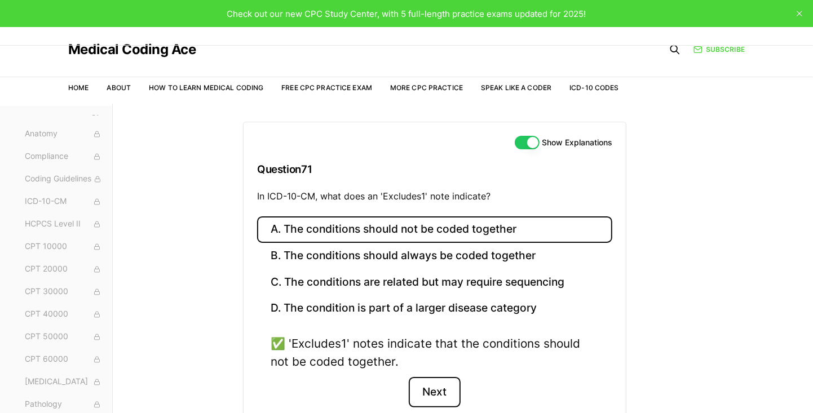
click at [445, 395] on button "Next" at bounding box center [434, 392] width 51 height 30
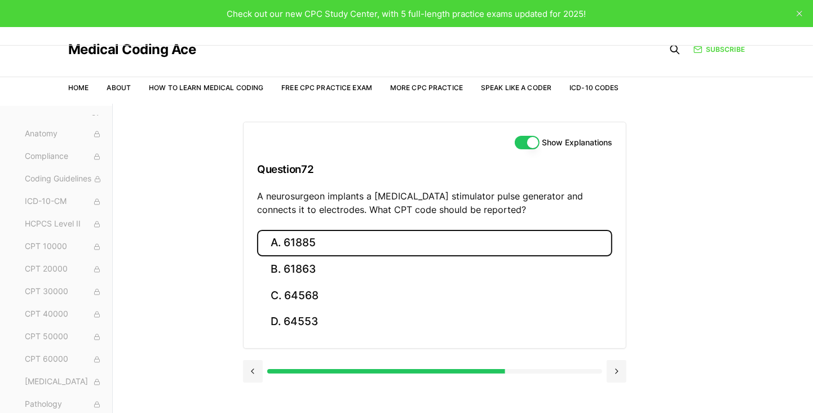
click at [306, 230] on button "A. 61885" at bounding box center [434, 243] width 355 height 26
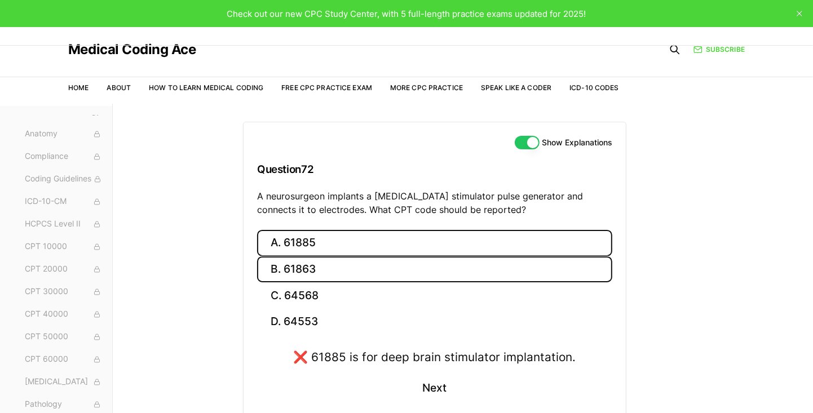
click at [356, 270] on button "B. 61863" at bounding box center [434, 270] width 355 height 26
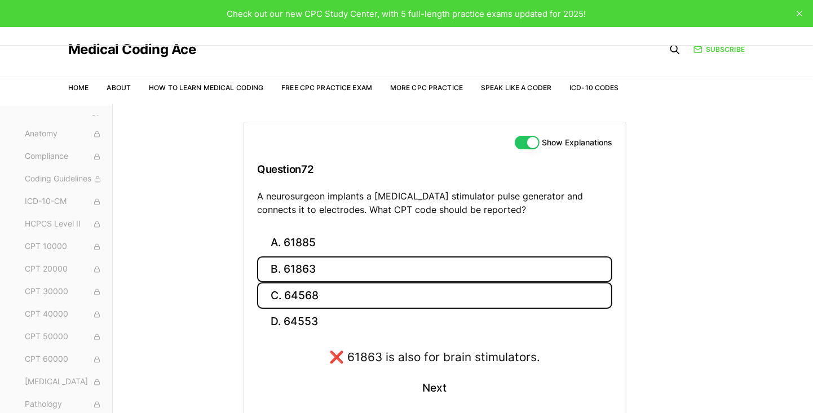
click at [384, 301] on button "C. 64568" at bounding box center [434, 295] width 355 height 26
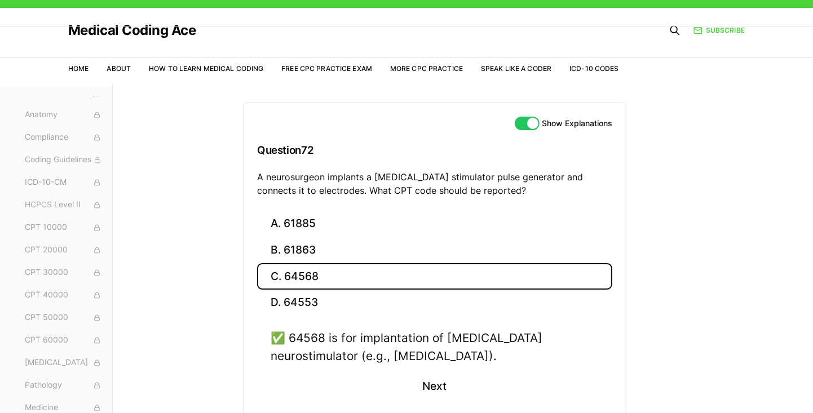
scroll to position [23, 0]
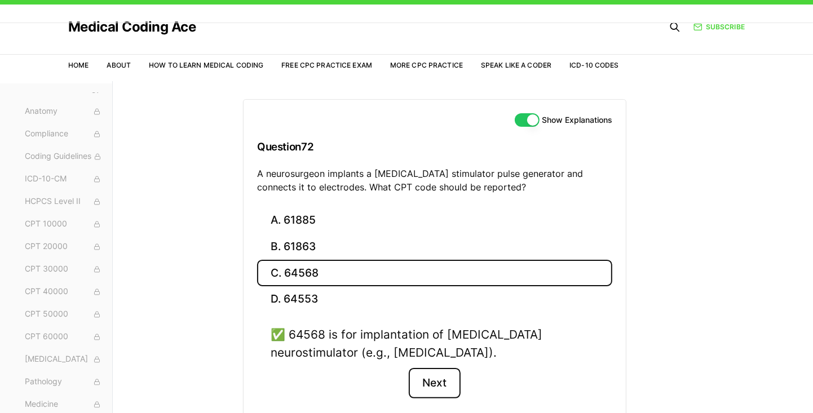
click at [440, 382] on button "Next" at bounding box center [434, 383] width 51 height 30
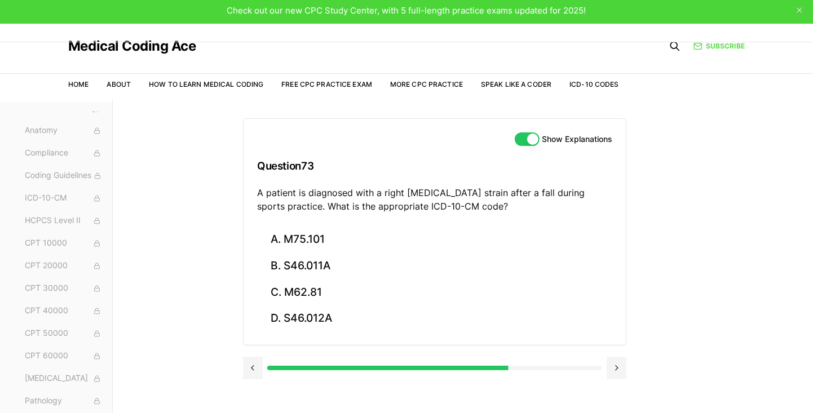
scroll to position [2, 0]
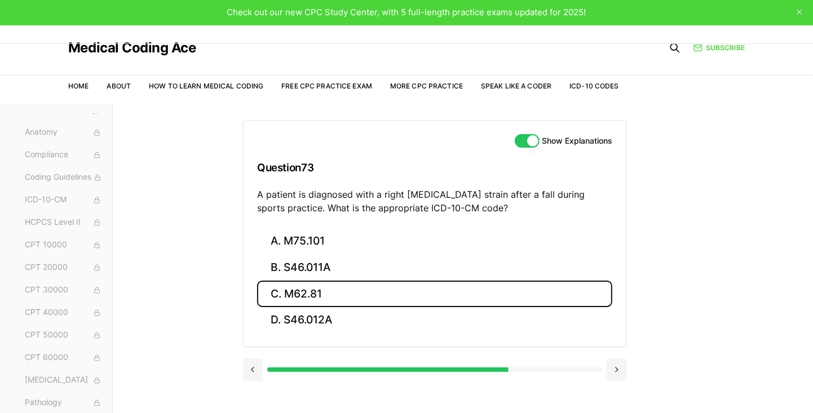
click at [319, 288] on button "C. M62.81" at bounding box center [434, 294] width 355 height 26
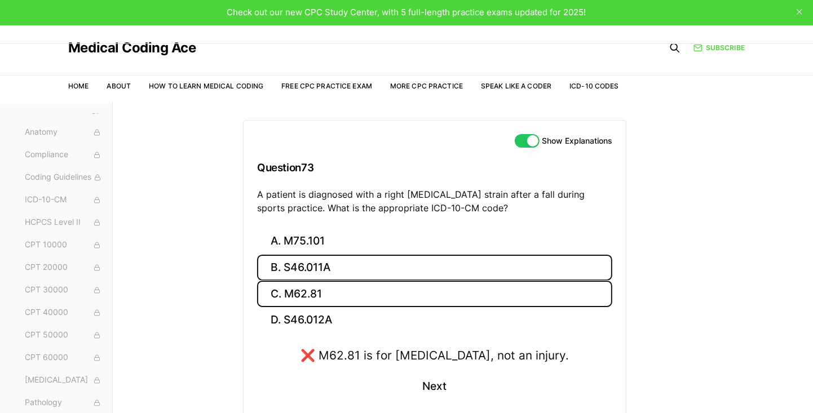
click at [348, 271] on button "B. S46.011A" at bounding box center [434, 268] width 355 height 26
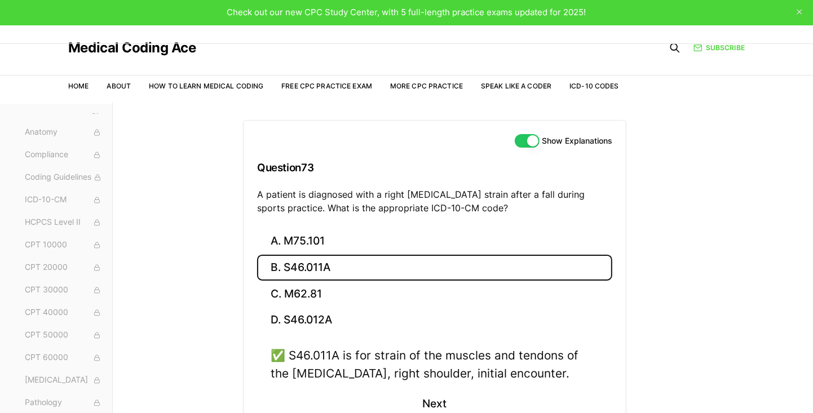
scroll to position [28, 0]
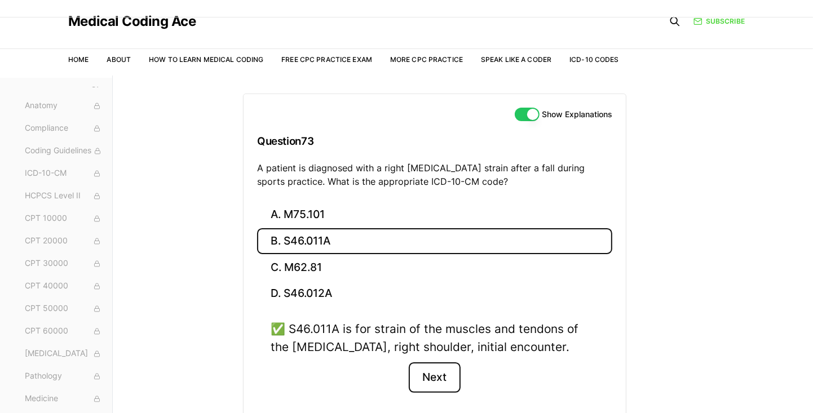
click at [435, 382] on button "Next" at bounding box center [434, 377] width 51 height 30
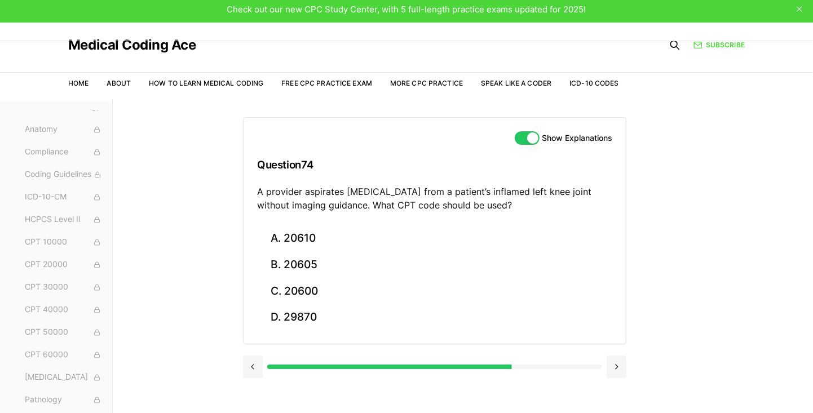
scroll to position [0, 0]
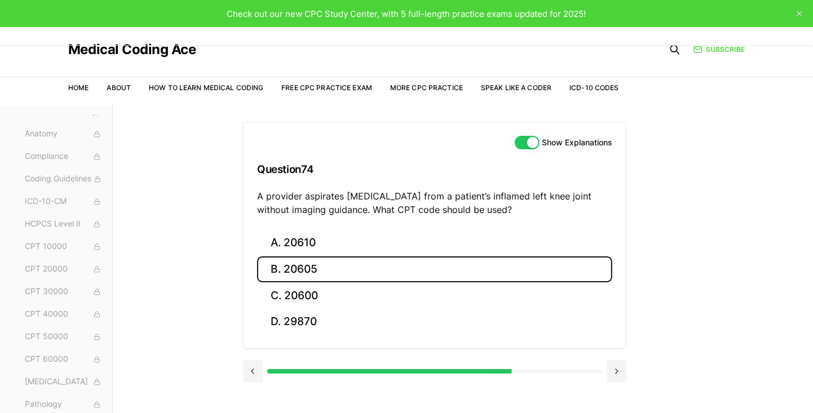
click at [311, 274] on button "B. 20605" at bounding box center [434, 270] width 355 height 26
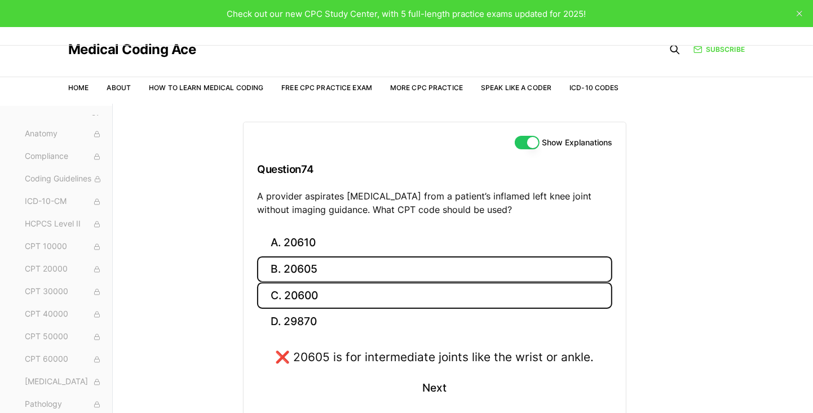
click at [321, 298] on button "C. 20600" at bounding box center [434, 295] width 355 height 26
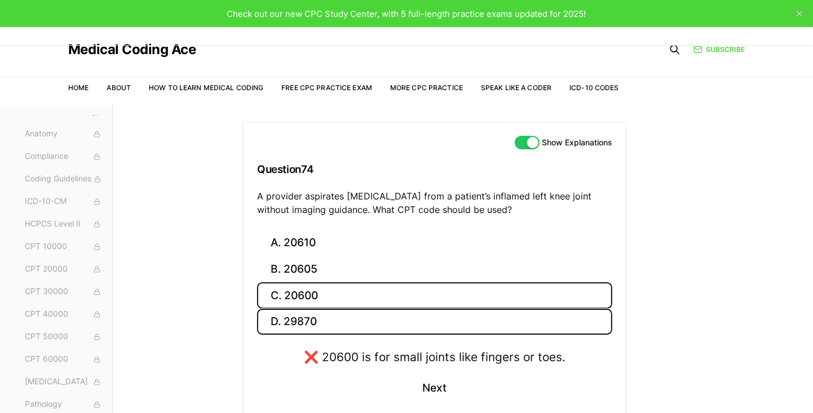
click at [323, 317] on button "D. 29870" at bounding box center [434, 322] width 355 height 26
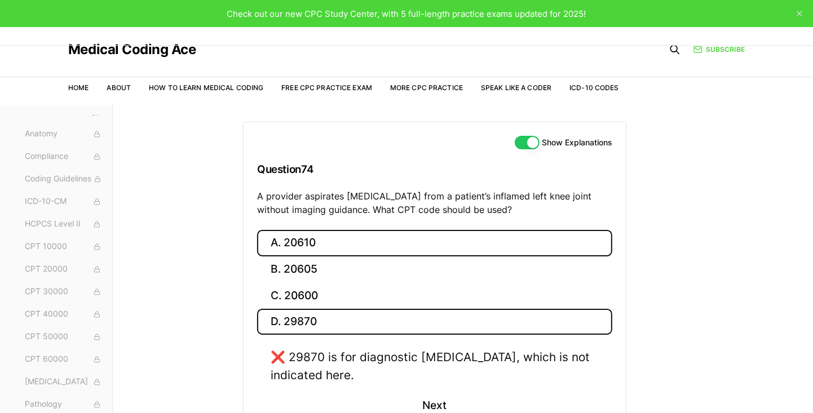
click at [352, 251] on button "A. 20610" at bounding box center [434, 243] width 355 height 26
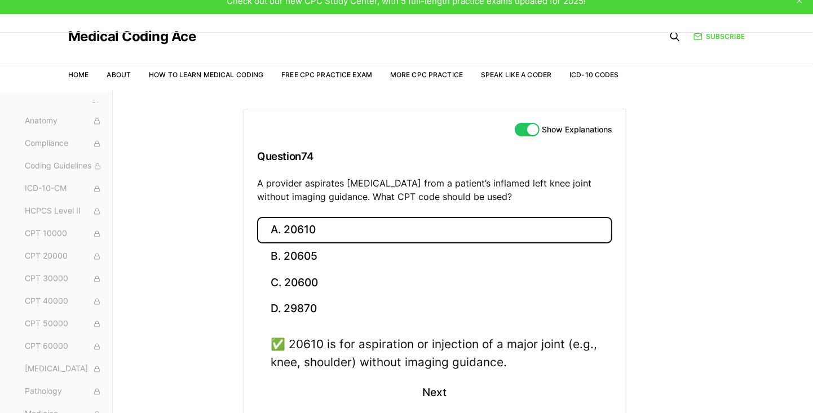
scroll to position [14, 0]
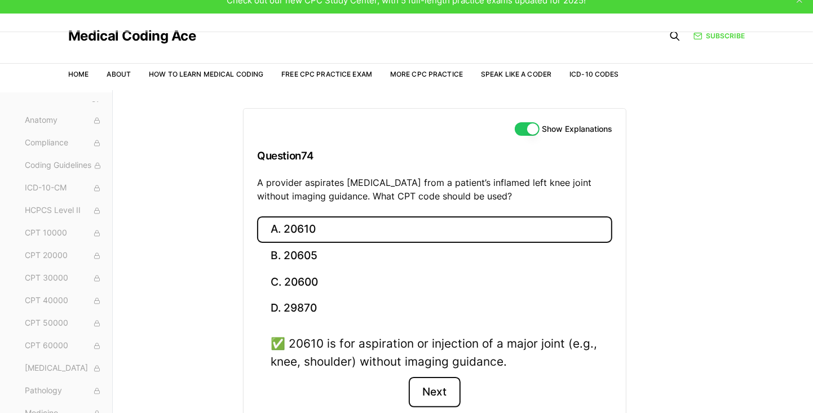
click at [447, 399] on button "Next" at bounding box center [434, 392] width 51 height 30
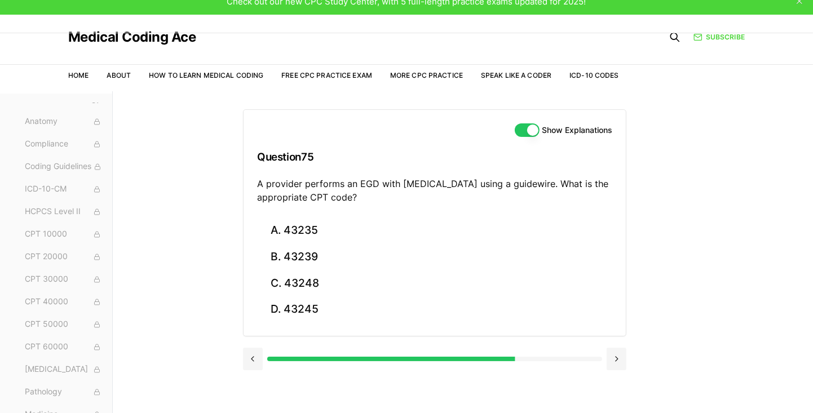
scroll to position [0, 0]
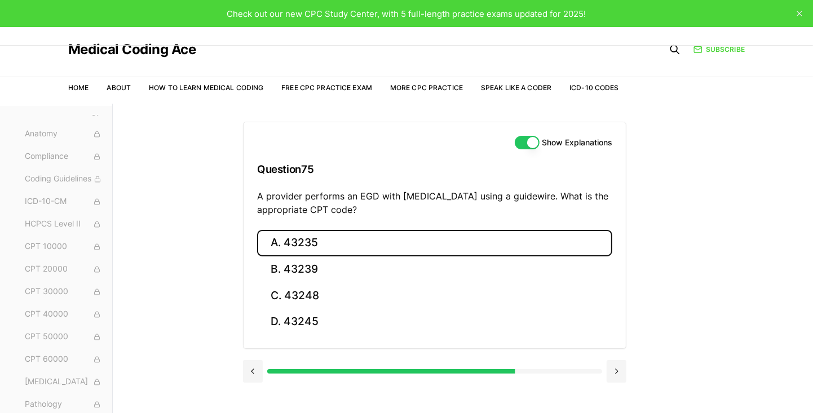
click at [322, 248] on button "A. 43235" at bounding box center [434, 243] width 355 height 26
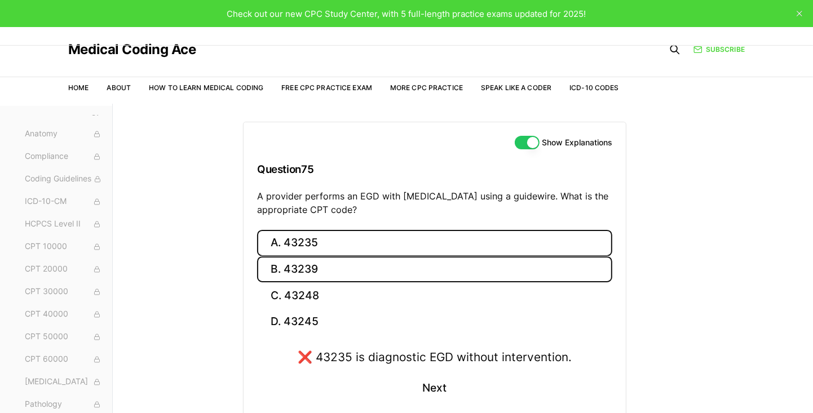
click at [342, 265] on button "B. 43239" at bounding box center [434, 270] width 355 height 26
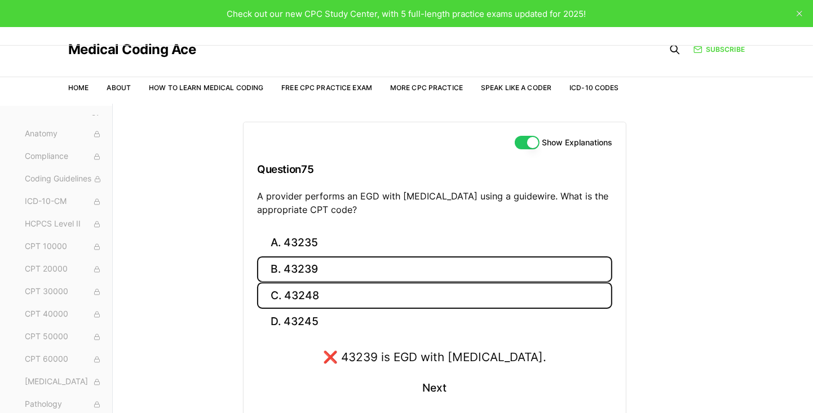
click at [369, 298] on button "C. 43248" at bounding box center [434, 295] width 355 height 26
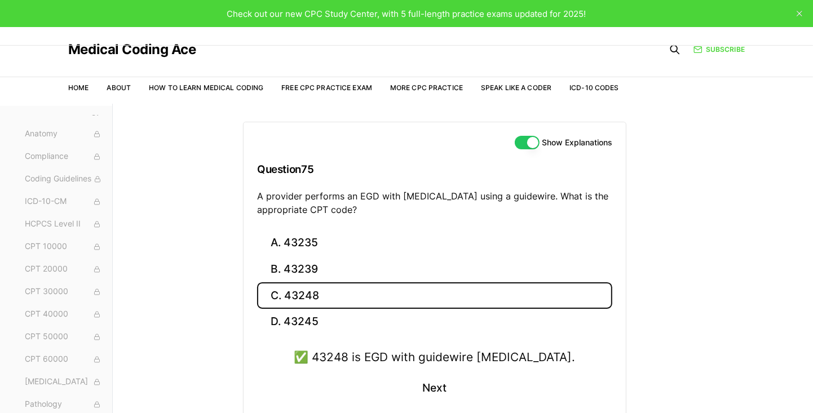
scroll to position [11, 0]
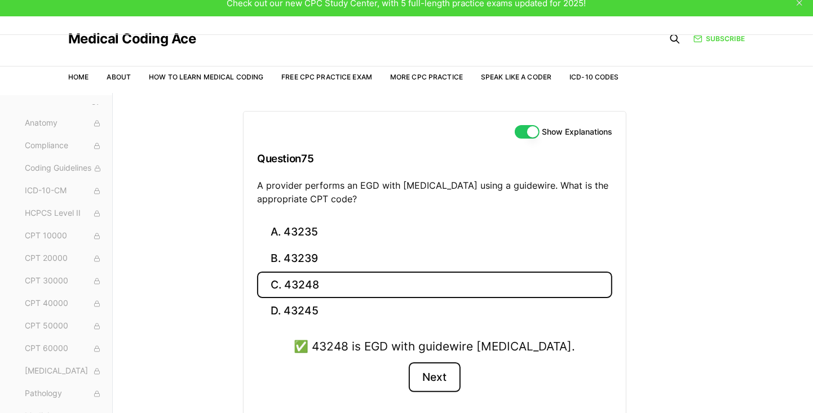
click at [442, 383] on button "Next" at bounding box center [434, 377] width 51 height 30
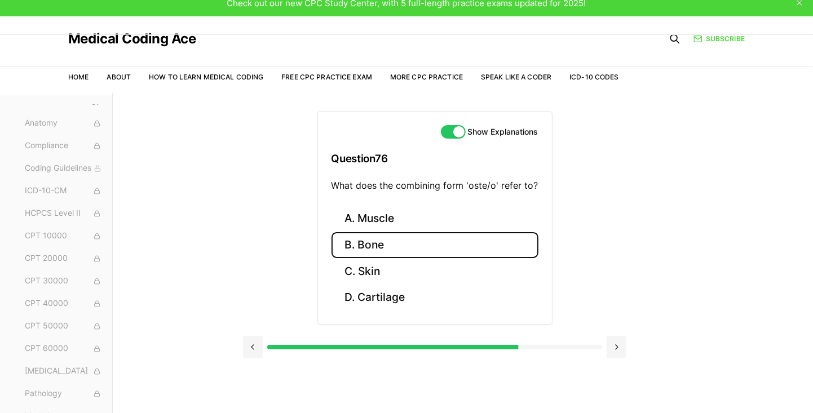
click at [439, 245] on button "B. Bone" at bounding box center [434, 245] width 207 height 26
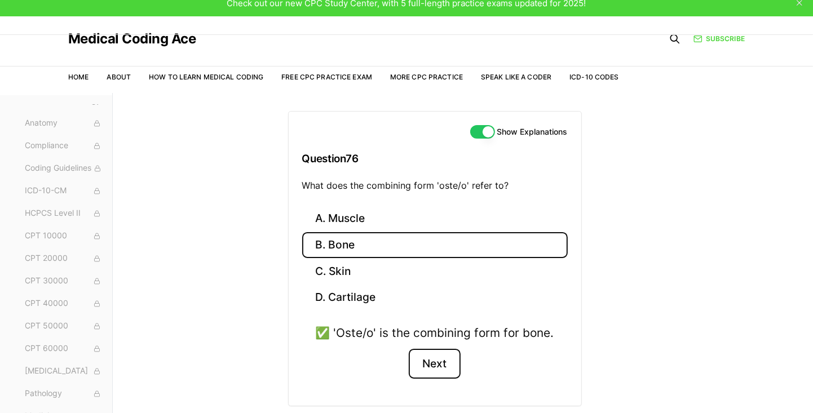
click at [441, 376] on button "Next" at bounding box center [434, 364] width 51 height 30
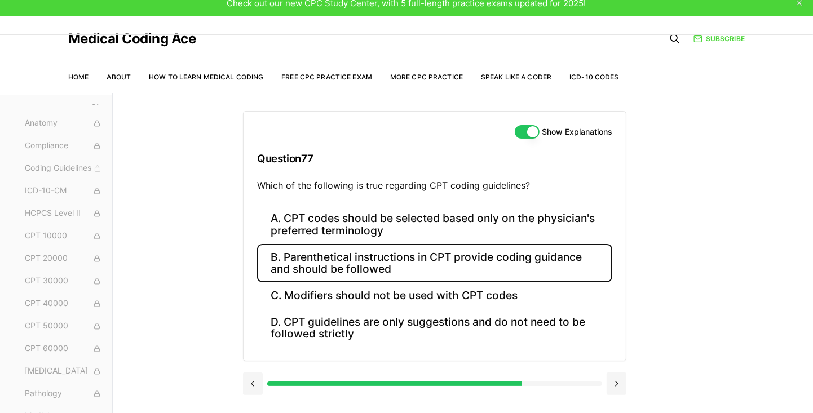
click at [428, 266] on button "B. Parenthetical instructions in CPT provide coding guidance and should be foll…" at bounding box center [434, 263] width 355 height 38
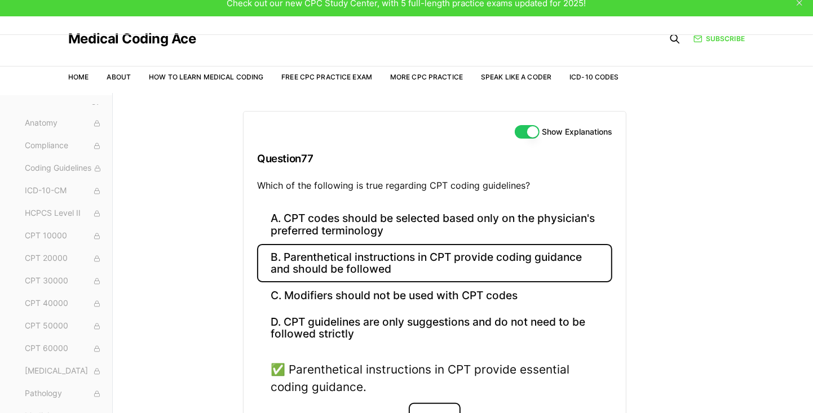
click at [453, 412] on button "Next" at bounding box center [434, 418] width 51 height 30
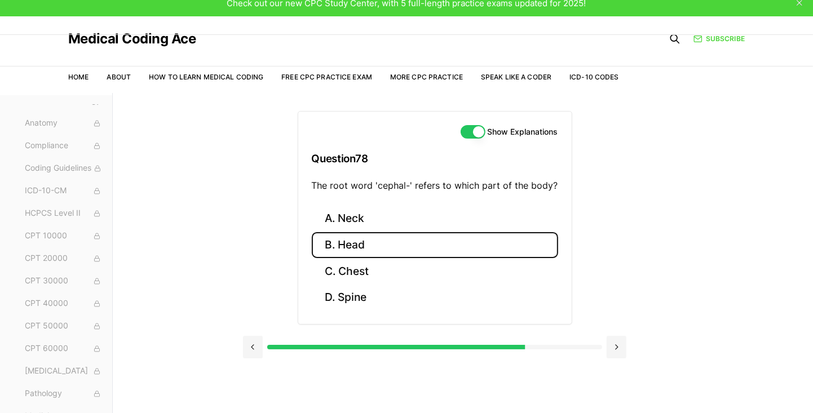
click at [366, 240] on button "B. Head" at bounding box center [435, 245] width 246 height 26
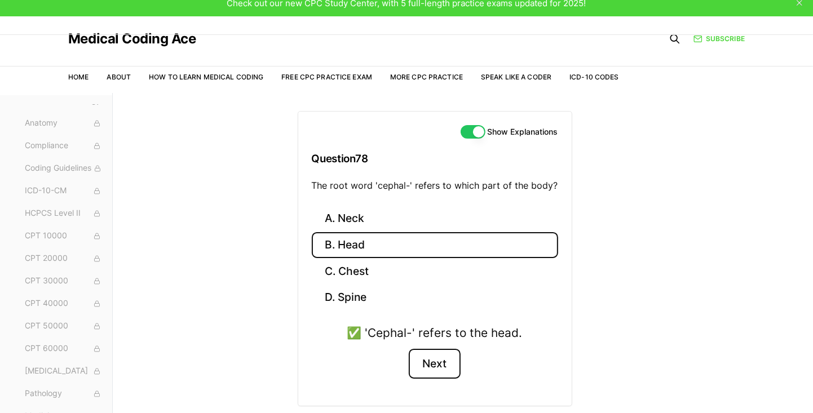
click at [437, 357] on button "Next" at bounding box center [434, 364] width 51 height 30
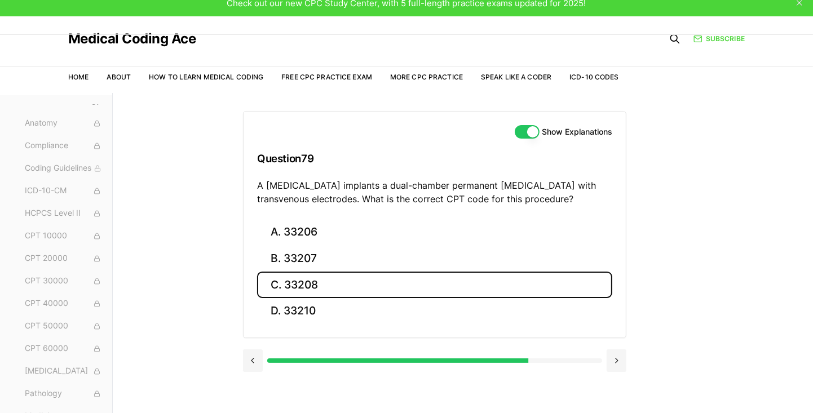
click at [329, 273] on button "C. 33208" at bounding box center [434, 285] width 355 height 26
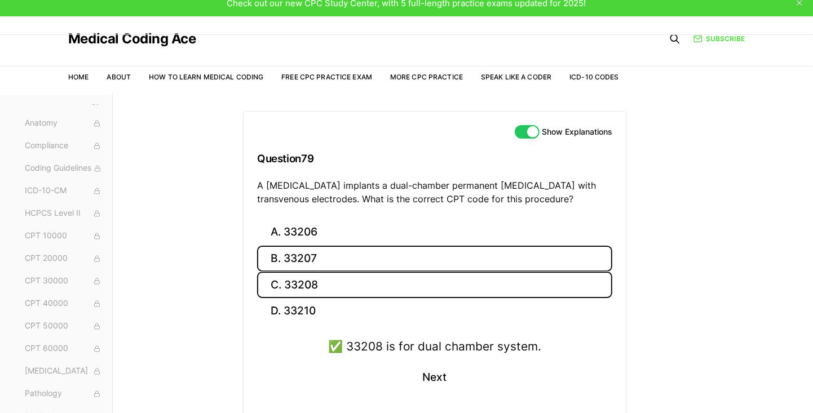
click at [347, 249] on button "B. 33207" at bounding box center [434, 259] width 355 height 26
click at [356, 280] on button "C. 33208" at bounding box center [434, 285] width 355 height 26
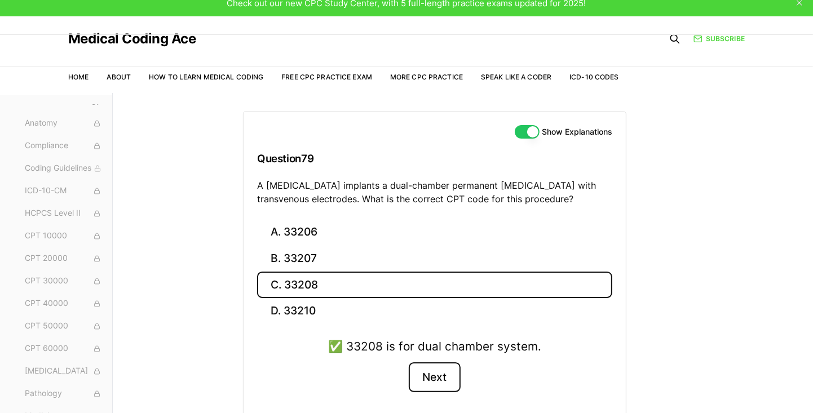
click at [441, 376] on button "Next" at bounding box center [434, 377] width 51 height 30
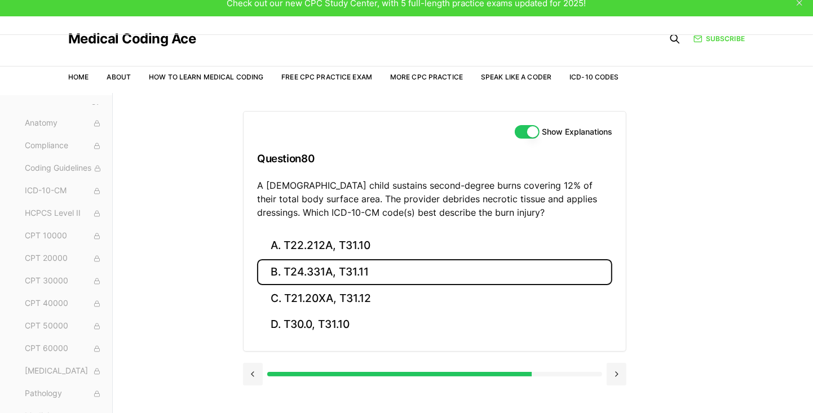
click at [378, 263] on button "B. T24.331A, T31.11" at bounding box center [434, 272] width 355 height 26
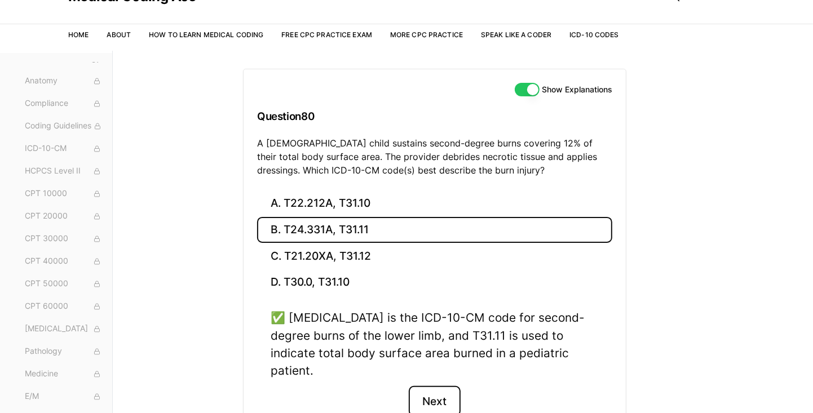
click at [432, 390] on button "Next" at bounding box center [434, 401] width 51 height 30
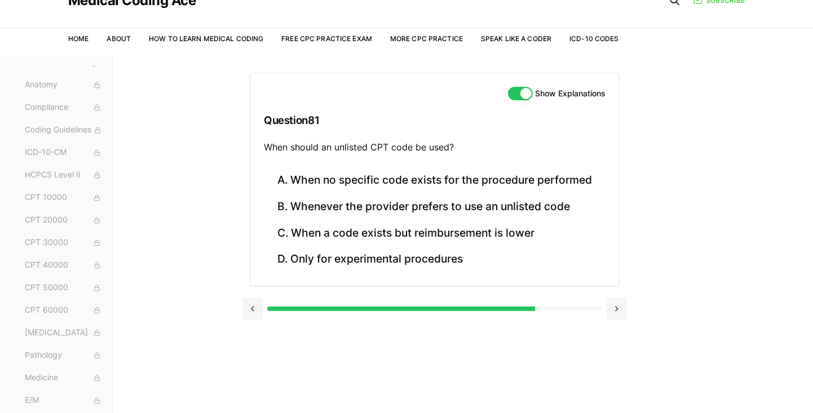
scroll to position [48, 0]
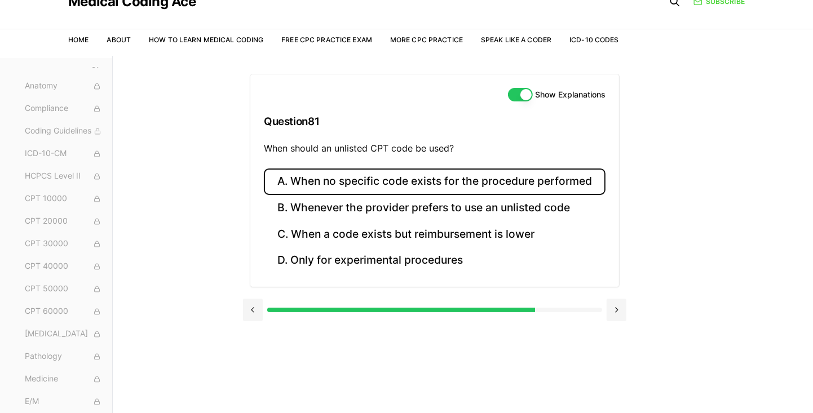
click at [479, 178] on button "A. When no specific code exists for the procedure performed" at bounding box center [435, 182] width 342 height 26
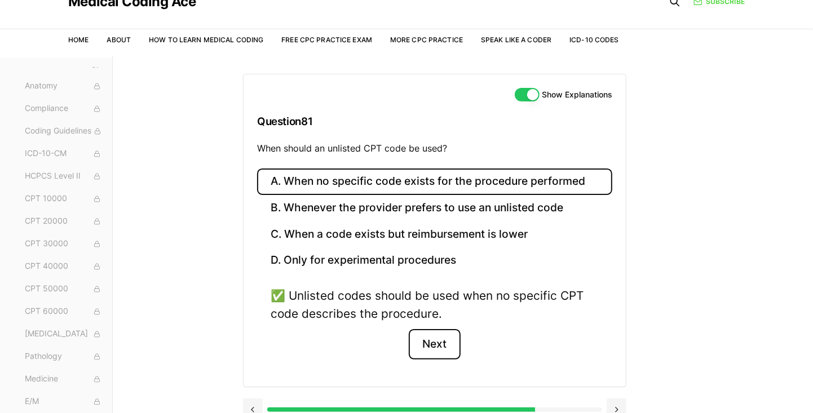
click at [435, 347] on button "Next" at bounding box center [434, 344] width 51 height 30
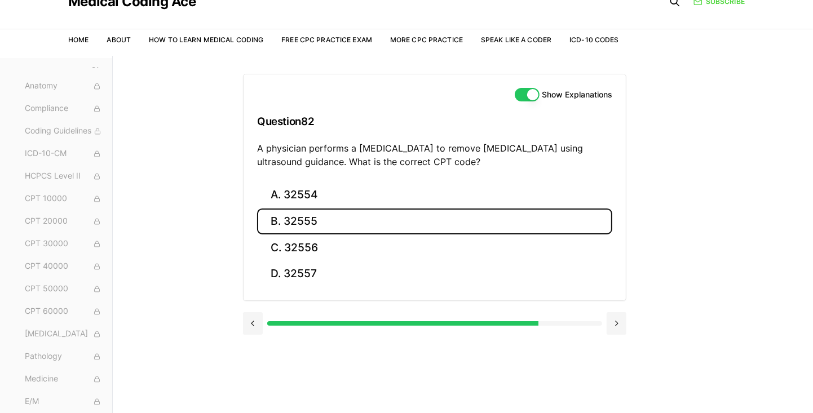
click at [340, 215] on button "B. 32555" at bounding box center [434, 222] width 355 height 26
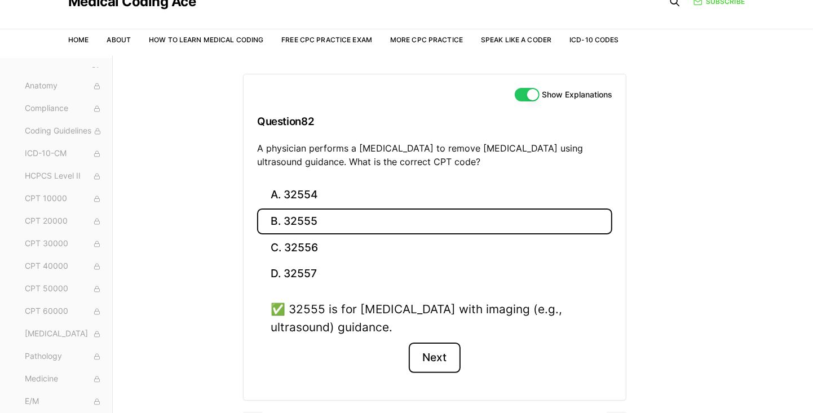
click at [444, 357] on button "Next" at bounding box center [434, 358] width 51 height 30
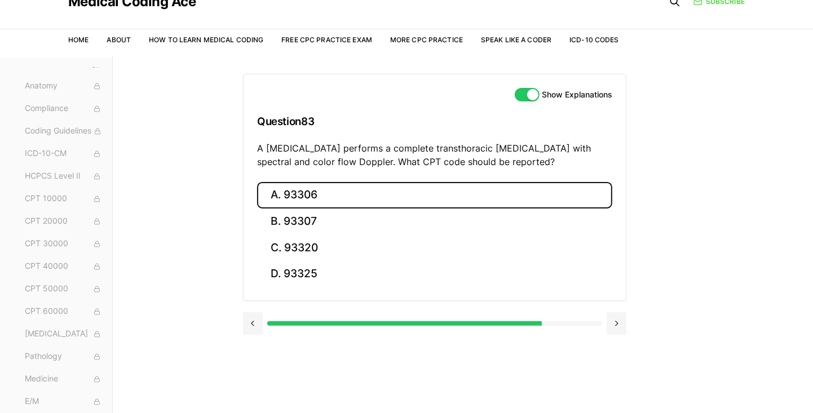
click at [345, 206] on button "A. 93306" at bounding box center [434, 195] width 355 height 26
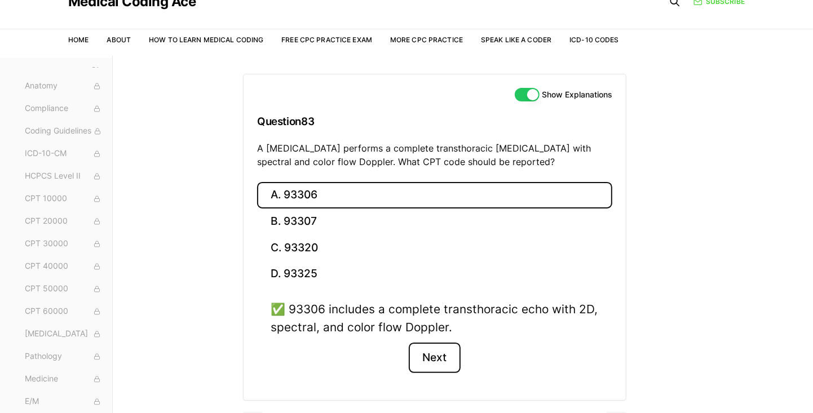
click at [436, 349] on button "Next" at bounding box center [434, 358] width 51 height 30
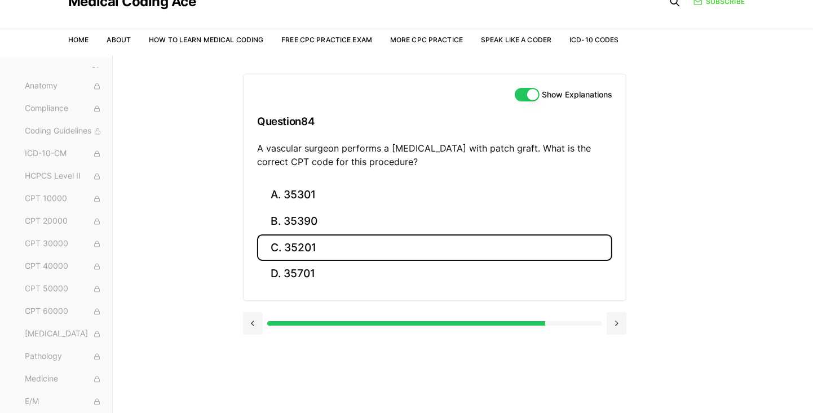
click at [320, 256] on button "C. 35201" at bounding box center [434, 248] width 355 height 26
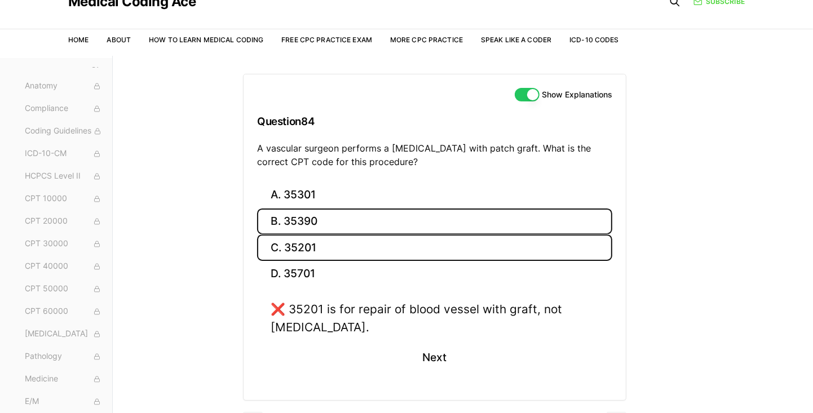
click at [367, 222] on button "B. 35390" at bounding box center [434, 222] width 355 height 26
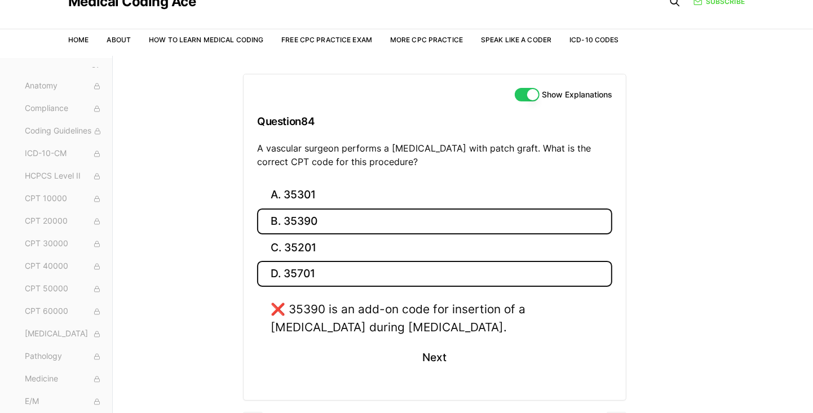
click at [384, 269] on button "D. 35701" at bounding box center [434, 274] width 355 height 26
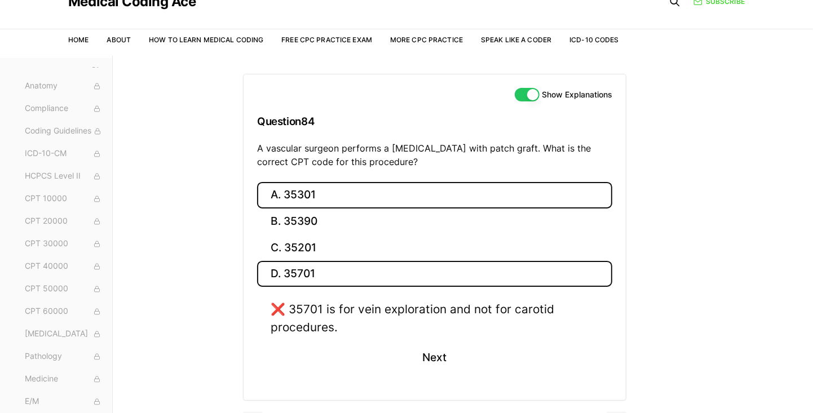
click at [415, 201] on button "A. 35301" at bounding box center [434, 195] width 355 height 26
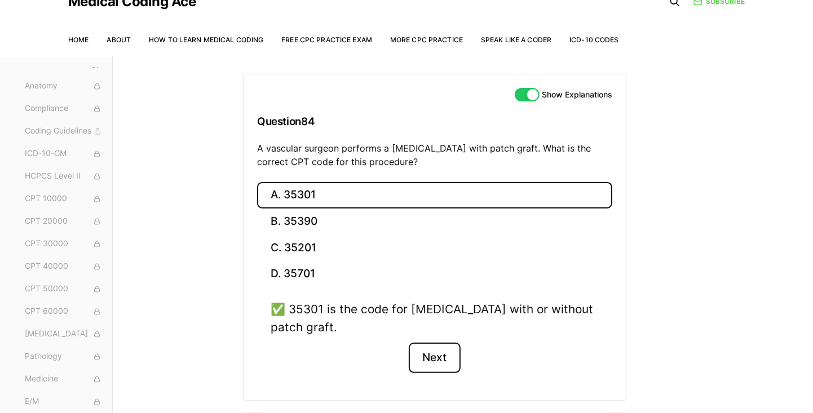
click at [431, 354] on button "Next" at bounding box center [434, 358] width 51 height 30
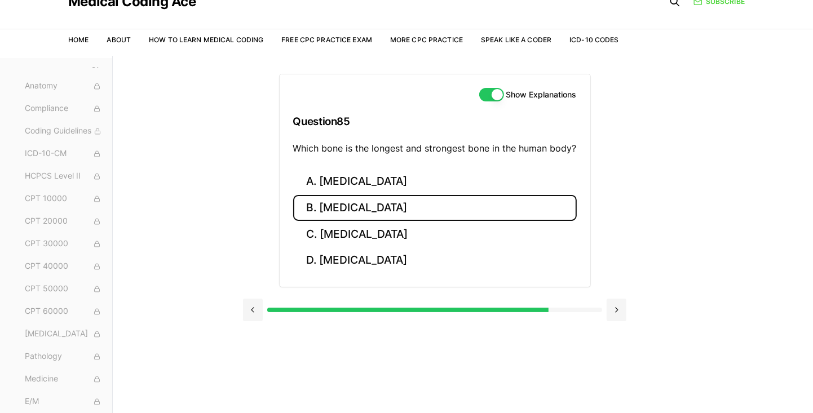
click at [363, 207] on button "B. Femur" at bounding box center [435, 208] width 284 height 26
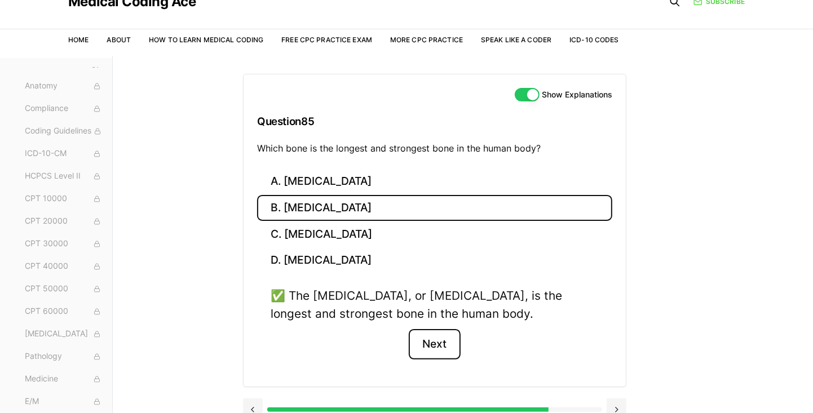
click at [439, 339] on button "Next" at bounding box center [434, 344] width 51 height 30
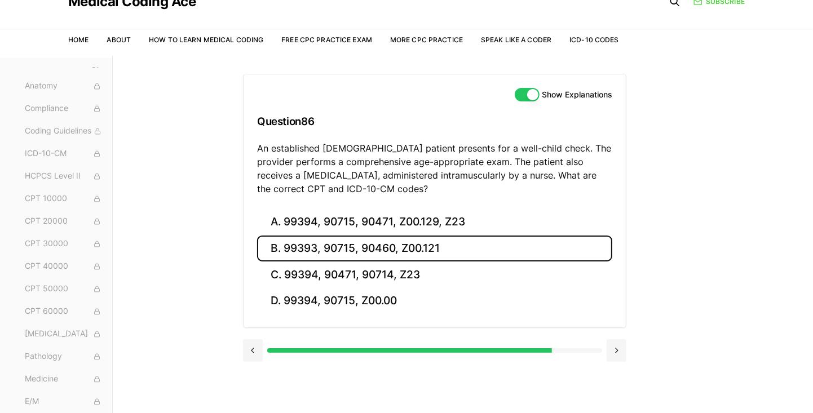
click at [420, 241] on button "B. 99393, 90715, 90460, Z00.121" at bounding box center [434, 249] width 355 height 26
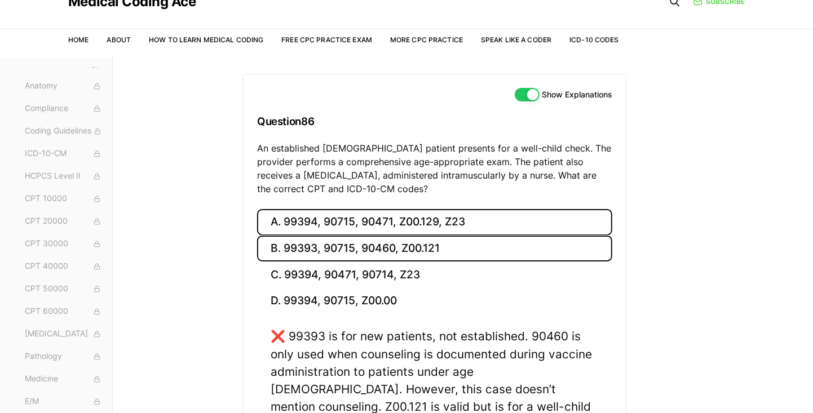
click at [465, 219] on button "A. 99394, 90715, 90471, Z00.129, Z23" at bounding box center [434, 222] width 355 height 26
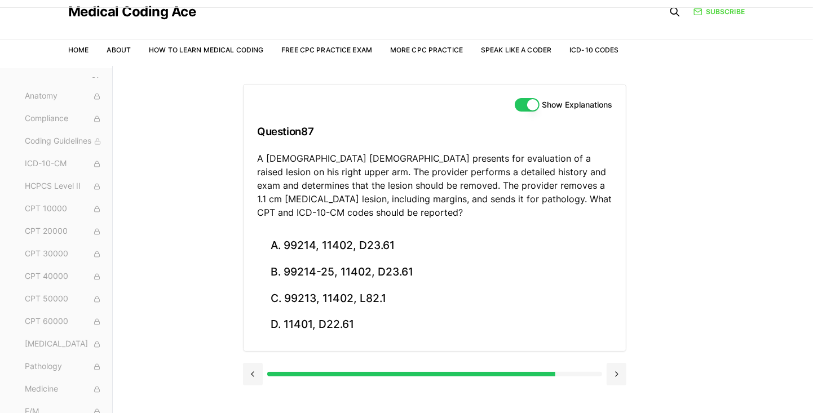
scroll to position [37, 0]
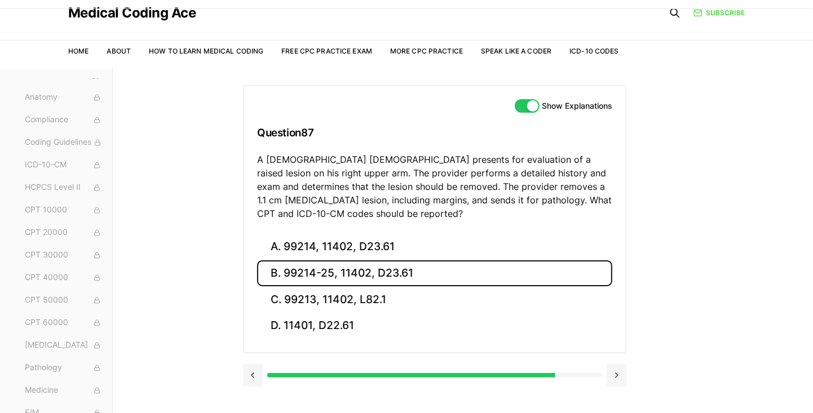
click at [431, 266] on button "B. 99214-25, 11402, D23.61" at bounding box center [434, 273] width 355 height 26
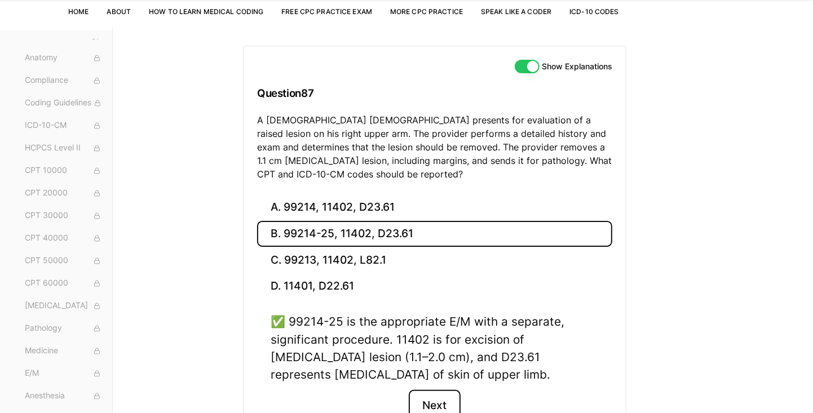
click at [439, 414] on button "Next" at bounding box center [434, 405] width 51 height 30
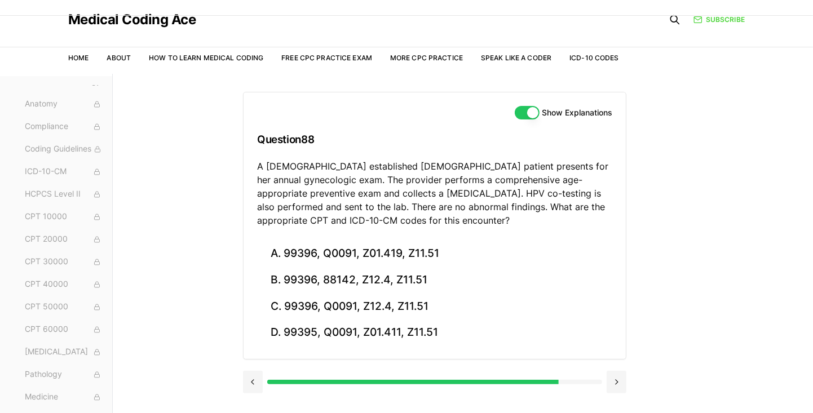
scroll to position [29, 0]
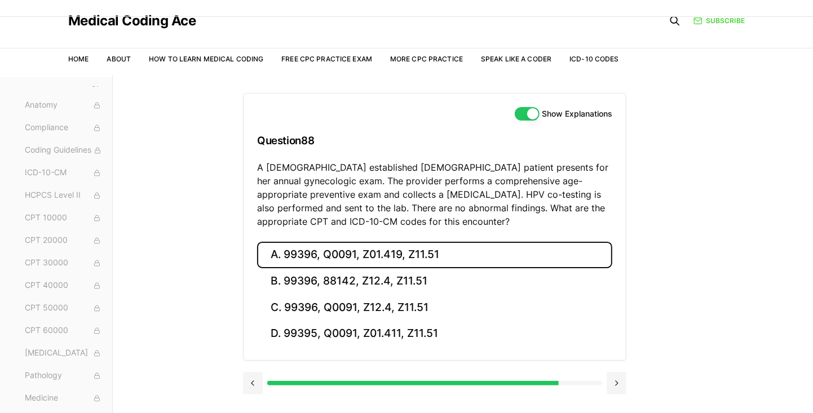
click at [456, 255] on button "A. 99396, Q0091, Z01.419, Z11.51" at bounding box center [434, 255] width 355 height 26
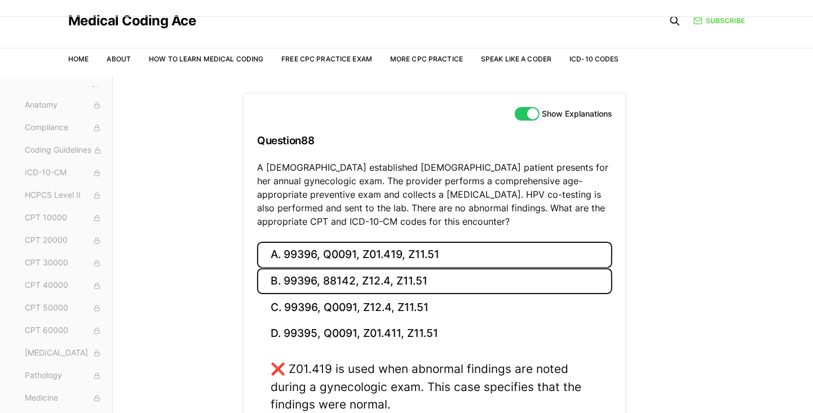
click at [463, 288] on button "B. 99396, 88142, Z12.4, Z11.51" at bounding box center [434, 281] width 355 height 26
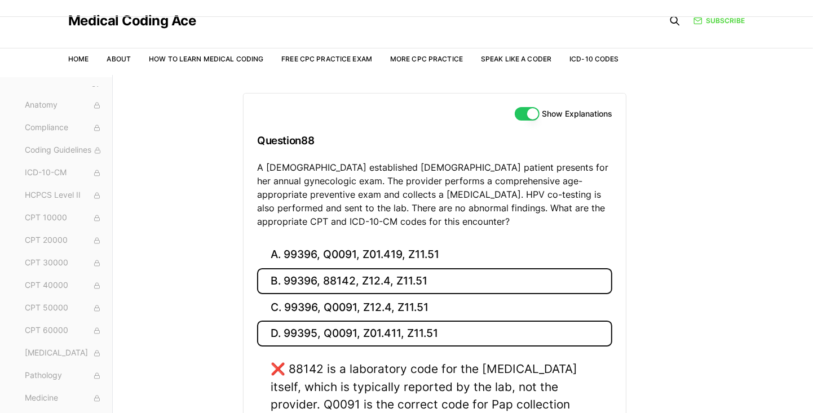
click at [458, 321] on button "D. 99395, Q0091, Z01.411, Z11.51" at bounding box center [434, 334] width 355 height 26
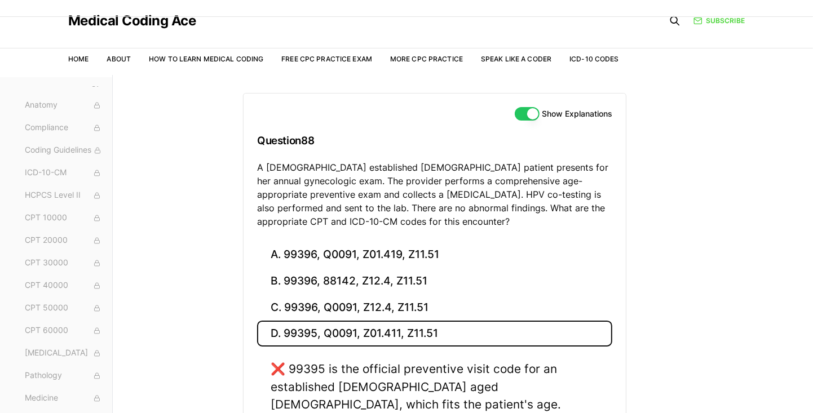
click at [452, 339] on button "D. 99395, Q0091, Z01.411, Z11.51" at bounding box center [434, 334] width 355 height 26
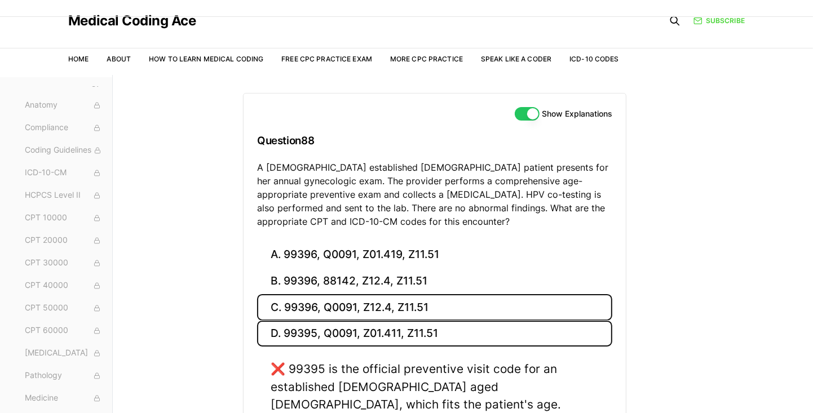
click at [458, 308] on button "C. 99396, Q0091, Z12.4, Z11.51" at bounding box center [434, 307] width 355 height 26
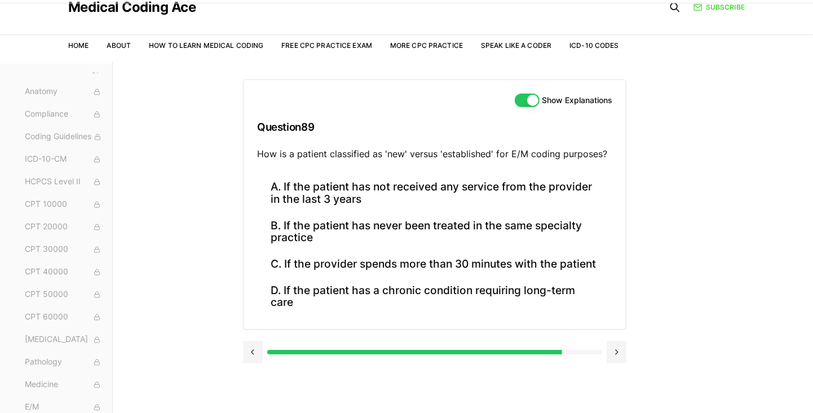
scroll to position [41, 0]
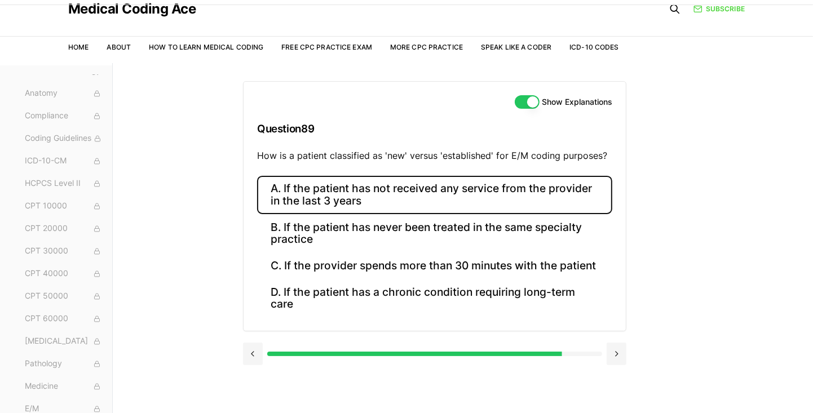
click at [505, 196] on button "A. If the patient has not received any service from the provider in the last 3 …" at bounding box center [434, 195] width 355 height 38
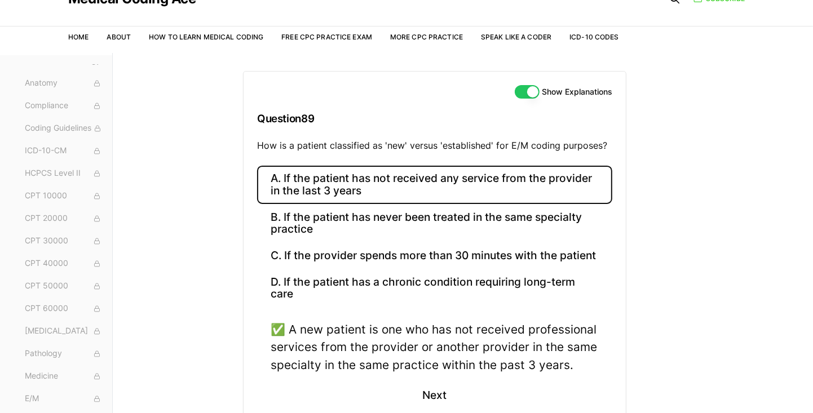
scroll to position [51, 0]
click at [445, 393] on button "Next" at bounding box center [434, 395] width 51 height 30
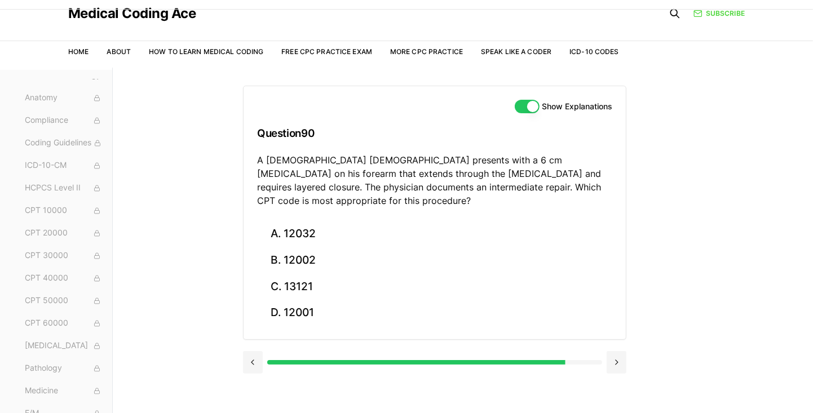
scroll to position [30, 0]
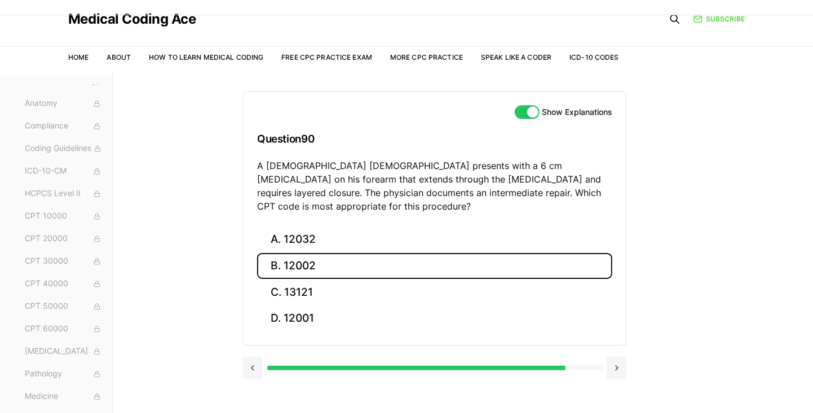
click at [450, 253] on button "B. 12002" at bounding box center [434, 266] width 355 height 26
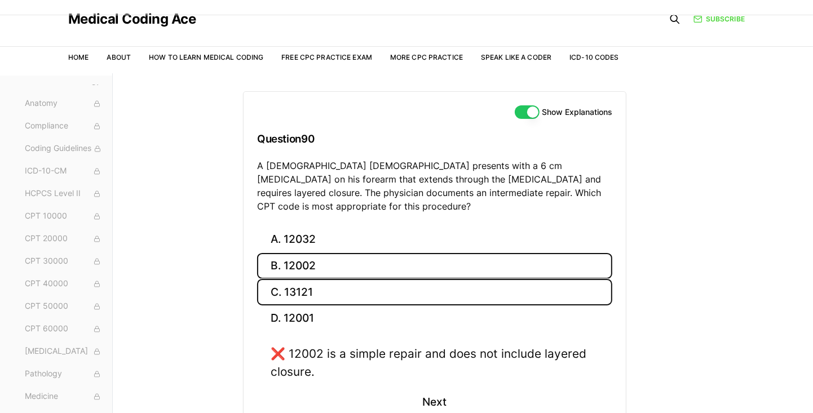
click at [463, 280] on button "C. 13121" at bounding box center [434, 292] width 355 height 26
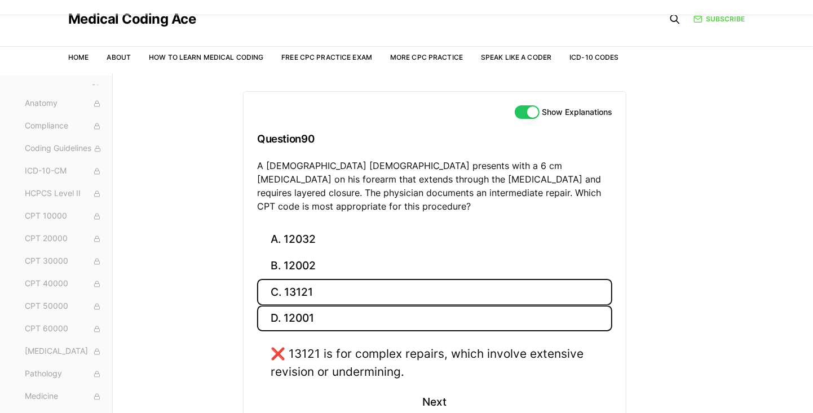
click at [456, 314] on button "D. 12001" at bounding box center [434, 319] width 355 height 26
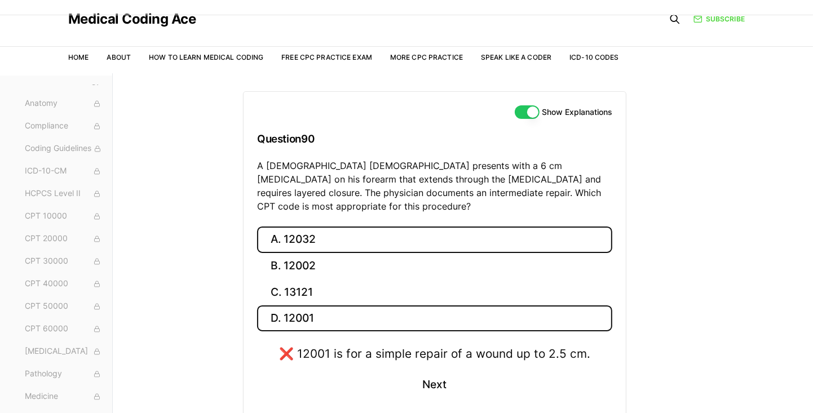
click at [488, 227] on button "A. 12032" at bounding box center [434, 240] width 355 height 26
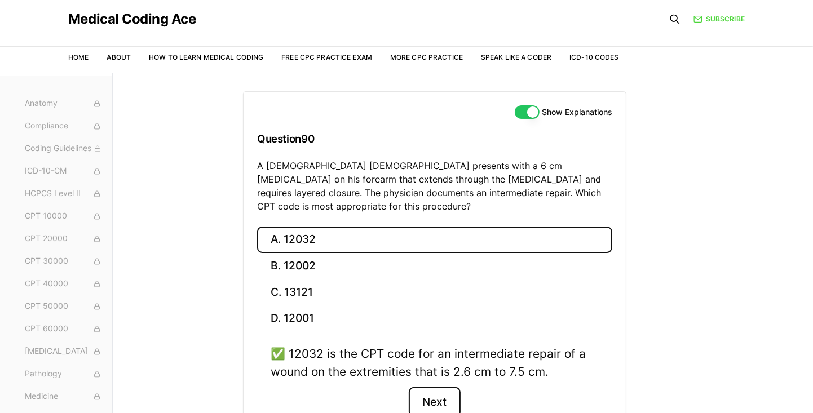
click at [444, 388] on button "Next" at bounding box center [434, 402] width 51 height 30
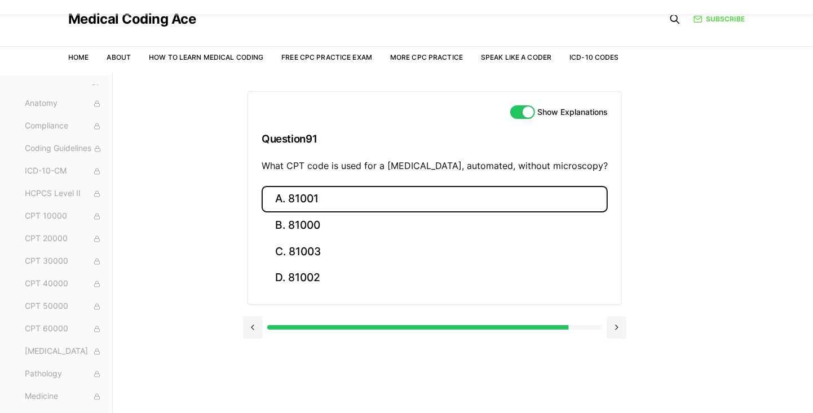
click at [502, 200] on button "A. 81001" at bounding box center [435, 199] width 346 height 26
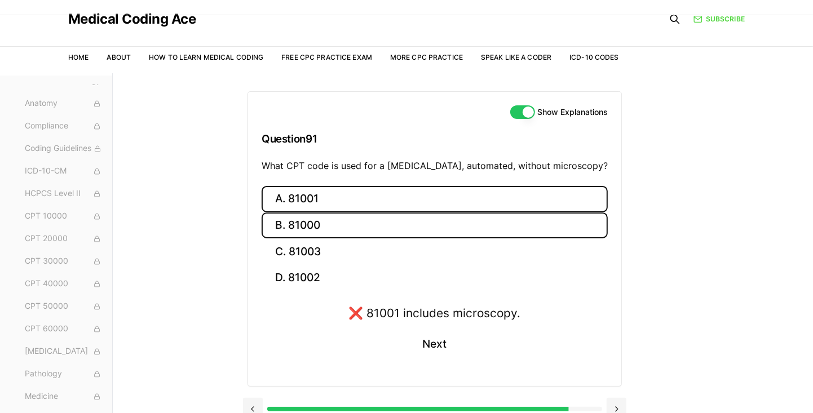
click at [507, 213] on button "B. 81000" at bounding box center [435, 226] width 346 height 26
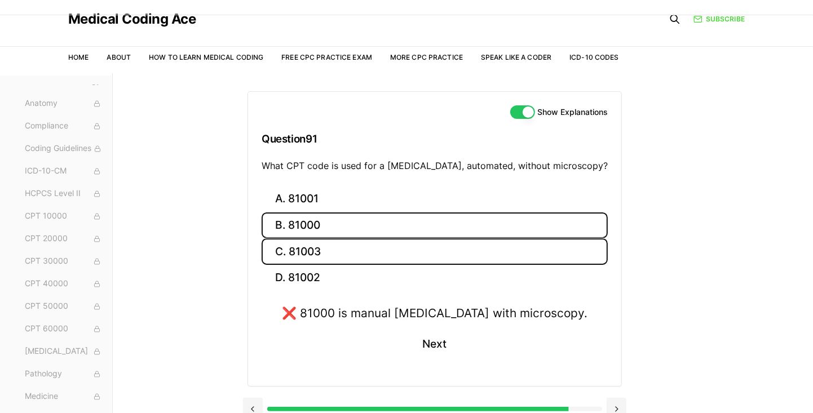
click at [487, 258] on button "C. 81003" at bounding box center [435, 251] width 346 height 26
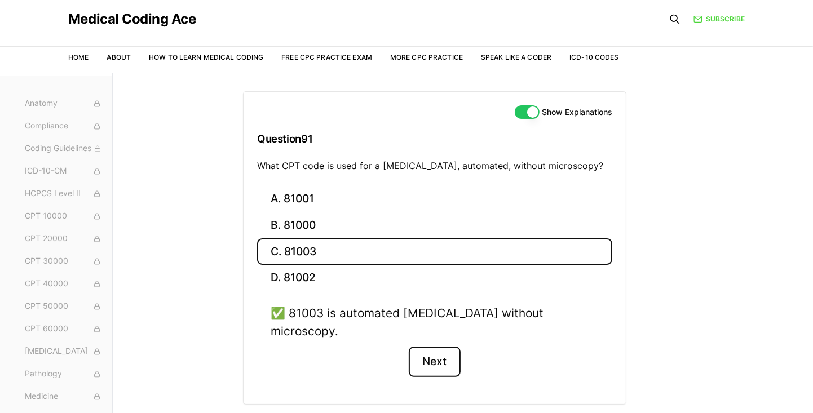
click at [442, 347] on button "Next" at bounding box center [434, 362] width 51 height 30
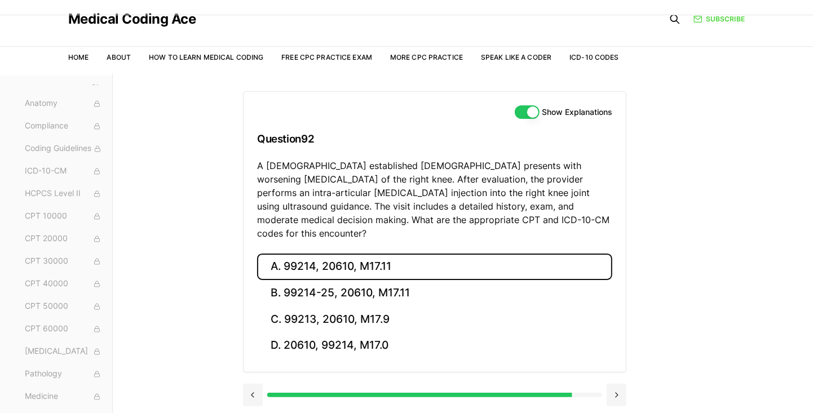
click at [465, 254] on button "A. 99214, 20610, M17.11" at bounding box center [434, 267] width 355 height 26
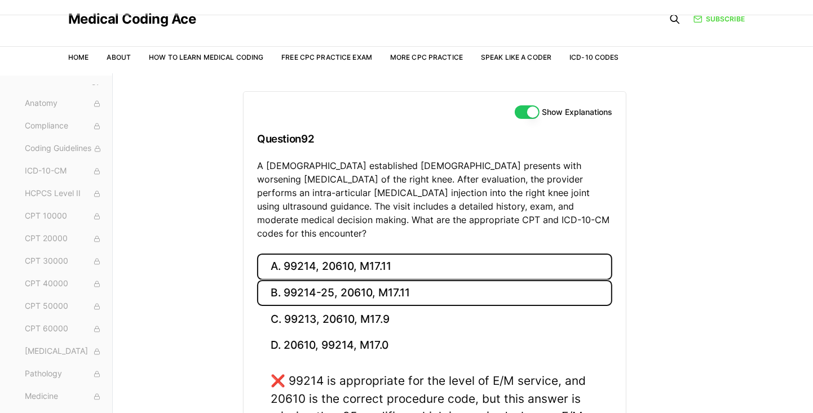
click at [448, 285] on button "B. 99214-25, 20610, M17.11" at bounding box center [434, 293] width 355 height 26
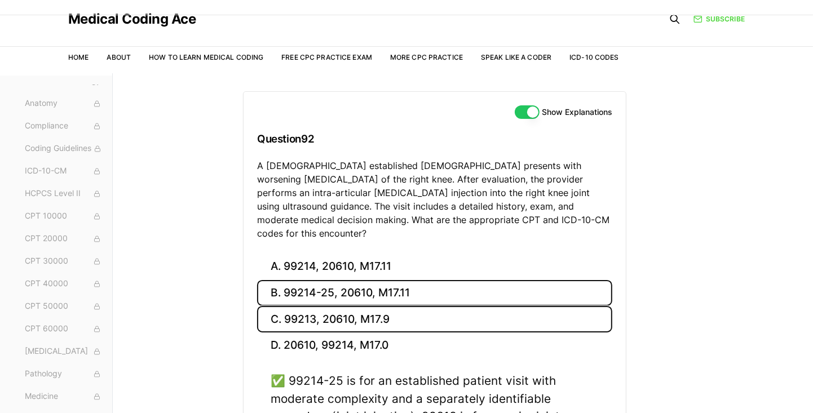
click at [430, 306] on button "C. 99213, 20610, M17.9" at bounding box center [434, 319] width 355 height 26
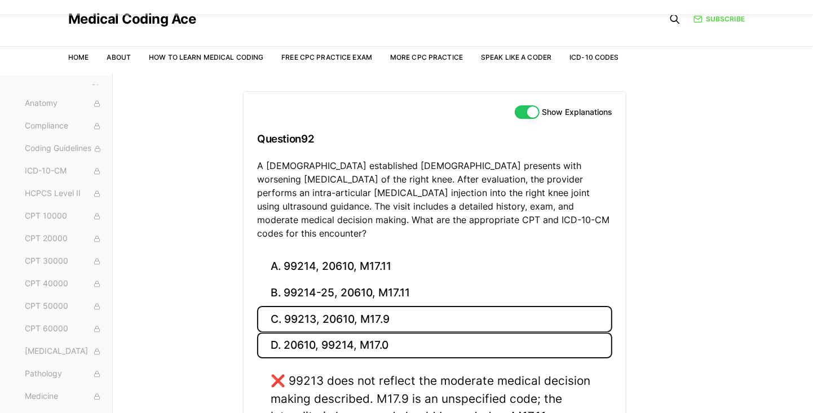
click at [434, 337] on button "D. 20610, 99214, M17.0" at bounding box center [434, 346] width 355 height 26
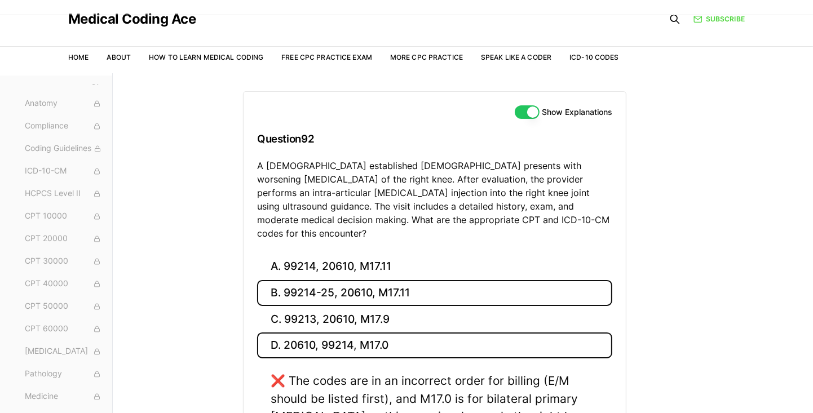
click at [450, 286] on button "B. 99214-25, 20610, M17.11" at bounding box center [434, 293] width 355 height 26
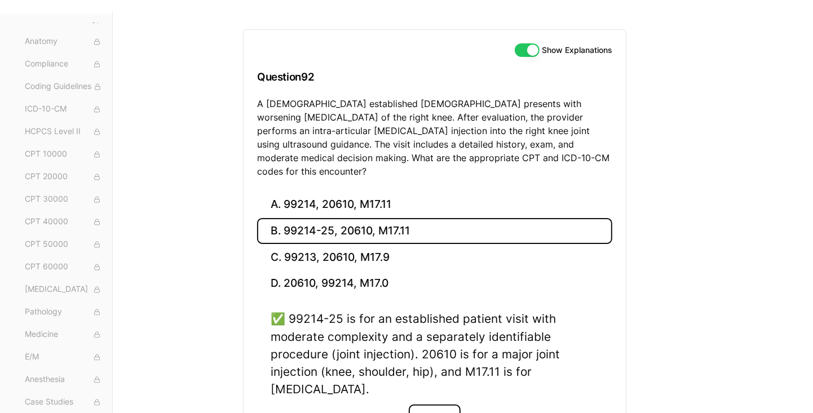
click at [435, 405] on button "Next" at bounding box center [434, 420] width 51 height 30
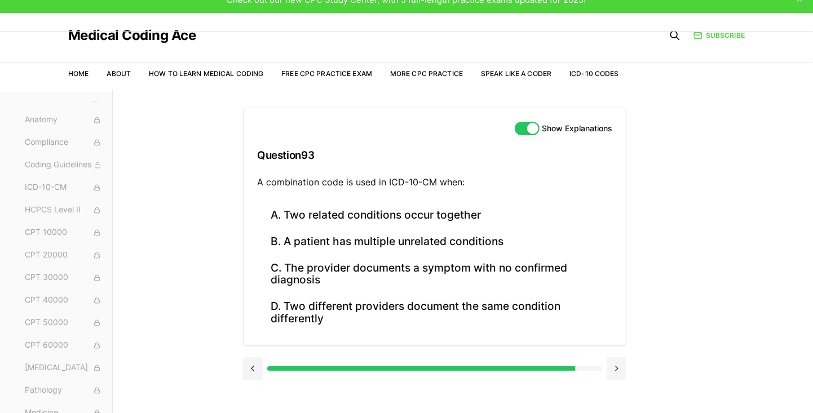
scroll to position [13, 0]
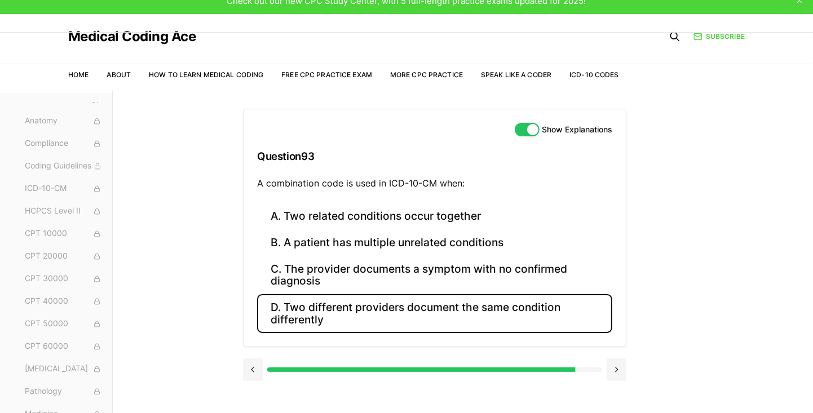
click at [507, 307] on button "D. Two different providers document the same condition differently" at bounding box center [434, 313] width 355 height 38
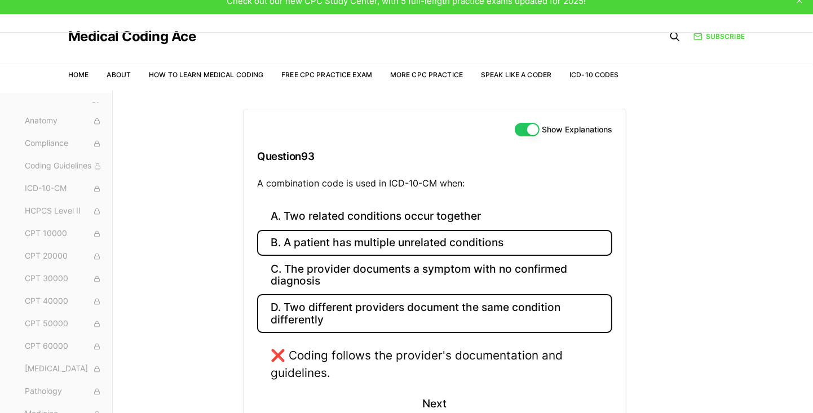
click at [507, 240] on button "B. A patient has multiple unrelated conditions" at bounding box center [434, 243] width 355 height 26
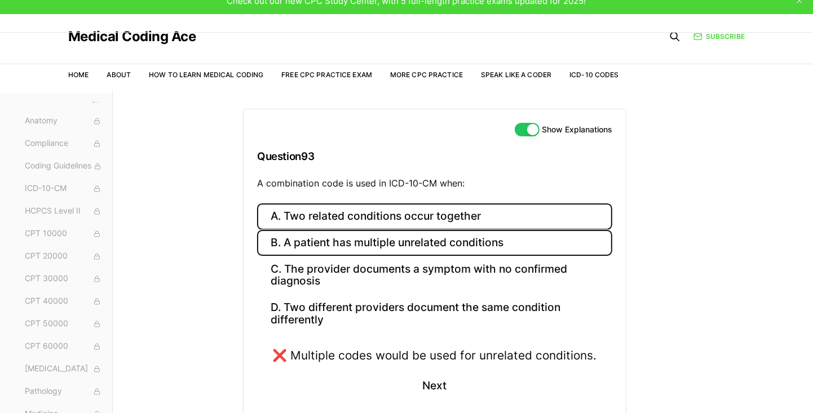
click at [507, 223] on button "A. Two related conditions occur together" at bounding box center [434, 217] width 355 height 26
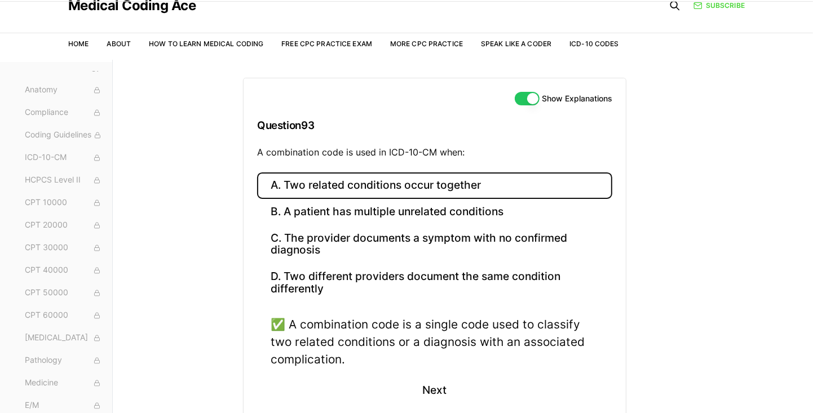
scroll to position [46, 0]
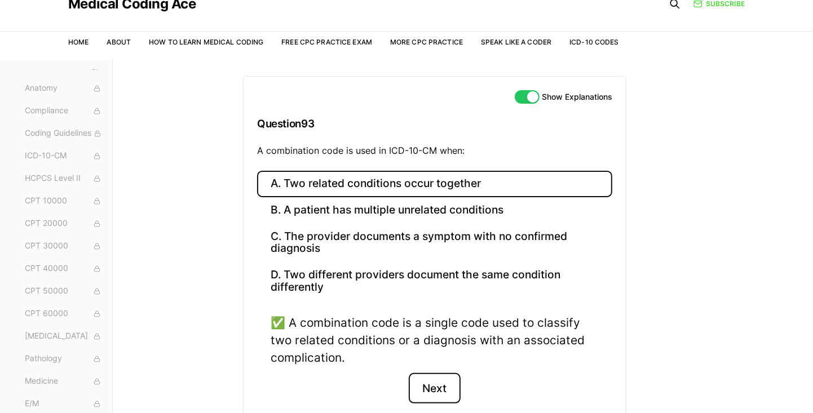
click at [446, 391] on button "Next" at bounding box center [434, 388] width 51 height 30
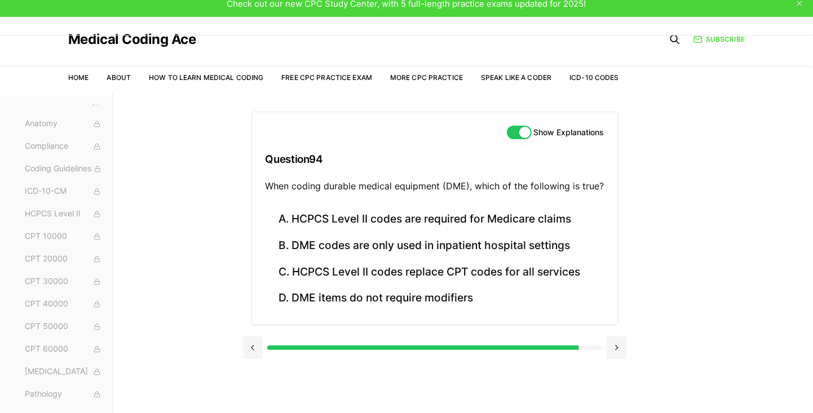
scroll to position [8, 0]
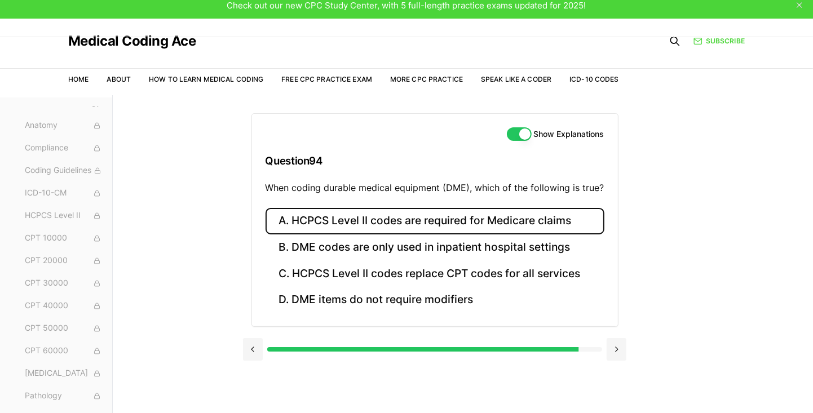
click at [507, 225] on button "A. HCPCS Level II codes are required for Medicare claims" at bounding box center [435, 221] width 339 height 26
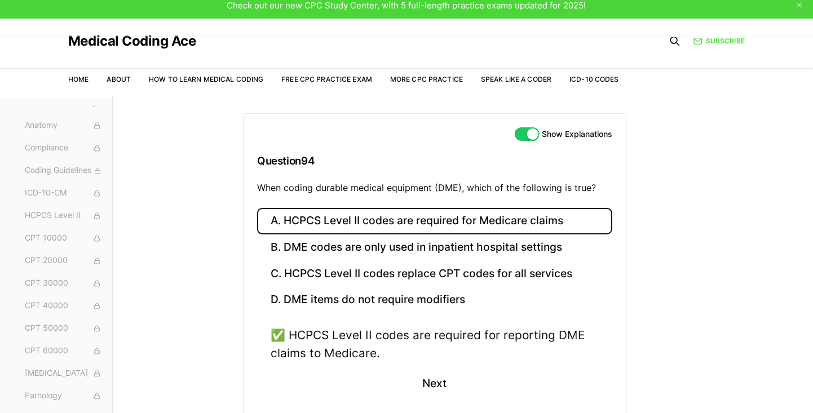
scroll to position [14, 0]
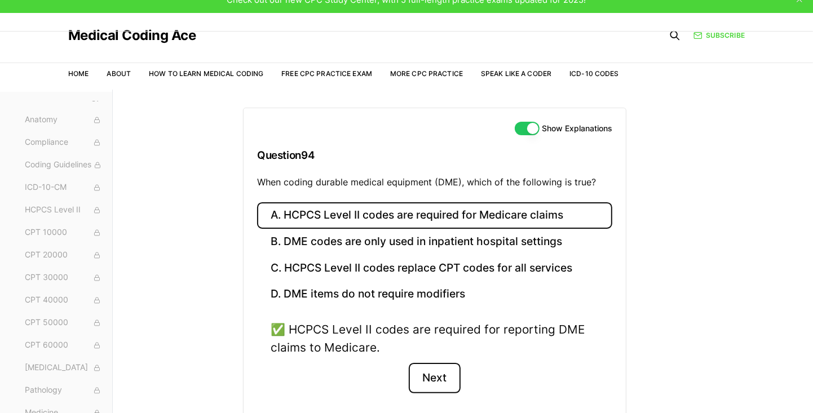
click at [440, 379] on button "Next" at bounding box center [434, 378] width 51 height 30
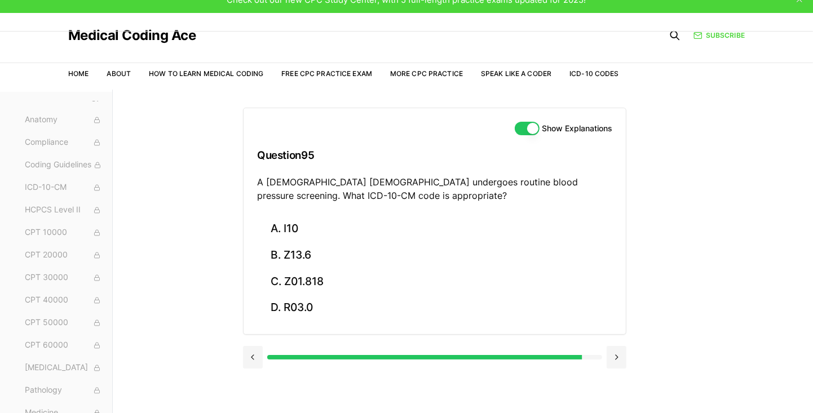
scroll to position [32, 0]
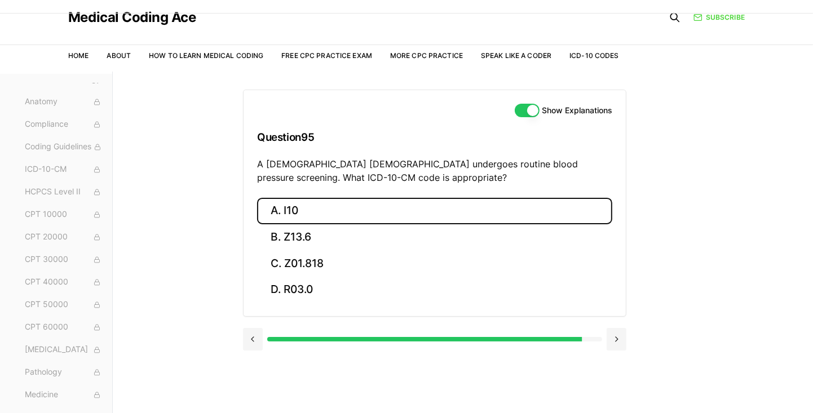
click at [507, 206] on button "A. I10" at bounding box center [434, 211] width 355 height 26
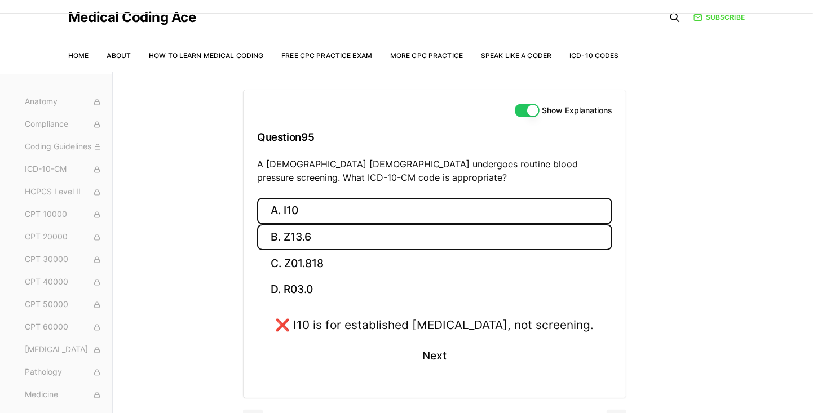
click at [507, 244] on button "B. Z13.6" at bounding box center [434, 237] width 355 height 26
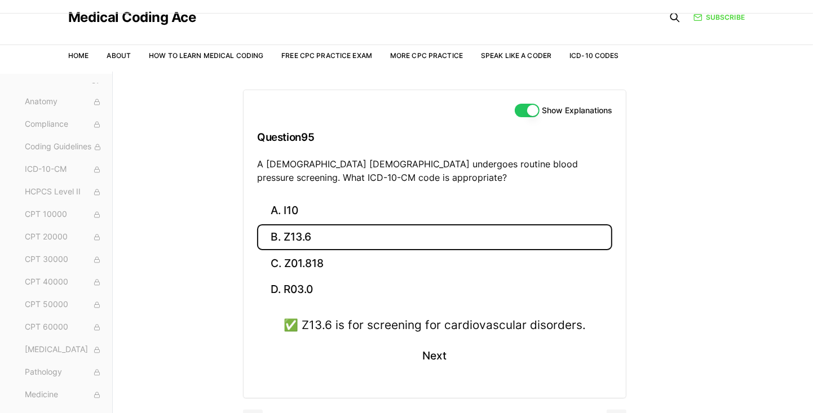
scroll to position [24, 0]
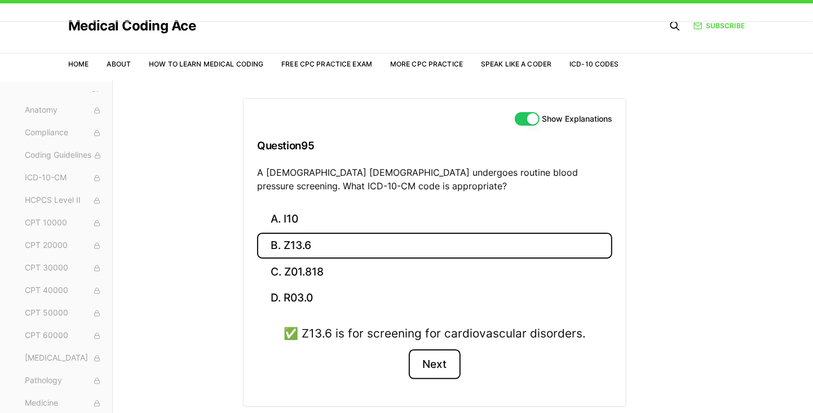
click at [434, 370] on button "Next" at bounding box center [434, 365] width 51 height 30
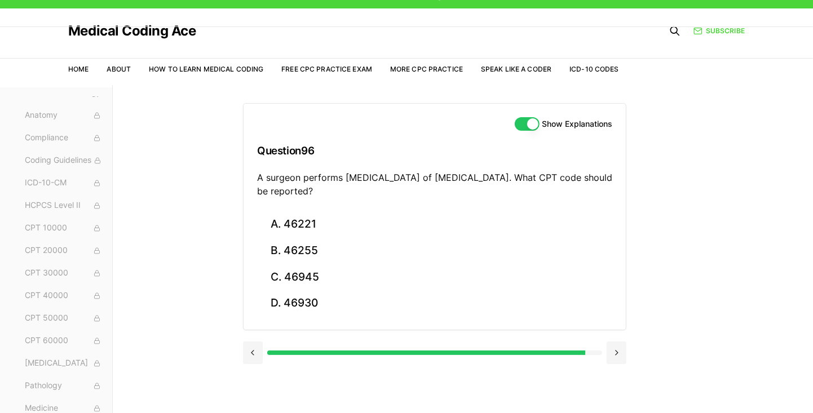
scroll to position [18, 0]
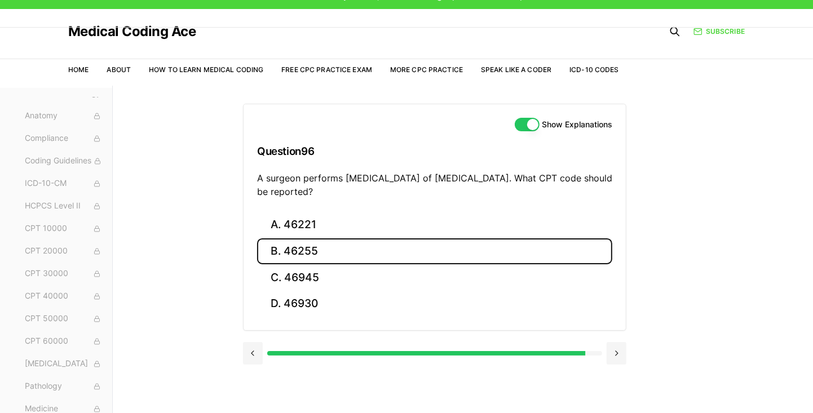
click at [465, 255] on button "B. 46255" at bounding box center [434, 251] width 355 height 26
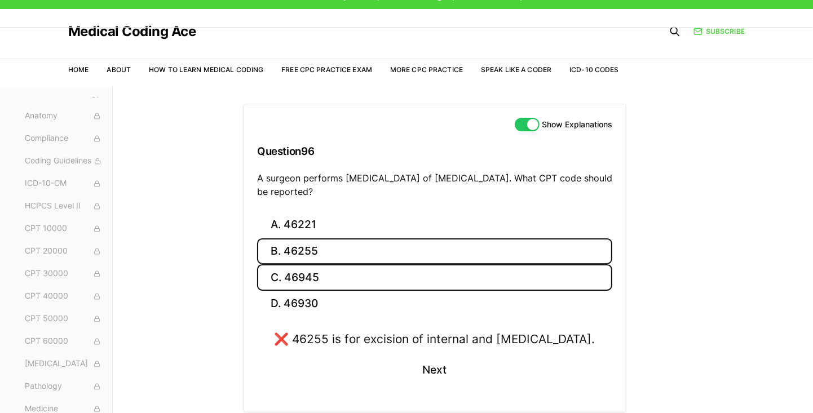
click at [465, 281] on button "C. 46945" at bounding box center [434, 277] width 355 height 26
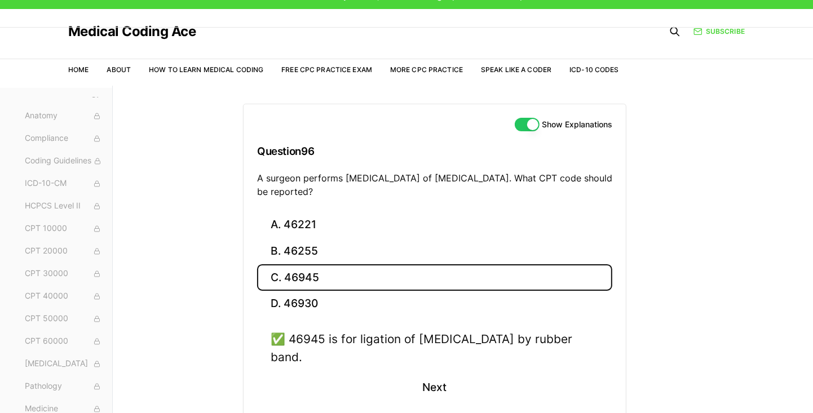
scroll to position [12, 0]
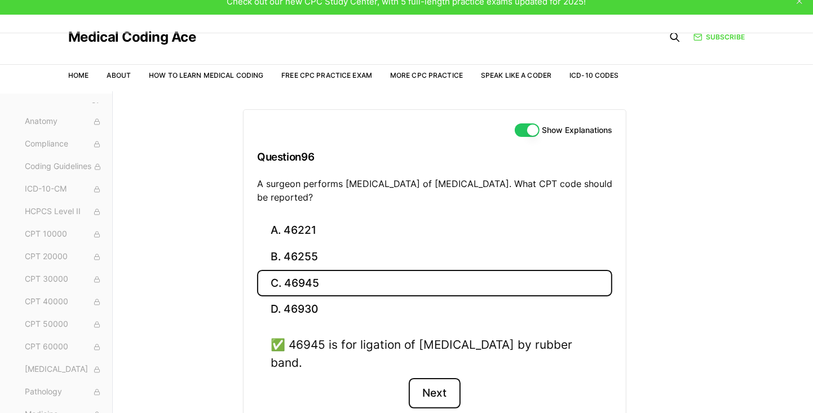
click at [450, 393] on button "Next" at bounding box center [434, 393] width 51 height 30
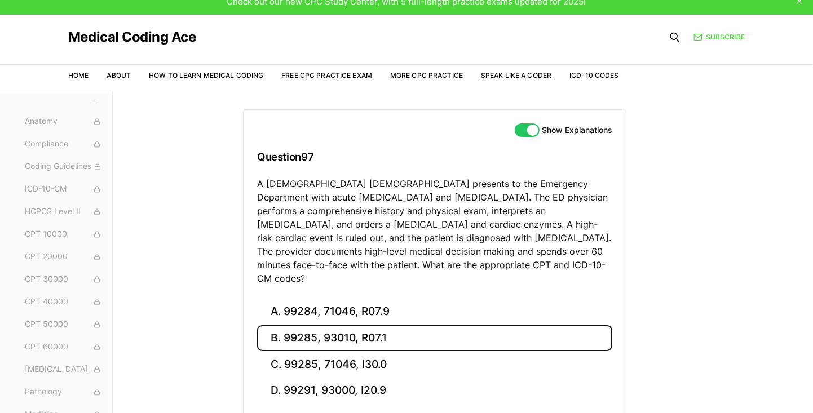
click at [480, 327] on button "B. 99285, 93010, R07.1" at bounding box center [434, 338] width 355 height 26
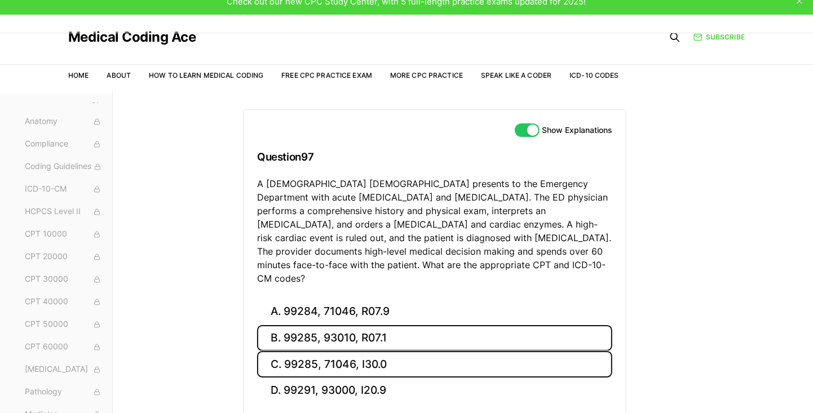
click at [474, 352] on button "C. 99285, 71046, I30.0" at bounding box center [434, 364] width 355 height 26
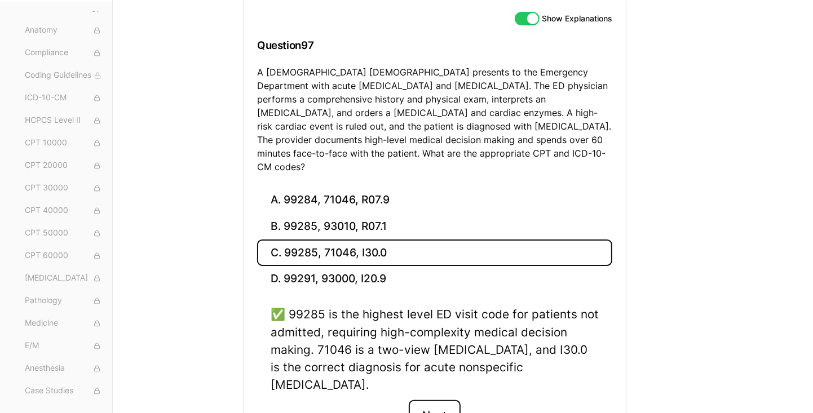
click at [438, 400] on button "Next" at bounding box center [434, 415] width 51 height 30
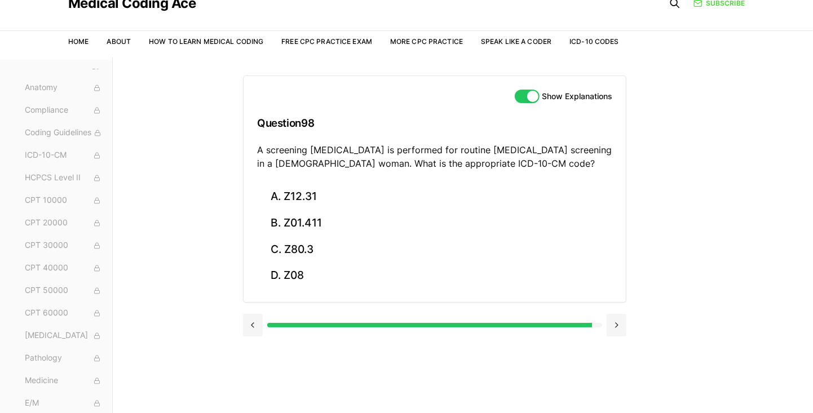
scroll to position [46, 0]
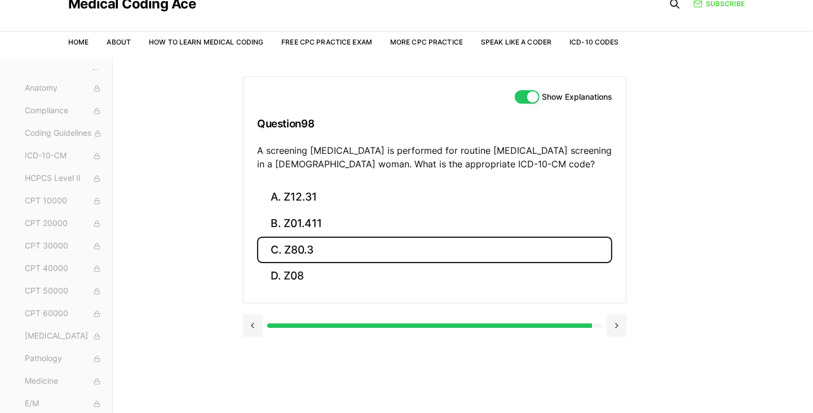
click at [507, 255] on button "C. Z80.3" at bounding box center [434, 250] width 355 height 26
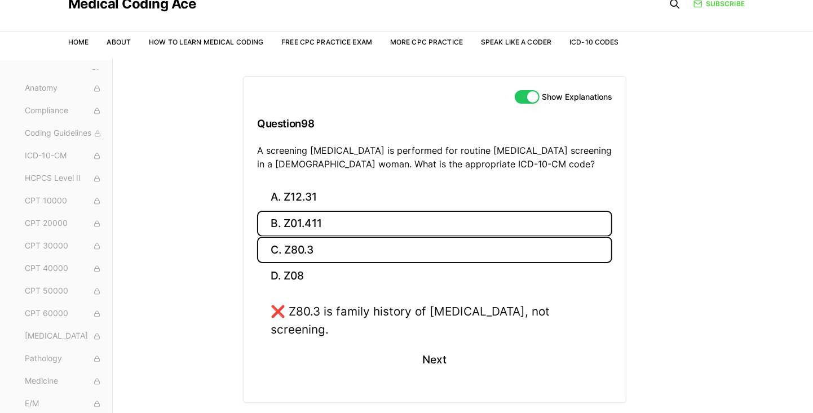
click at [507, 231] on button "B. Z01.411" at bounding box center [434, 224] width 355 height 26
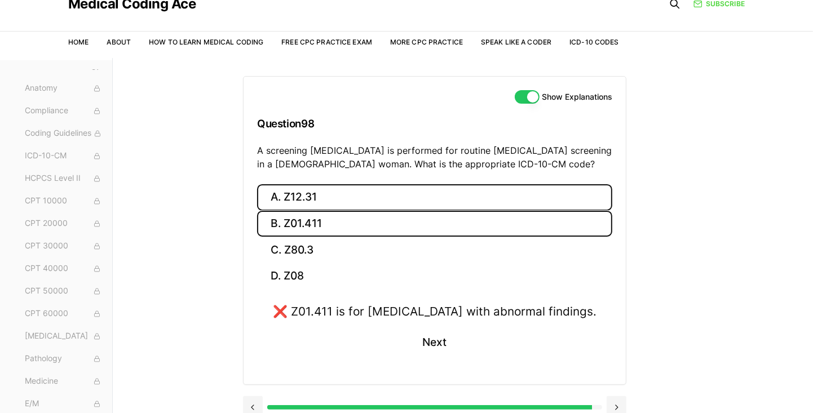
click at [507, 209] on button "A. Z12.31" at bounding box center [434, 197] width 355 height 26
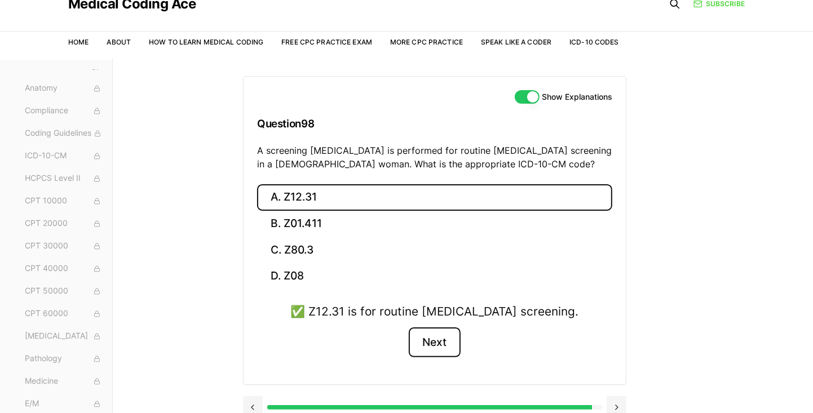
click at [443, 341] on button "Next" at bounding box center [434, 343] width 51 height 30
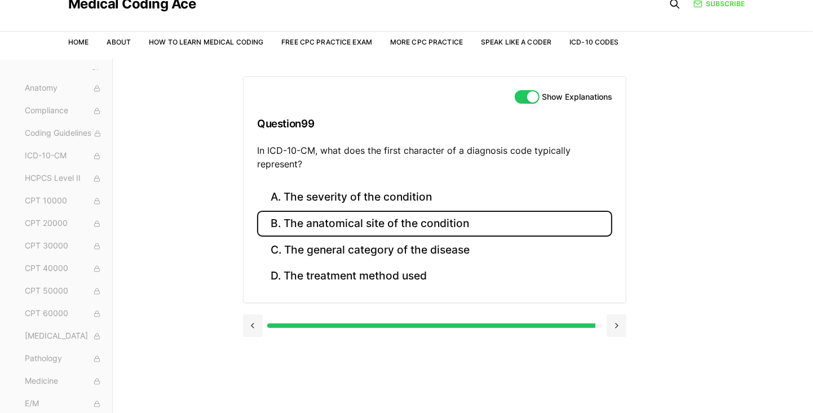
click at [498, 221] on button "B. The anatomical site of the condition" at bounding box center [434, 224] width 355 height 26
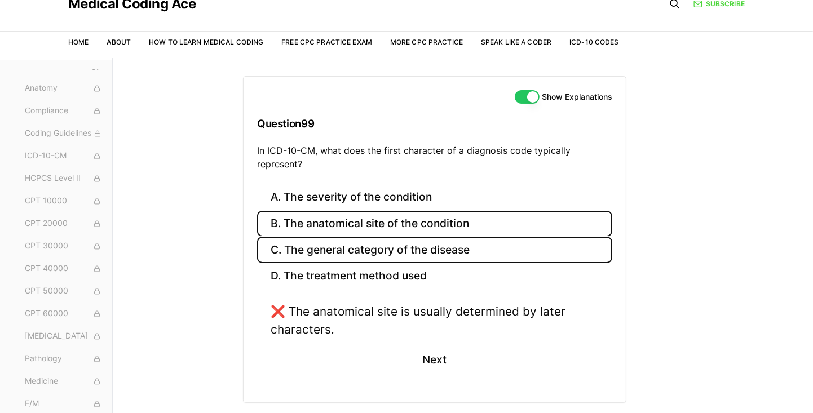
click at [505, 250] on button "C. The general category of the disease" at bounding box center [434, 250] width 355 height 26
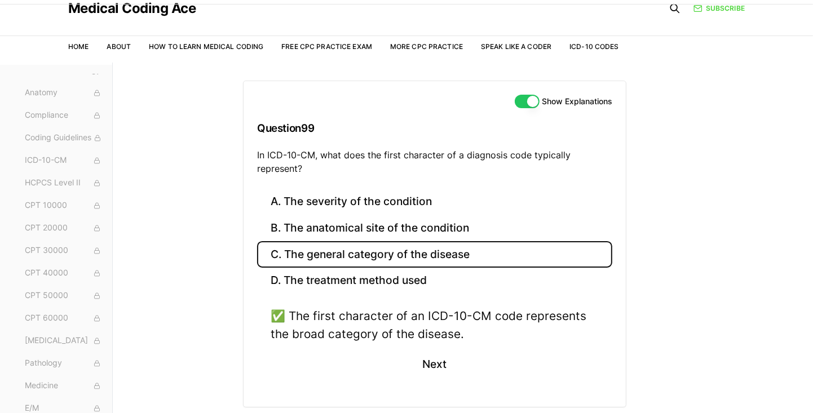
scroll to position [30, 0]
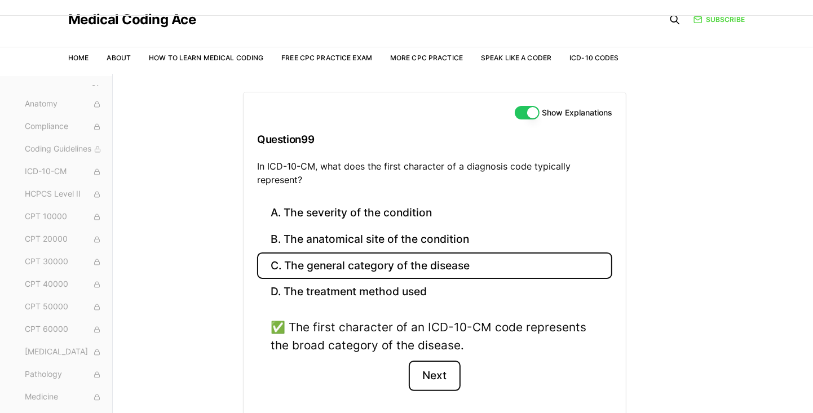
click at [444, 374] on button "Next" at bounding box center [434, 376] width 51 height 30
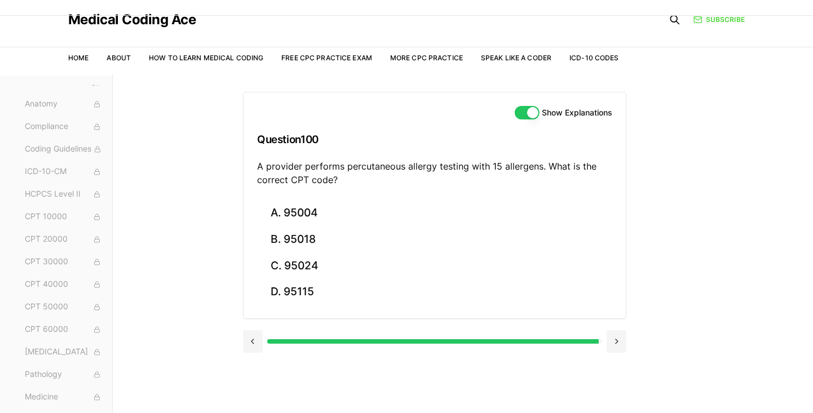
scroll to position [34, 0]
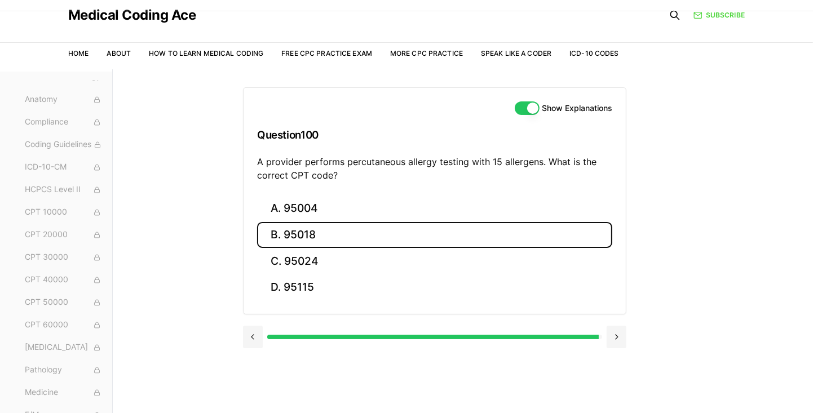
click at [478, 236] on button "B. 95018" at bounding box center [434, 235] width 355 height 26
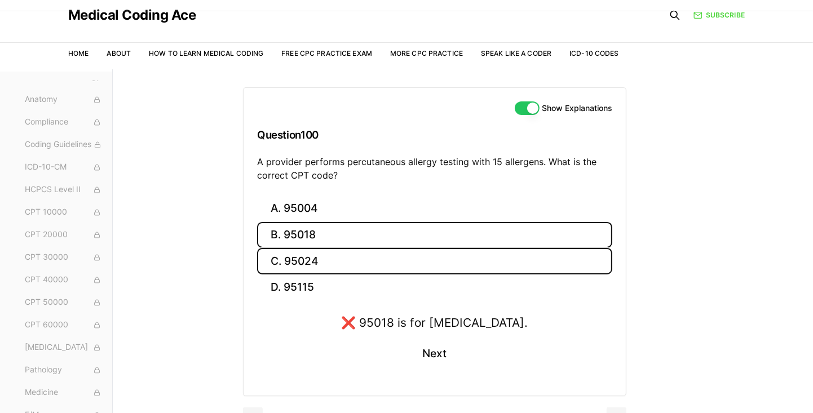
click at [501, 263] on button "C. 95024" at bounding box center [434, 261] width 355 height 26
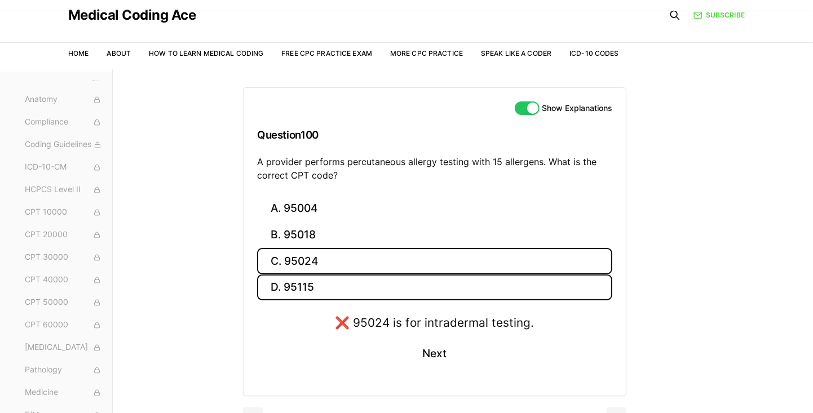
click at [497, 296] on button "D. 95115" at bounding box center [434, 288] width 355 height 26
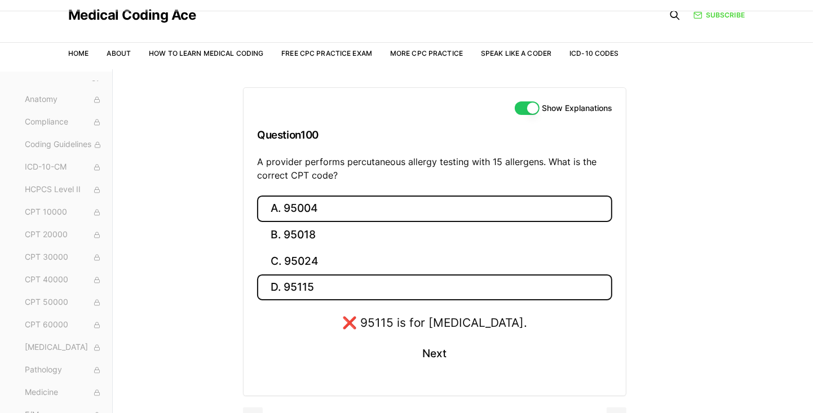
click at [507, 209] on button "A. 95004" at bounding box center [434, 209] width 355 height 26
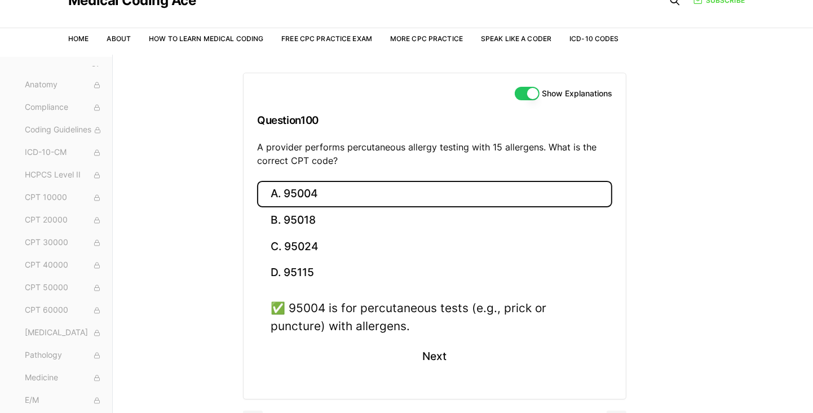
scroll to position [49, 0]
click at [443, 352] on button "Next" at bounding box center [434, 357] width 51 height 30
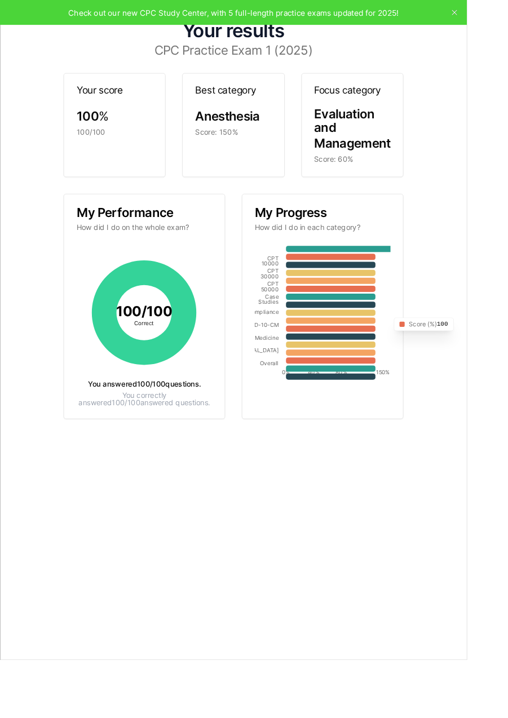
scroll to position [0, 0]
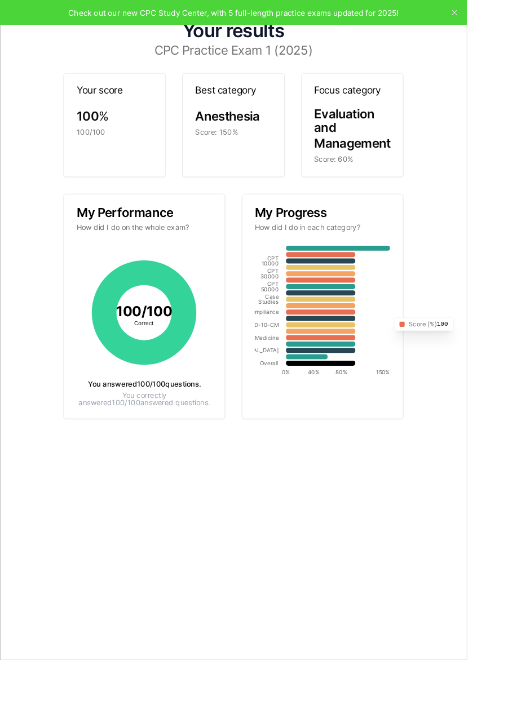
click at [496, 16] on icon "button" at bounding box center [494, 14] width 5 height 5
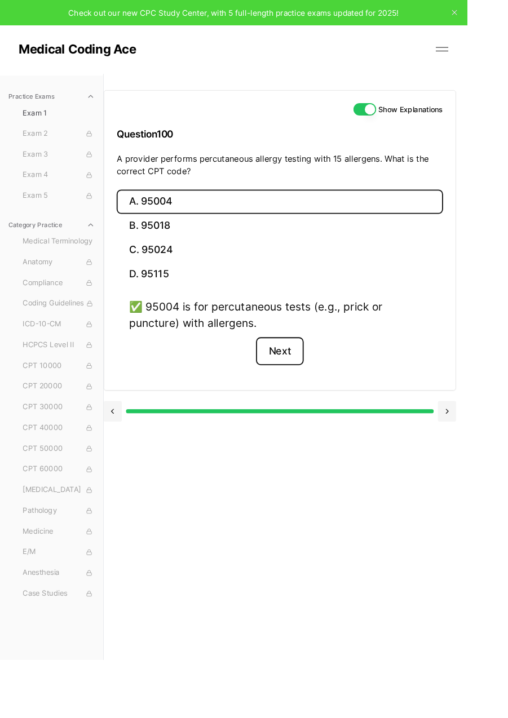
click at [308, 376] on button "Next" at bounding box center [303, 382] width 51 height 30
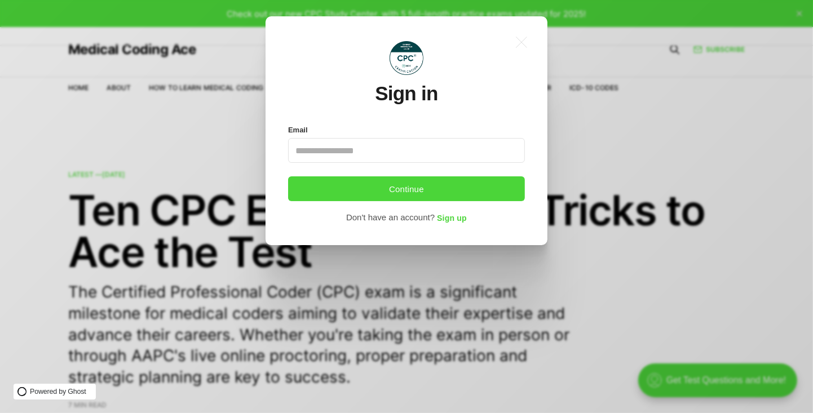
click at [275, 303] on div ".a{fill:none;stroke:currentColor;stroke-linecap:round;stroke-linejoin:round;str…" at bounding box center [415, 206] width 830 height 413
